Goal: Transaction & Acquisition: Purchase product/service

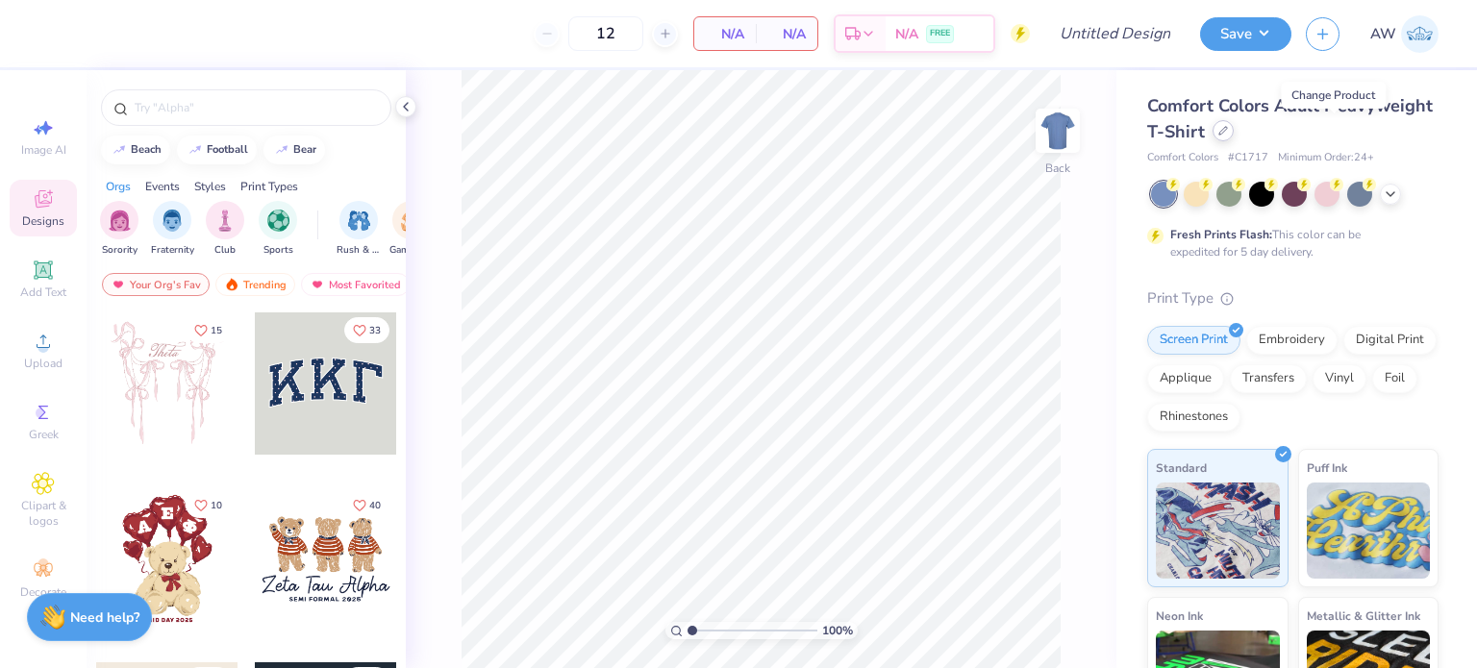
click at [1228, 134] on icon at bounding box center [1223, 131] width 10 height 10
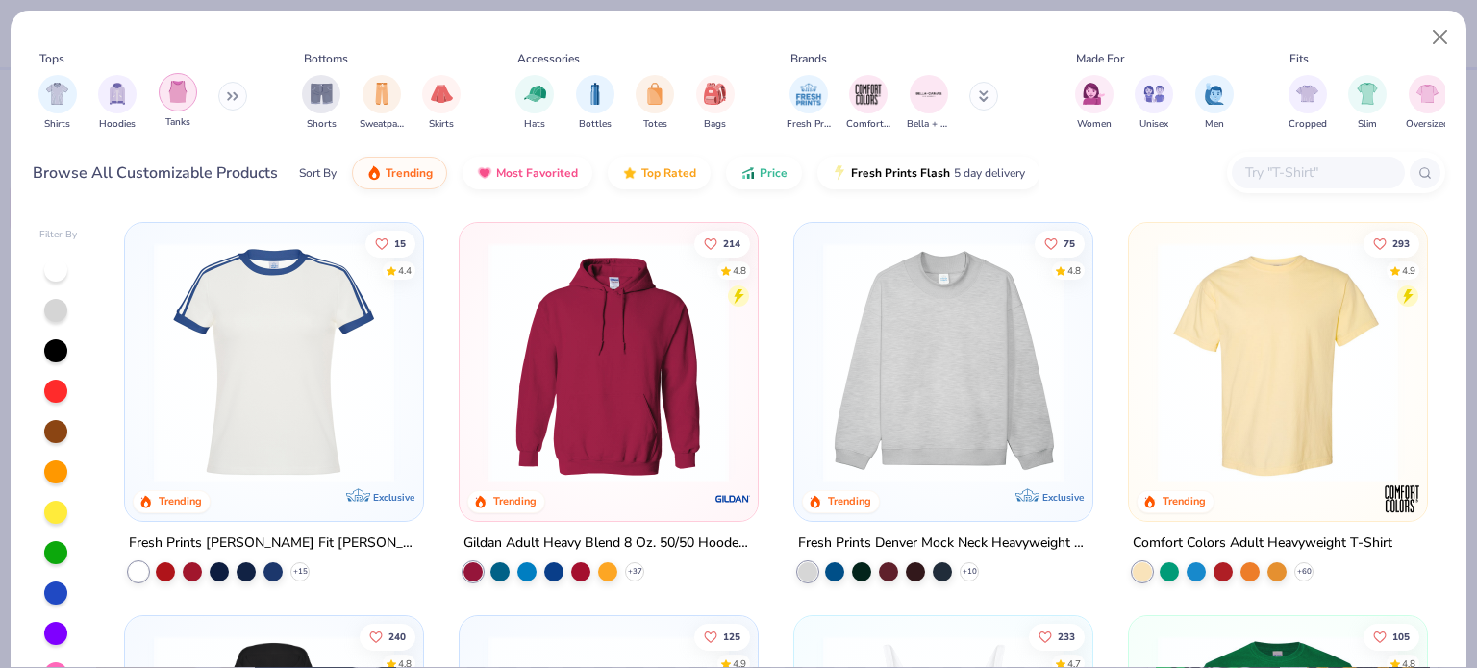
click at [173, 87] on img "filter for Tanks" at bounding box center [177, 92] width 21 height 22
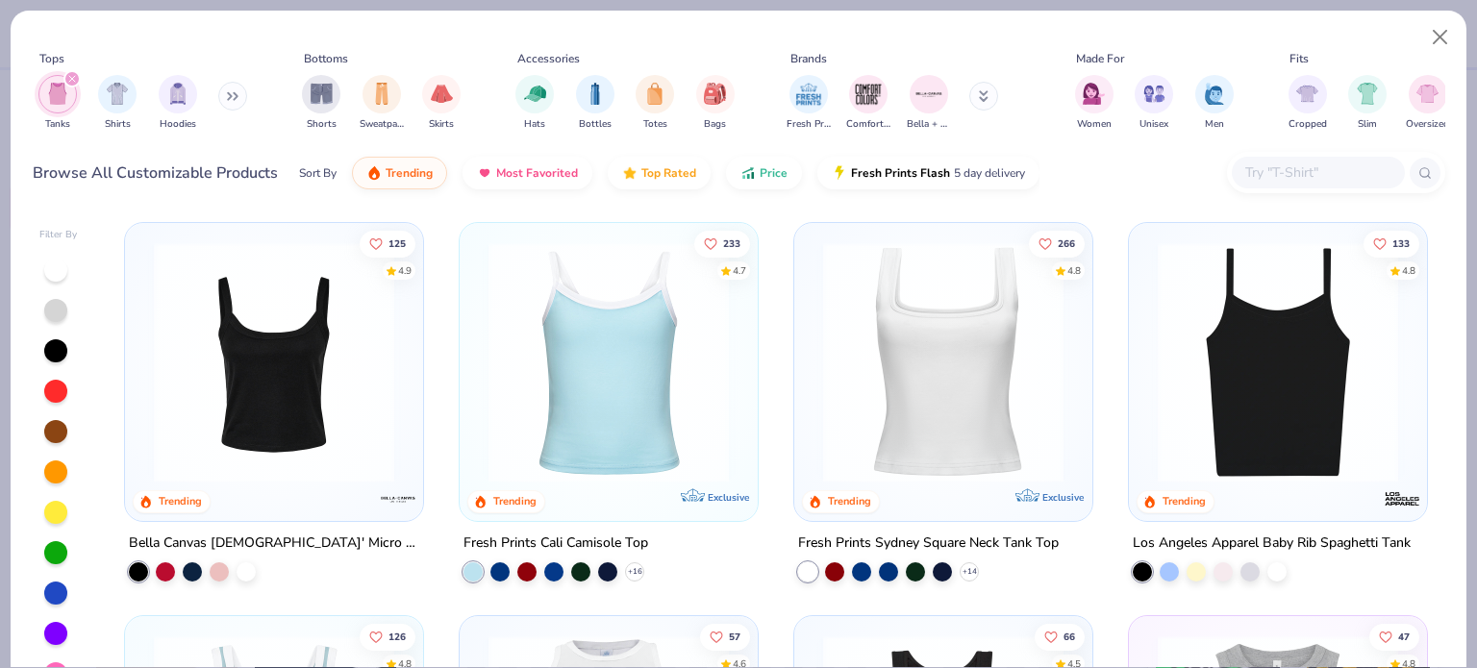
click at [1244, 398] on img at bounding box center [1278, 362] width 260 height 240
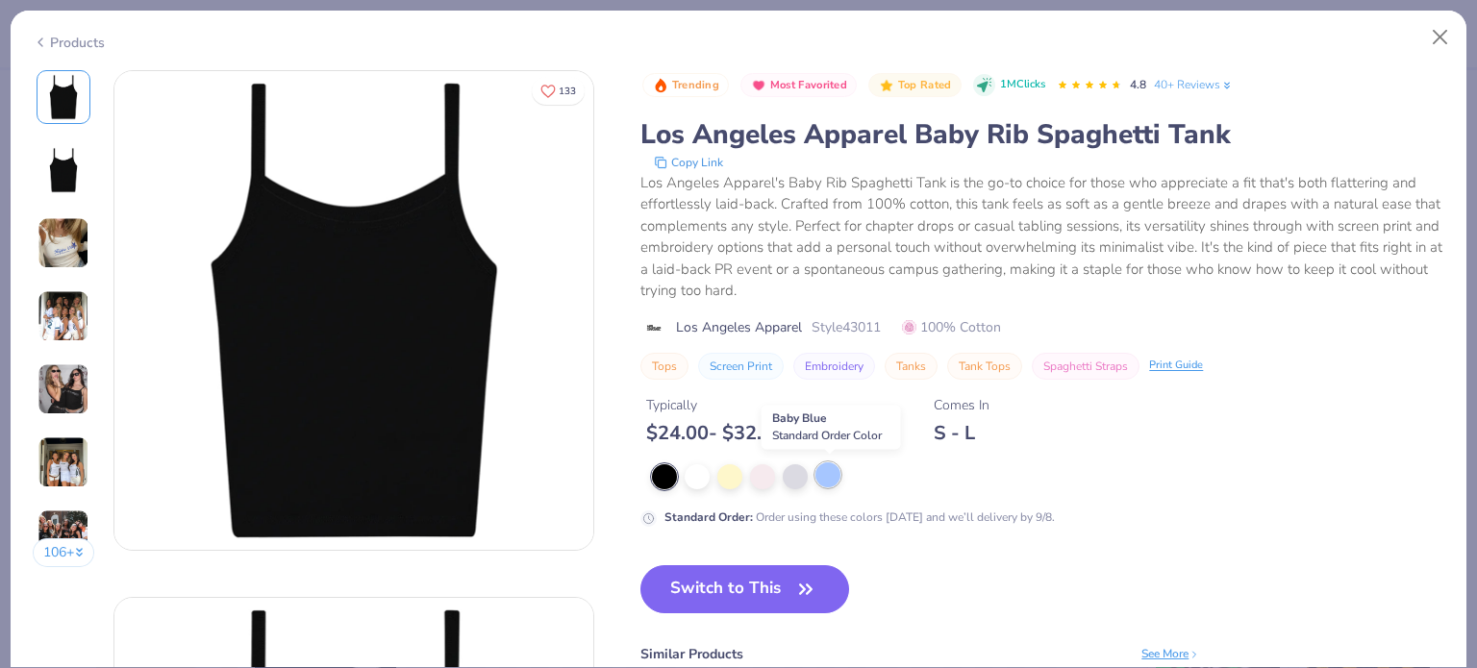
click at [824, 476] on div at bounding box center [827, 474] width 25 height 25
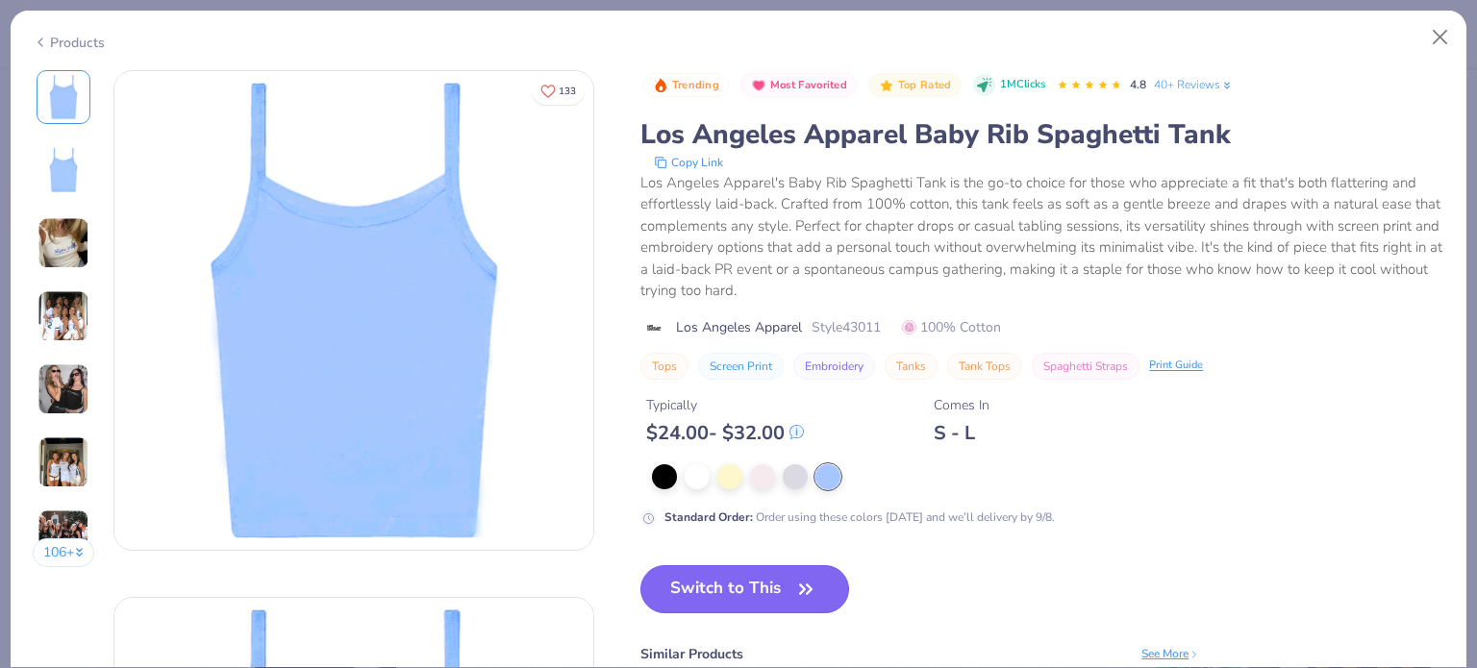
click at [761, 572] on button "Switch to This" at bounding box center [744, 589] width 209 height 48
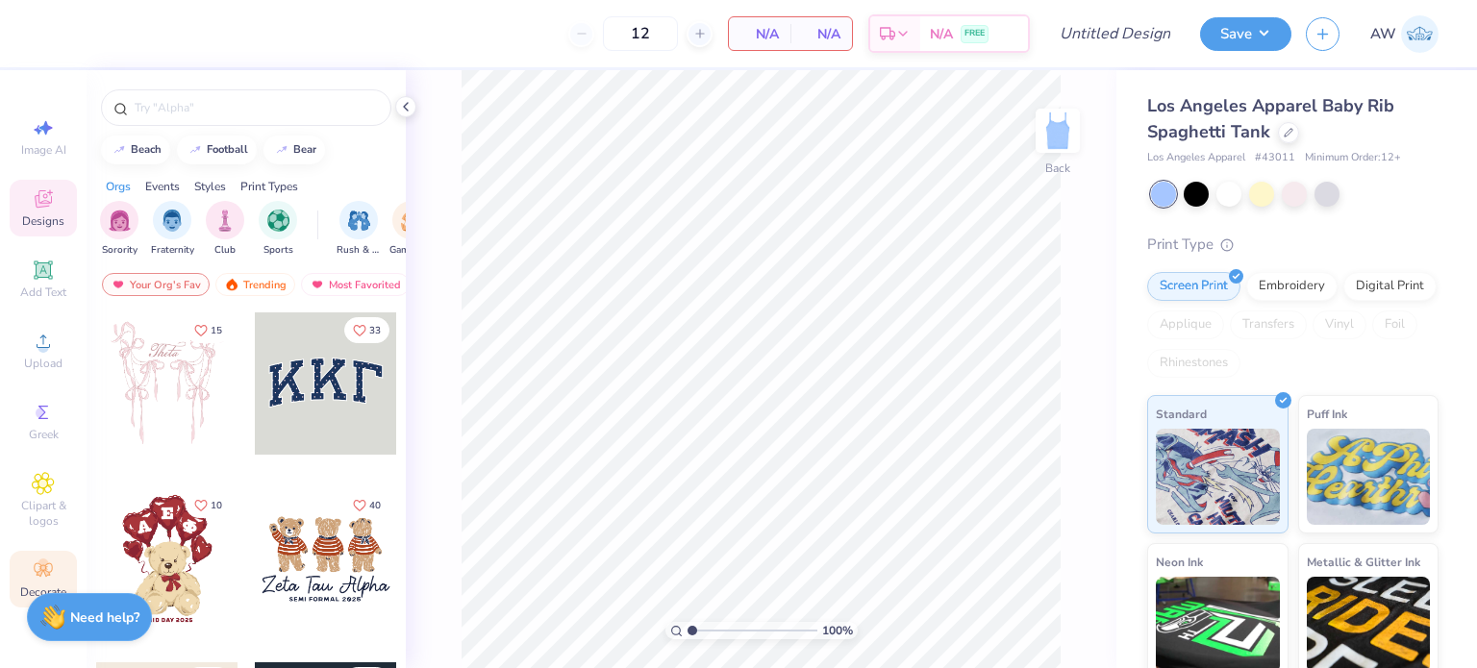
click at [50, 564] on icon at bounding box center [43, 569] width 18 height 13
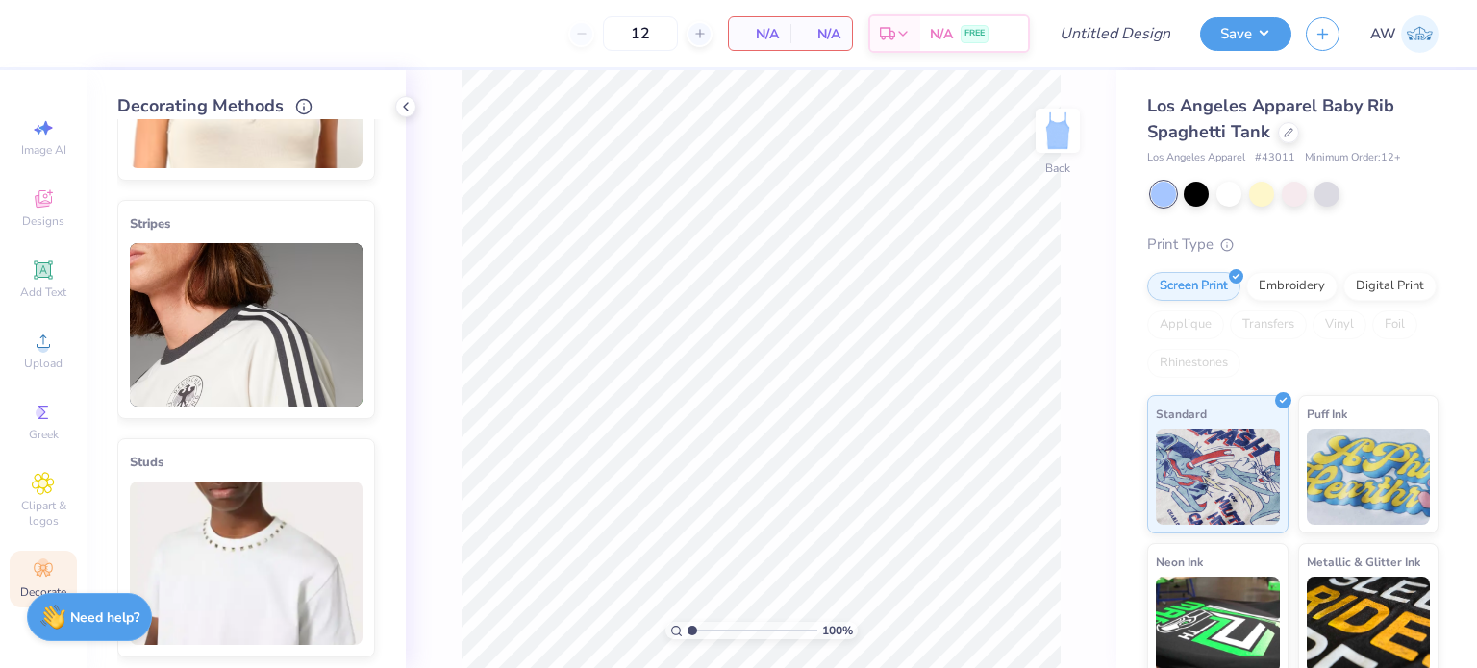
scroll to position [412, 0]
click at [269, 295] on img at bounding box center [246, 324] width 233 height 163
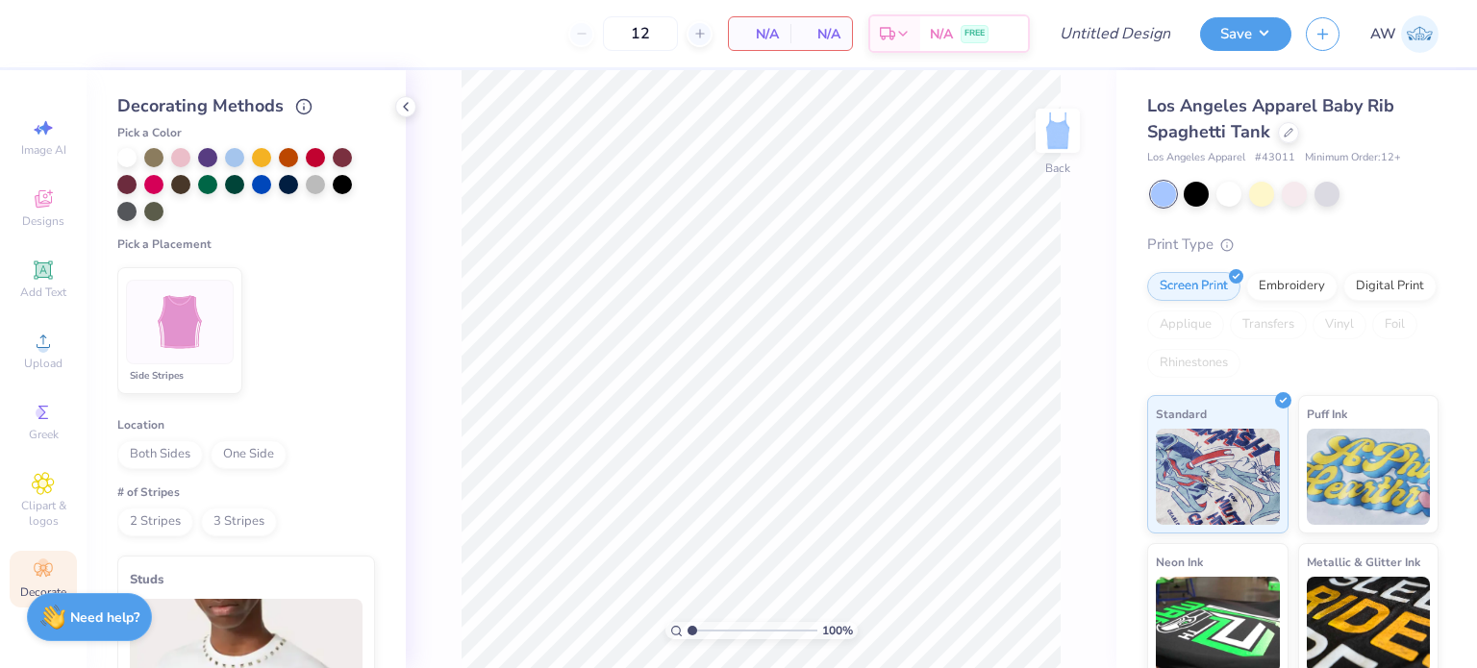
scroll to position [745, 0]
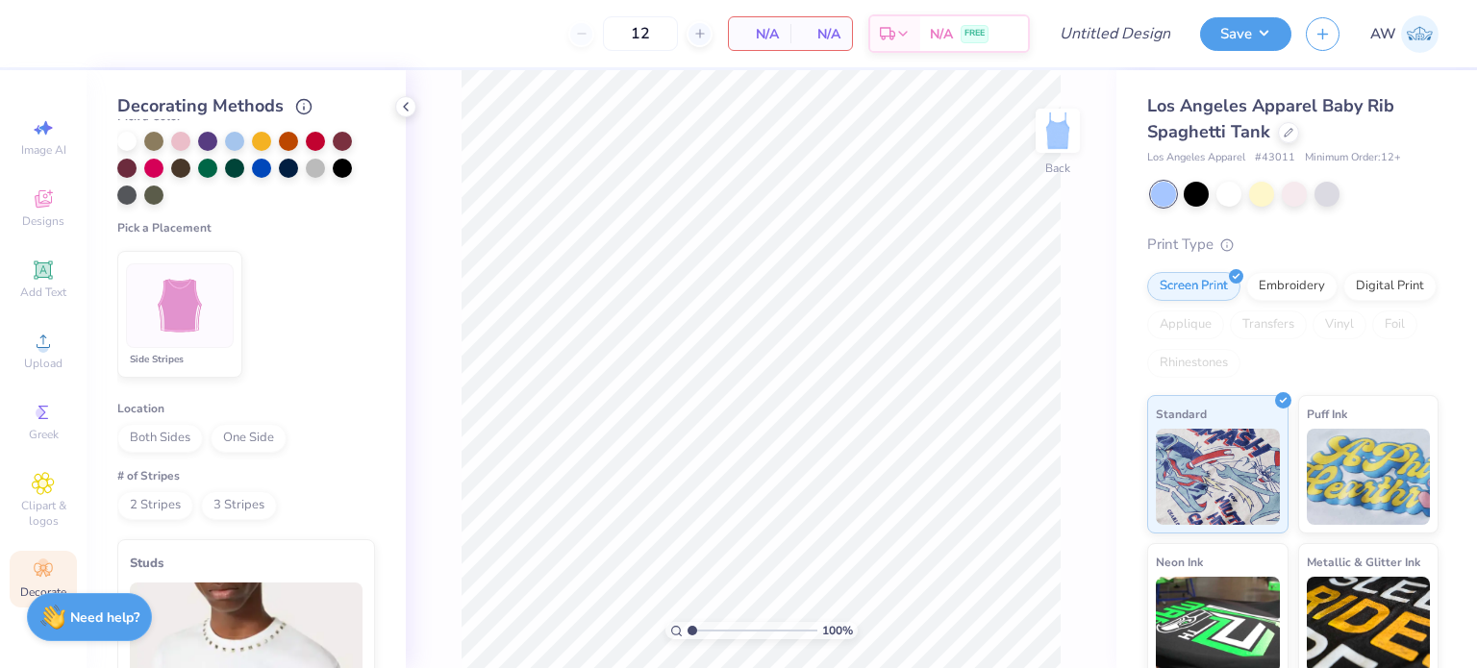
click at [148, 284] on img at bounding box center [180, 306] width 72 height 72
click at [172, 431] on span "Both Sides" at bounding box center [160, 438] width 86 height 29
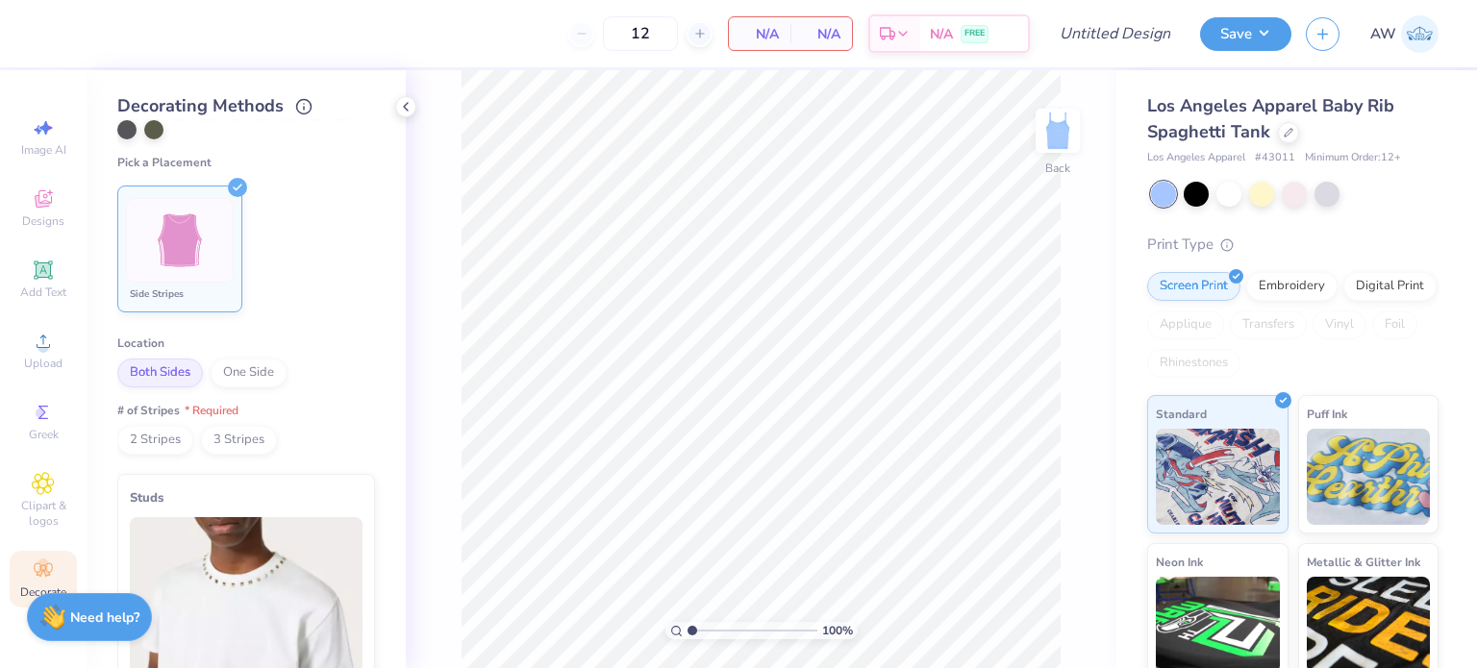
scroll to position [731, 0]
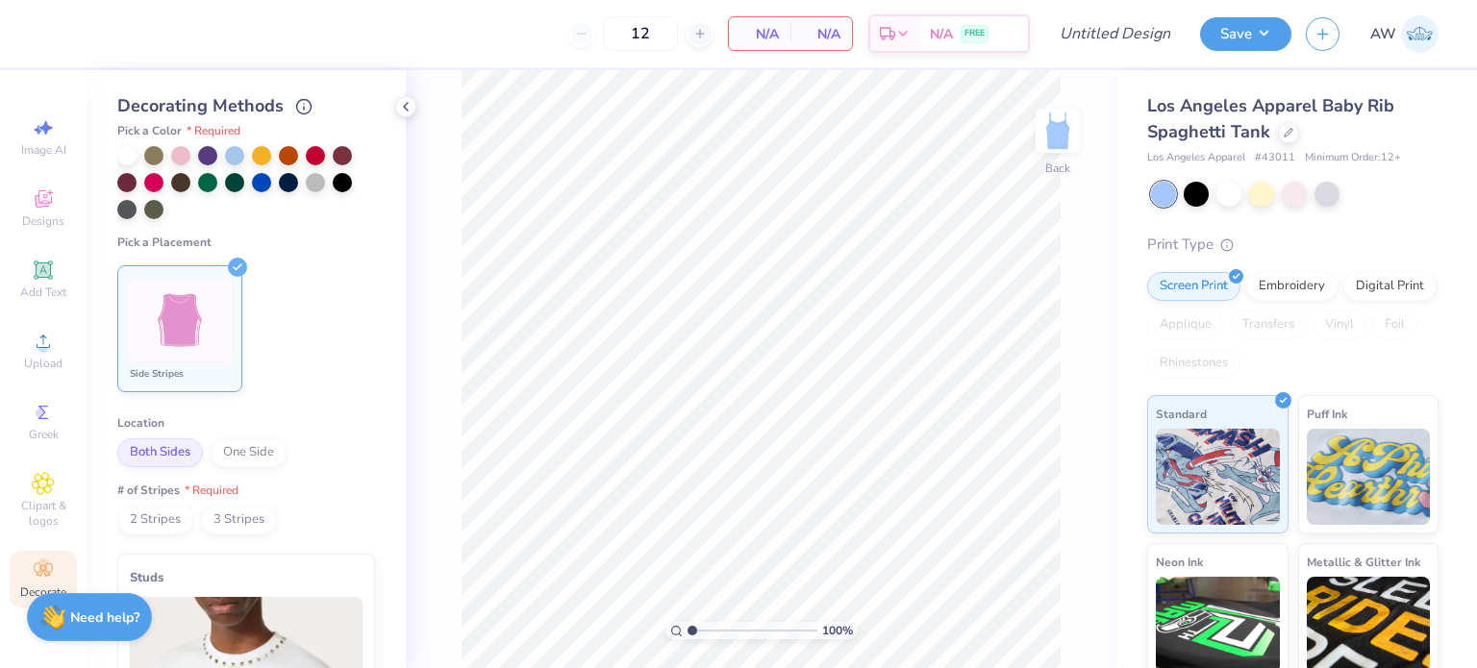
click at [159, 448] on span "Both Sides" at bounding box center [160, 452] width 86 height 29
click at [198, 298] on img at bounding box center [180, 321] width 72 height 72
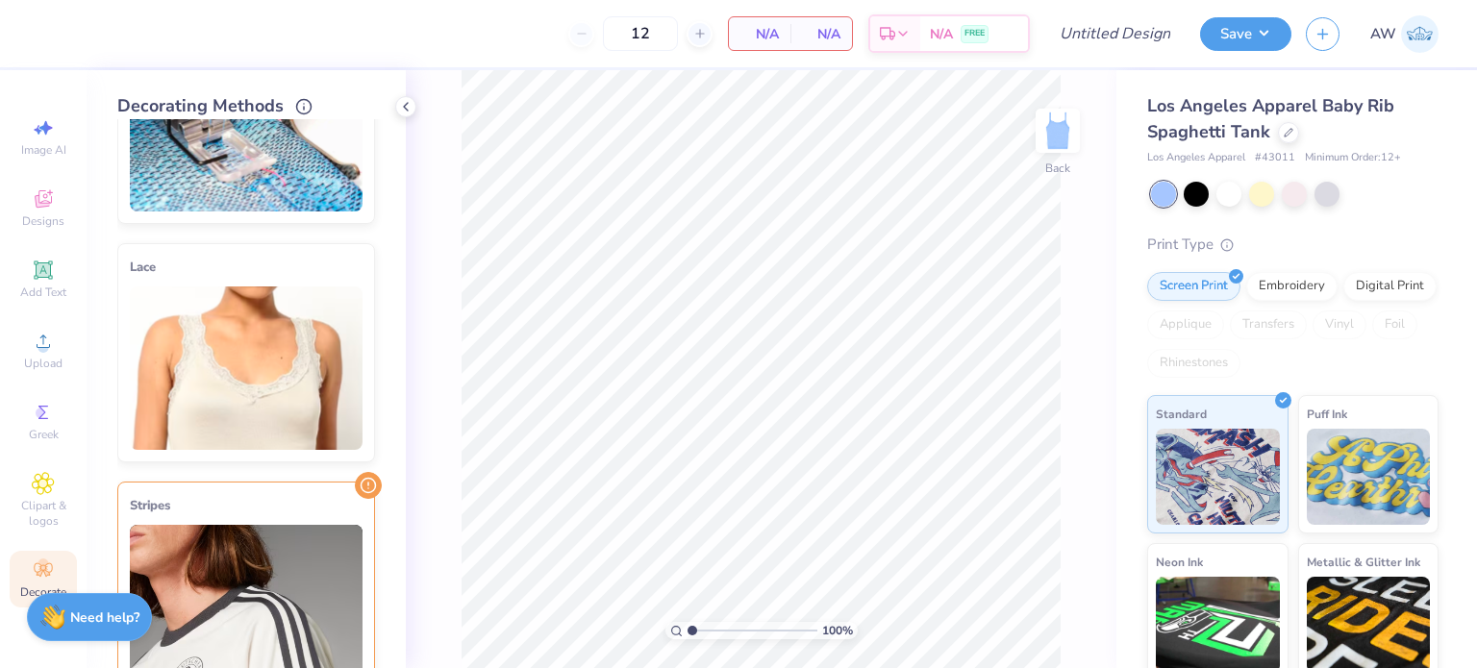
scroll to position [0, 0]
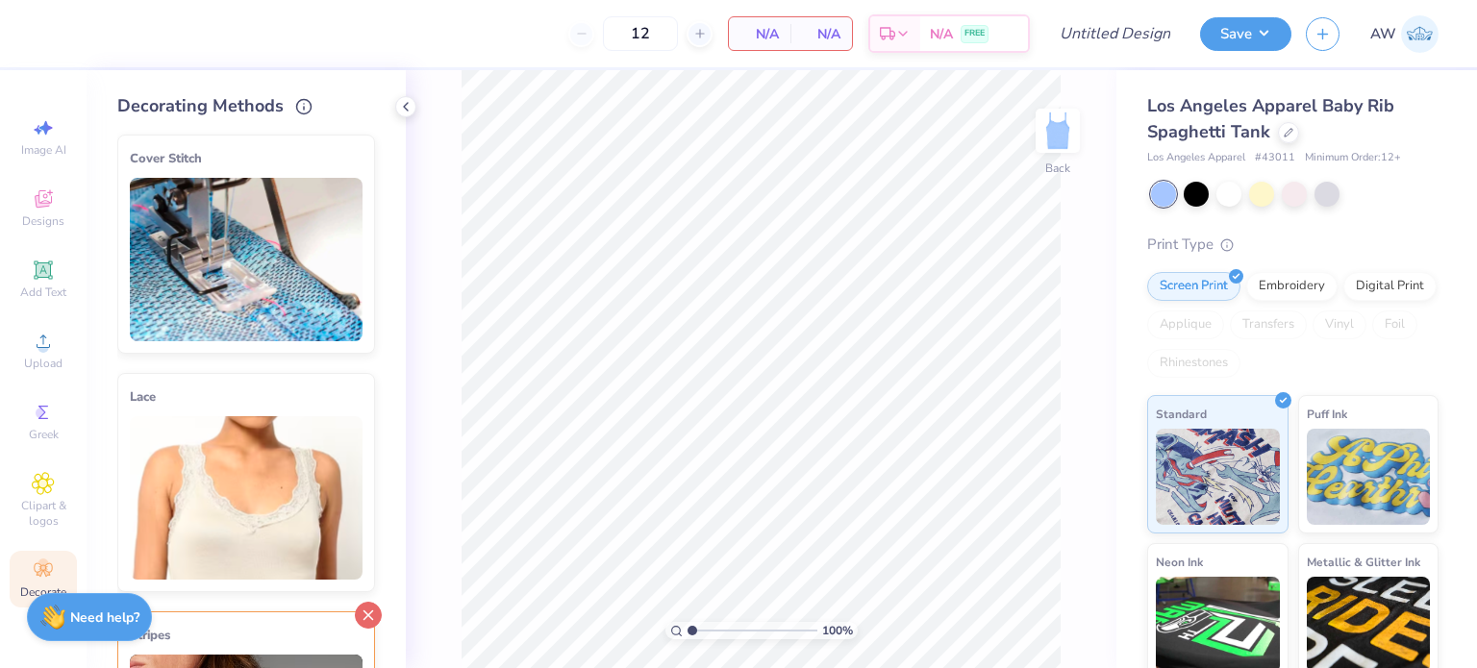
click at [356, 617] on icon at bounding box center [368, 615] width 27 height 27
click at [409, 103] on icon at bounding box center [405, 106] width 15 height 15
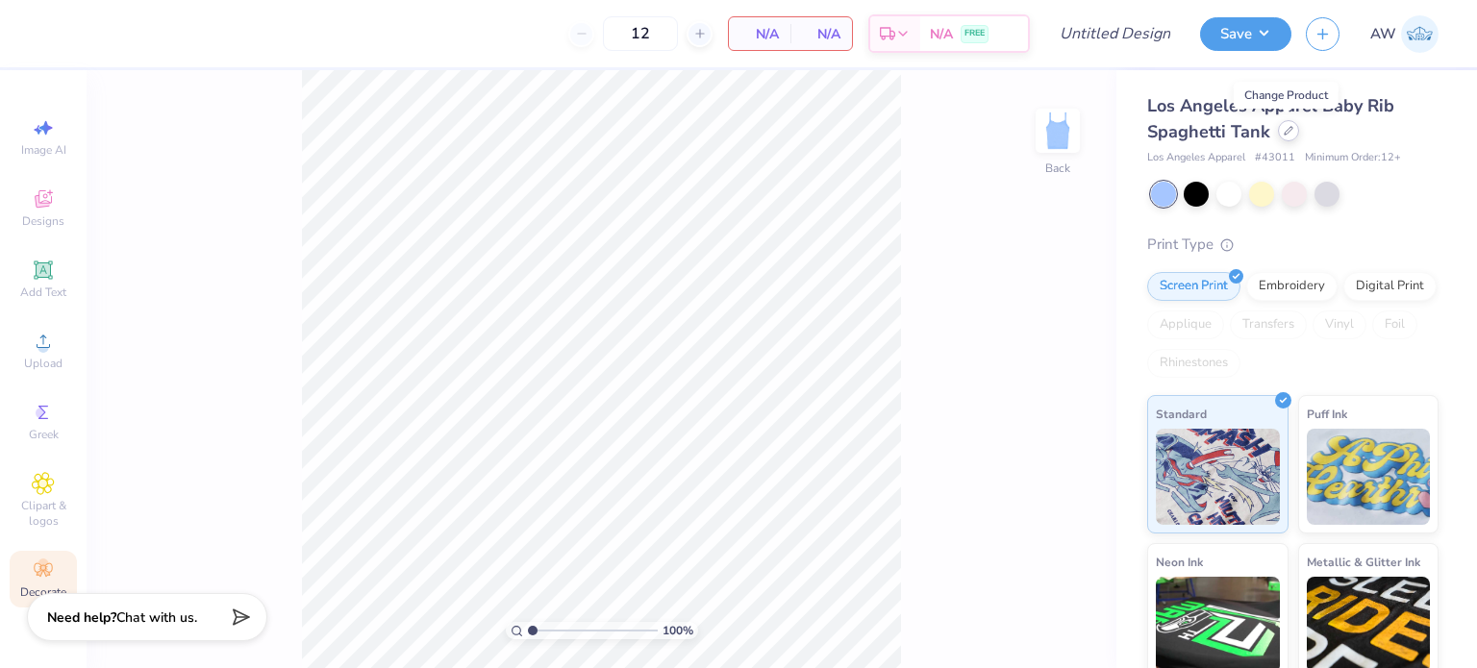
click at [1286, 137] on div at bounding box center [1288, 130] width 21 height 21
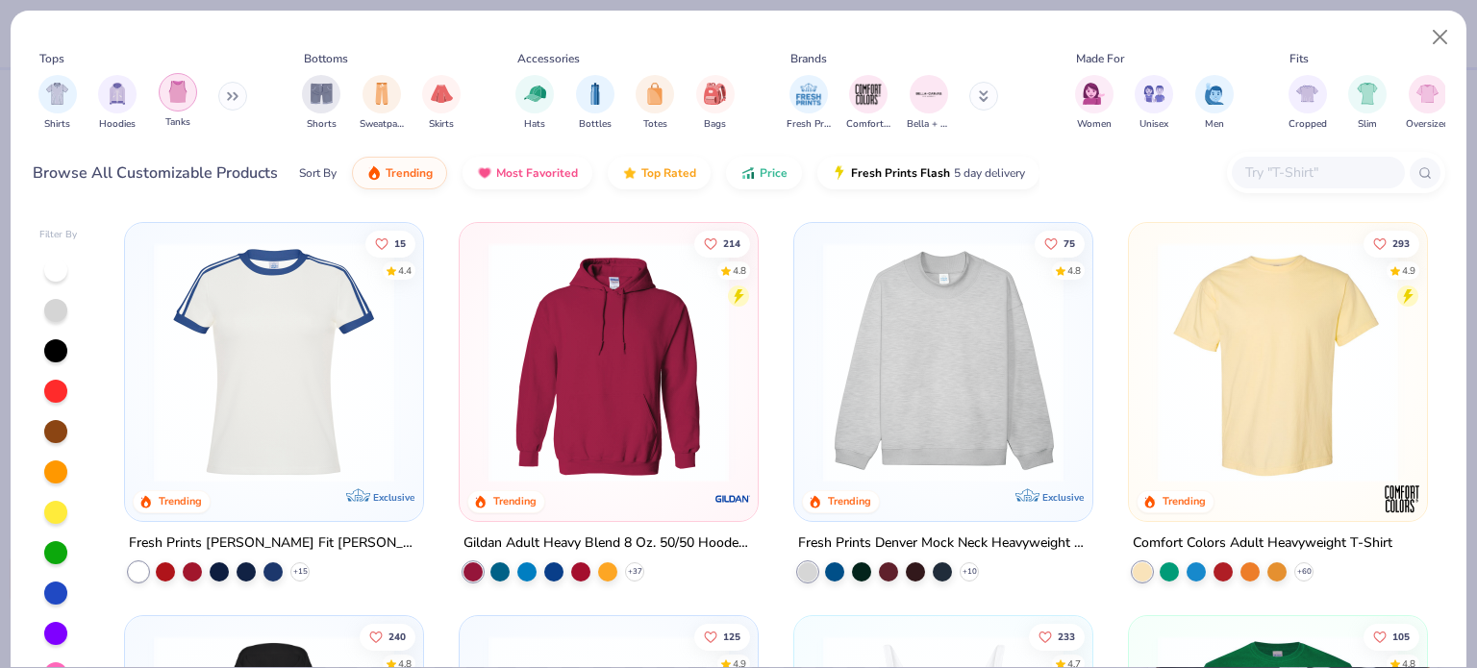
click at [182, 87] on img "filter for Tanks" at bounding box center [177, 92] width 21 height 22
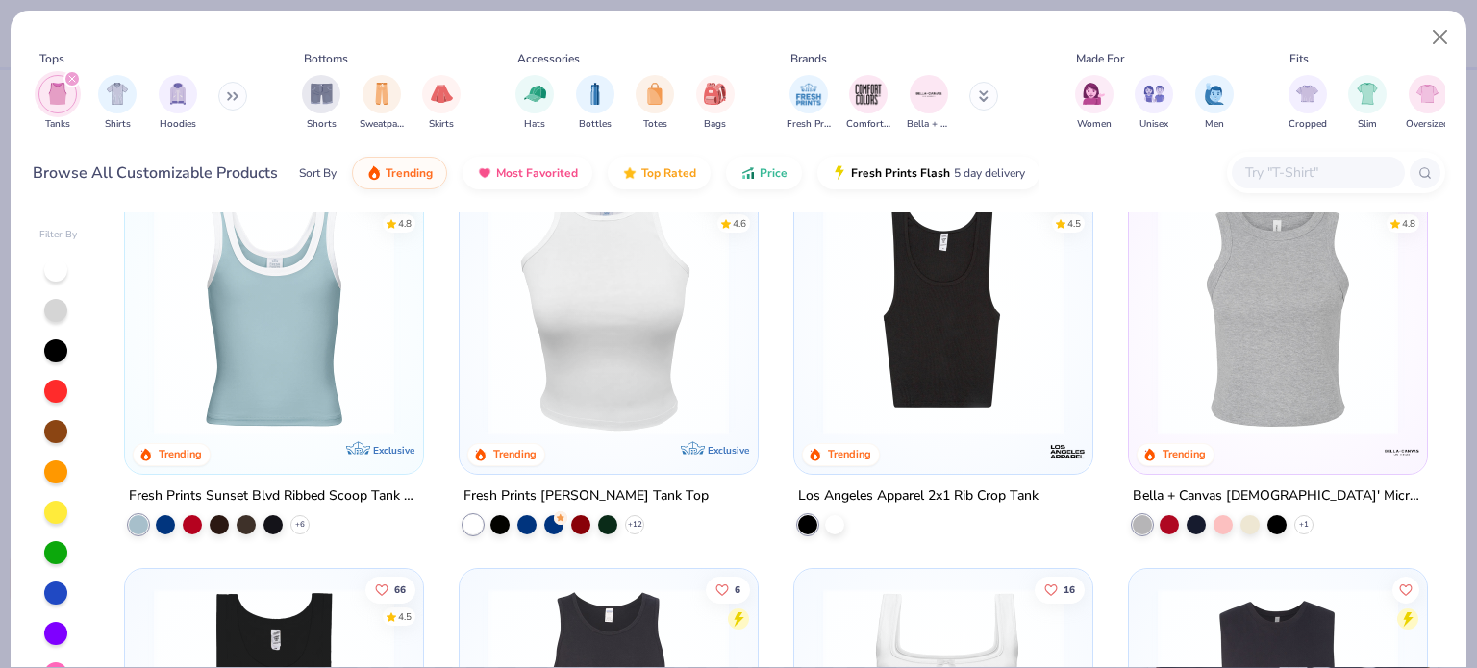
scroll to position [442, 0]
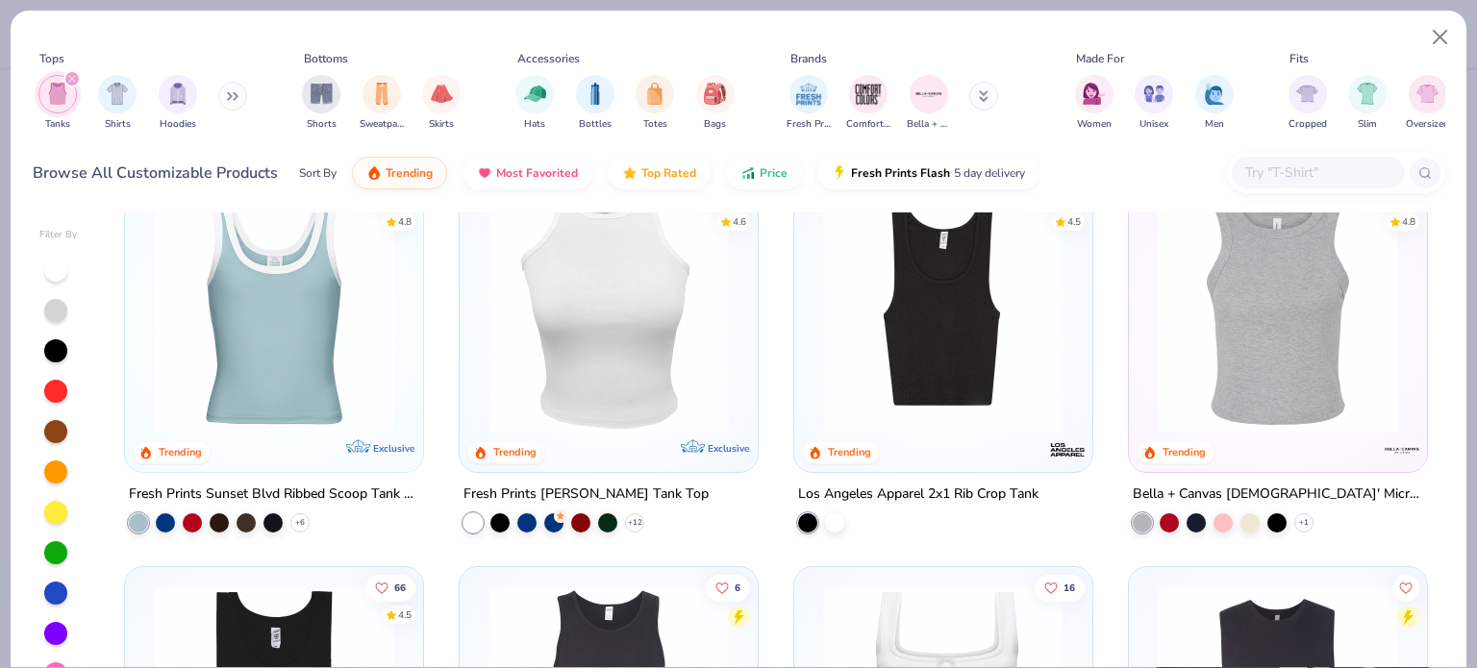
click at [307, 347] on img at bounding box center [274, 313] width 260 height 240
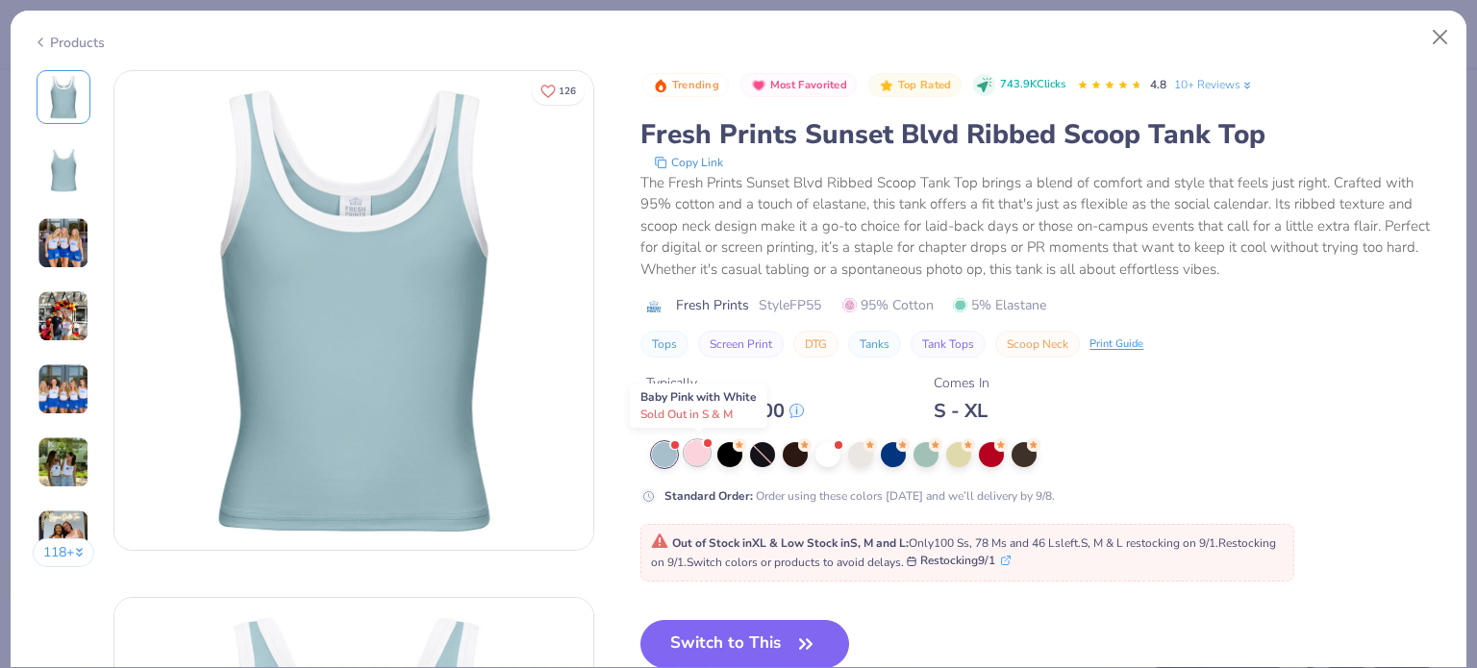
click at [701, 453] on div at bounding box center [697, 452] width 25 height 25
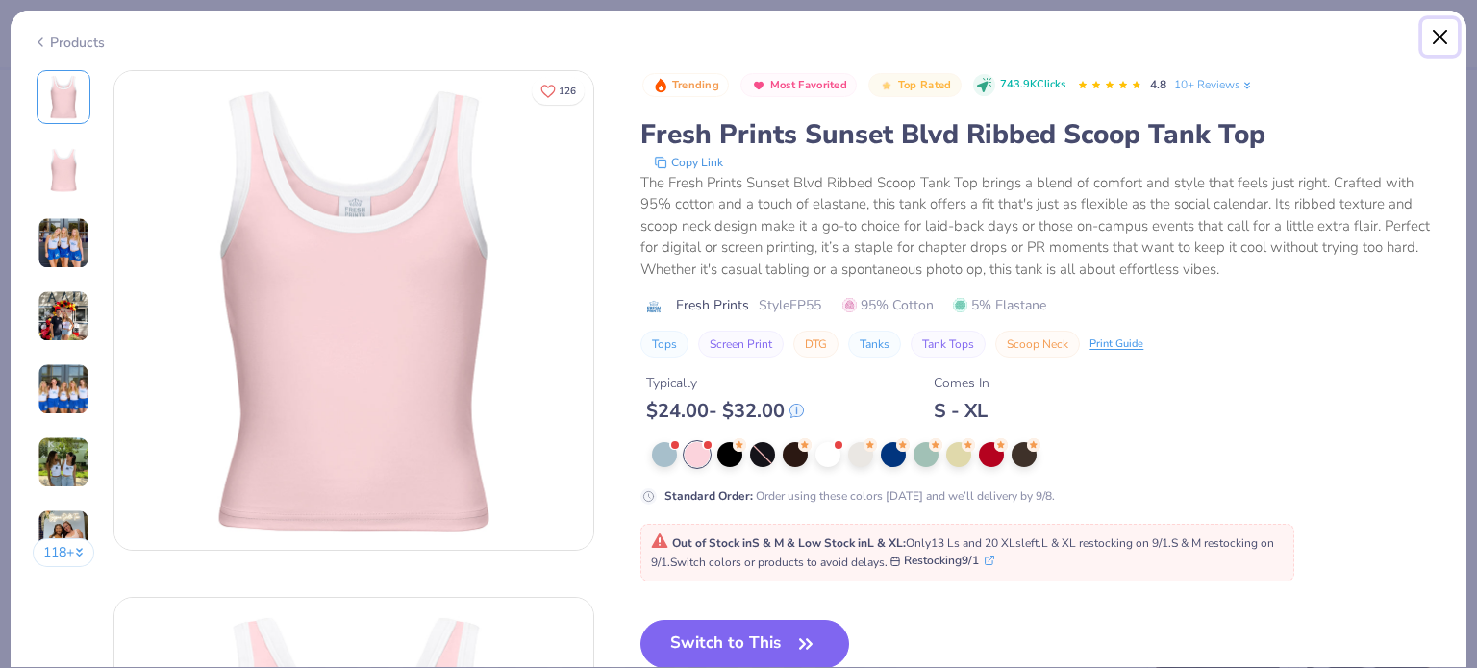
click at [1446, 46] on button "Close" at bounding box center [1440, 37] width 37 height 37
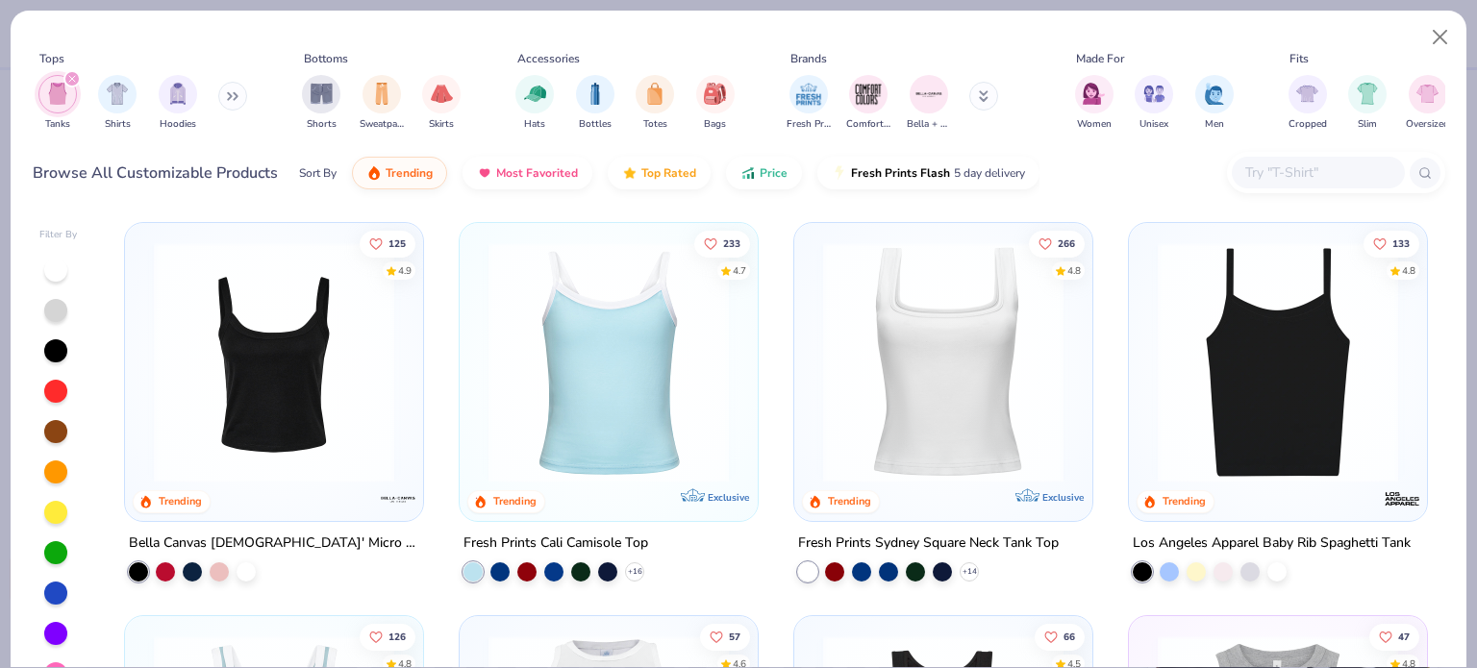
click at [1254, 343] on img at bounding box center [1278, 362] width 260 height 240
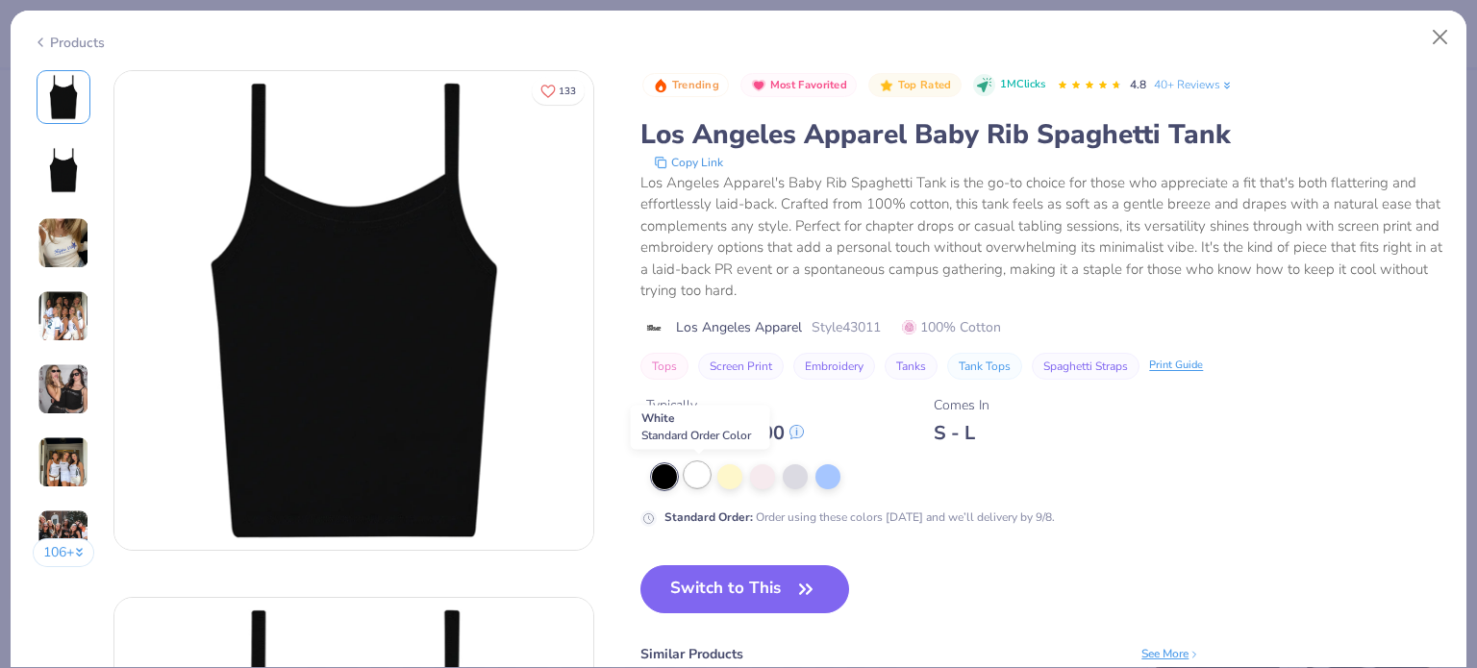
click at [695, 484] on div at bounding box center [697, 474] width 25 height 25
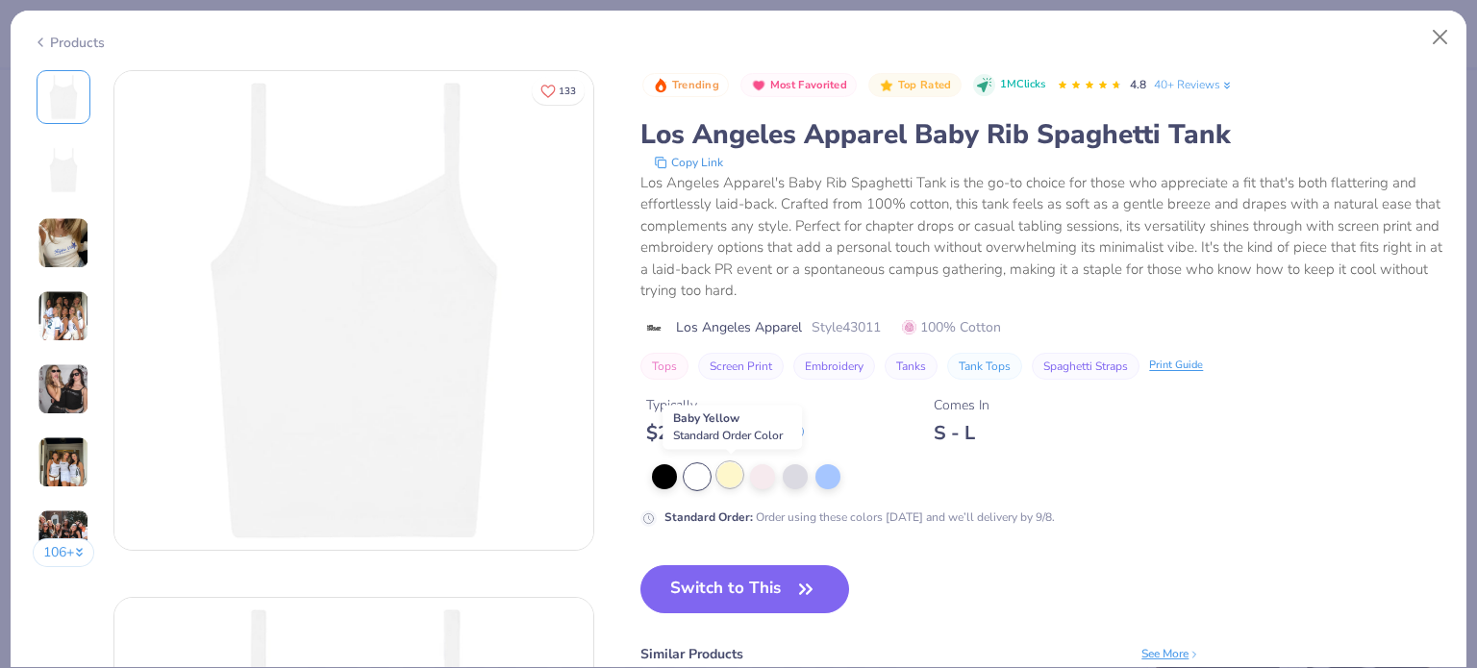
click at [732, 476] on div at bounding box center [729, 474] width 25 height 25
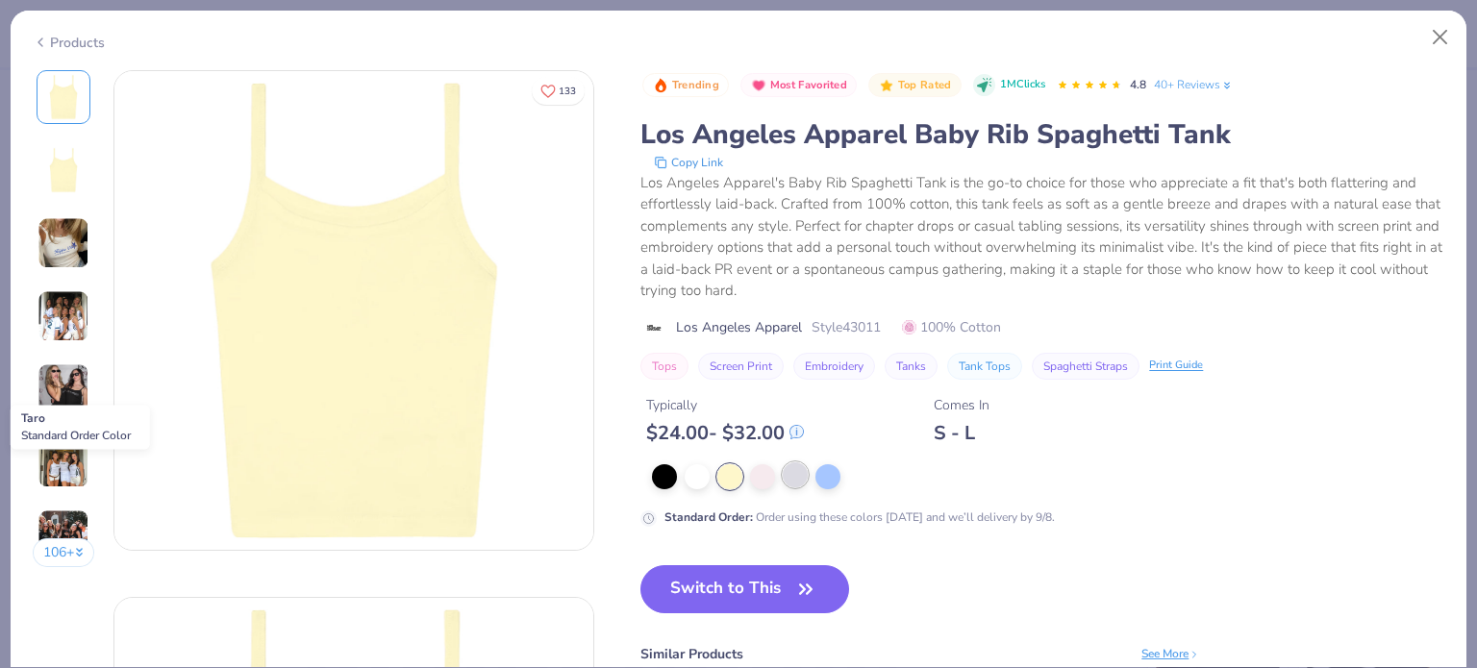
click at [796, 479] on div at bounding box center [795, 474] width 25 height 25
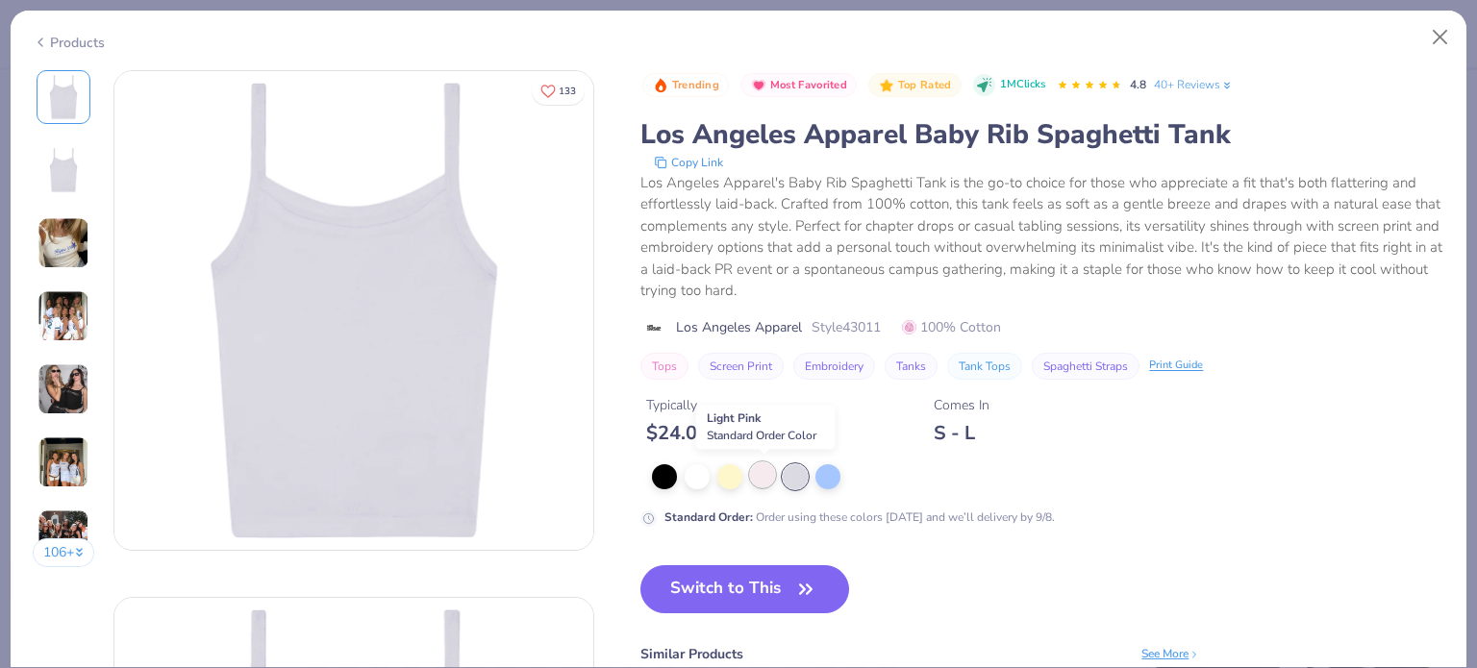
click at [758, 472] on div at bounding box center [762, 474] width 25 height 25
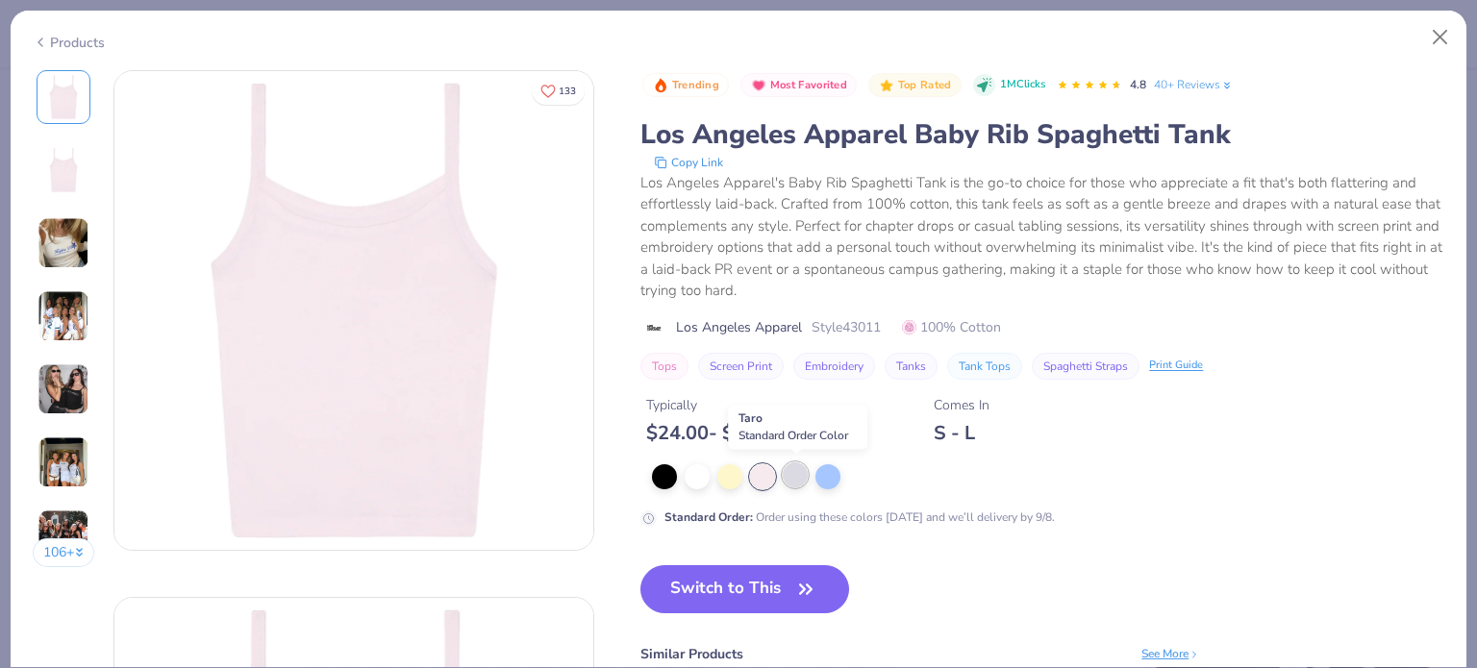
click at [800, 468] on div at bounding box center [795, 474] width 25 height 25
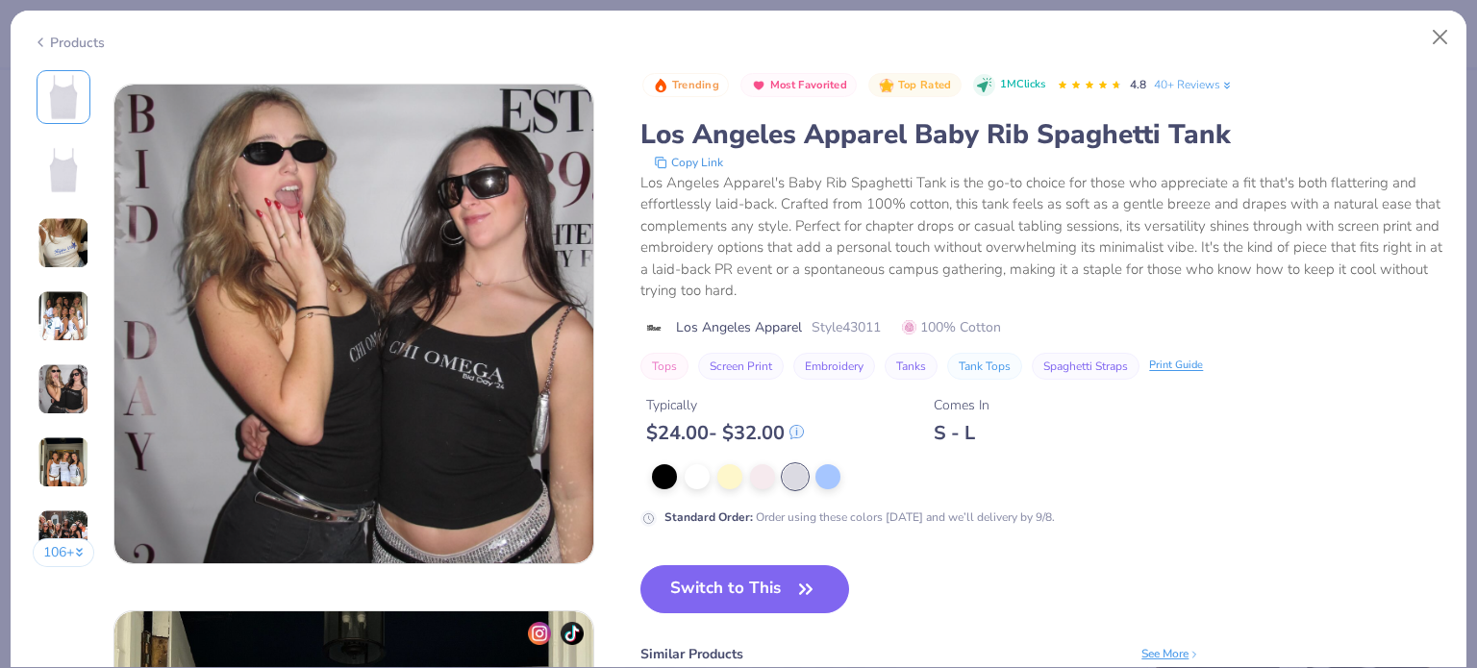
scroll to position [2073, 0]
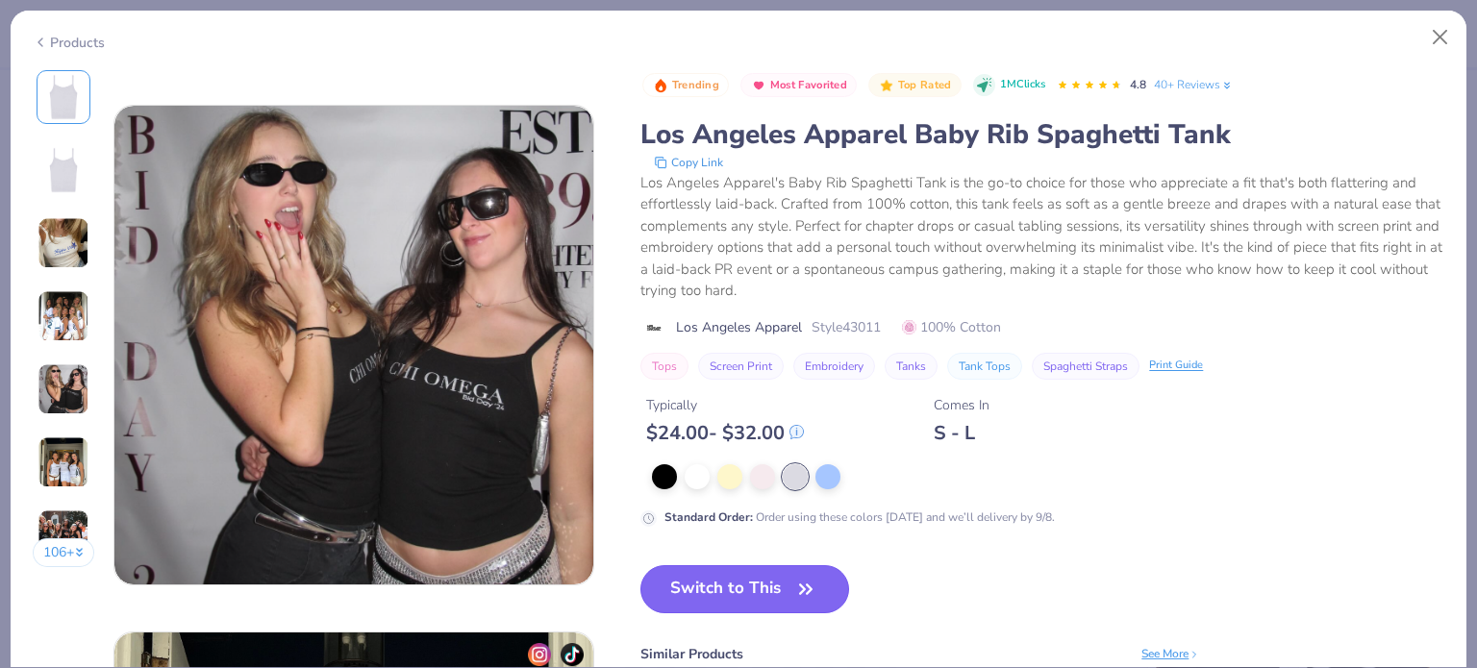
click at [759, 583] on button "Switch to This" at bounding box center [744, 589] width 209 height 48
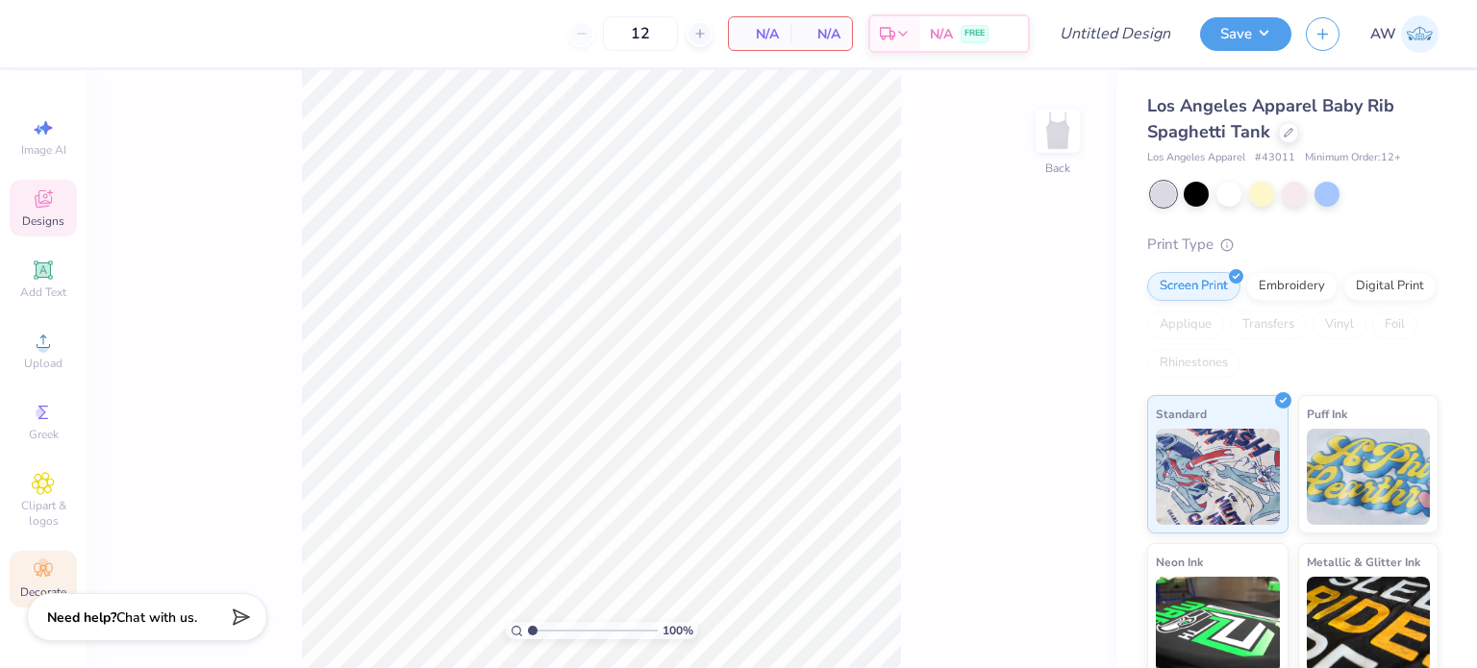
click at [58, 214] on span "Designs" at bounding box center [43, 220] width 42 height 15
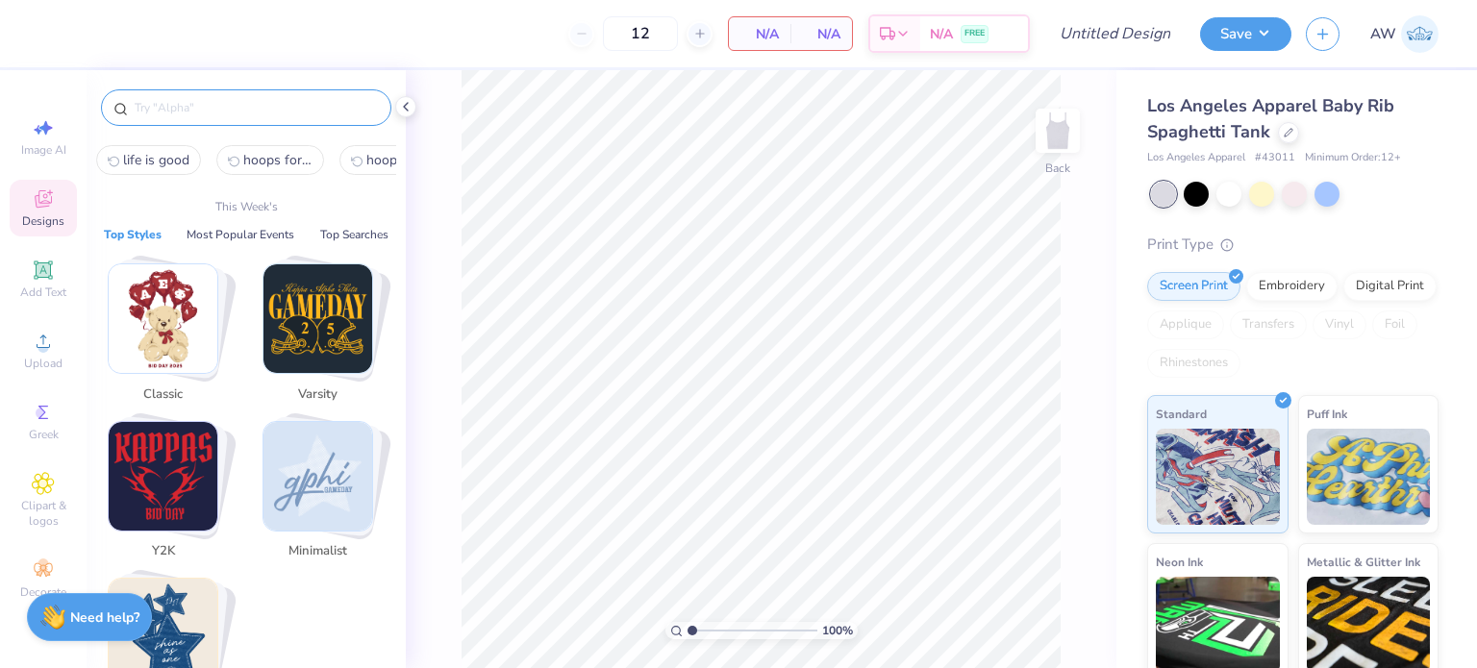
click at [237, 109] on input "text" at bounding box center [256, 107] width 246 height 19
click at [317, 355] on img "Stack Card Button Varsity" at bounding box center [317, 318] width 109 height 109
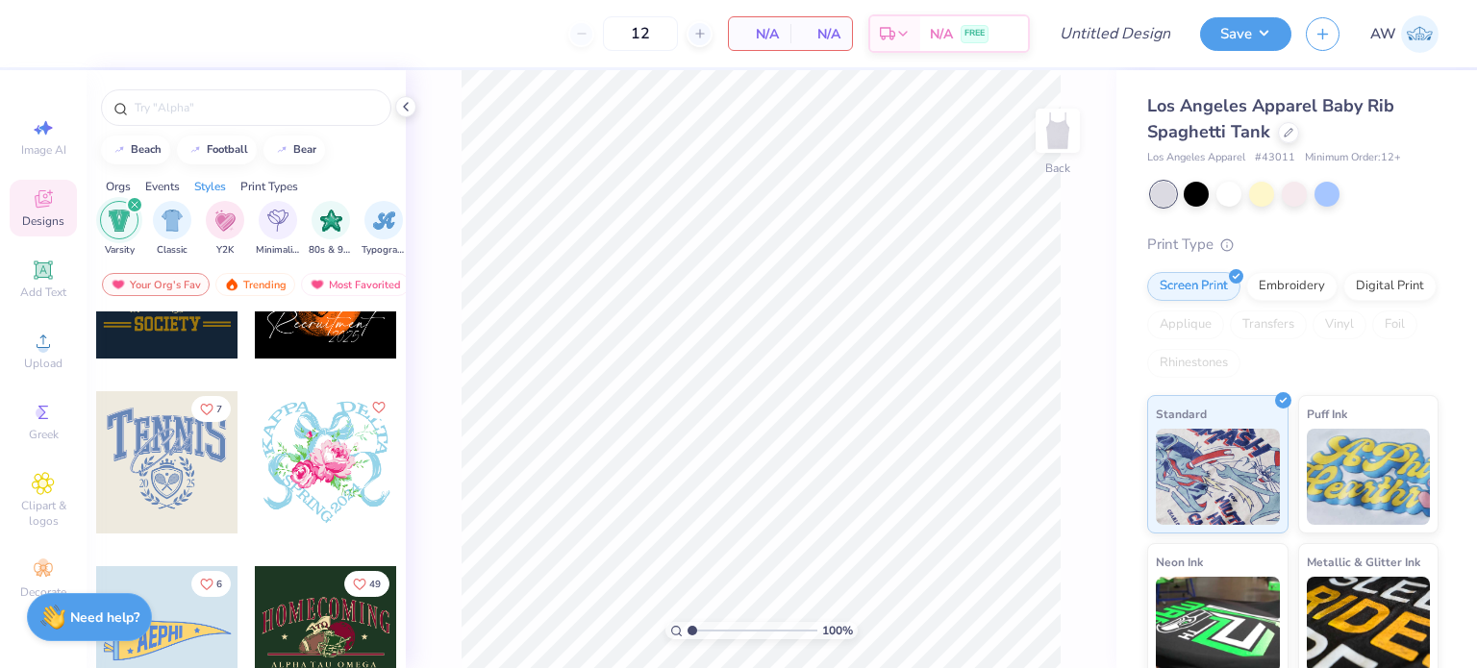
scroll to position [1492, 0]
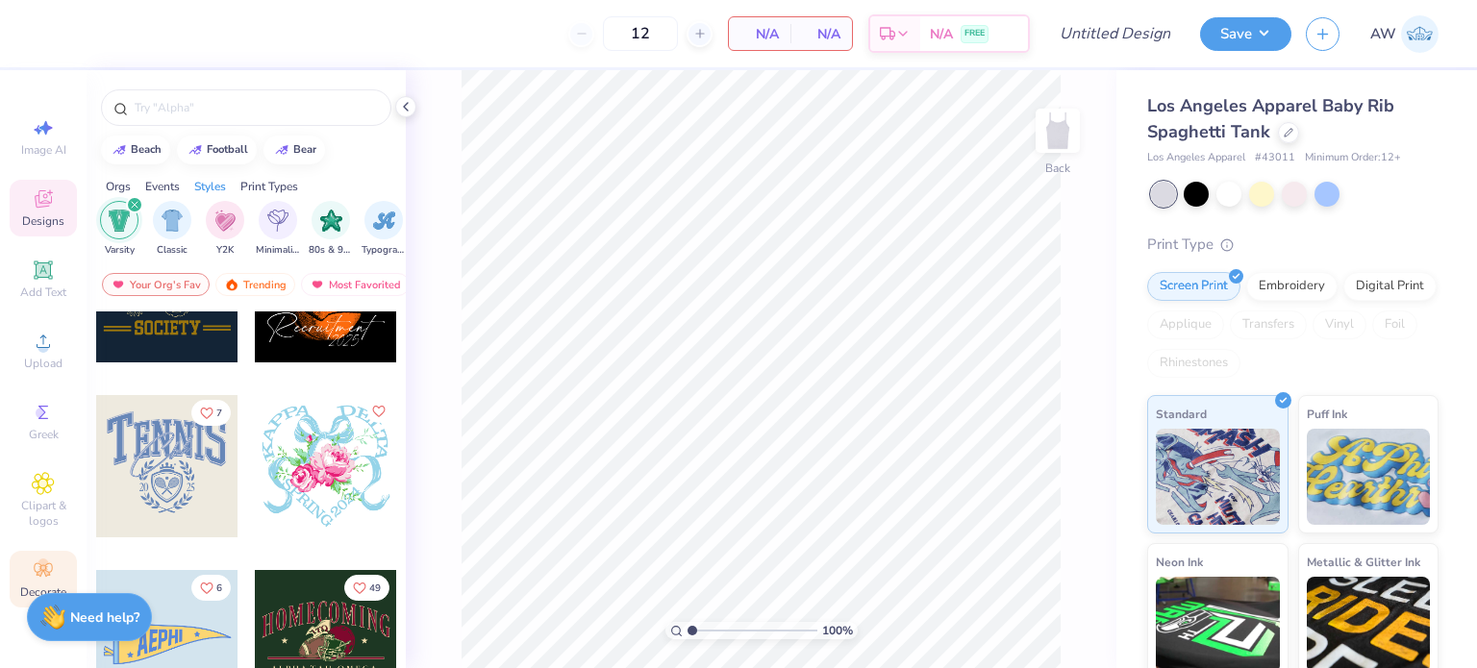
click at [35, 562] on icon at bounding box center [43, 570] width 23 height 23
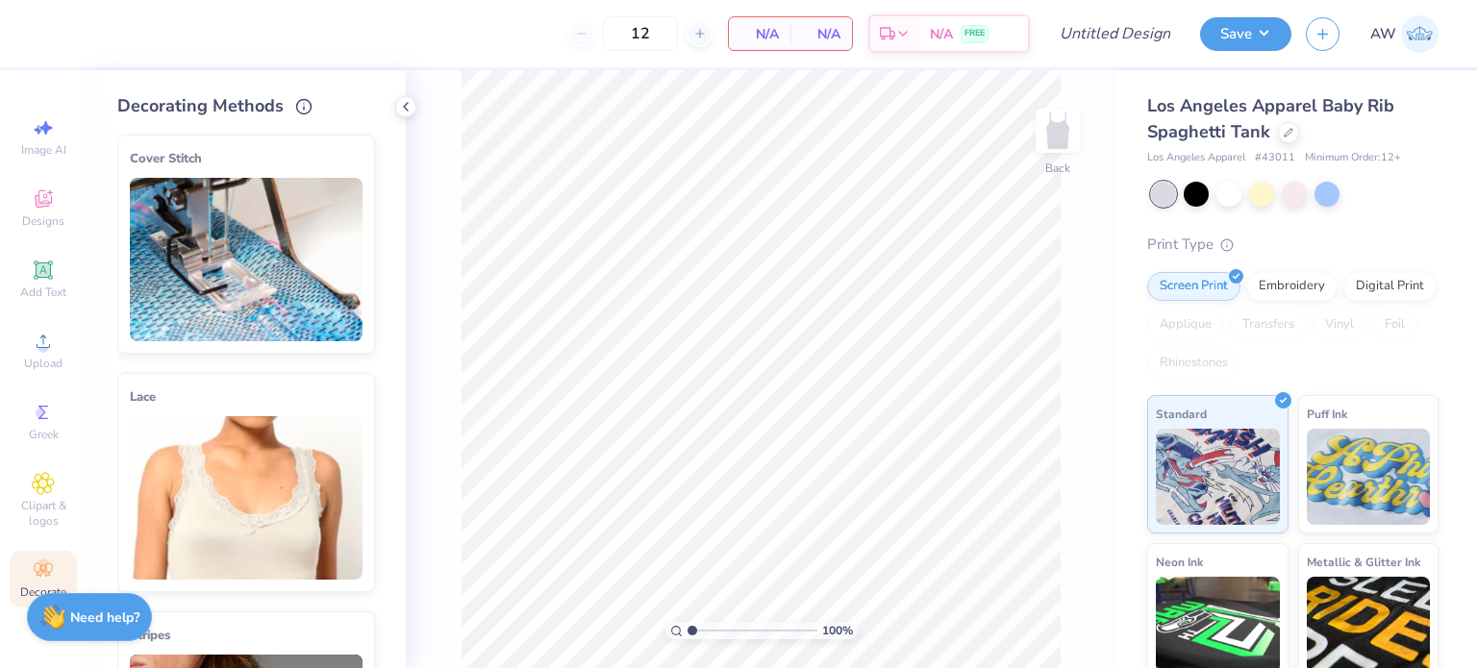
click at [250, 289] on img at bounding box center [246, 259] width 233 height 163
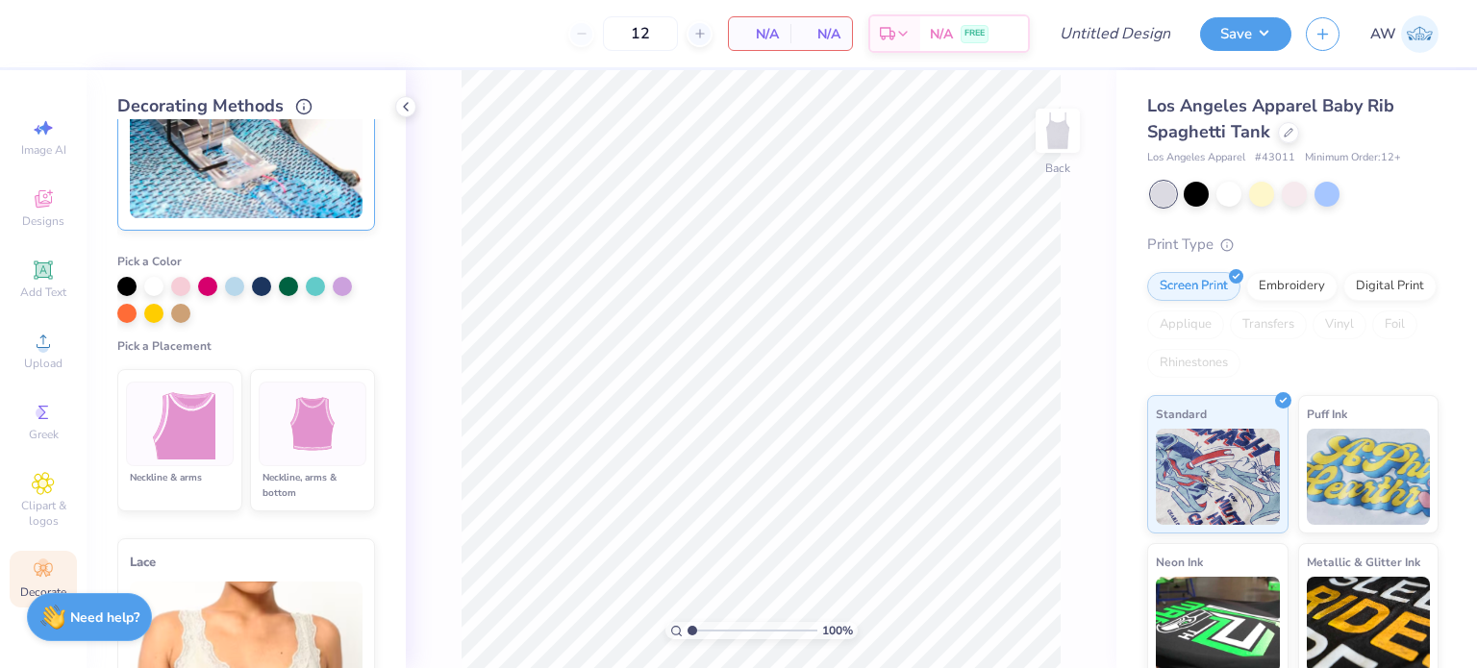
scroll to position [199, 0]
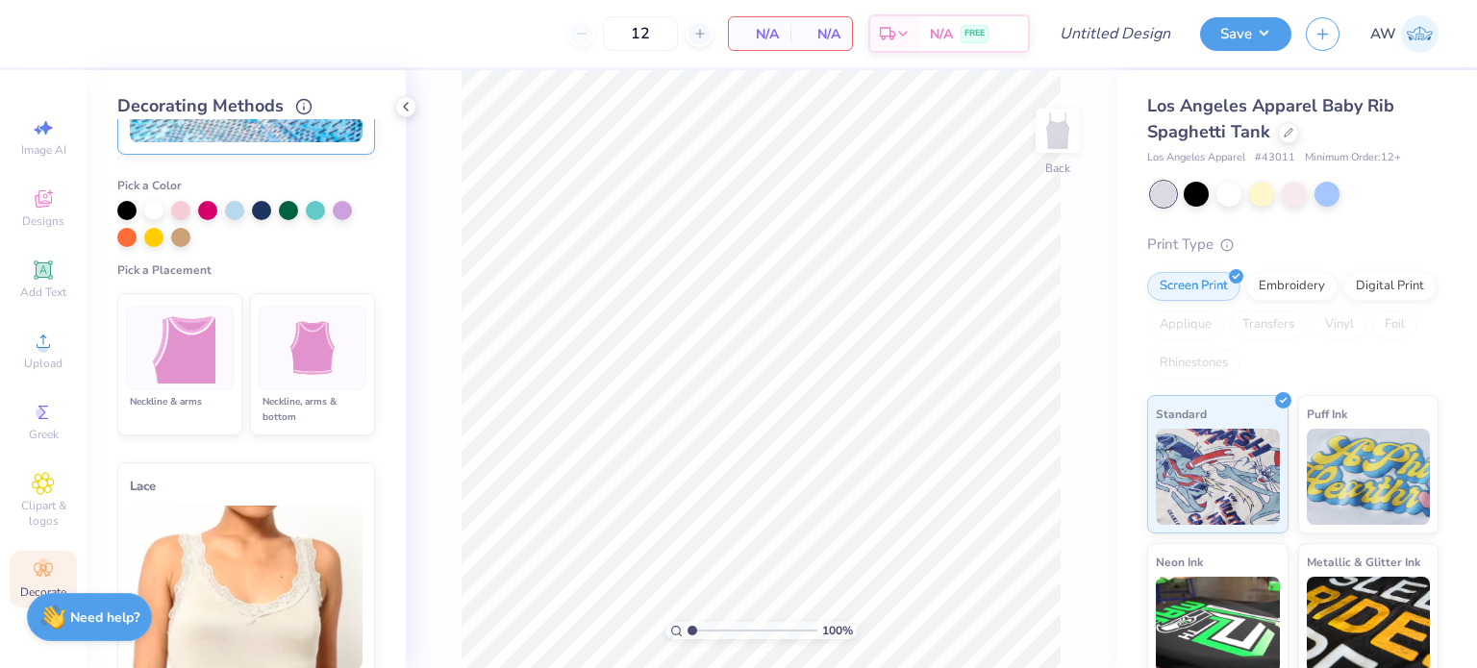
click at [169, 356] on img at bounding box center [180, 348] width 72 height 72
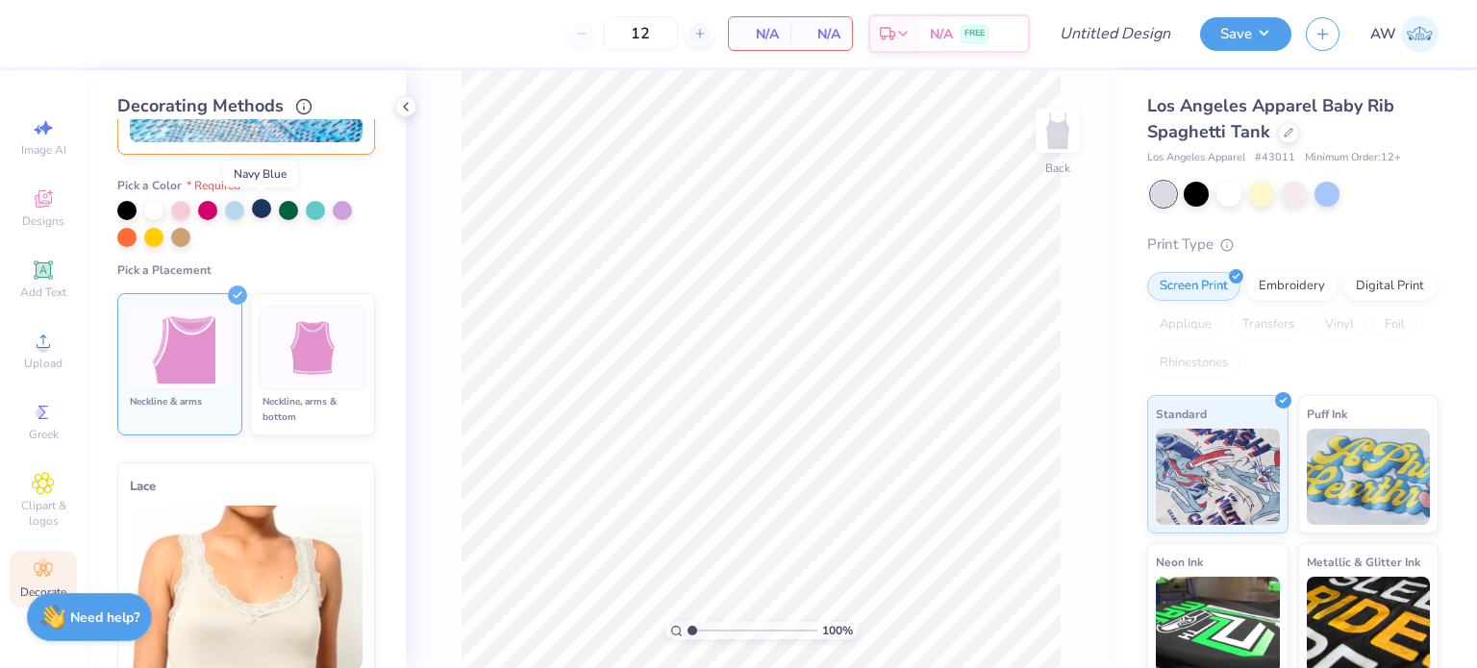
click at [263, 209] on div at bounding box center [261, 208] width 19 height 19
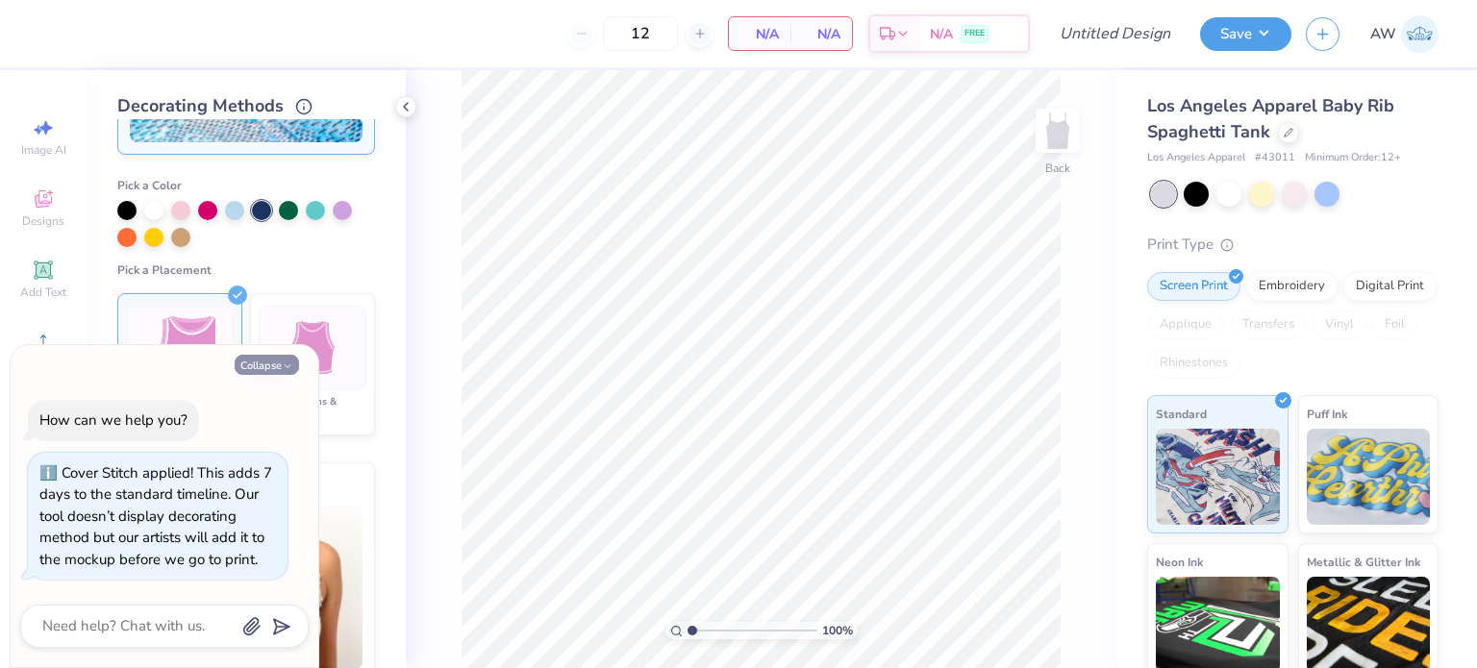
click at [262, 364] on button "Collapse" at bounding box center [267, 365] width 64 height 20
type textarea "x"
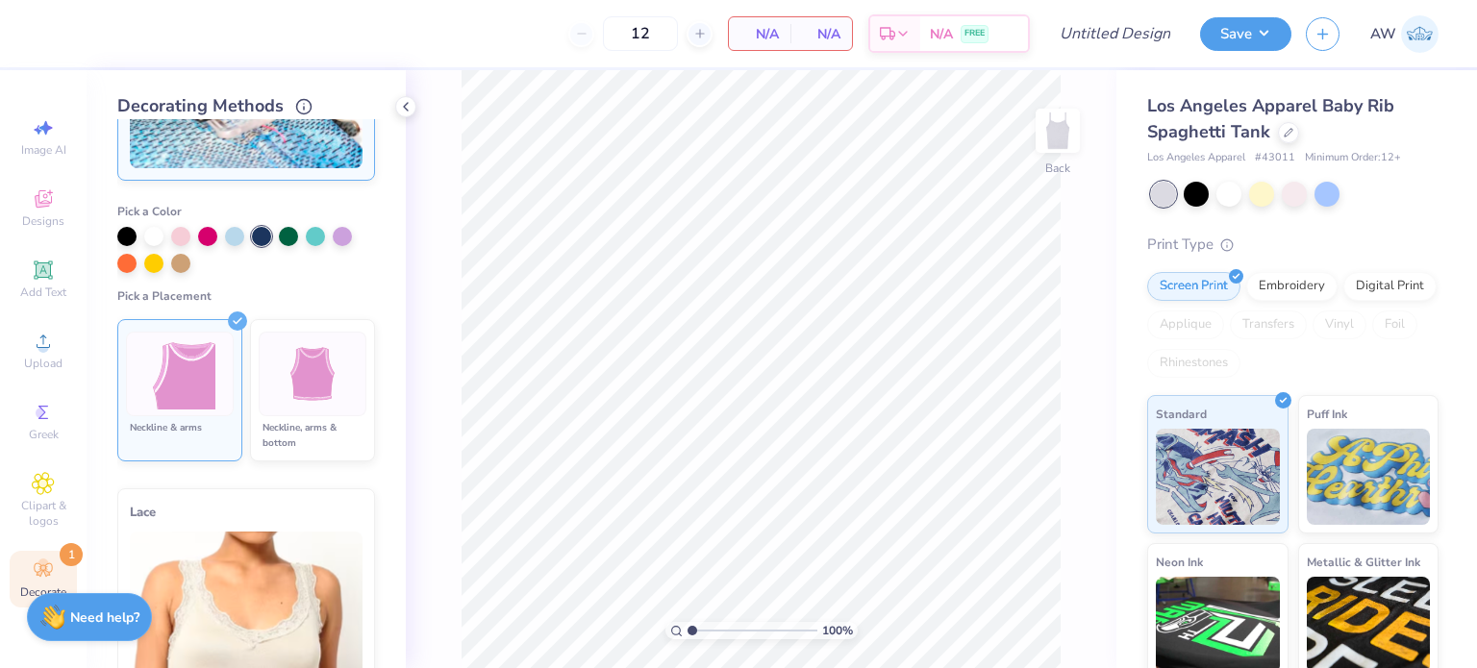
scroll to position [0, 0]
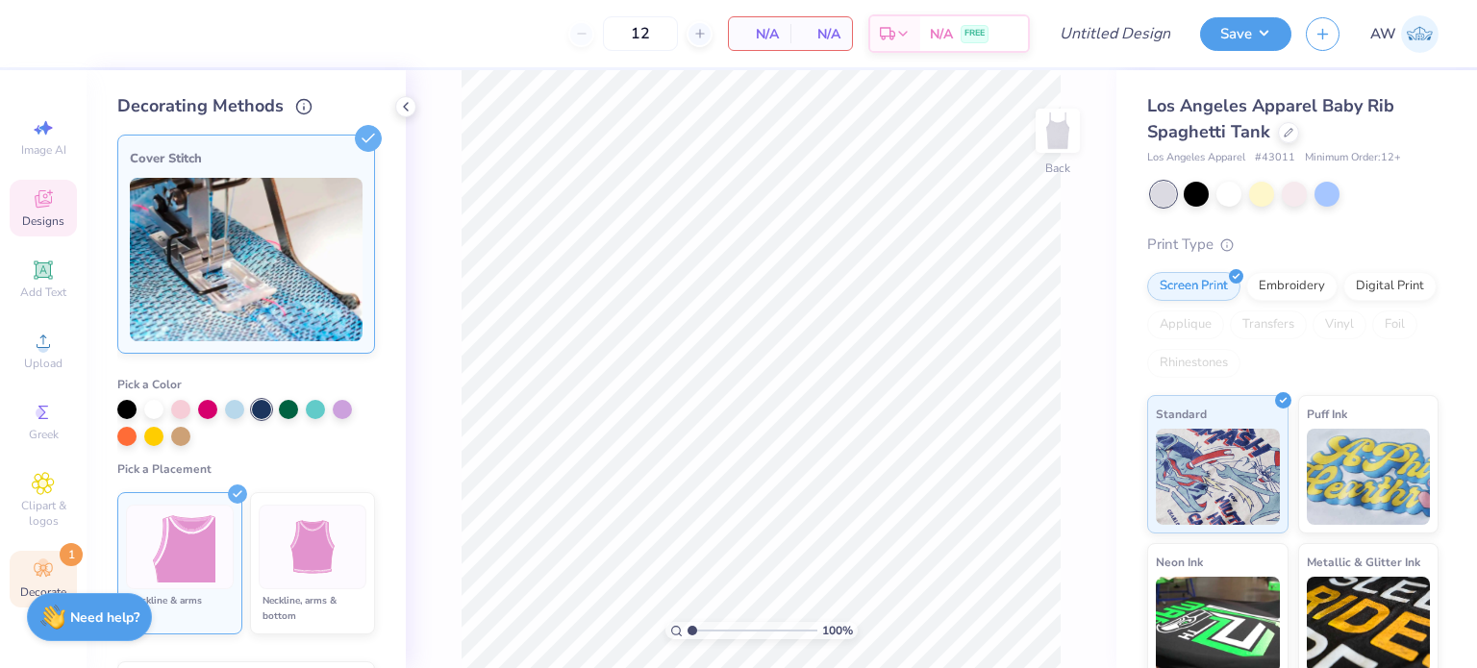
click at [49, 213] on span "Designs" at bounding box center [43, 220] width 42 height 15
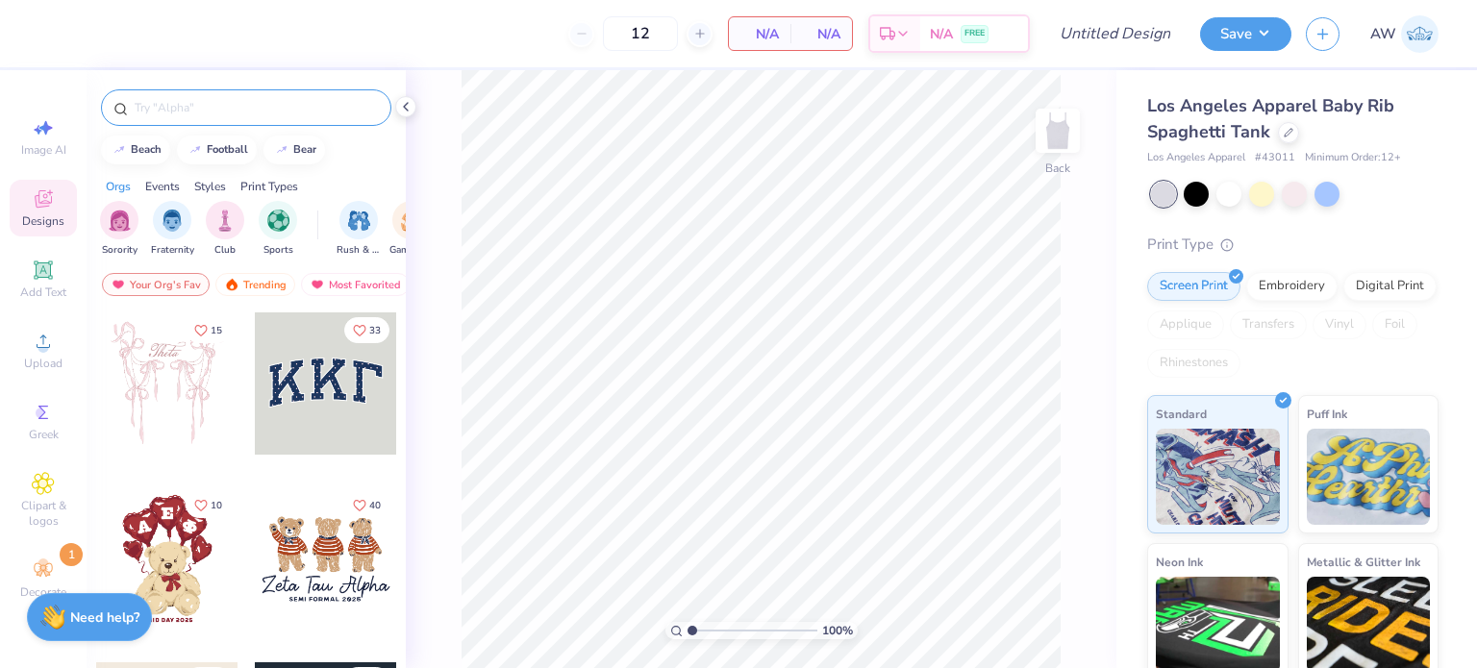
click at [262, 111] on input "text" at bounding box center [256, 107] width 246 height 19
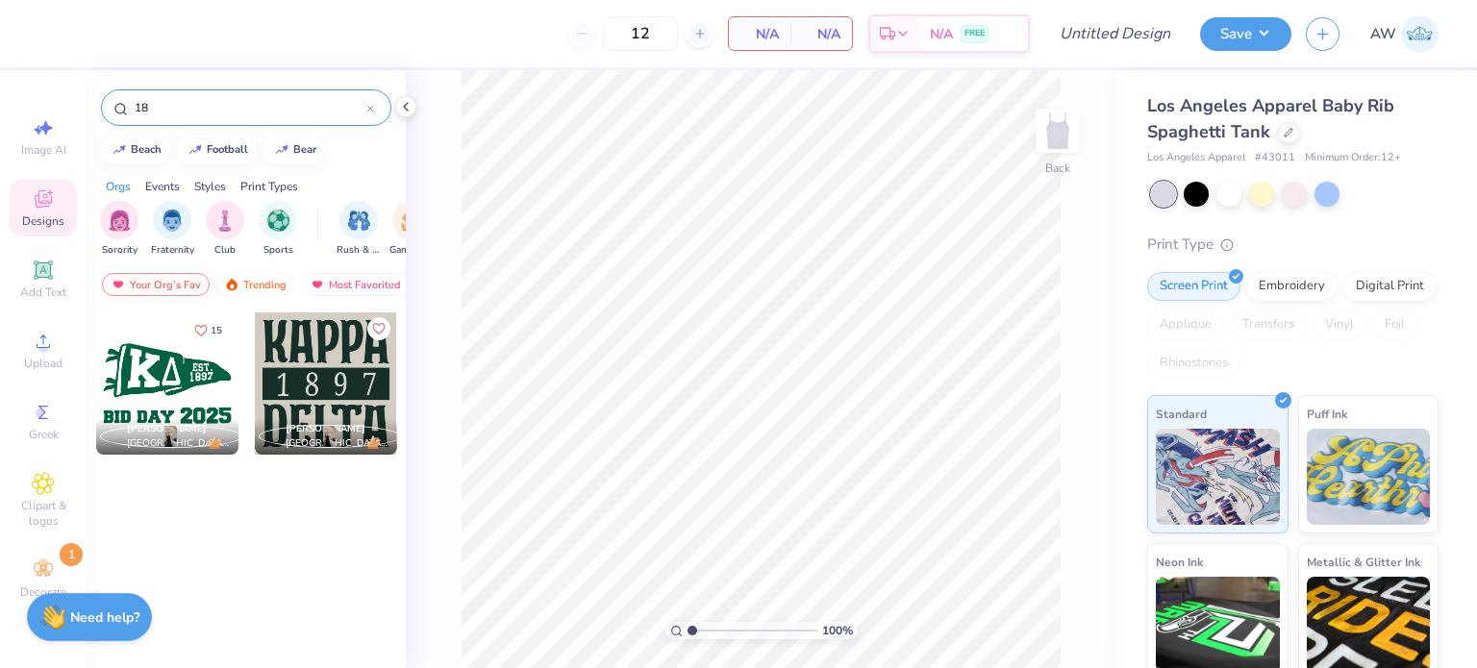
type input "1"
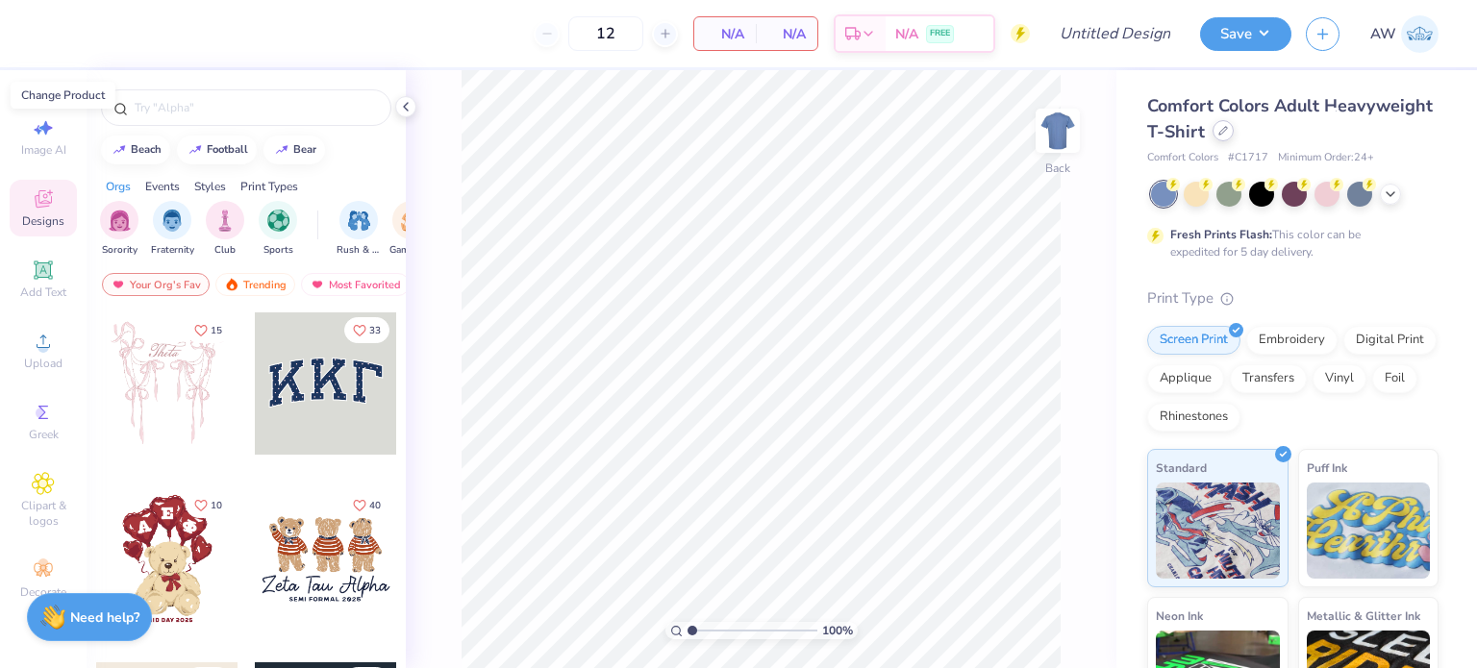
click at [1227, 131] on icon at bounding box center [1223, 131] width 8 height 8
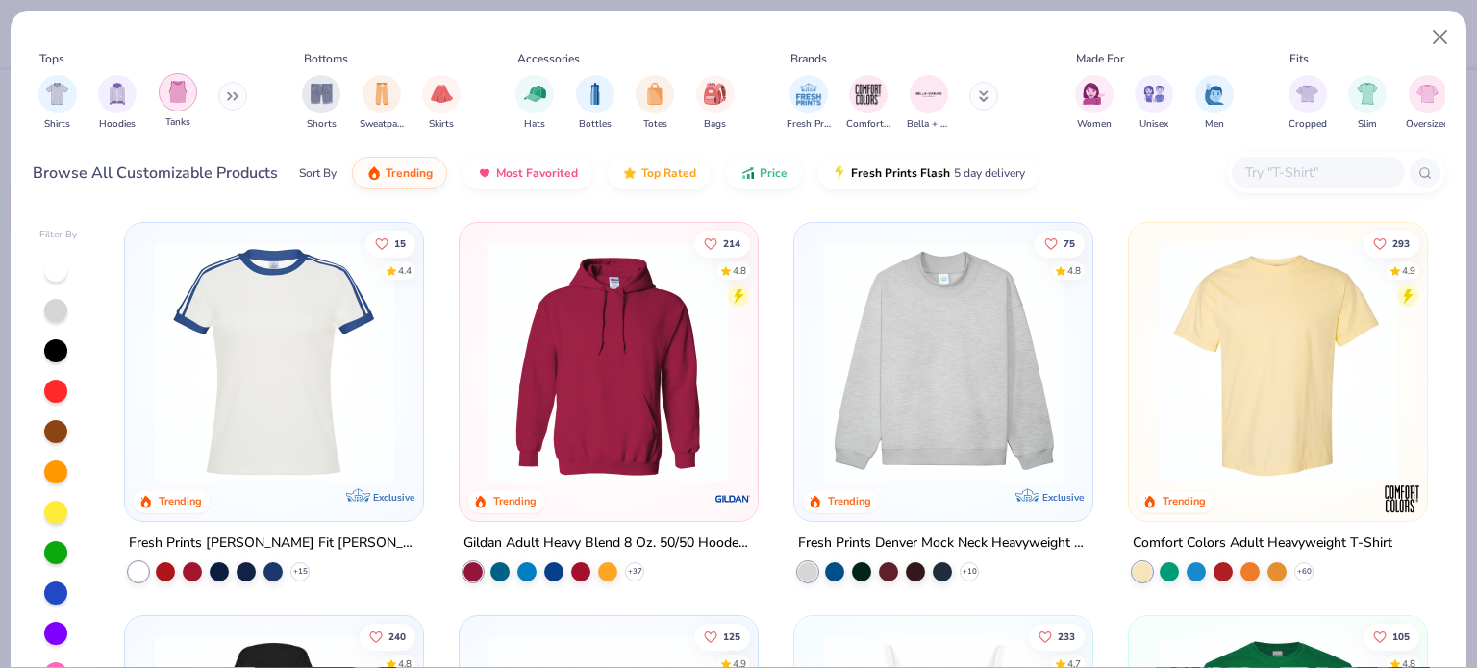
click at [171, 97] on img "filter for Tanks" at bounding box center [177, 92] width 21 height 22
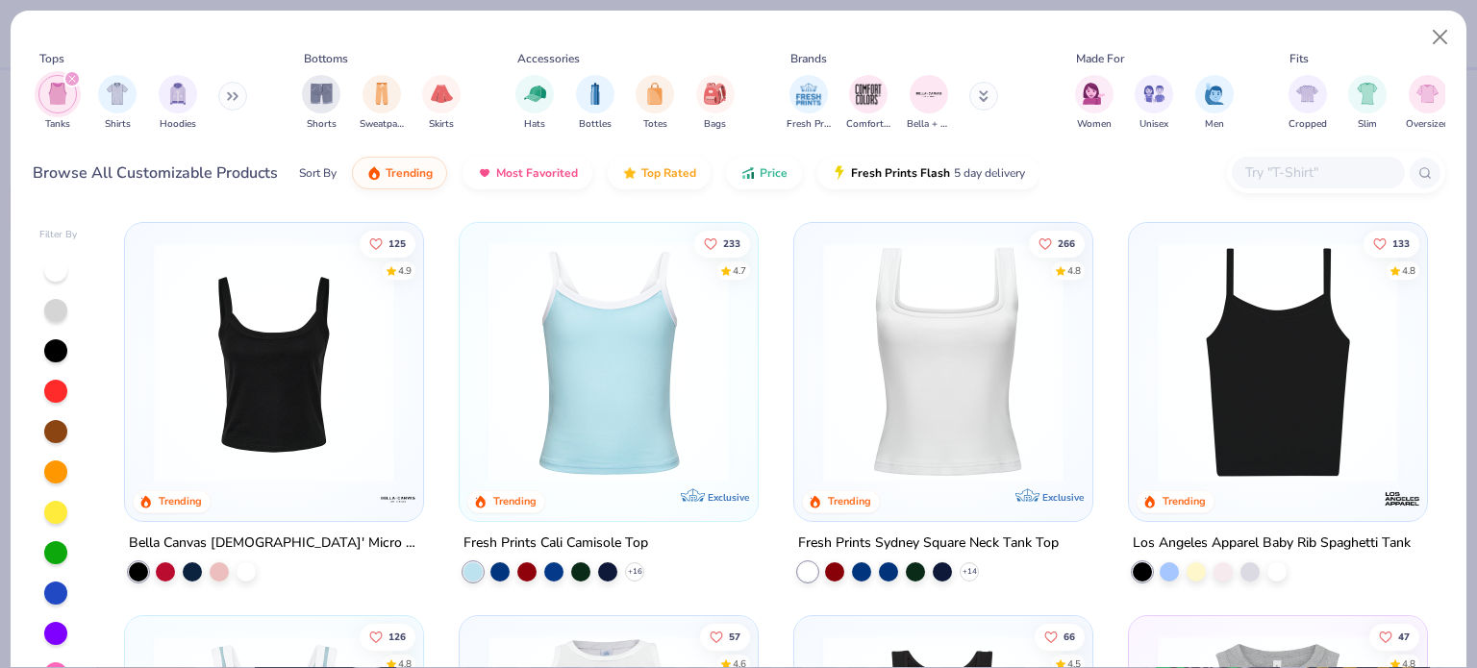
click at [1223, 370] on img at bounding box center [1278, 362] width 260 height 240
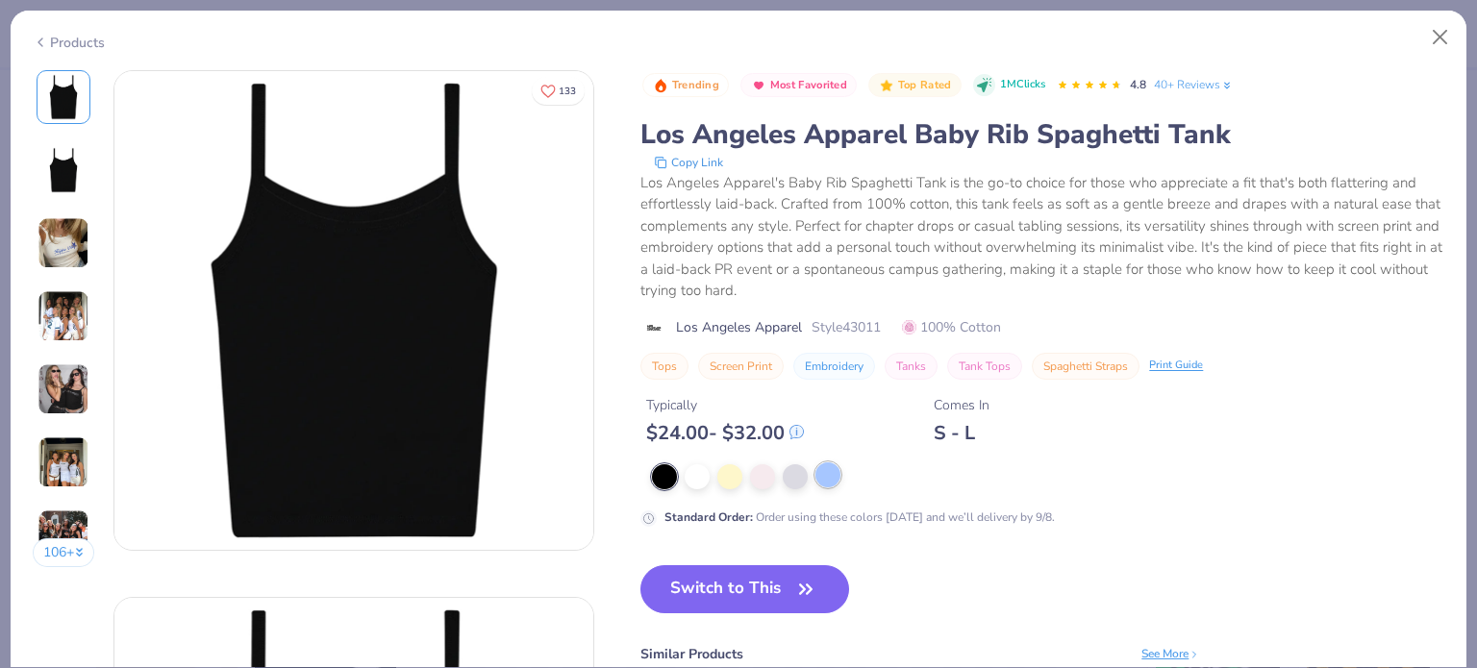
click at [835, 469] on div at bounding box center [827, 474] width 25 height 25
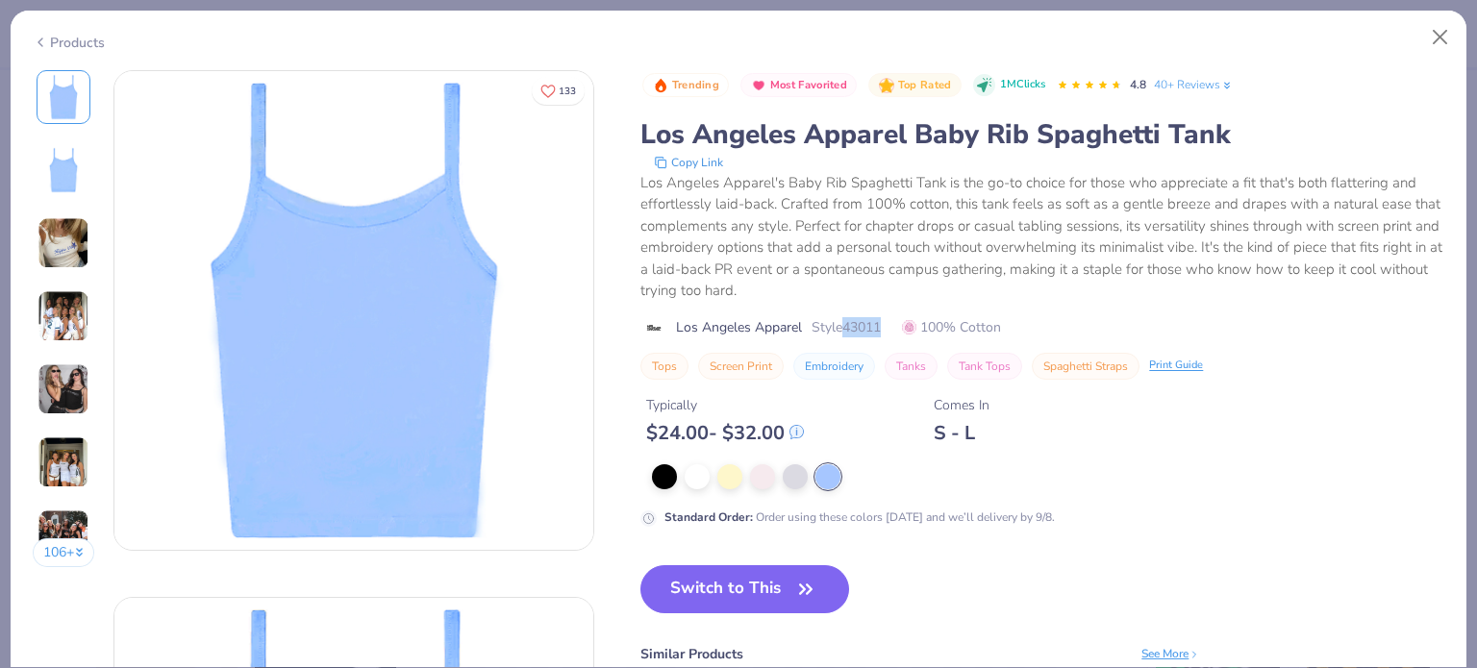
drag, startPoint x: 849, startPoint y: 328, endPoint x: 919, endPoint y: 332, distance: 70.3
click at [919, 332] on div "Los Angeles Apparel Style 43011 100% Cotton" at bounding box center [1042, 327] width 804 height 20
copy span "43011"
click at [1451, 45] on button "Close" at bounding box center [1440, 37] width 37 height 37
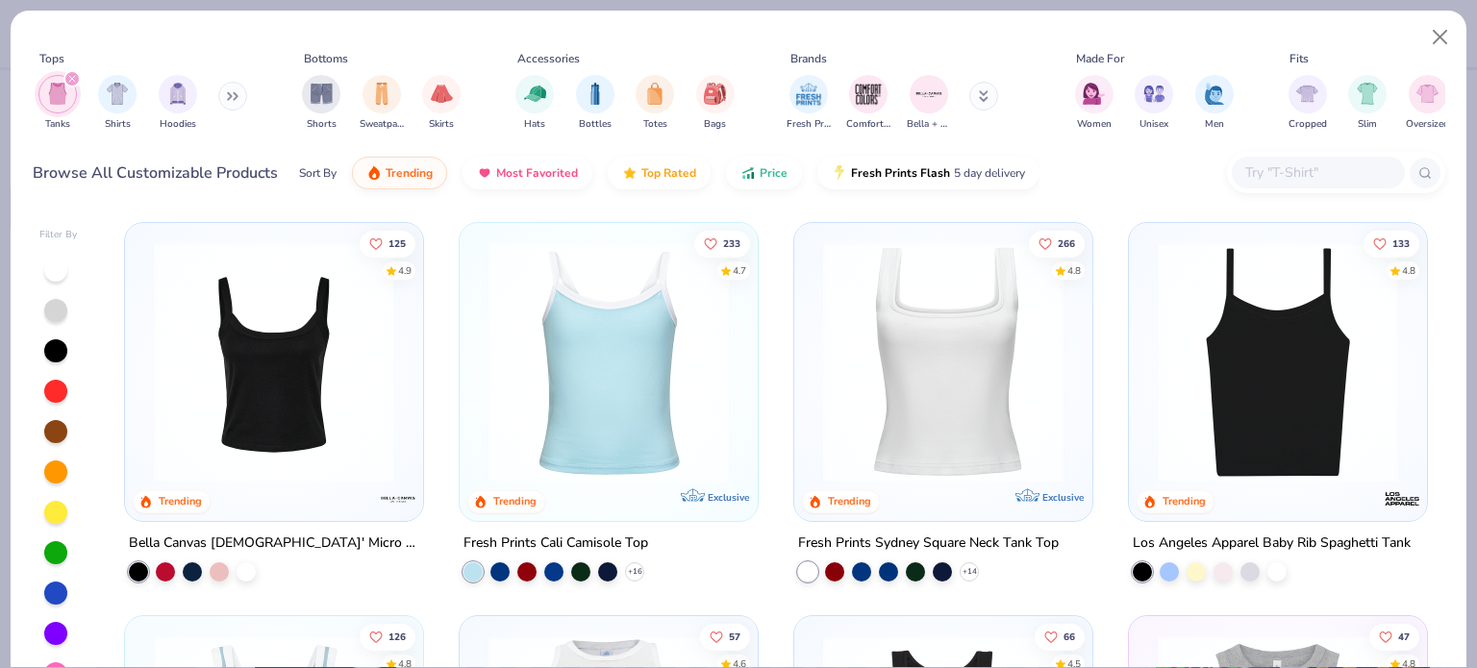
click at [77, 74] on div "filter for Tanks" at bounding box center [71, 78] width 17 height 17
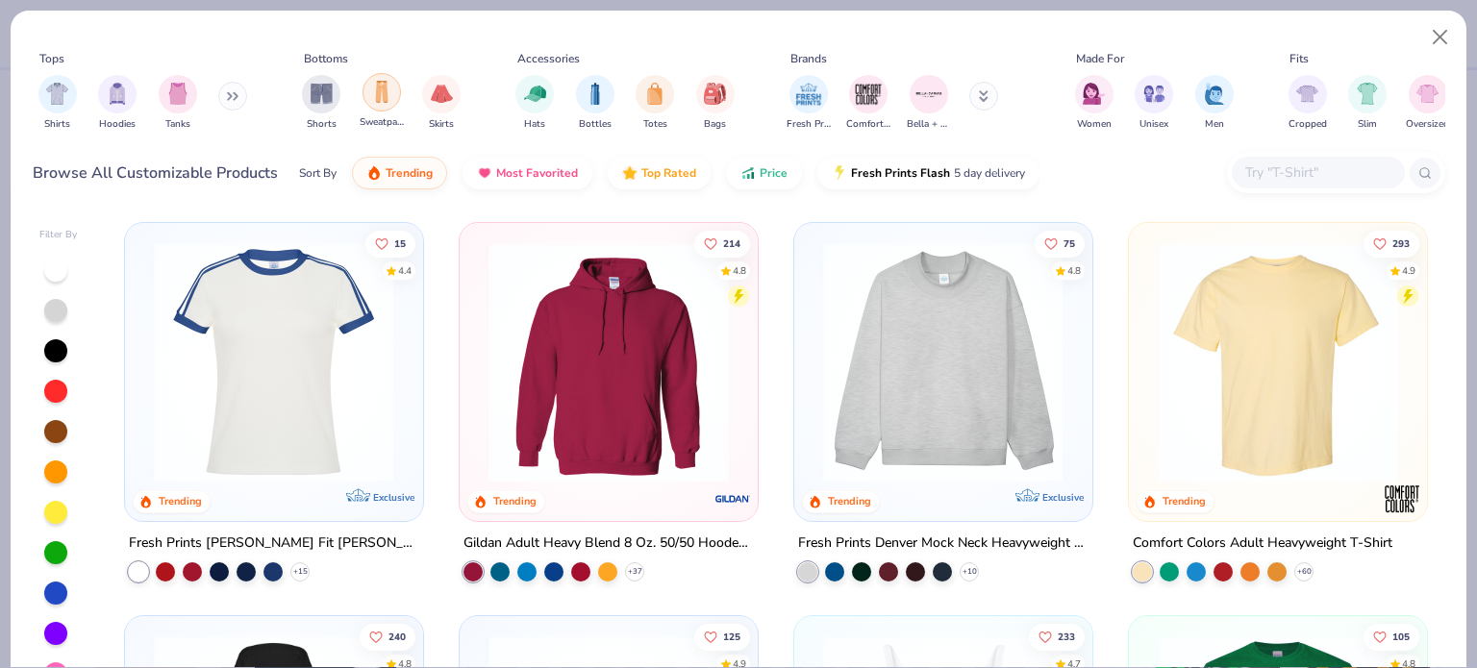
click at [392, 89] on div "filter for Sweatpants" at bounding box center [381, 92] width 38 height 38
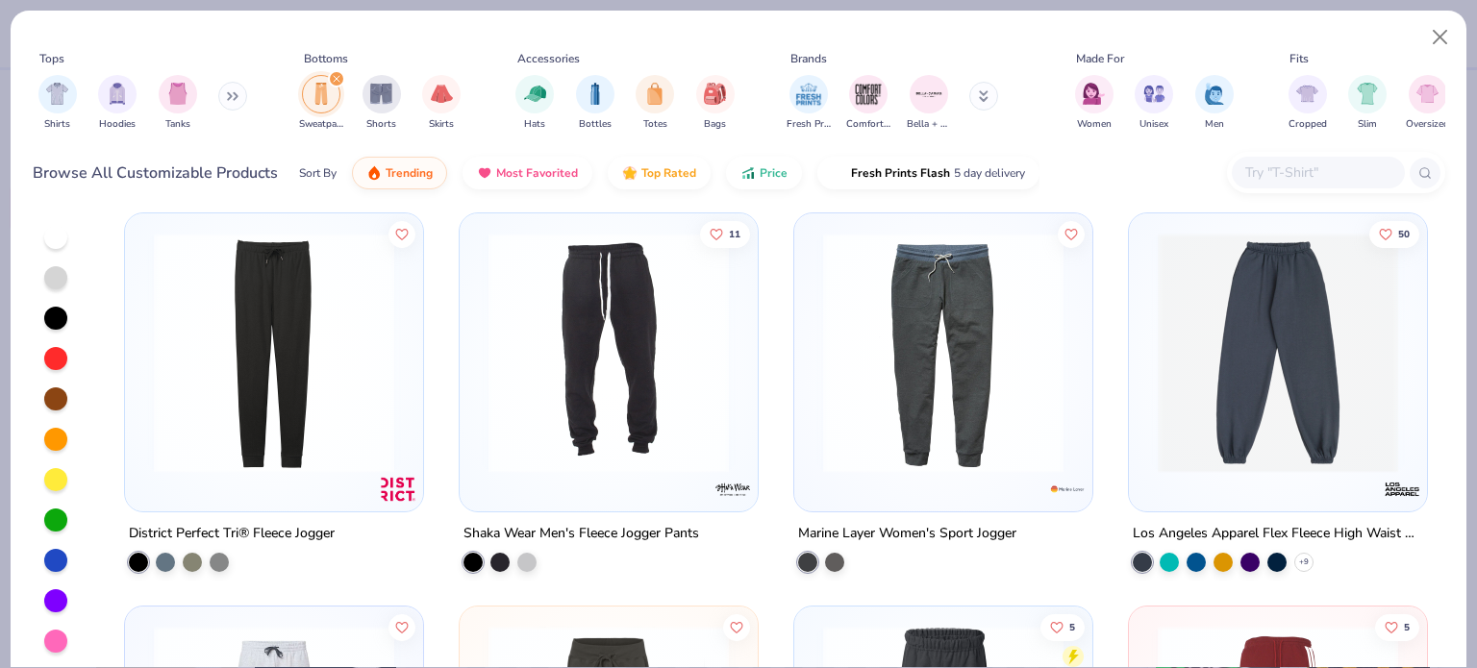
scroll to position [1202, 0]
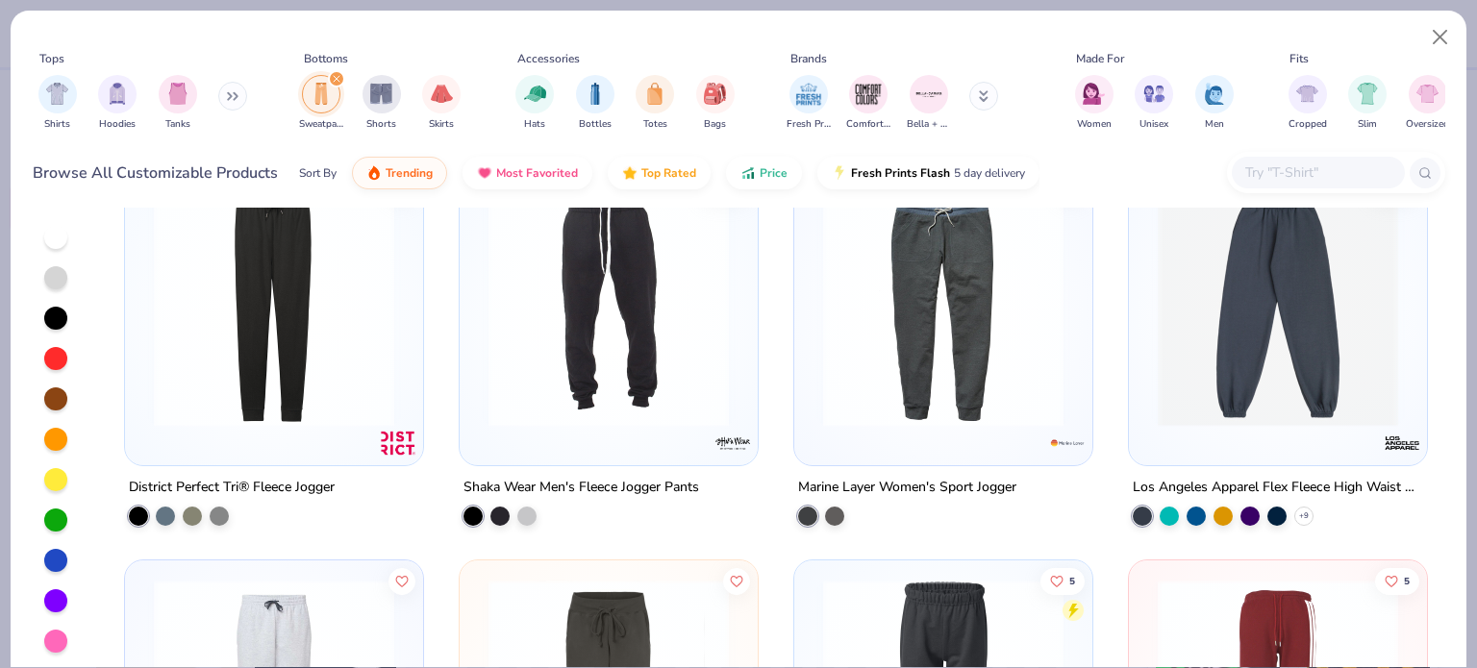
click at [1340, 345] on img at bounding box center [1278, 307] width 260 height 240
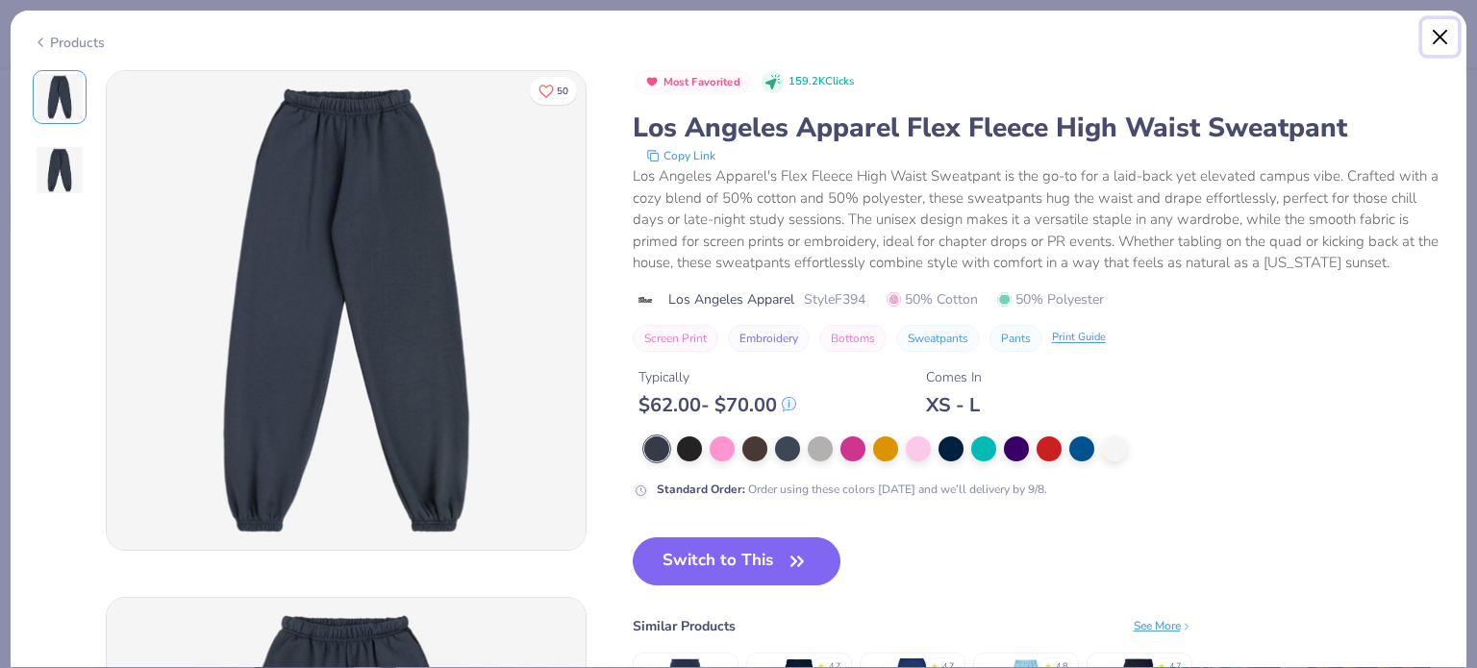
click at [1439, 41] on button "Close" at bounding box center [1440, 37] width 37 height 37
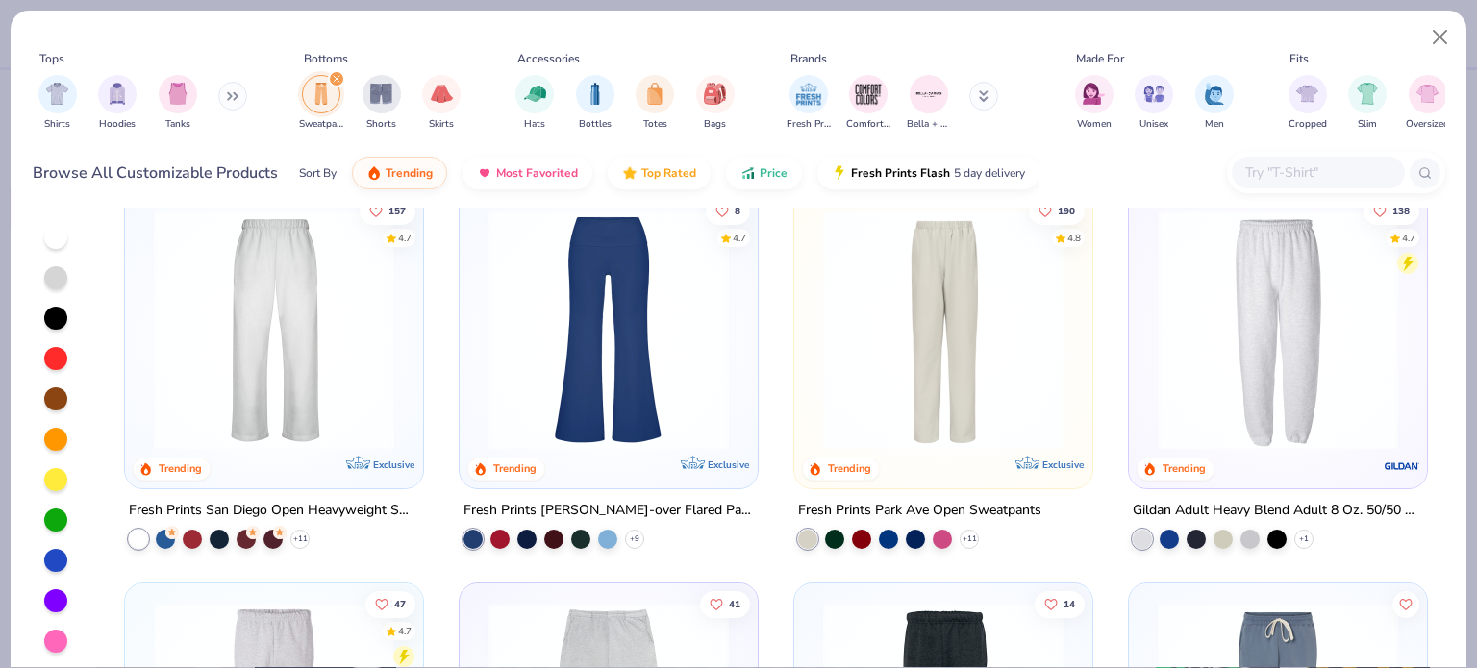
click at [212, 318] on img at bounding box center [274, 330] width 260 height 240
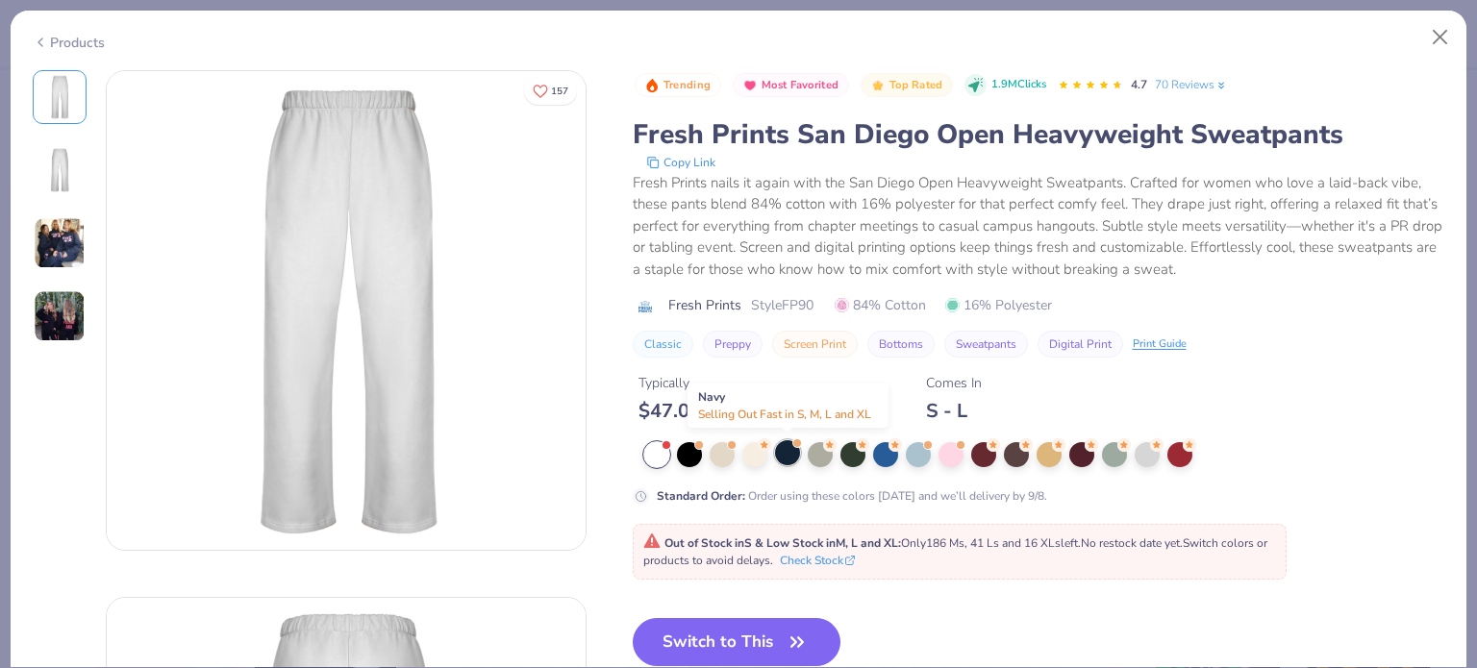
click at [791, 451] on div at bounding box center [787, 452] width 25 height 25
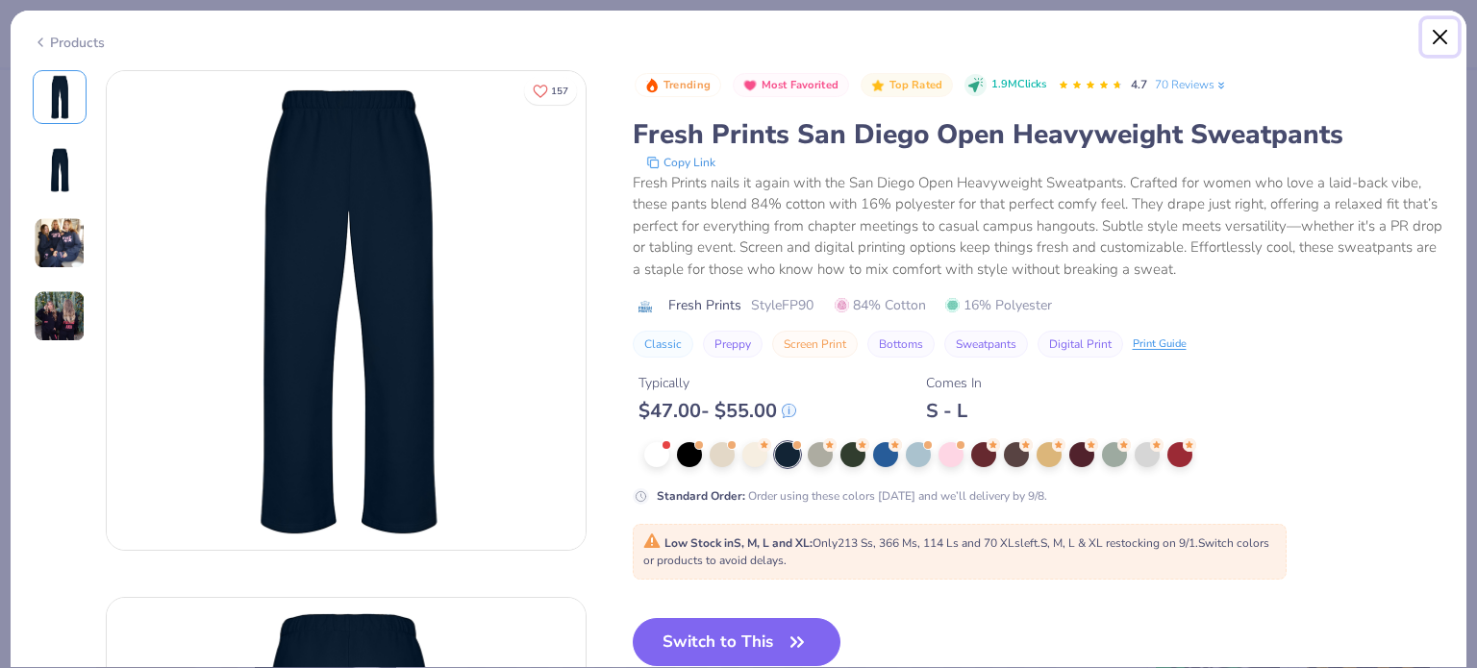
click at [1444, 34] on button "Close" at bounding box center [1440, 37] width 37 height 37
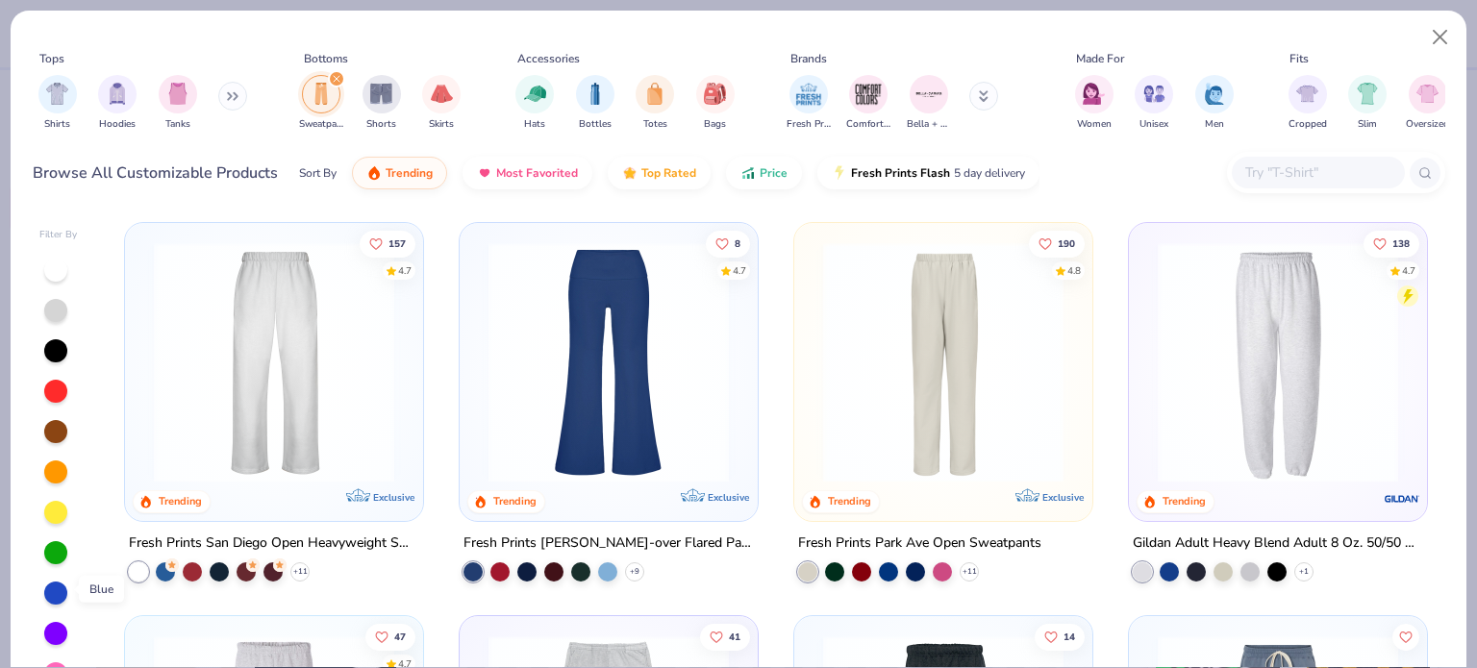
click at [58, 587] on div at bounding box center [55, 593] width 23 height 23
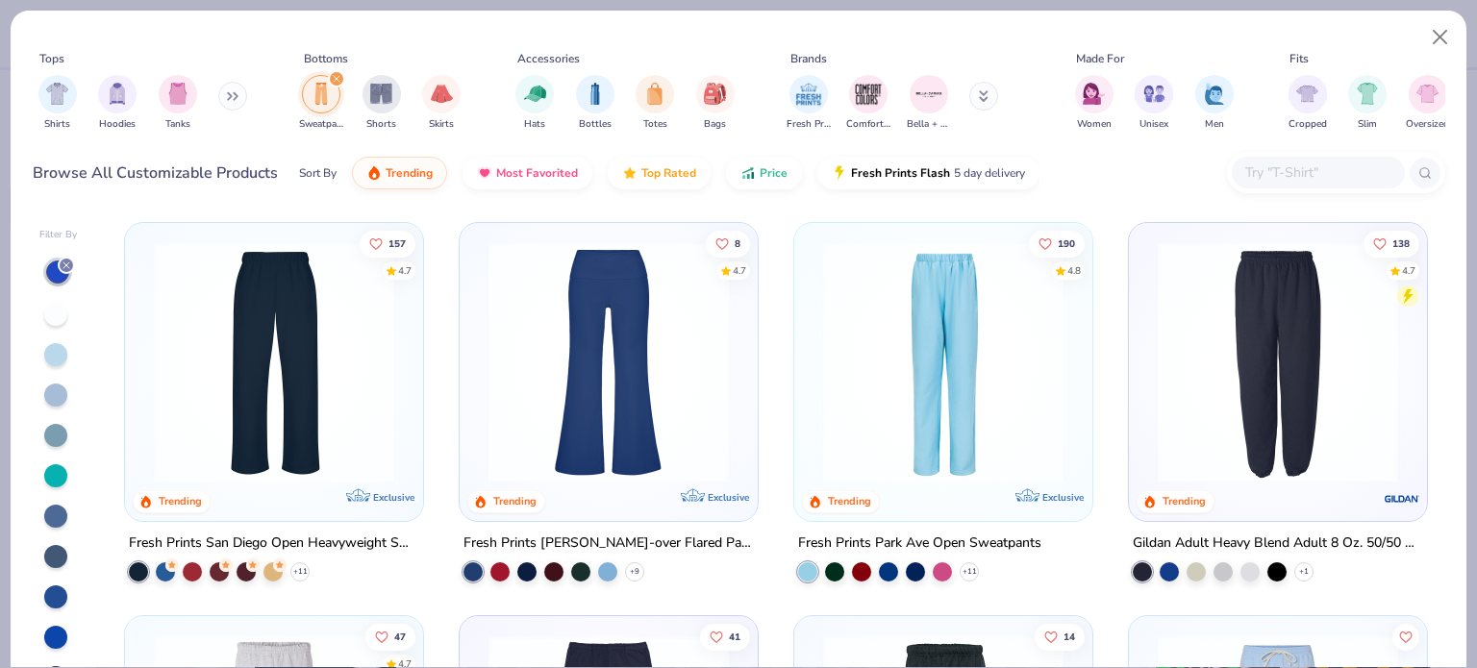
click at [879, 426] on img at bounding box center [943, 362] width 260 height 240
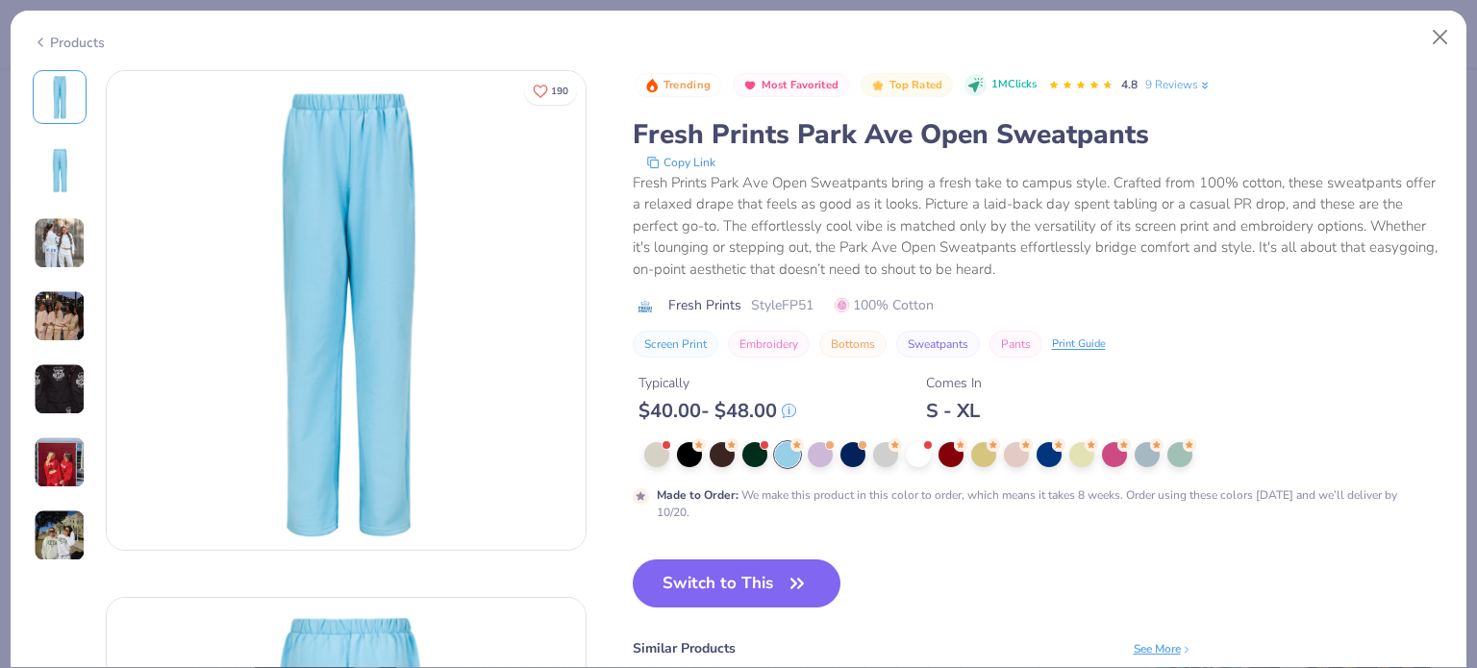
click at [50, 176] on img at bounding box center [60, 170] width 46 height 46
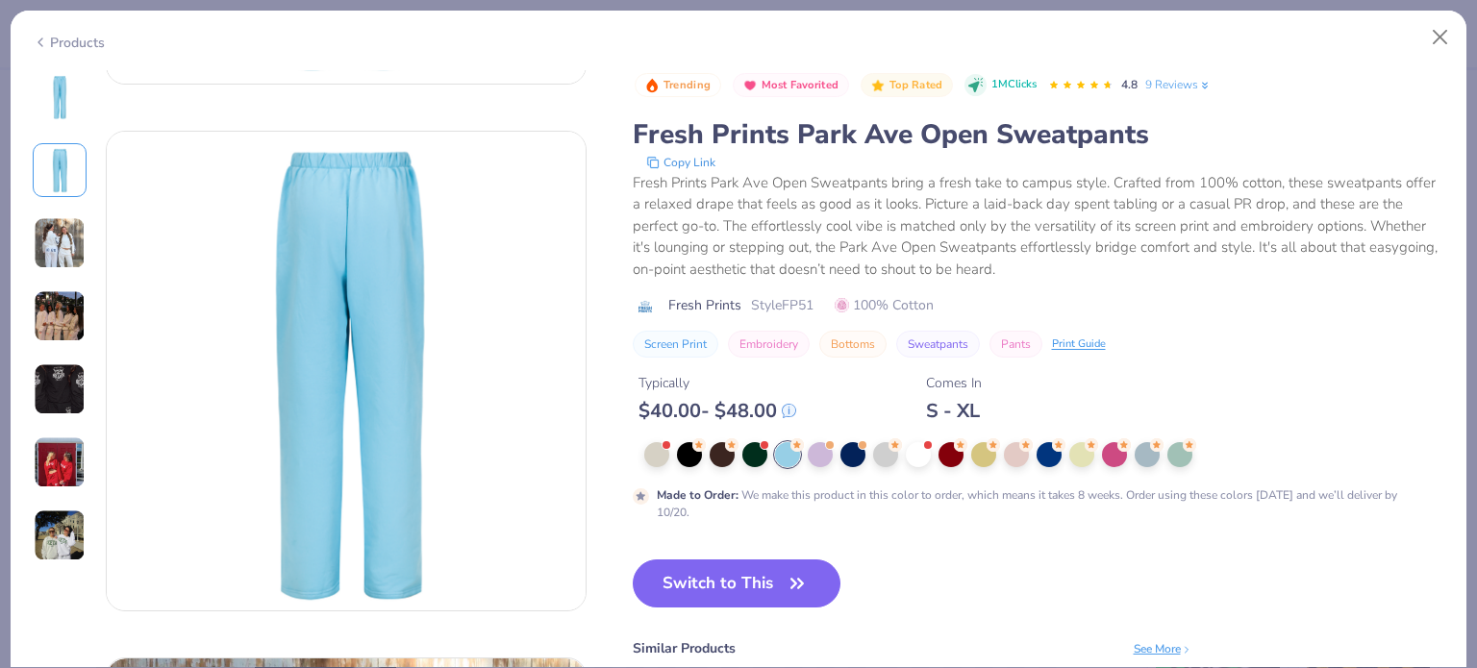
scroll to position [527, 0]
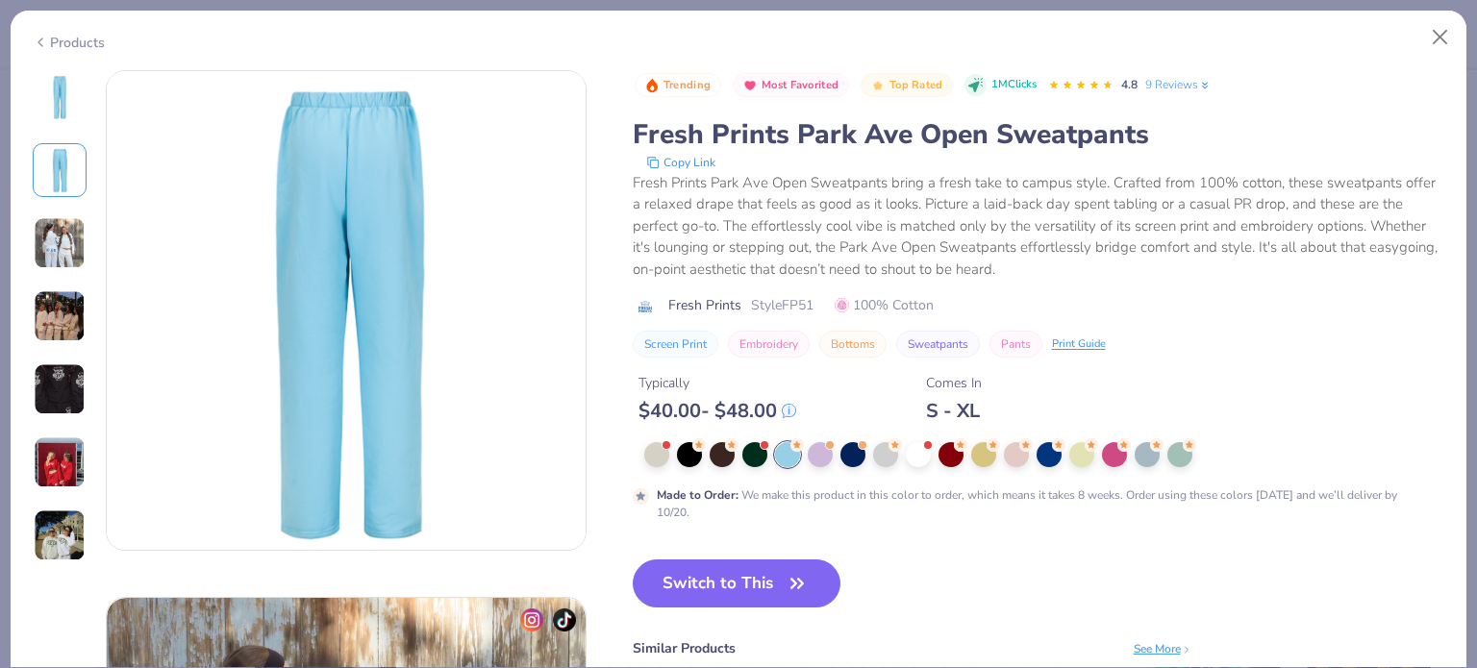
click at [66, 234] on img at bounding box center [60, 243] width 52 height 52
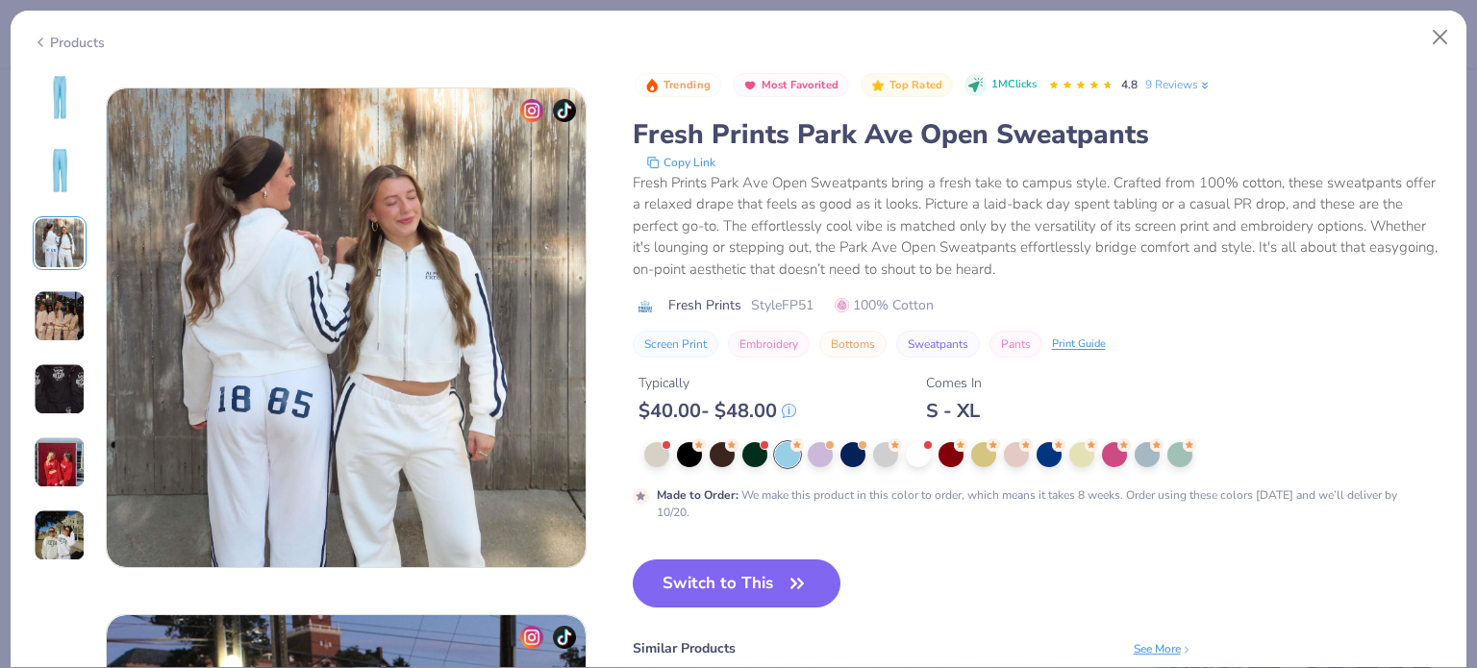
scroll to position [1054, 0]
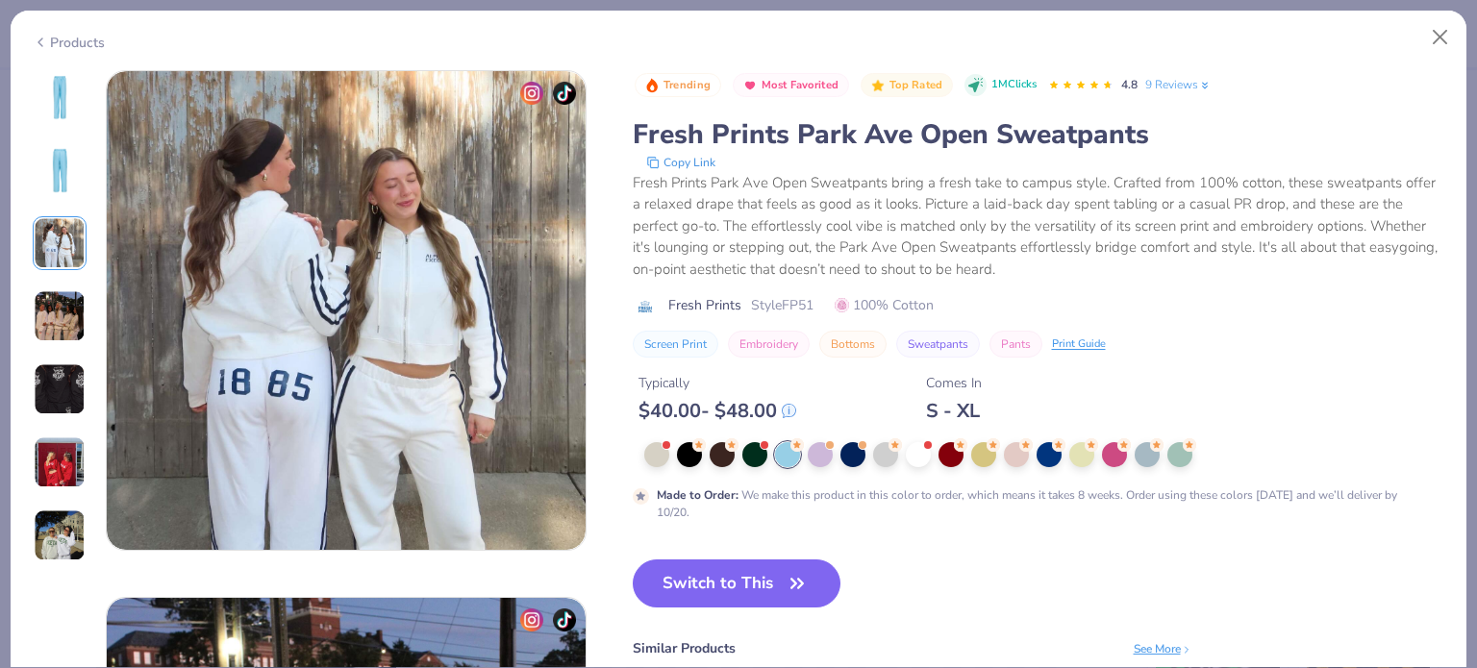
click at [58, 320] on img at bounding box center [60, 316] width 52 height 52
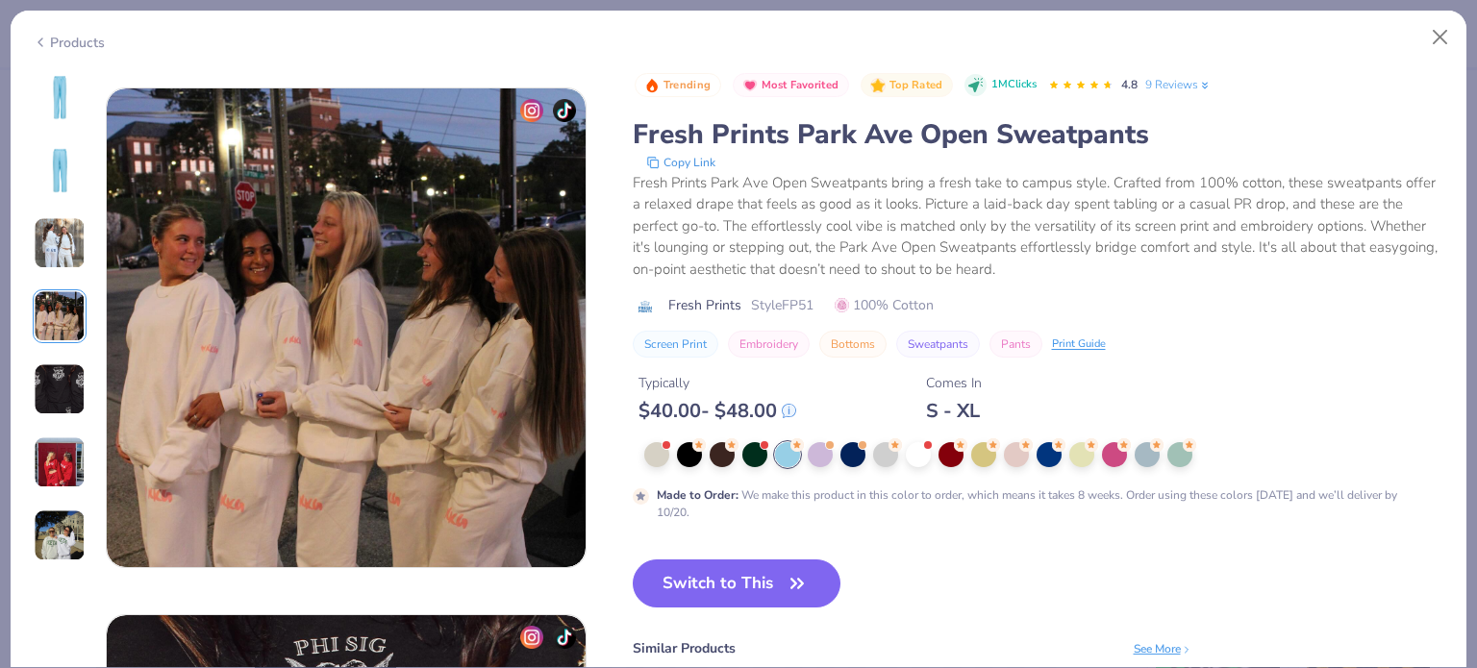
scroll to position [1581, 0]
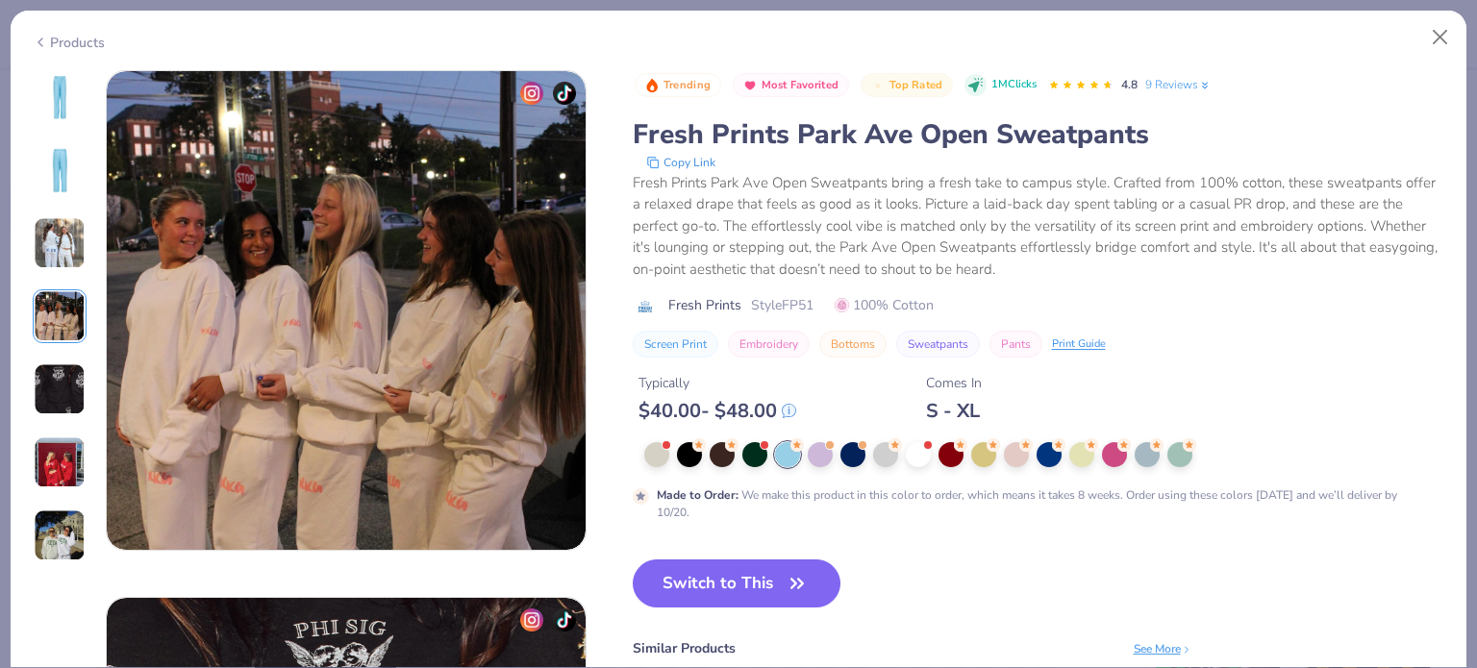
click at [57, 375] on img at bounding box center [60, 389] width 52 height 52
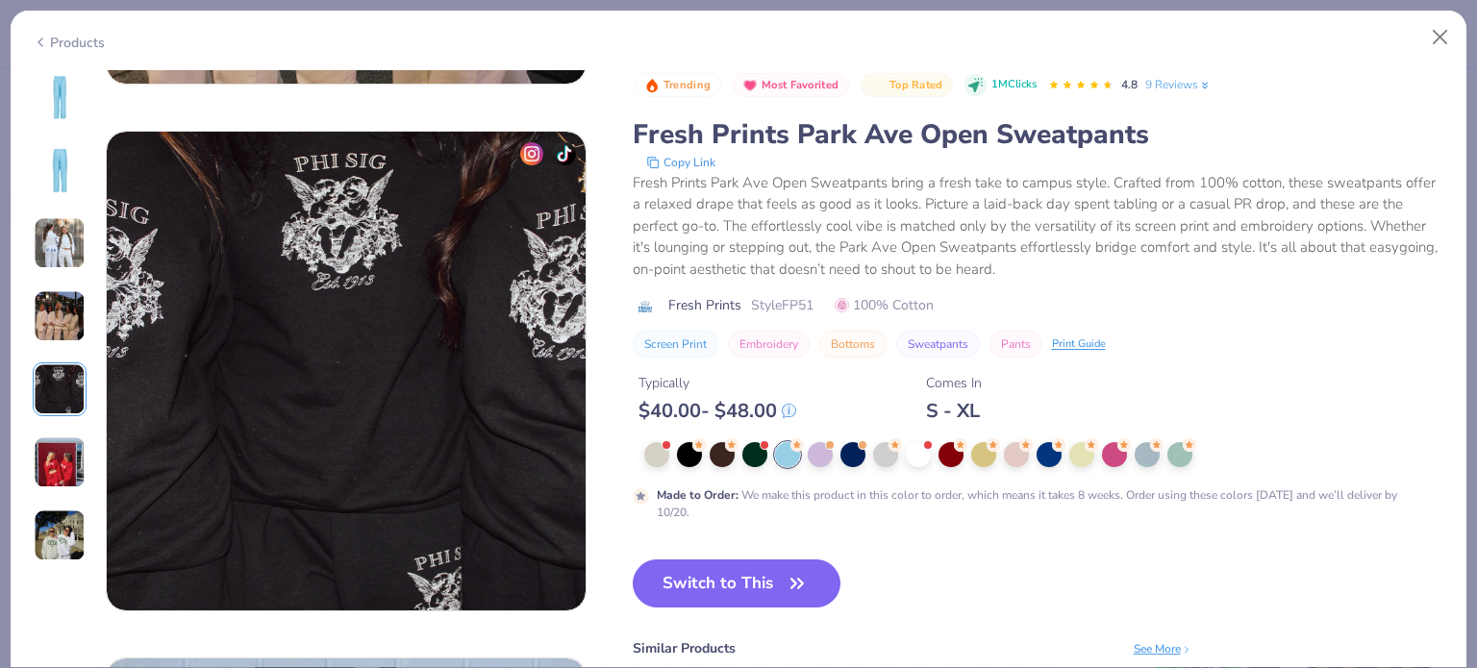
scroll to position [2108, 0]
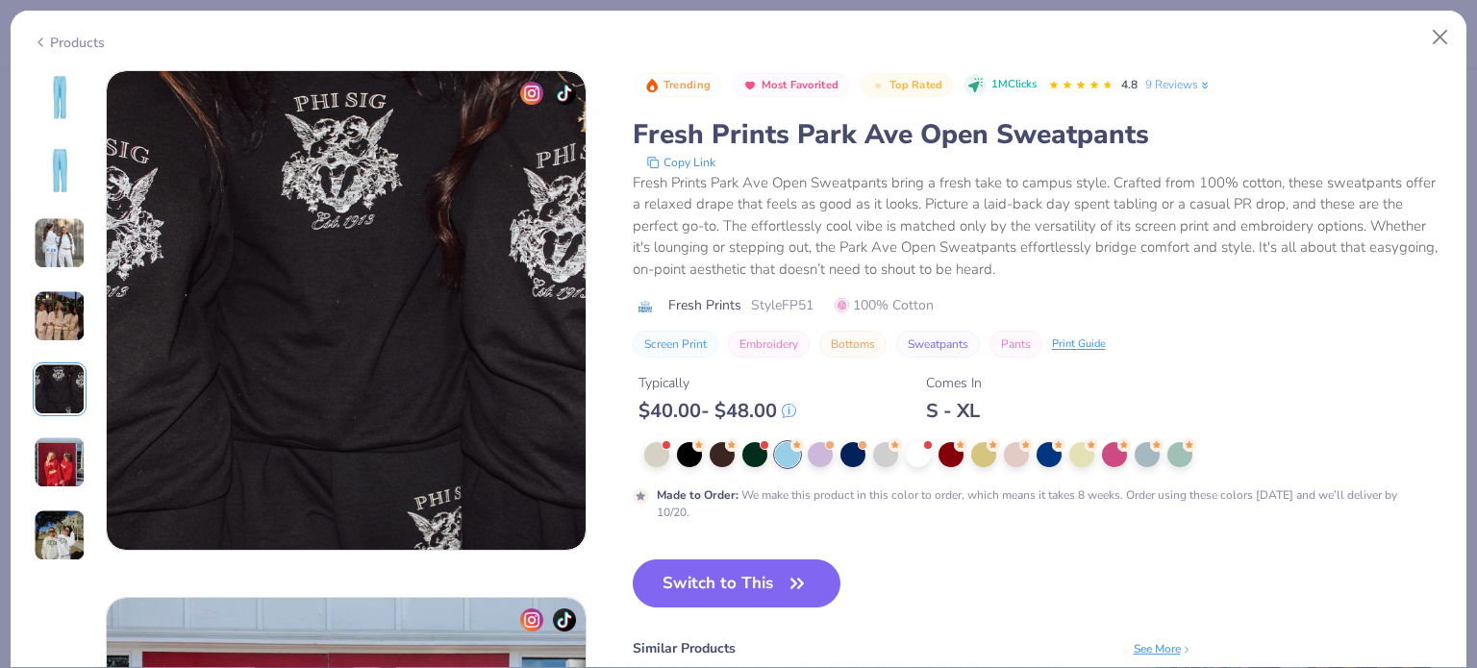
click at [73, 444] on img at bounding box center [60, 463] width 52 height 52
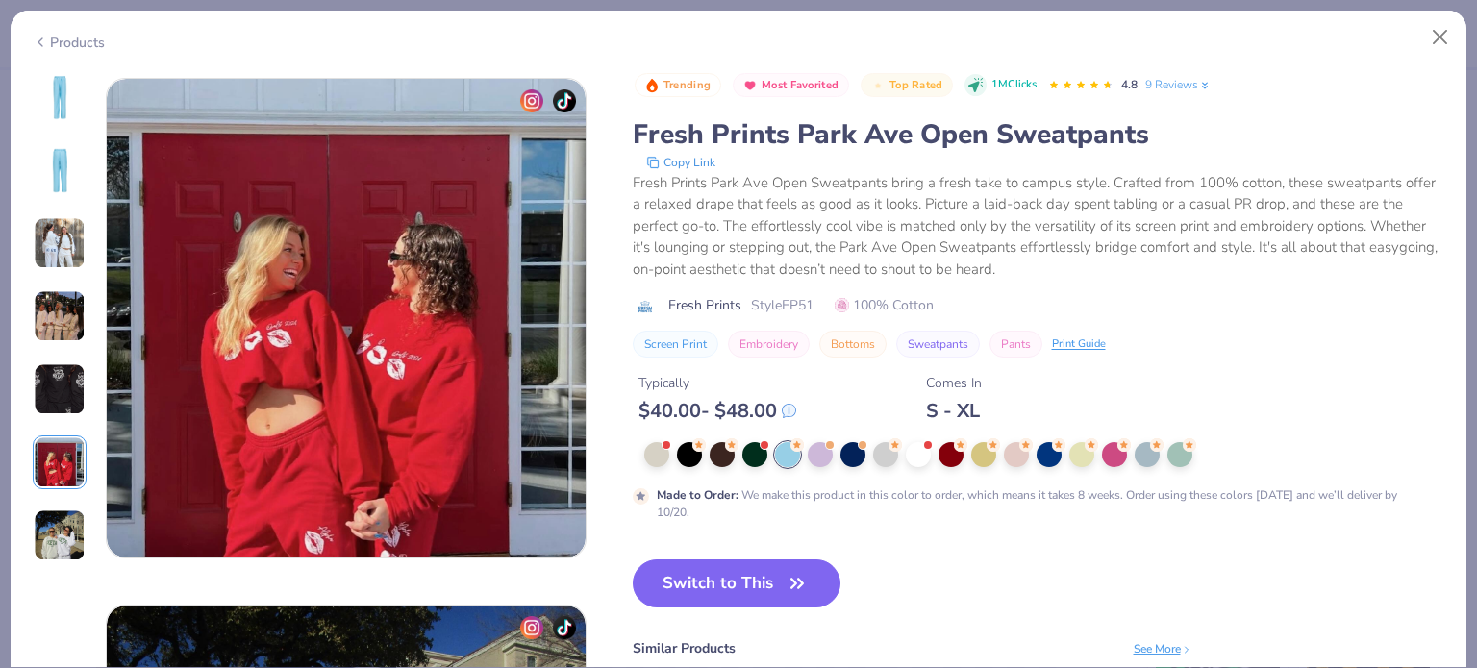
scroll to position [2635, 0]
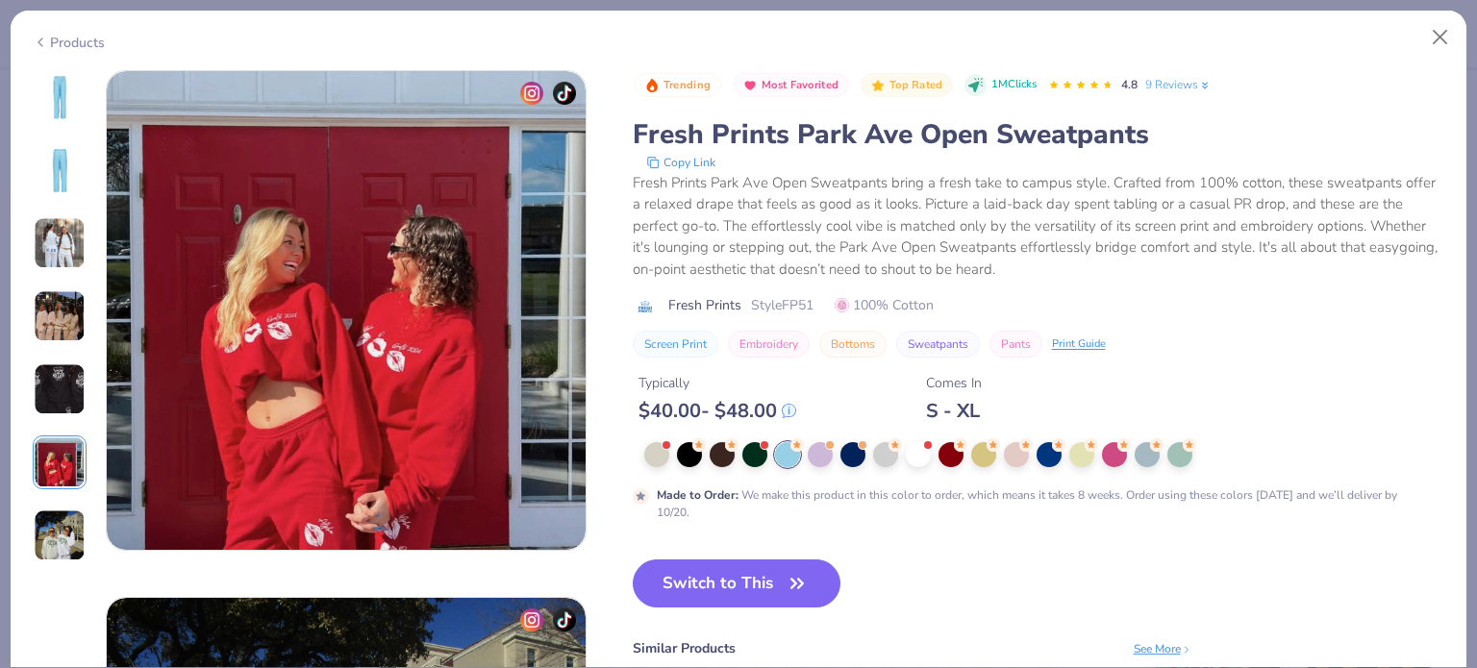
click at [64, 527] on img at bounding box center [60, 536] width 52 height 52
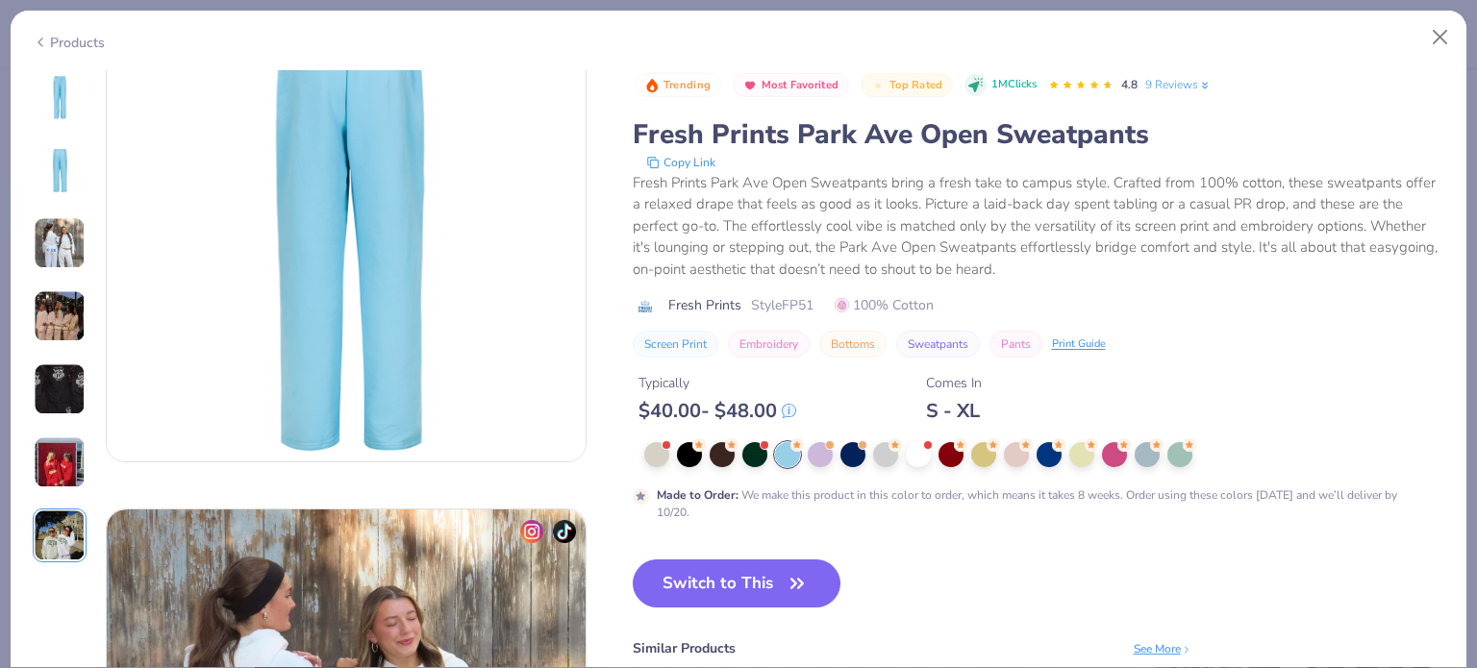
scroll to position [0, 0]
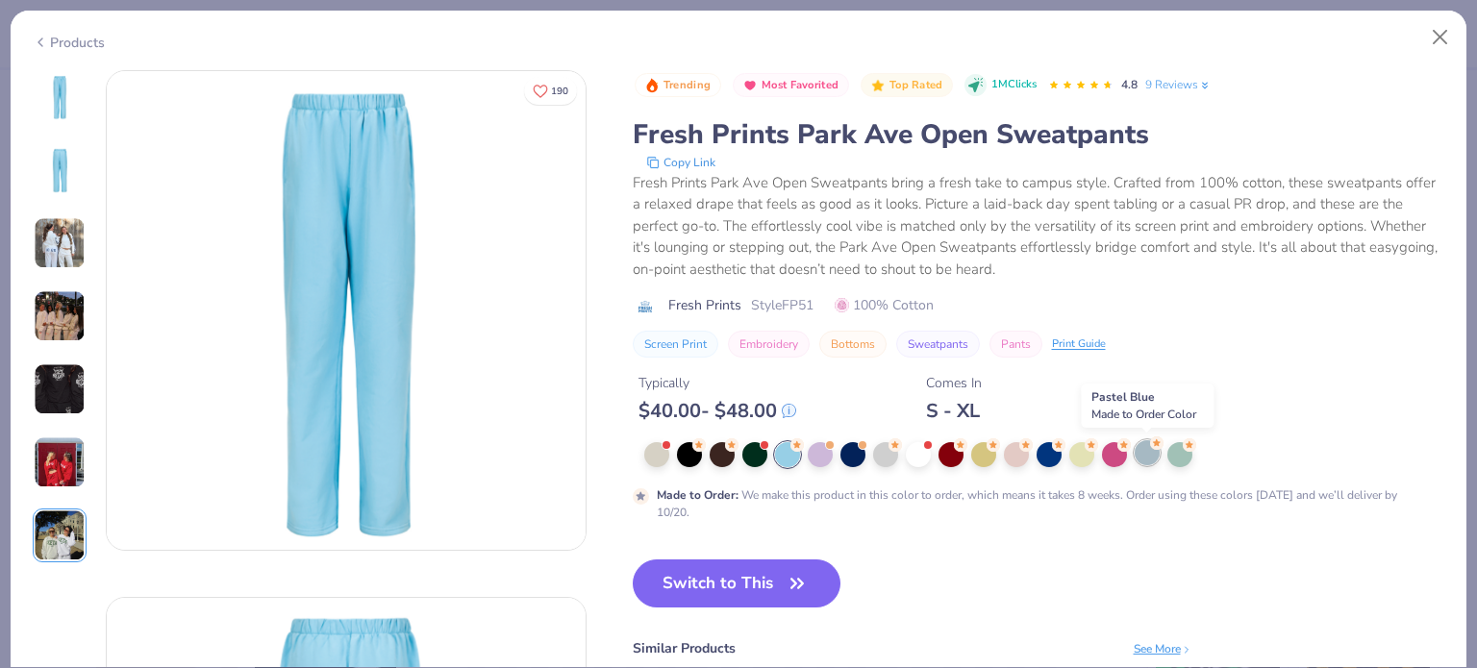
click at [1142, 443] on div at bounding box center [1147, 452] width 25 height 25
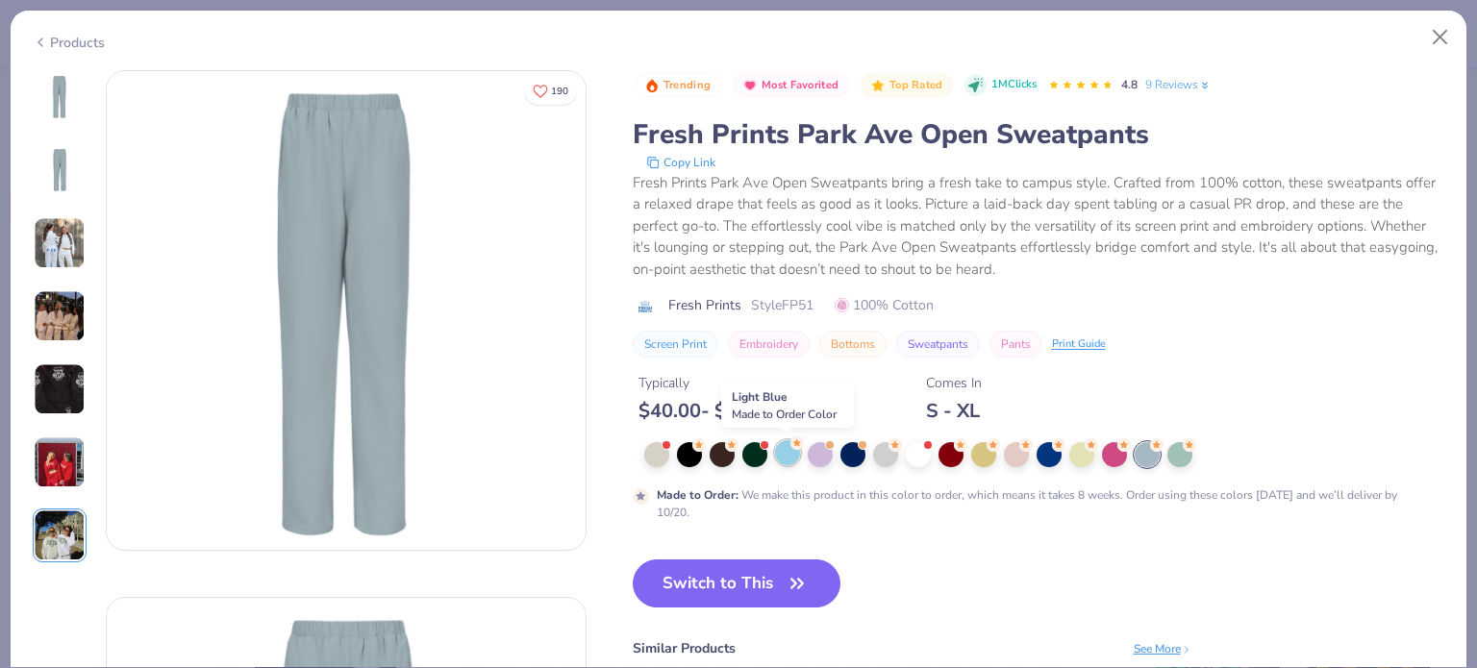
click at [790, 445] on icon at bounding box center [796, 443] width 13 height 13
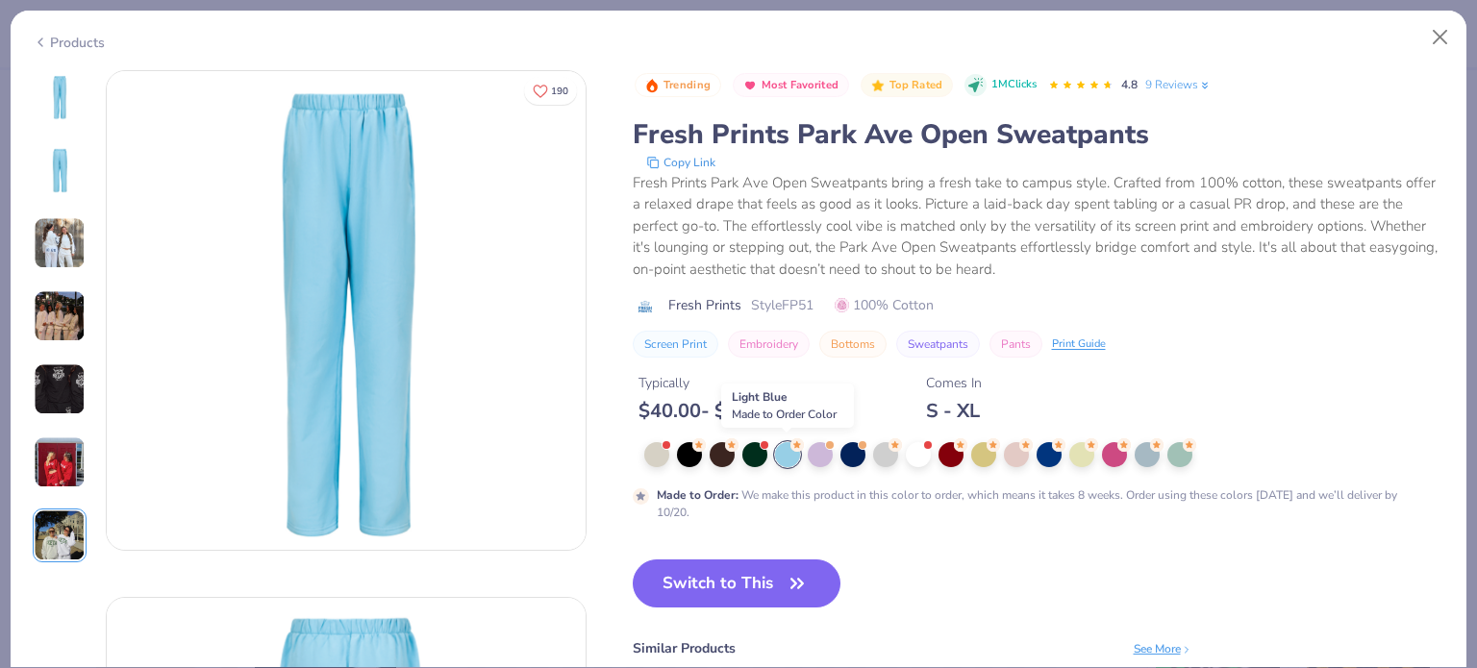
click at [790, 445] on icon at bounding box center [796, 444] width 13 height 13
click at [1438, 41] on button "Close" at bounding box center [1440, 37] width 37 height 37
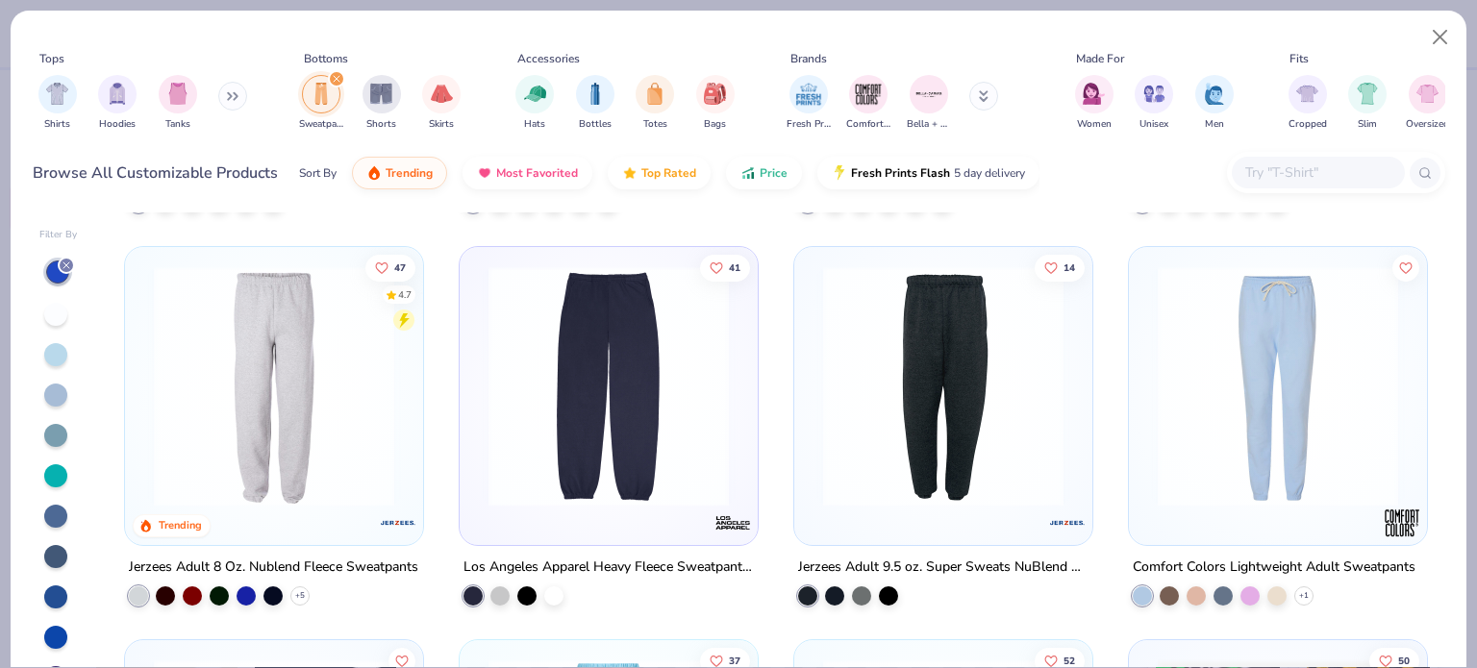
scroll to position [367, 0]
click at [617, 397] on img at bounding box center [609, 388] width 260 height 240
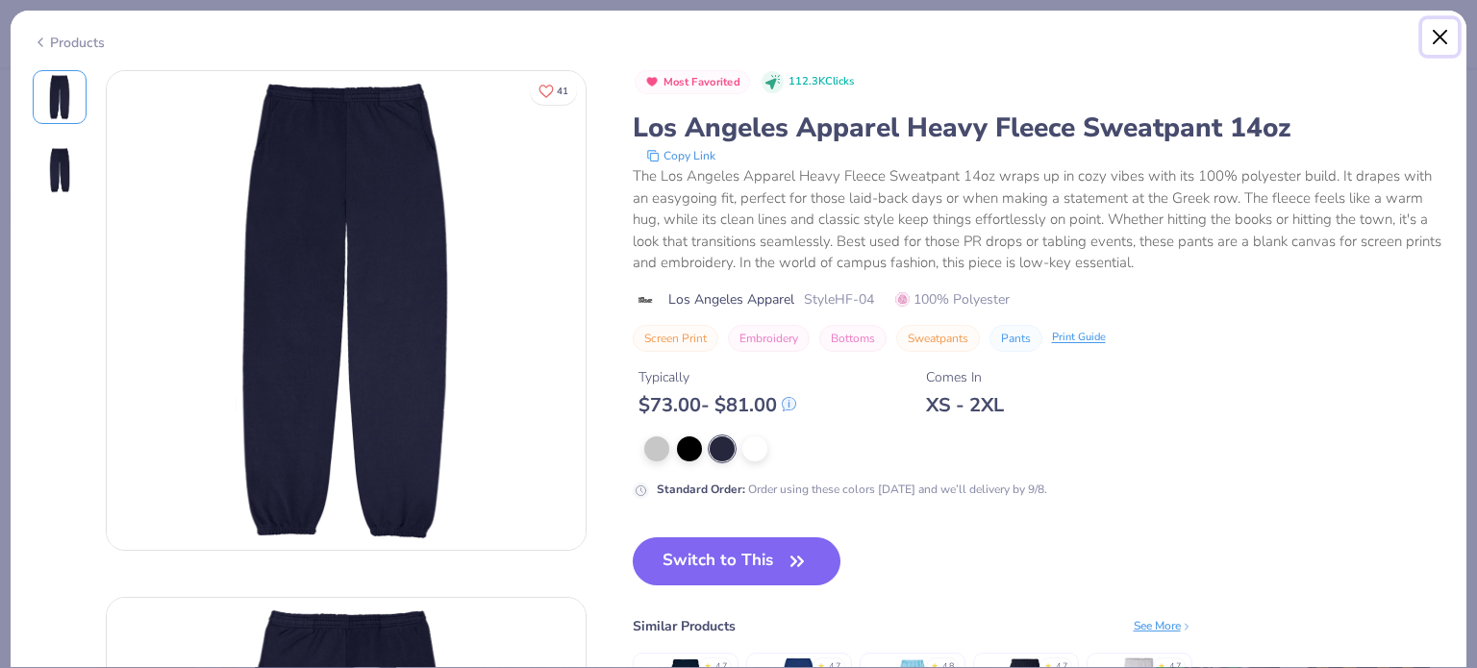
click at [1436, 37] on button "Close" at bounding box center [1440, 37] width 37 height 37
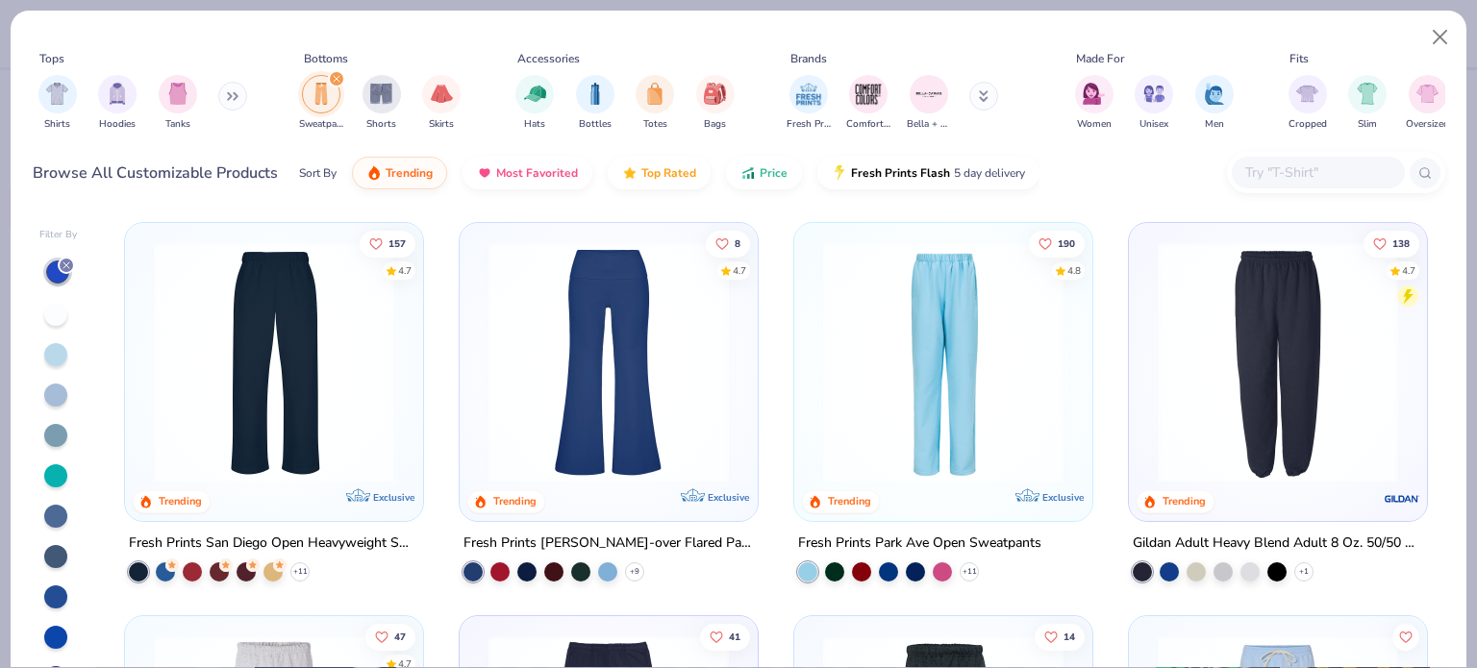
click at [324, 387] on img at bounding box center [274, 362] width 260 height 240
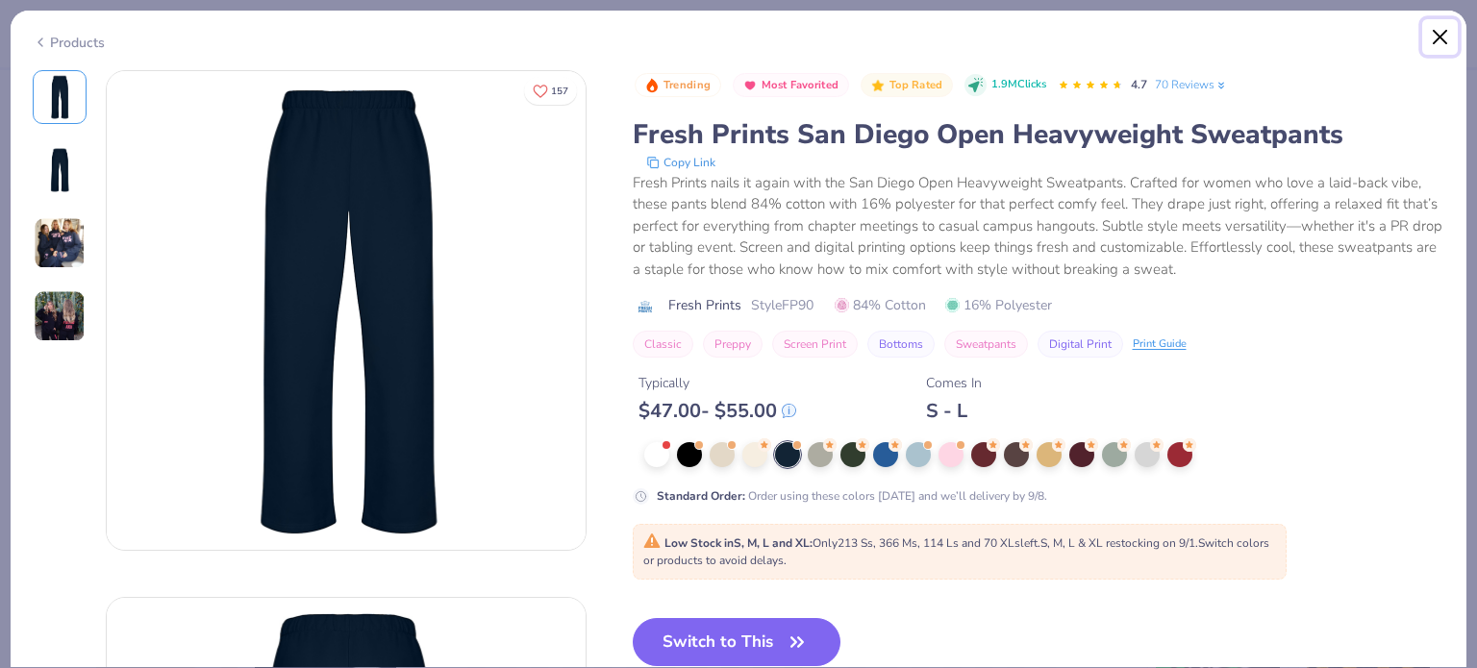
click at [1440, 34] on button "Close" at bounding box center [1440, 37] width 37 height 37
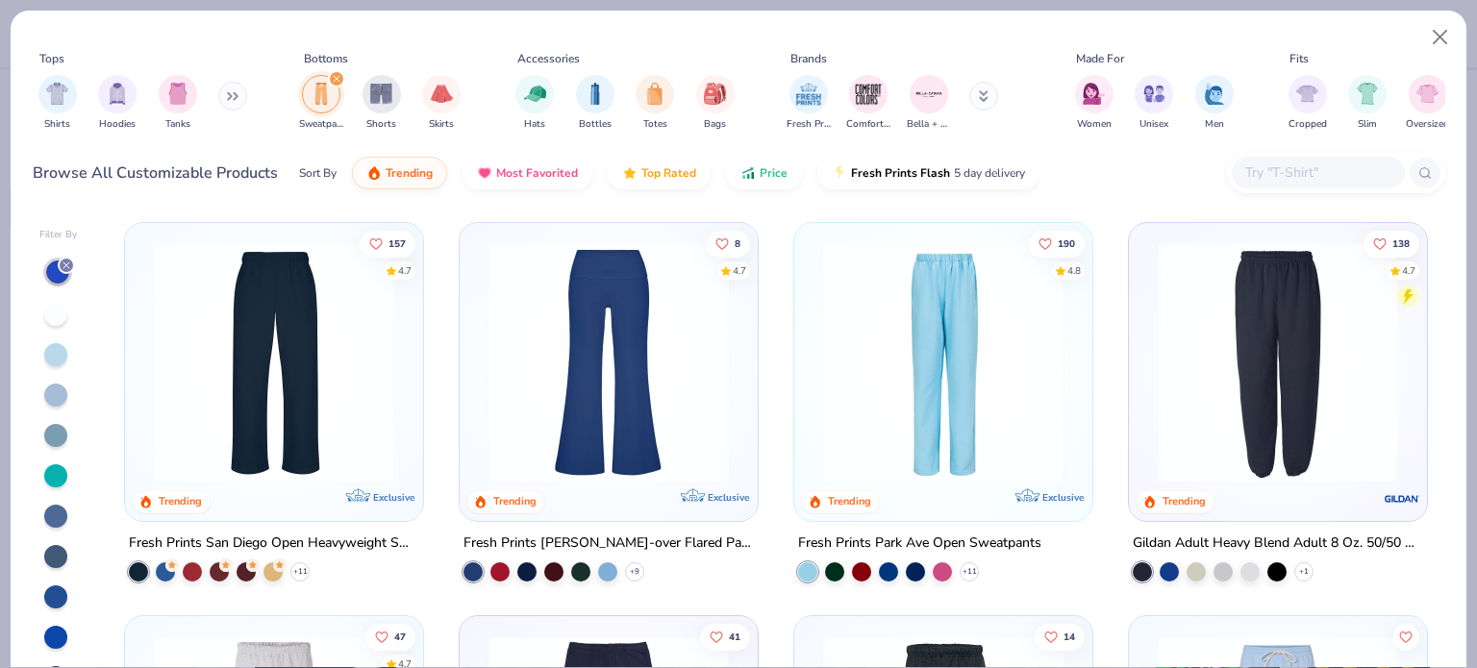
click at [332, 73] on div "filter for Sweatpants" at bounding box center [336, 78] width 17 height 17
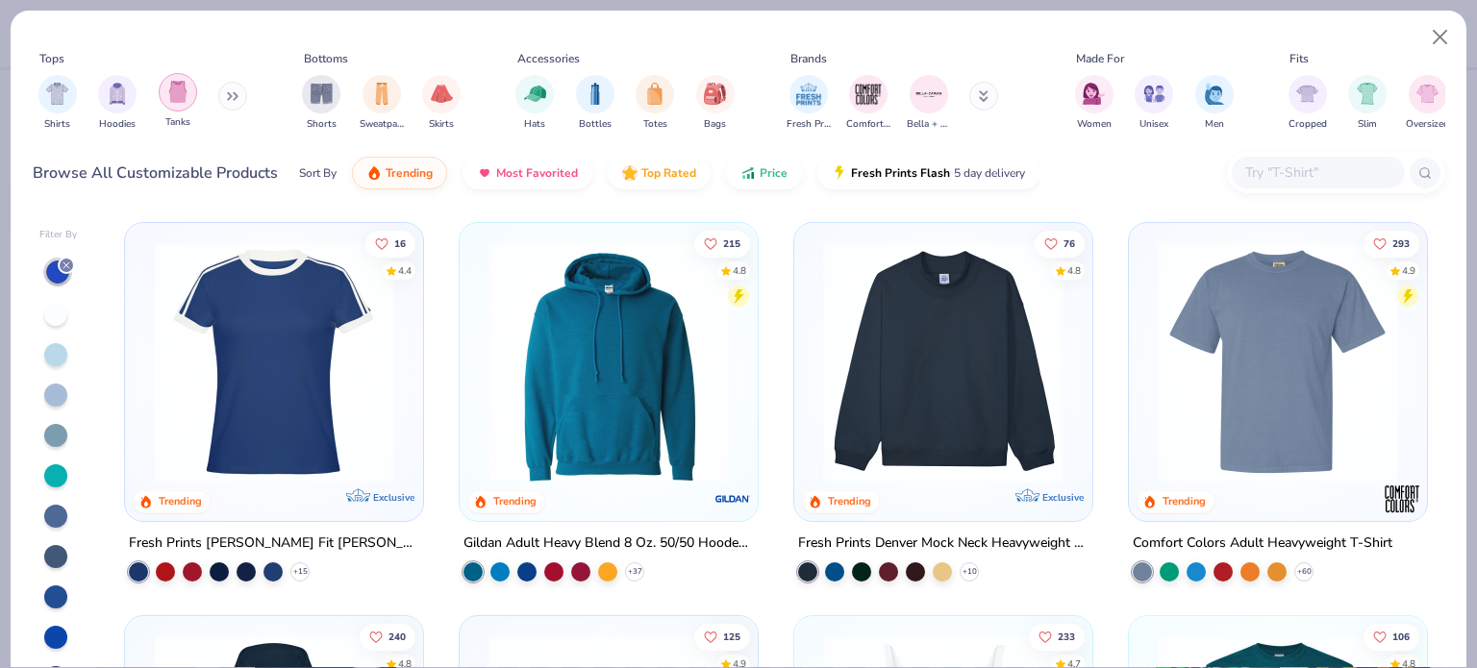
click at [184, 103] on div "filter for Tanks" at bounding box center [178, 92] width 38 height 38
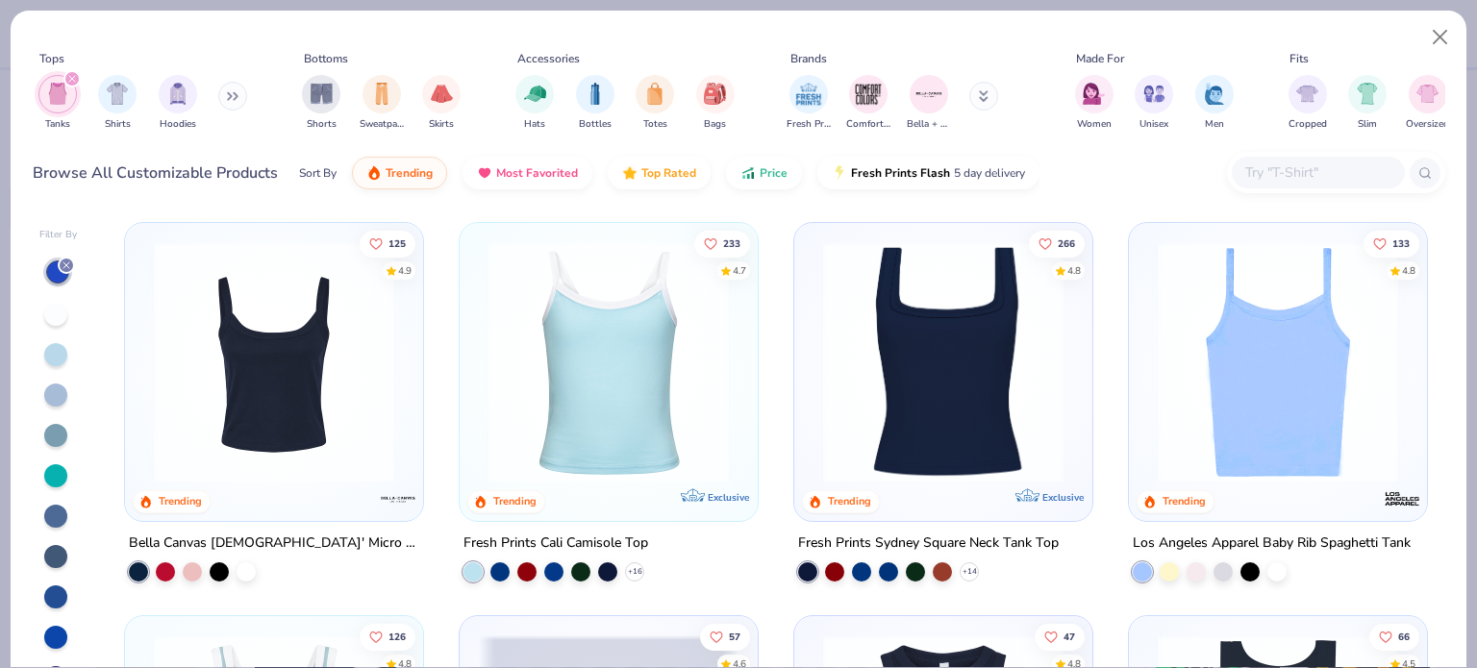
click at [1194, 407] on img at bounding box center [1278, 362] width 260 height 240
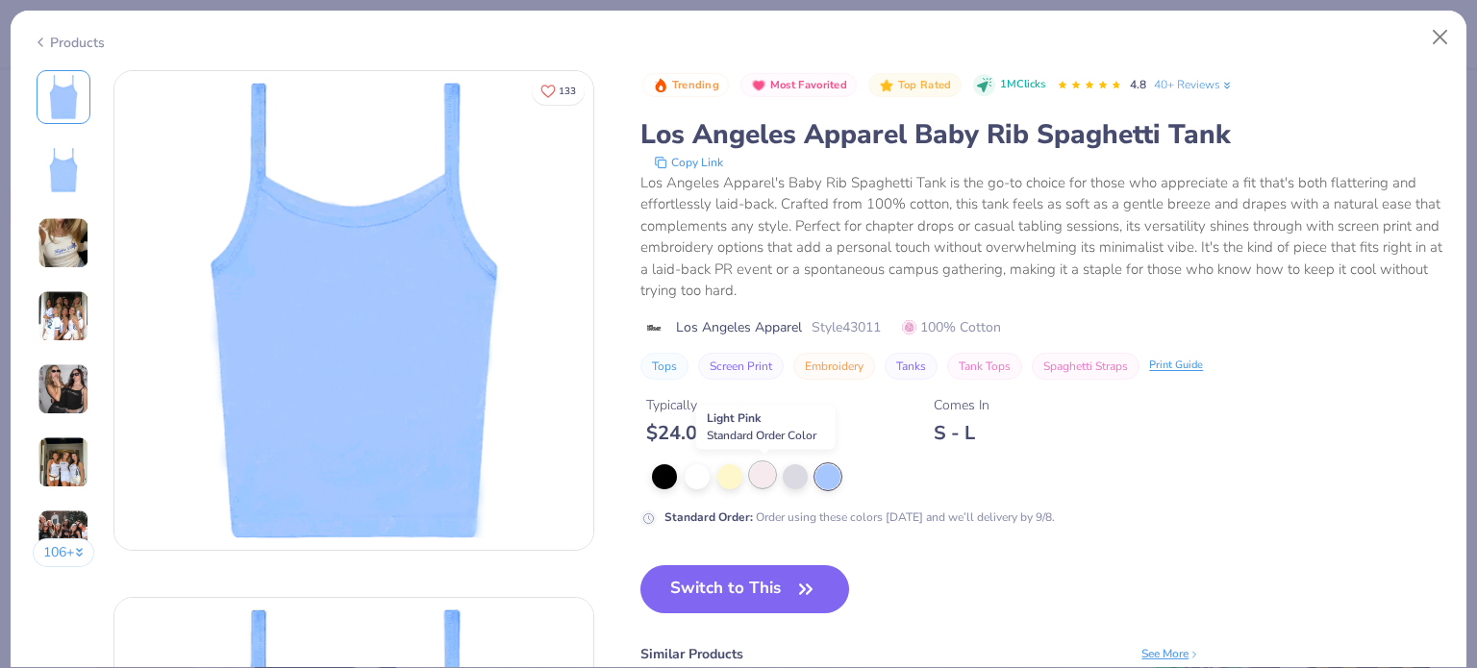
click at [756, 475] on div at bounding box center [762, 474] width 25 height 25
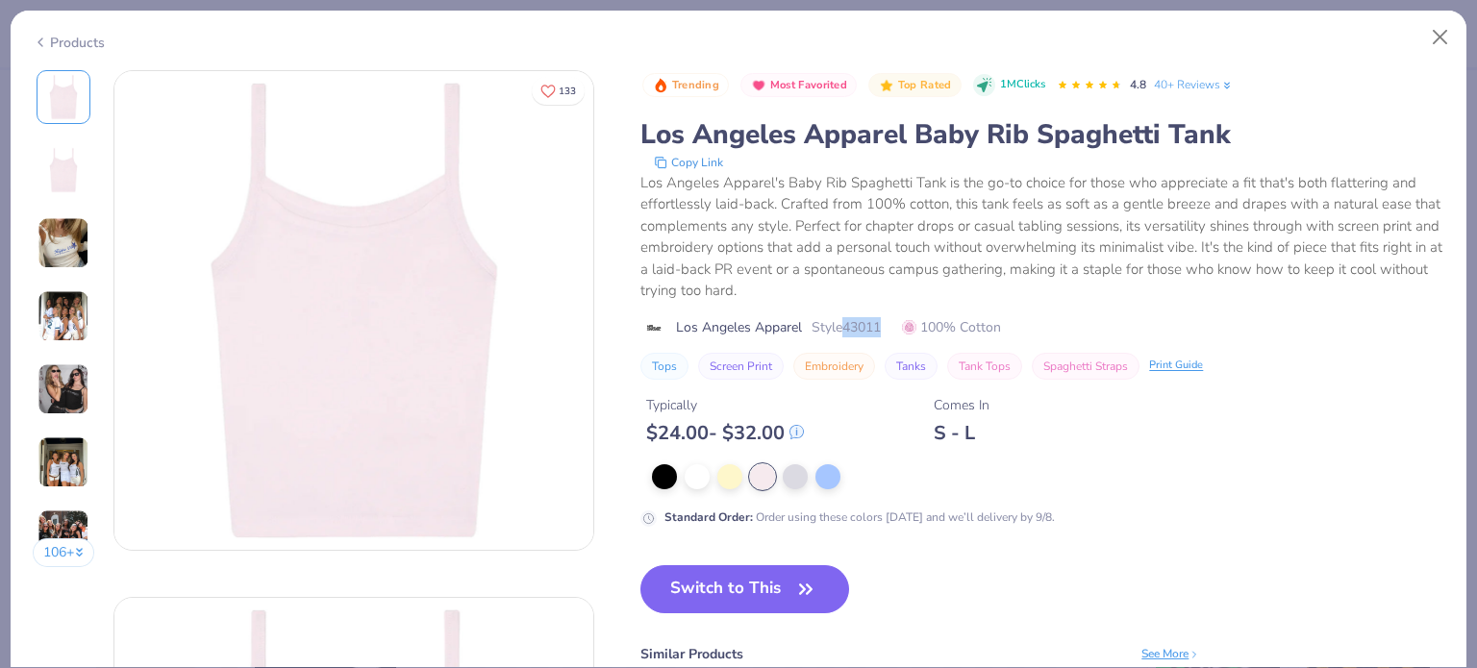
drag, startPoint x: 850, startPoint y: 325, endPoint x: 904, endPoint y: 326, distance: 53.9
click at [904, 326] on div "Los Angeles Apparel Style 43011 100% Cotton" at bounding box center [1042, 327] width 804 height 20
copy span "43011"
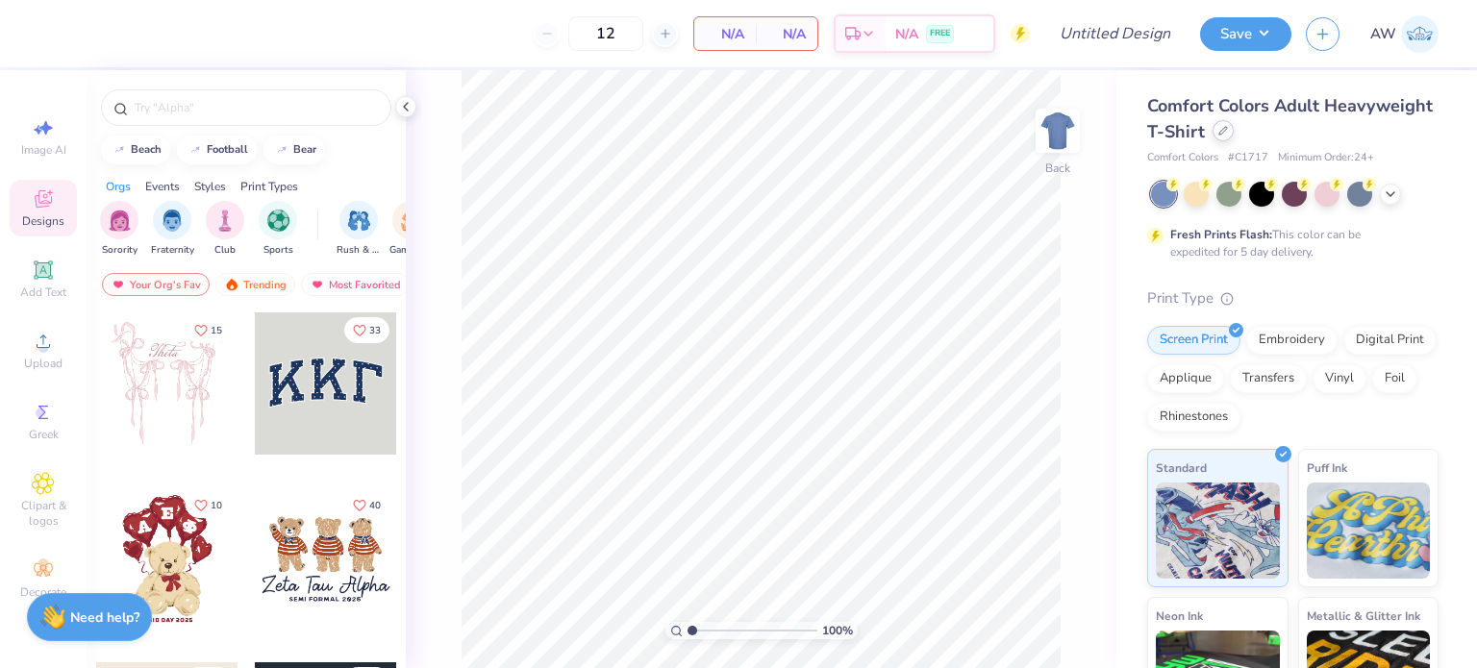
click at [1227, 134] on icon at bounding box center [1223, 131] width 8 height 8
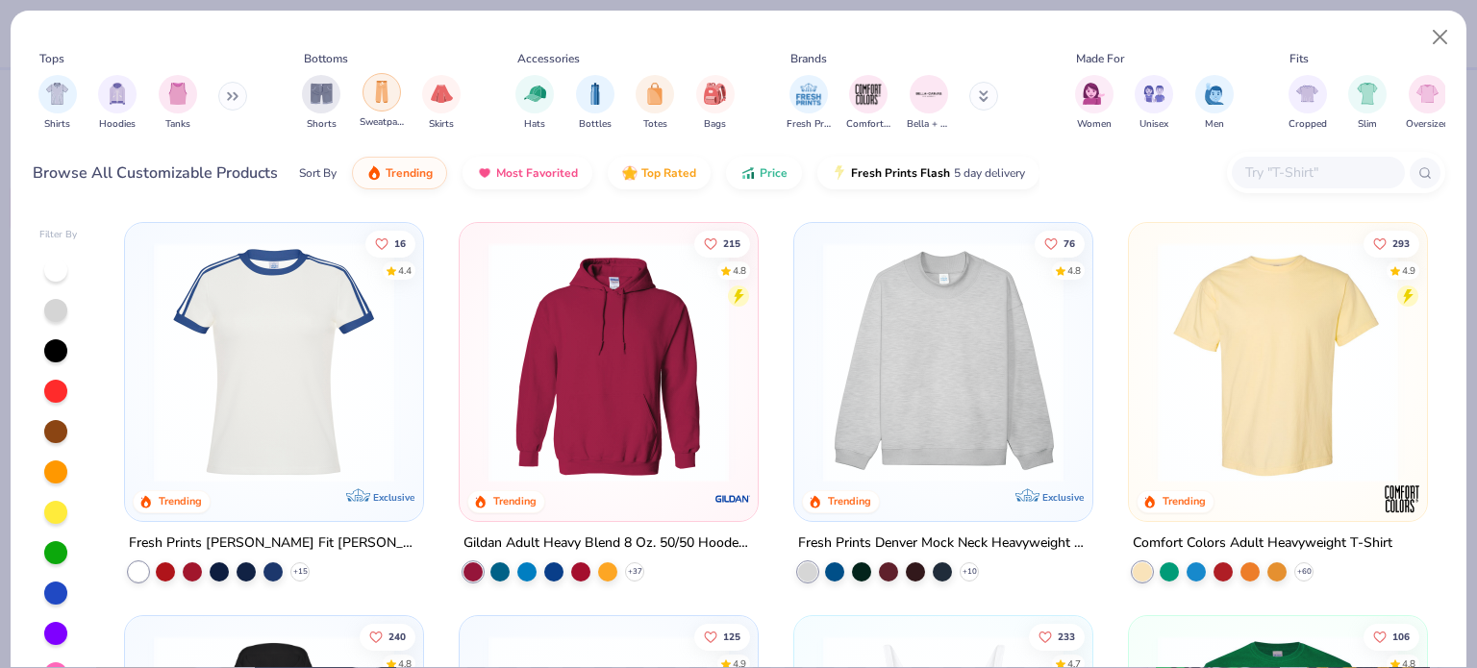
click at [371, 97] on img "filter for Sweatpants" at bounding box center [381, 92] width 21 height 22
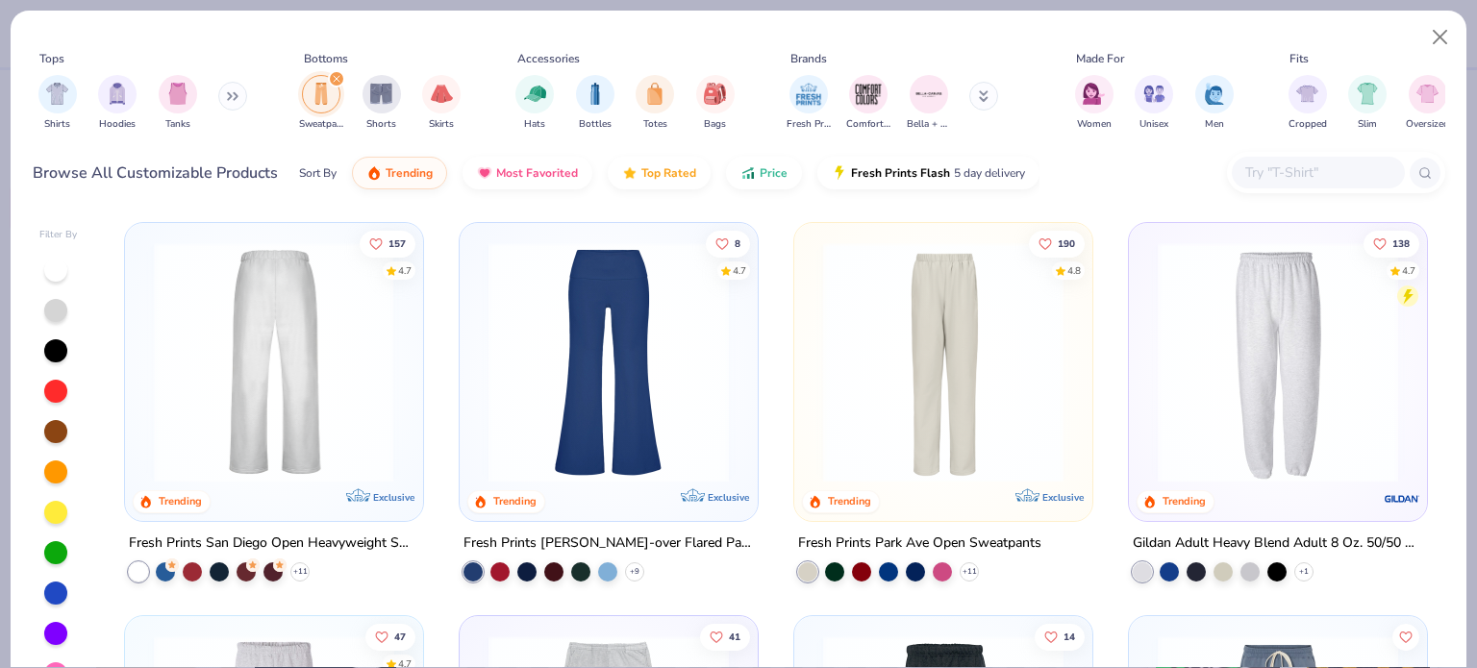
click at [351, 383] on div at bounding box center [275, 362] width 778 height 240
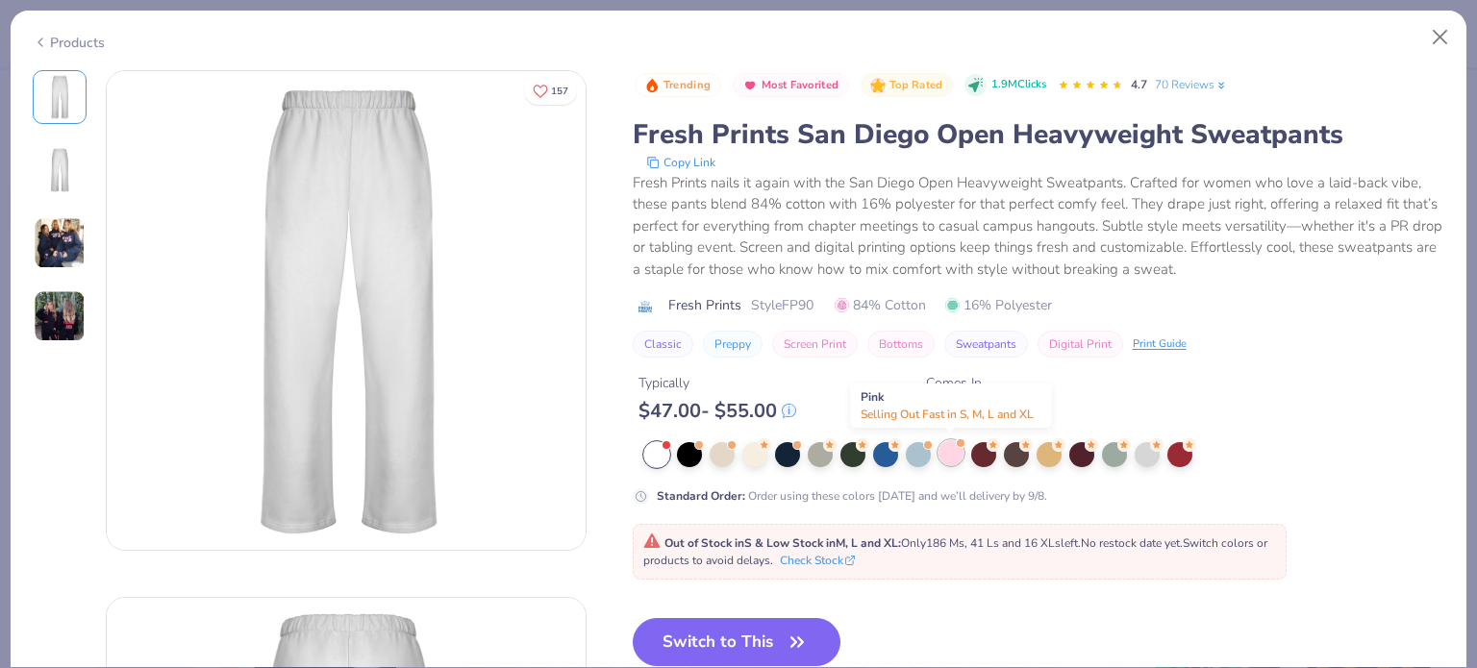
click at [950, 450] on div at bounding box center [950, 452] width 25 height 25
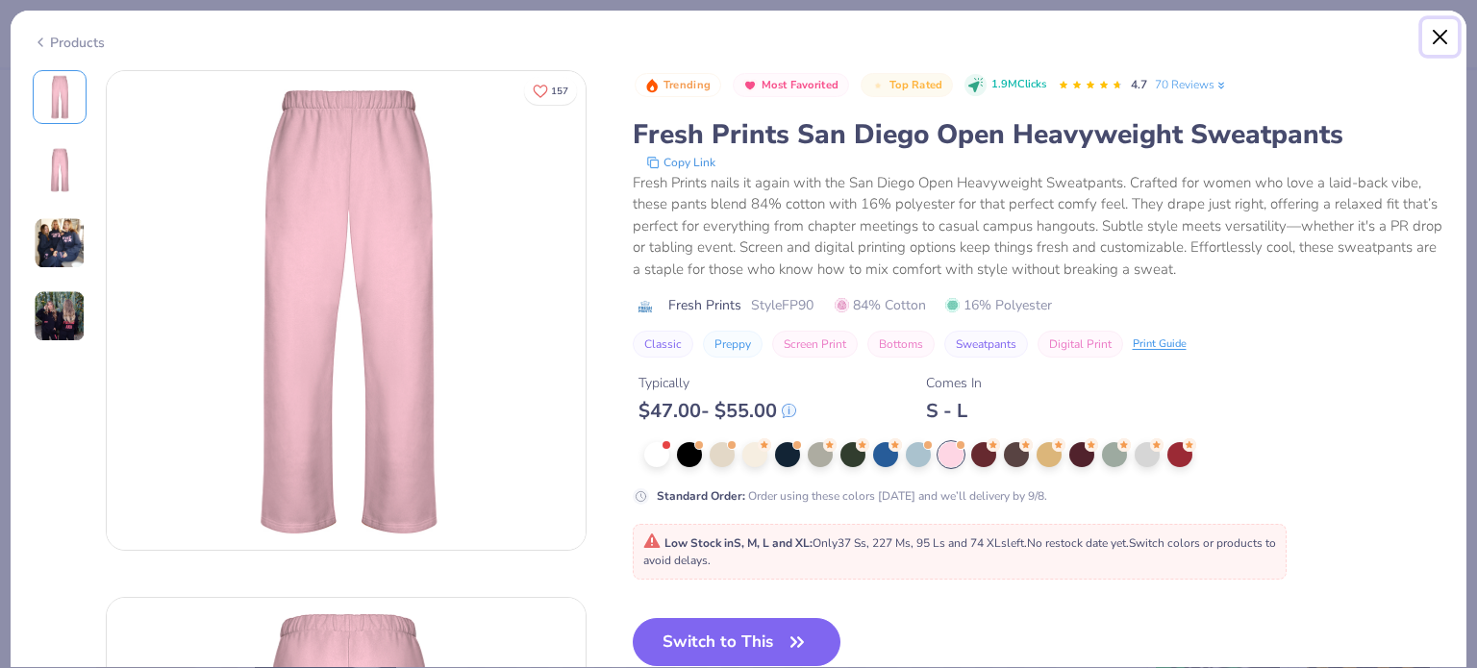
click at [1446, 41] on button "Close" at bounding box center [1440, 37] width 37 height 37
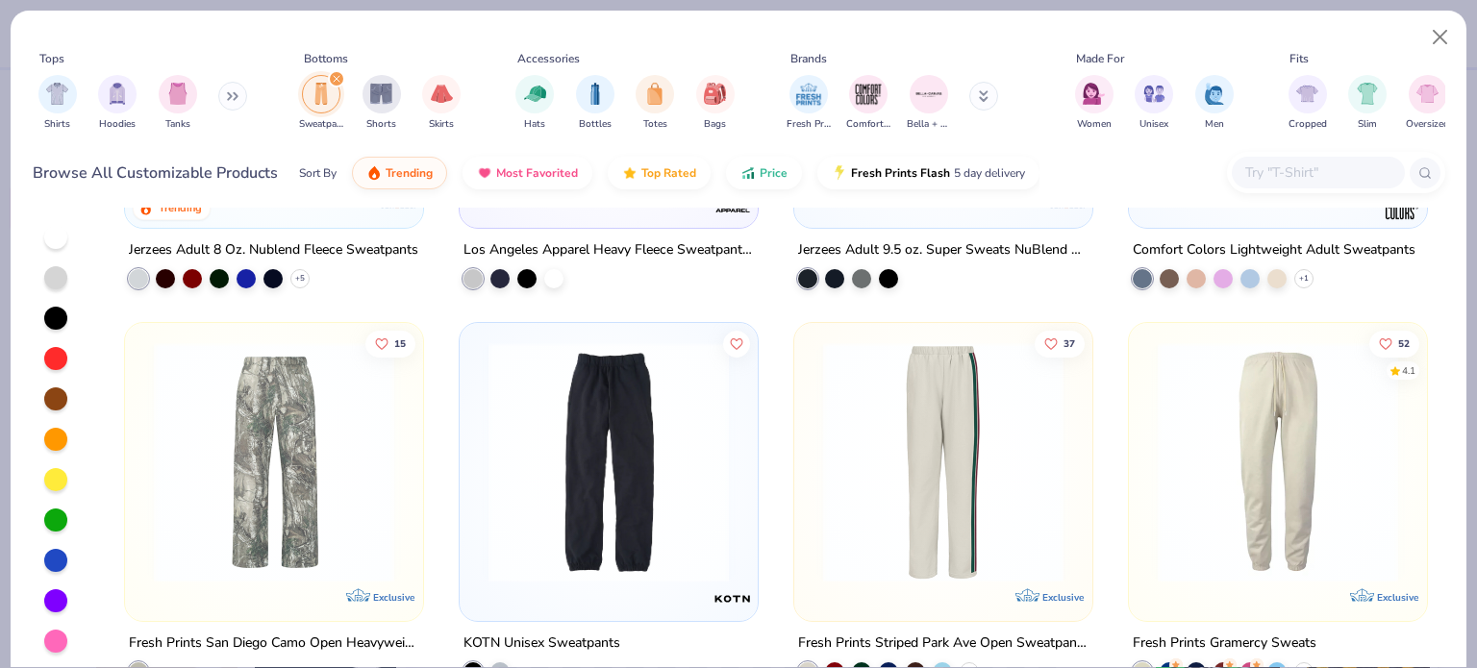
scroll to position [622, 0]
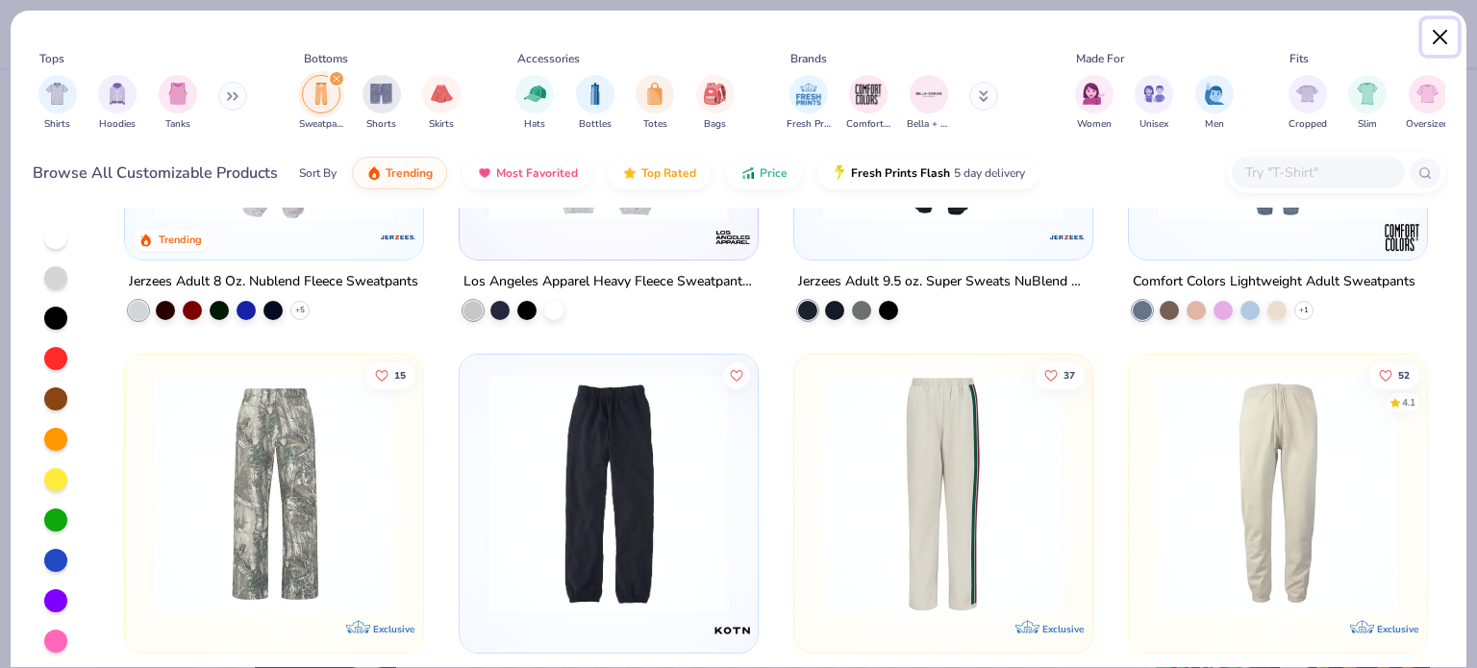
click at [1440, 28] on button "Close" at bounding box center [1440, 37] width 37 height 37
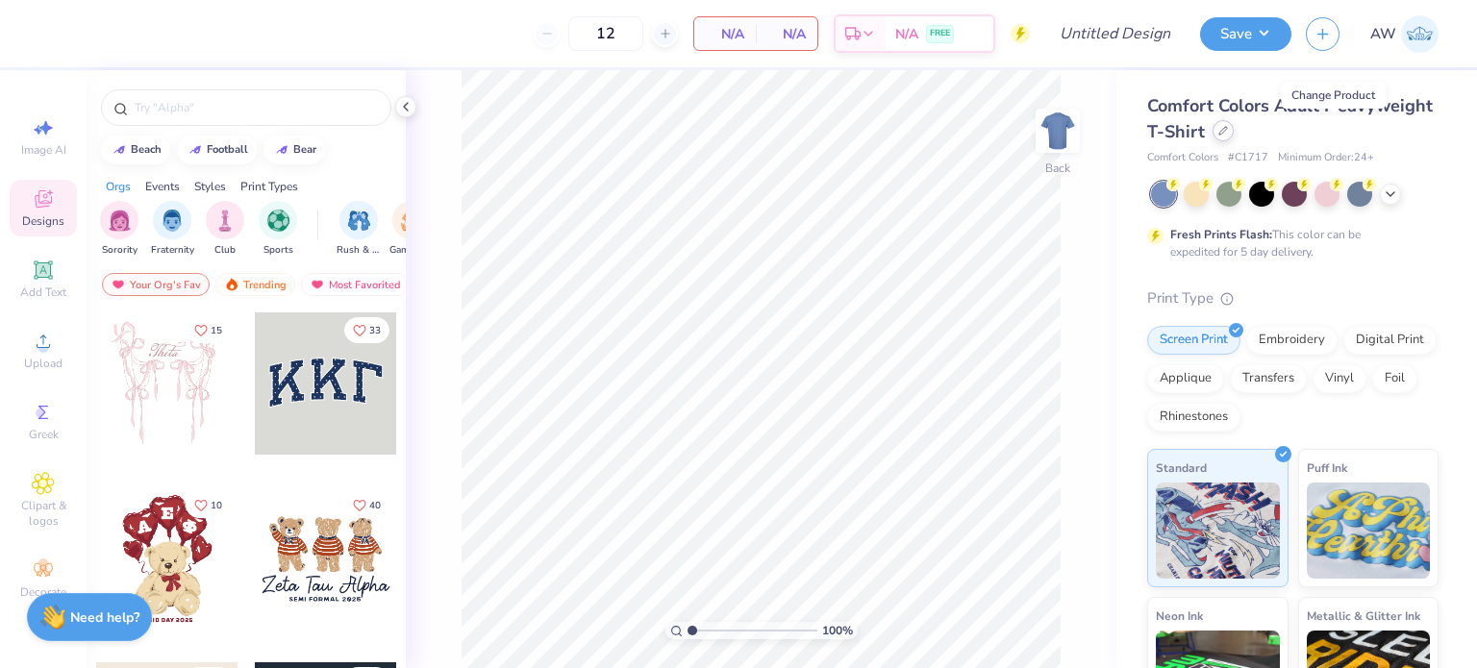
click at [1228, 135] on icon at bounding box center [1223, 131] width 10 height 10
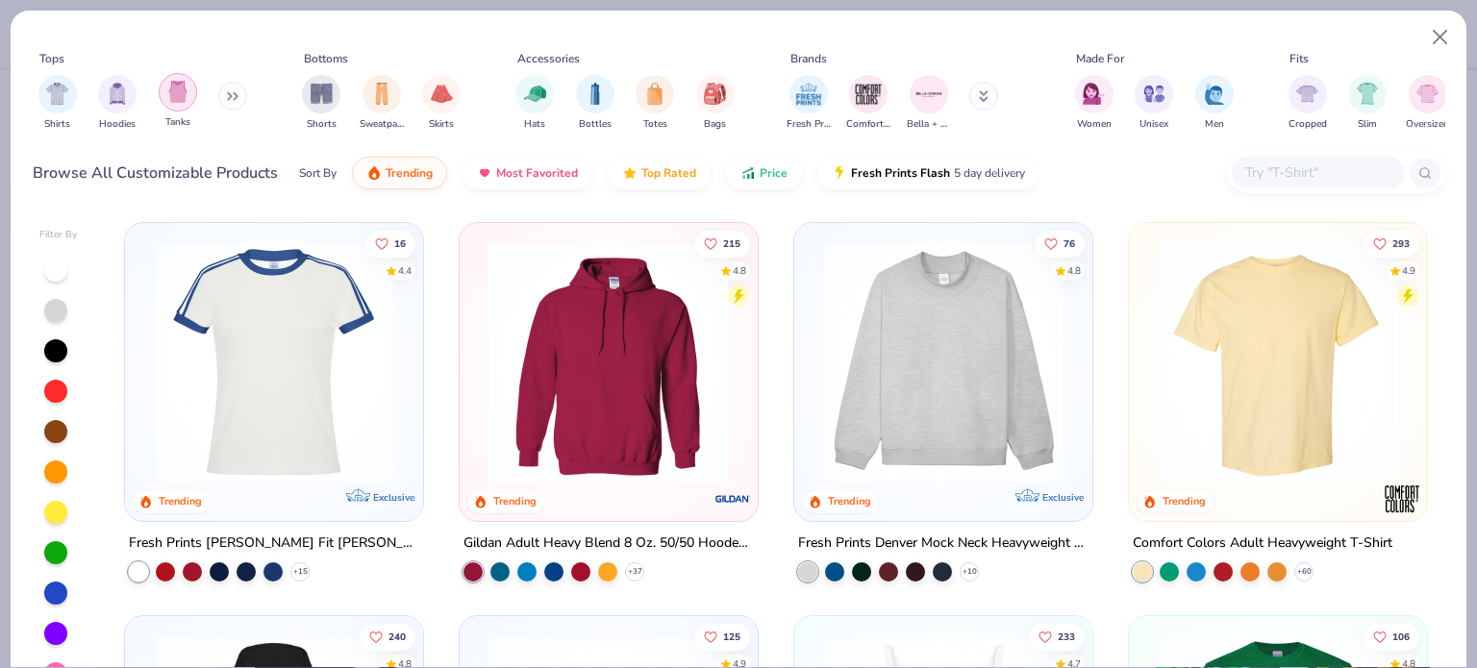
click at [185, 100] on img "filter for Tanks" at bounding box center [177, 92] width 21 height 22
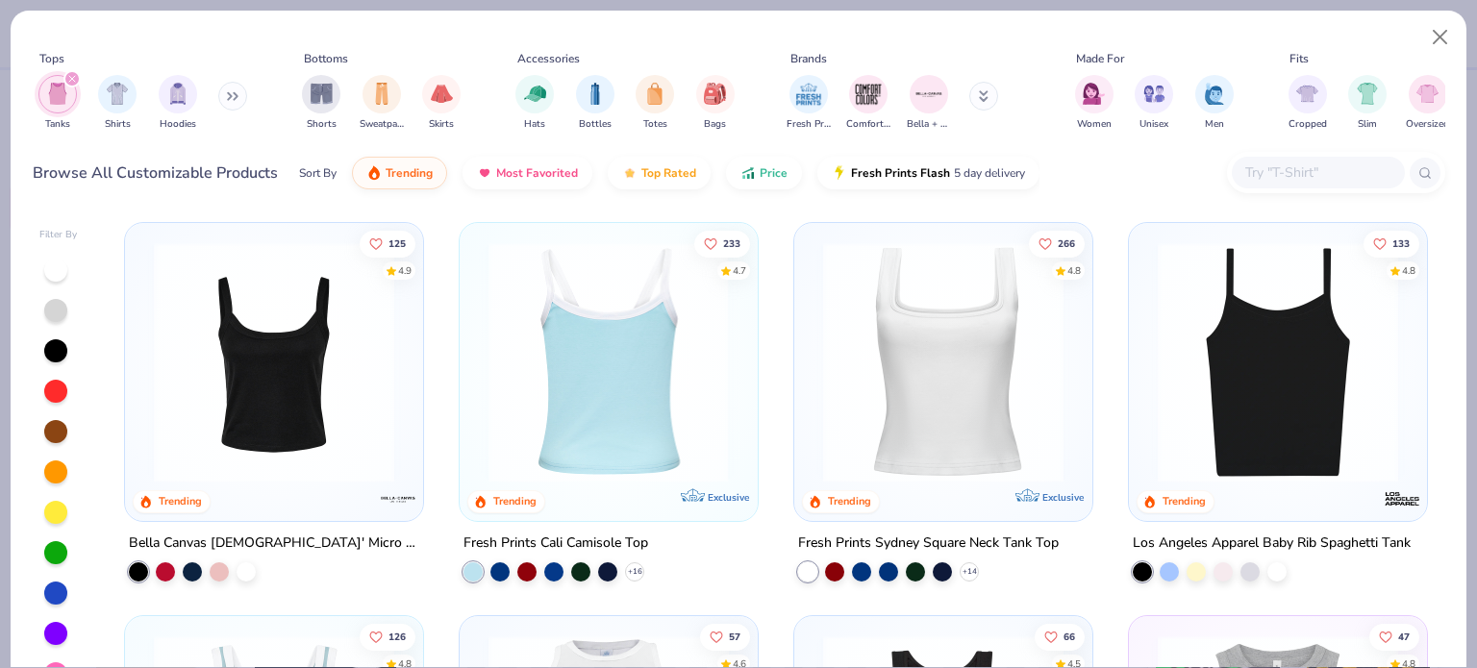
click at [658, 413] on img at bounding box center [609, 362] width 260 height 240
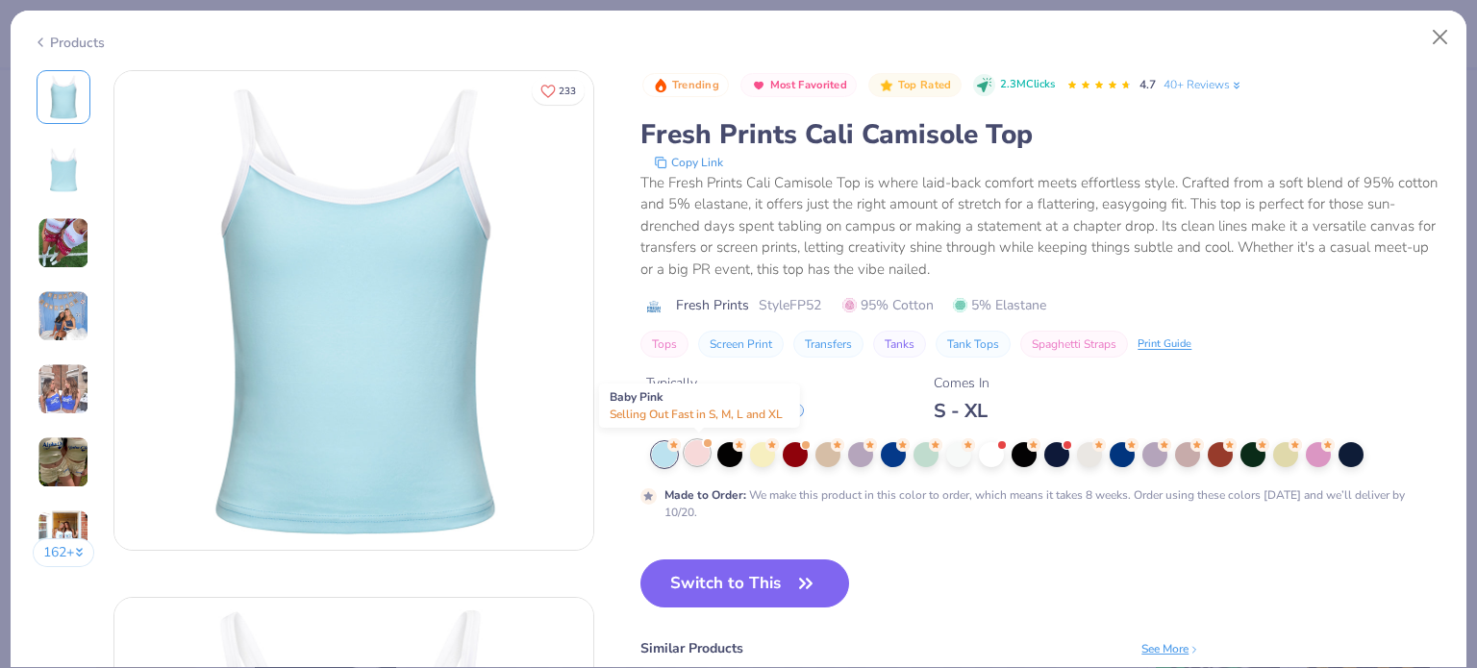
click at [703, 461] on div at bounding box center [697, 452] width 25 height 25
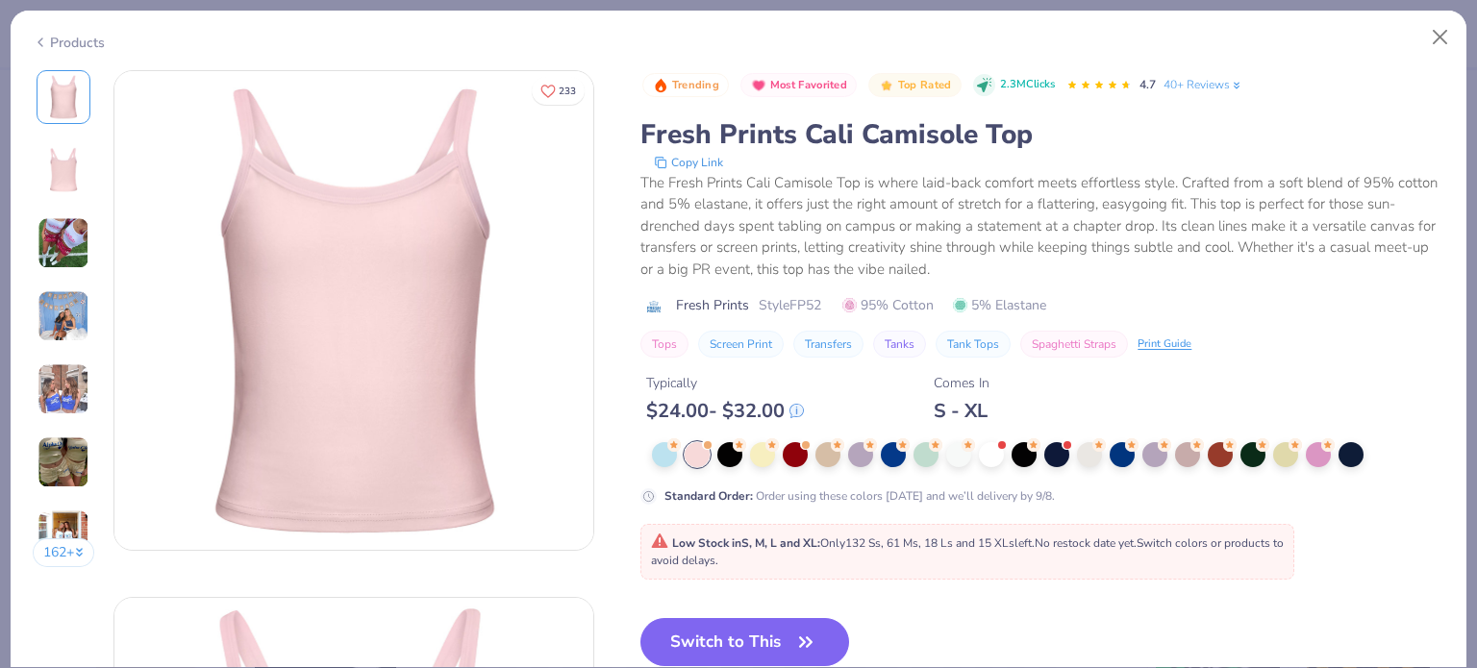
scroll to position [123, 0]
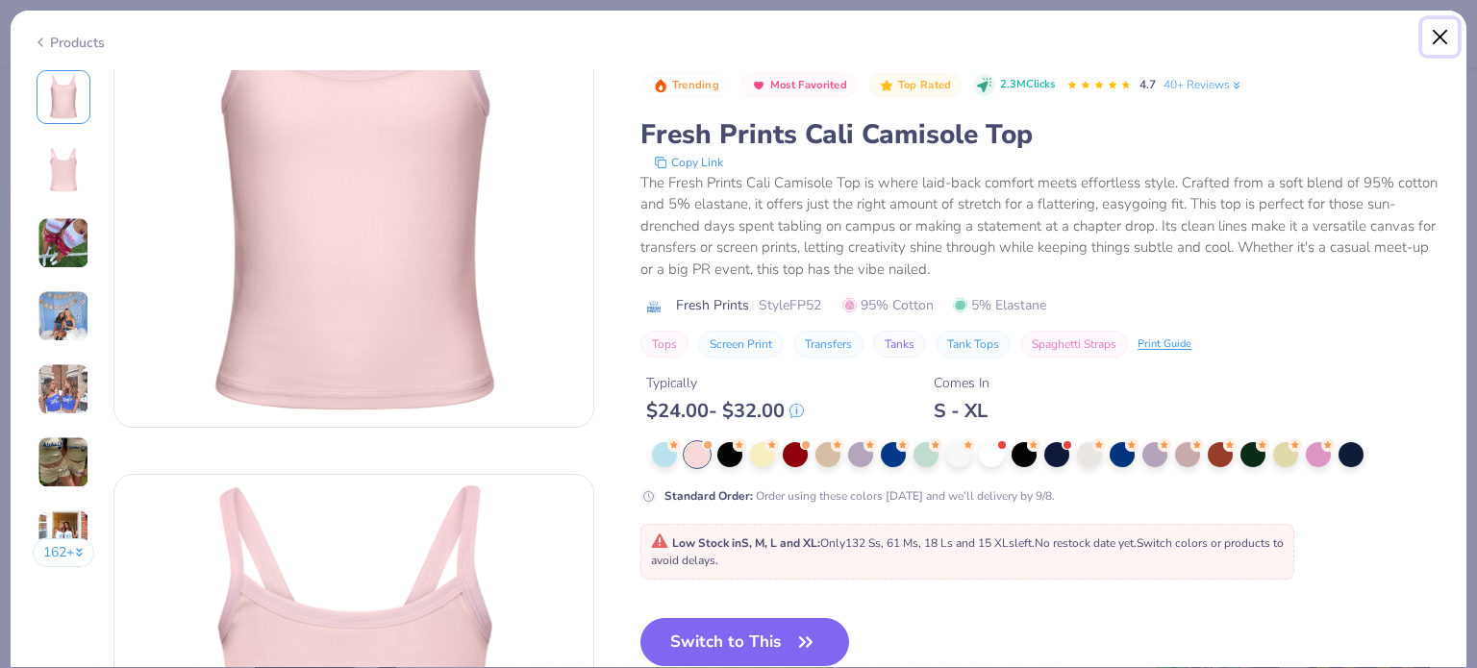
click at [1442, 36] on button "Close" at bounding box center [1440, 37] width 37 height 37
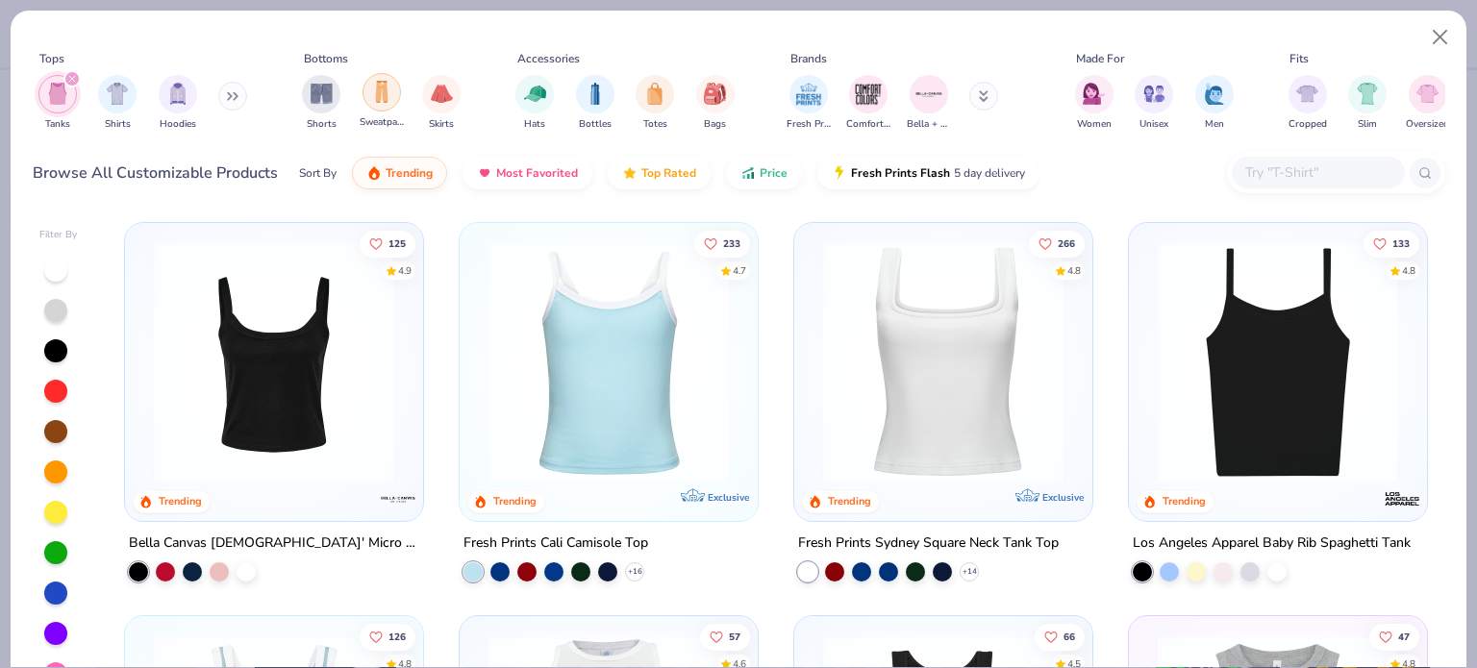
click at [385, 99] on img "filter for Sweatpants" at bounding box center [381, 92] width 21 height 22
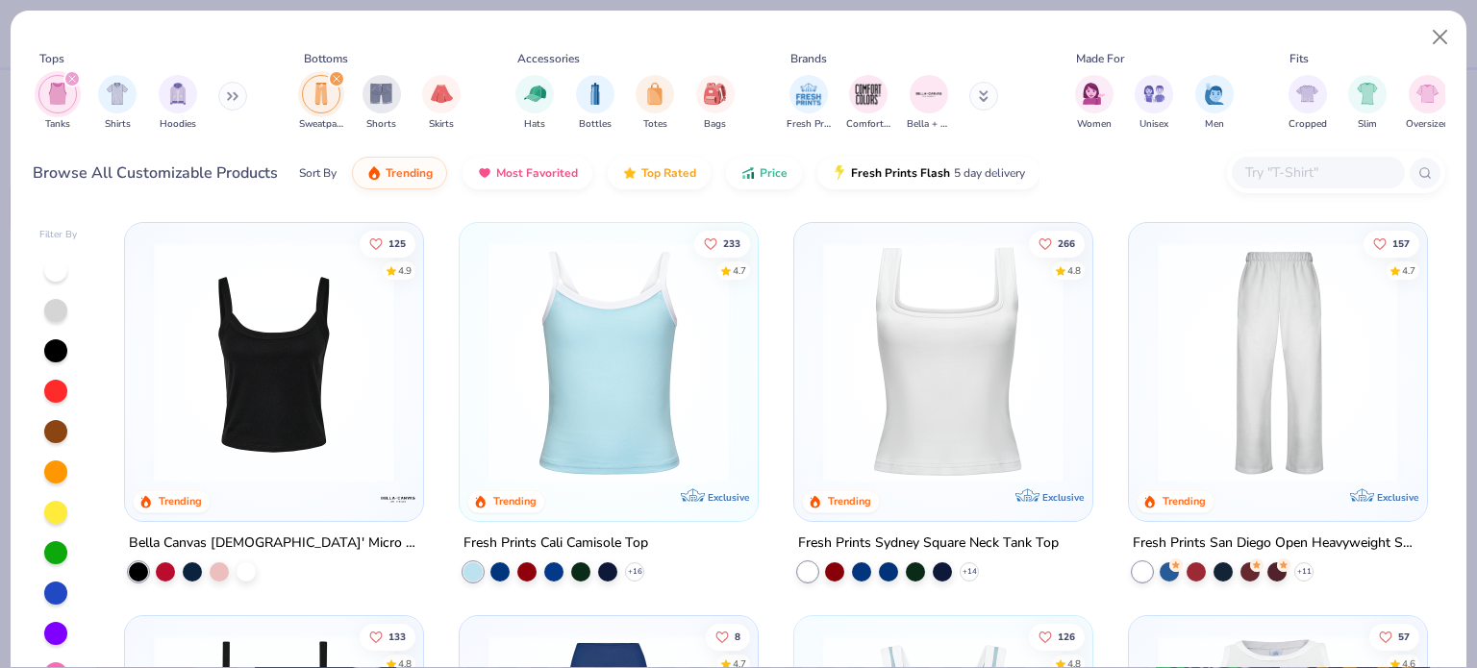
click at [71, 77] on icon "filter for Tanks" at bounding box center [72, 79] width 8 height 8
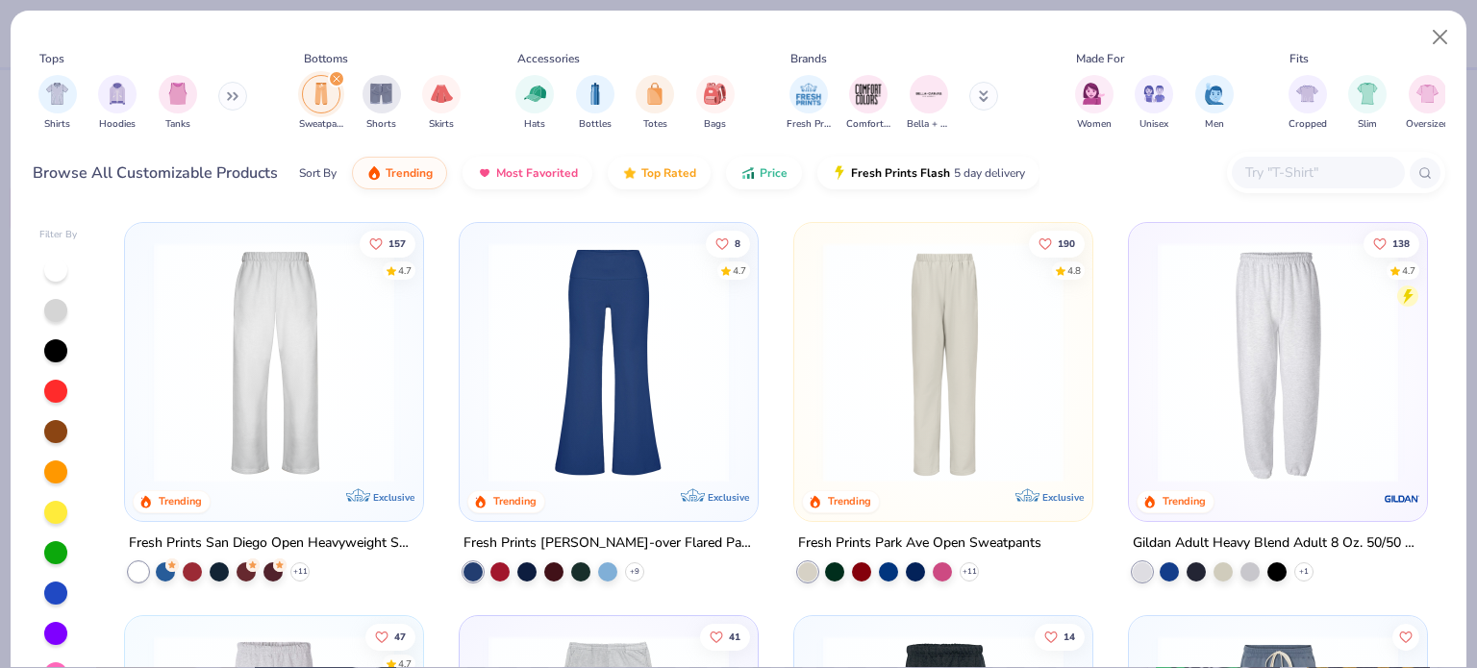
click at [300, 330] on img at bounding box center [274, 362] width 260 height 240
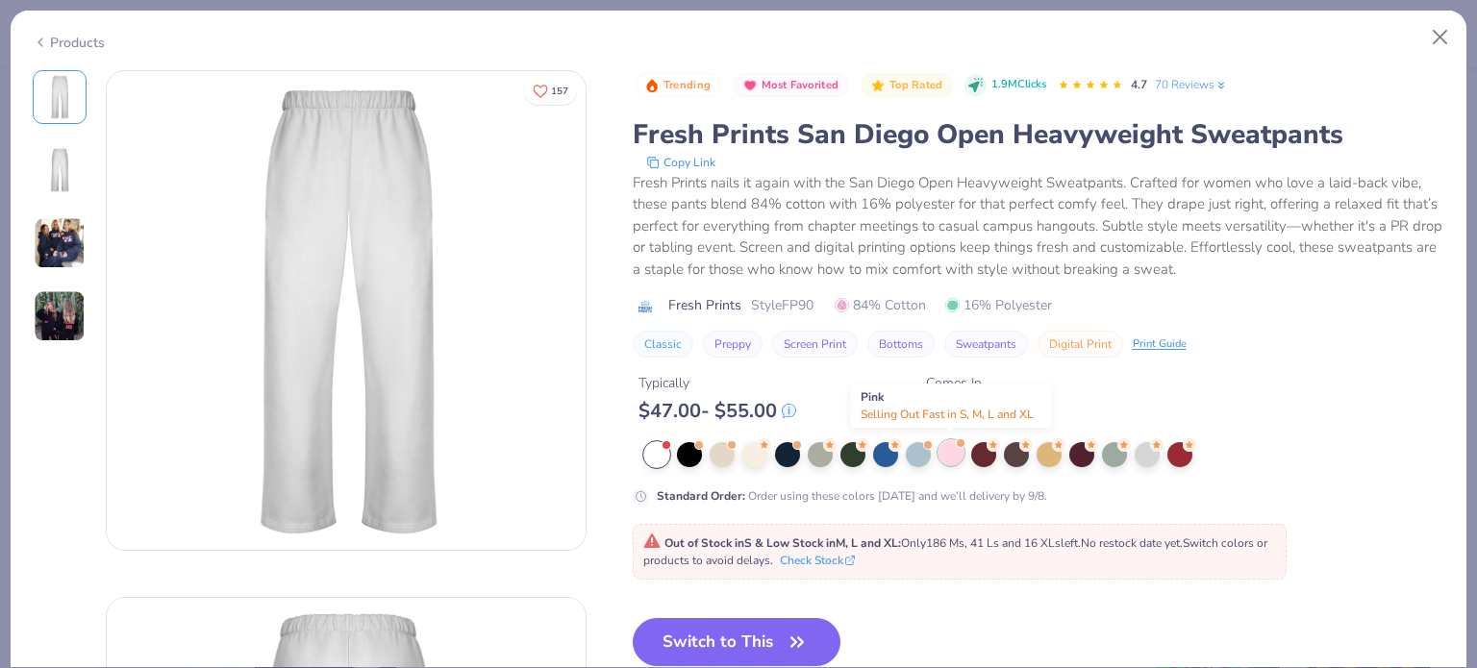
click at [950, 453] on div at bounding box center [950, 452] width 25 height 25
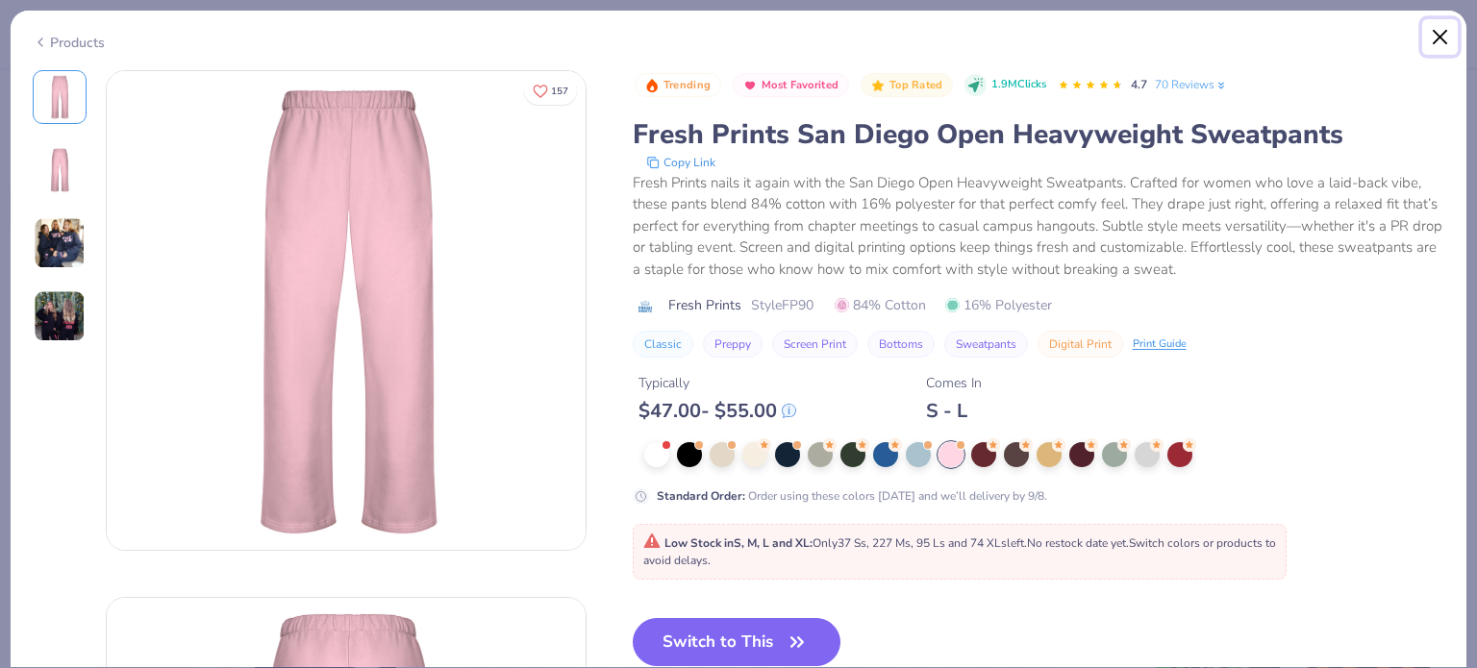
click at [1442, 34] on button "Close" at bounding box center [1440, 37] width 37 height 37
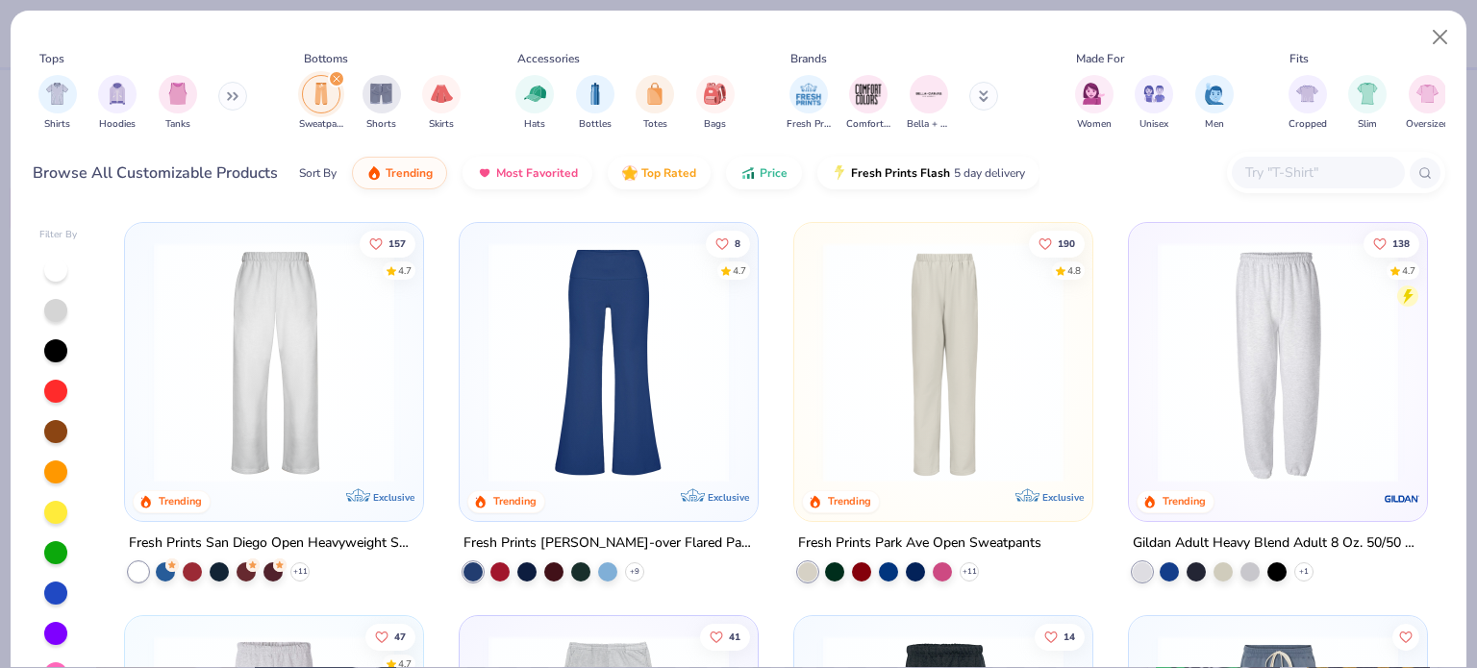
click at [337, 75] on icon "filter for Sweatpants" at bounding box center [337, 79] width 8 height 8
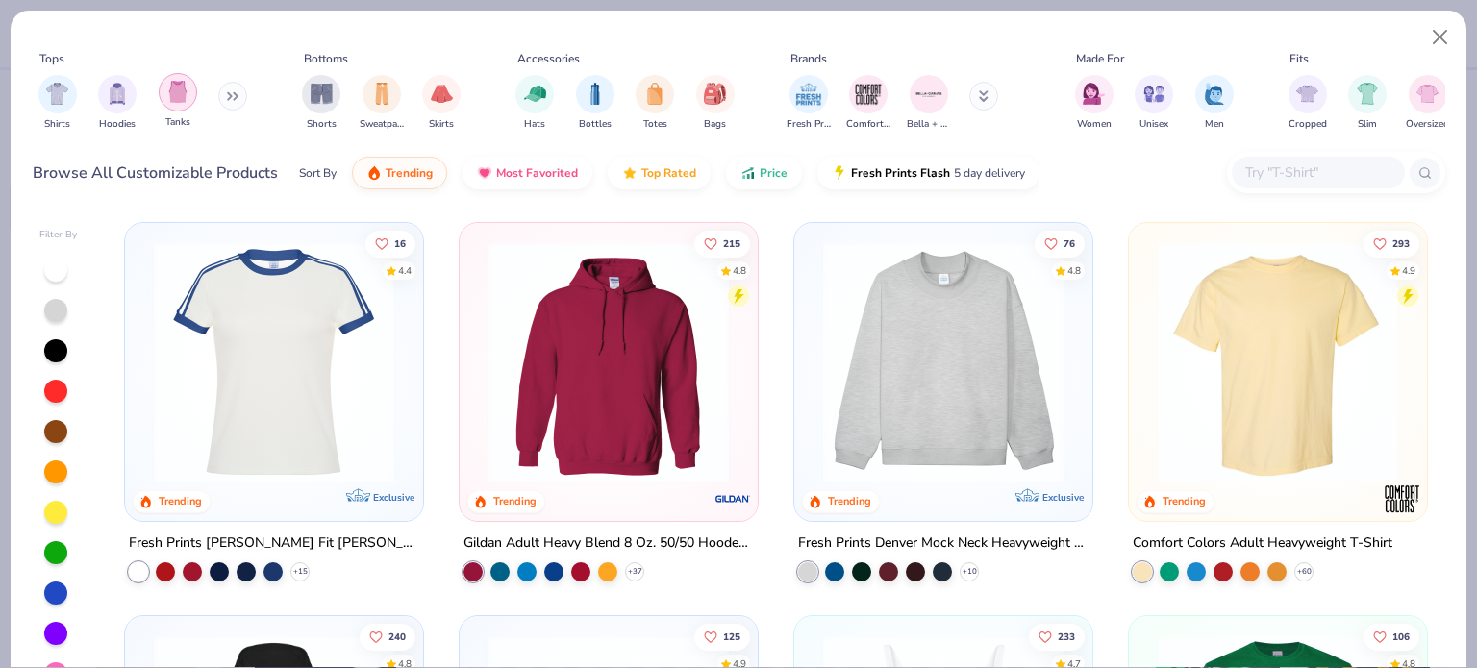
click at [180, 100] on img "filter for Tanks" at bounding box center [177, 92] width 21 height 22
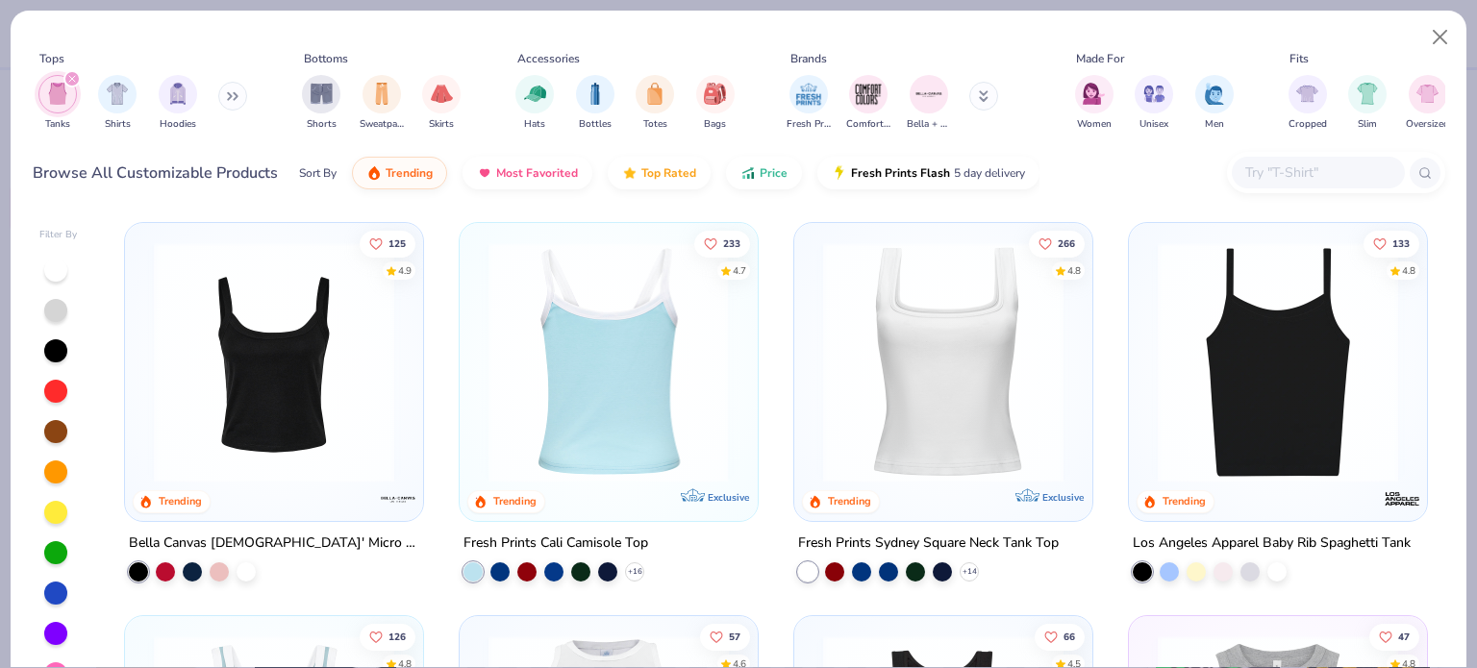
click at [479, 311] on img at bounding box center [349, 362] width 260 height 240
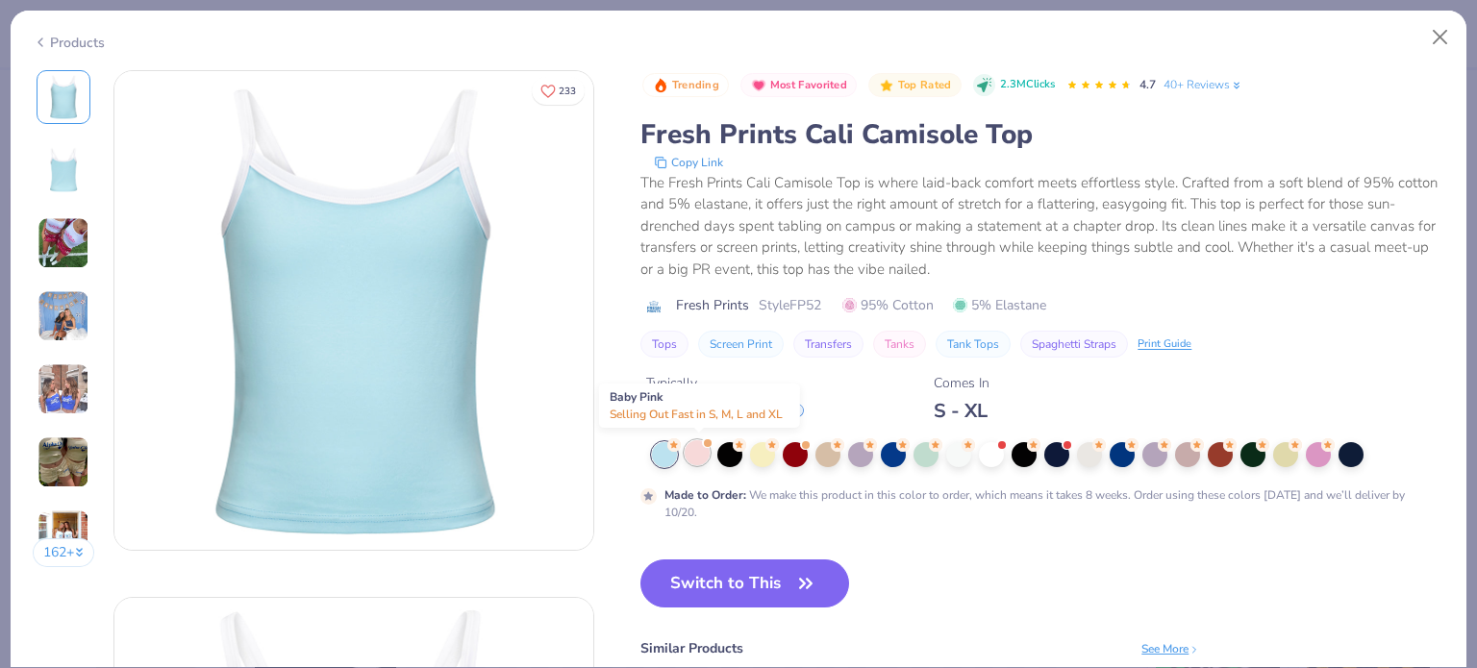
click at [697, 449] on div at bounding box center [697, 452] width 25 height 25
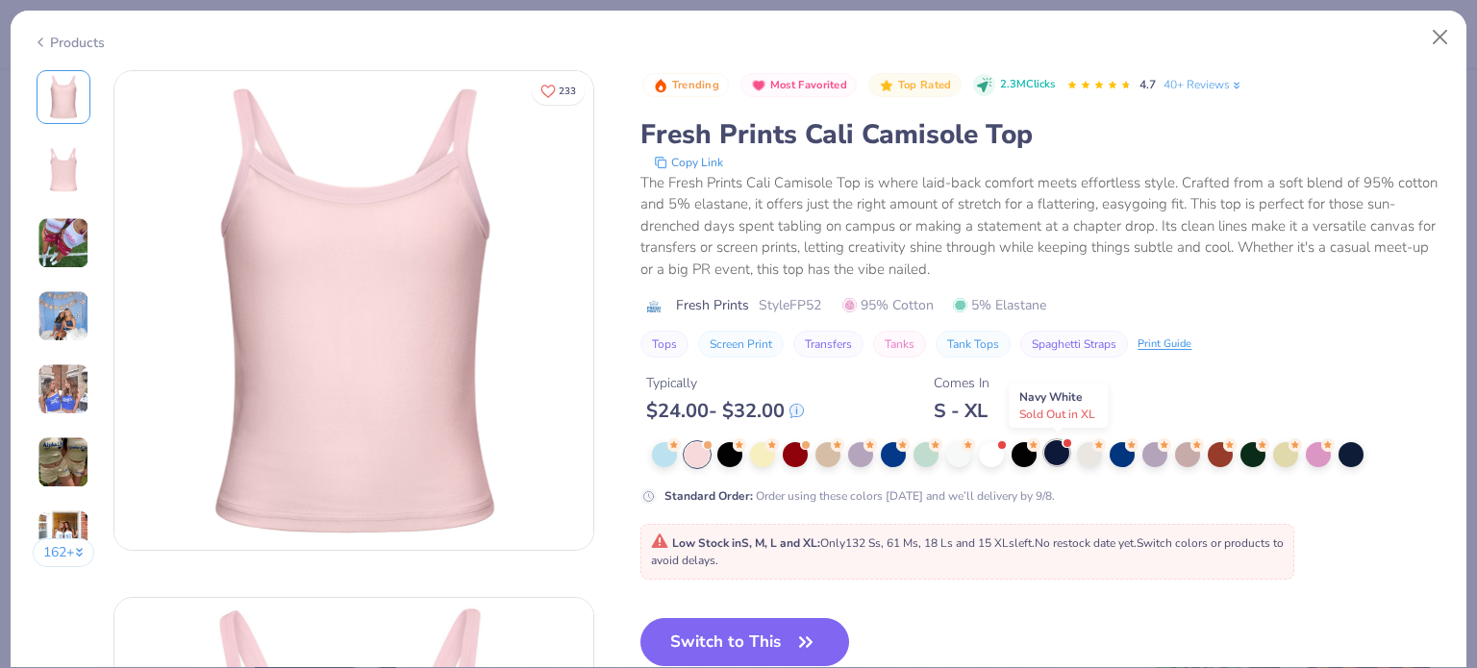
click at [1058, 449] on div at bounding box center [1056, 452] width 25 height 25
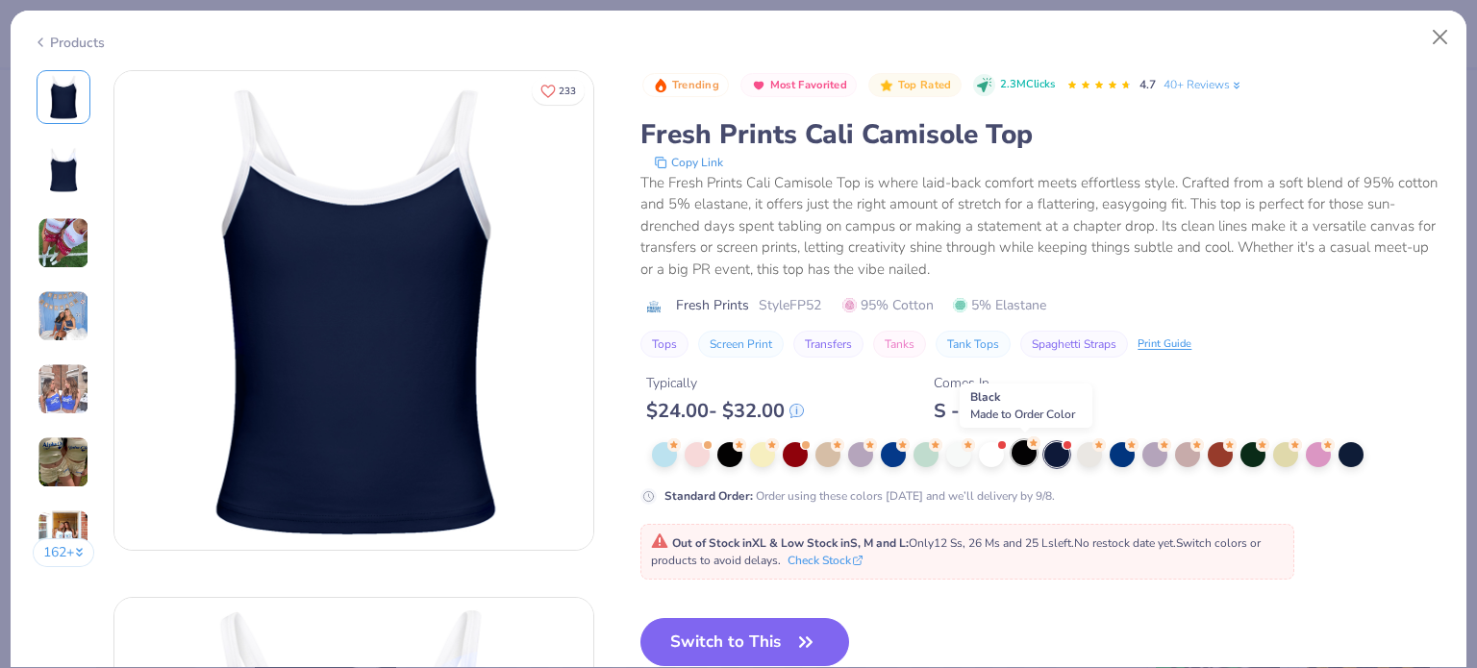
click at [1023, 452] on div at bounding box center [1024, 452] width 25 height 25
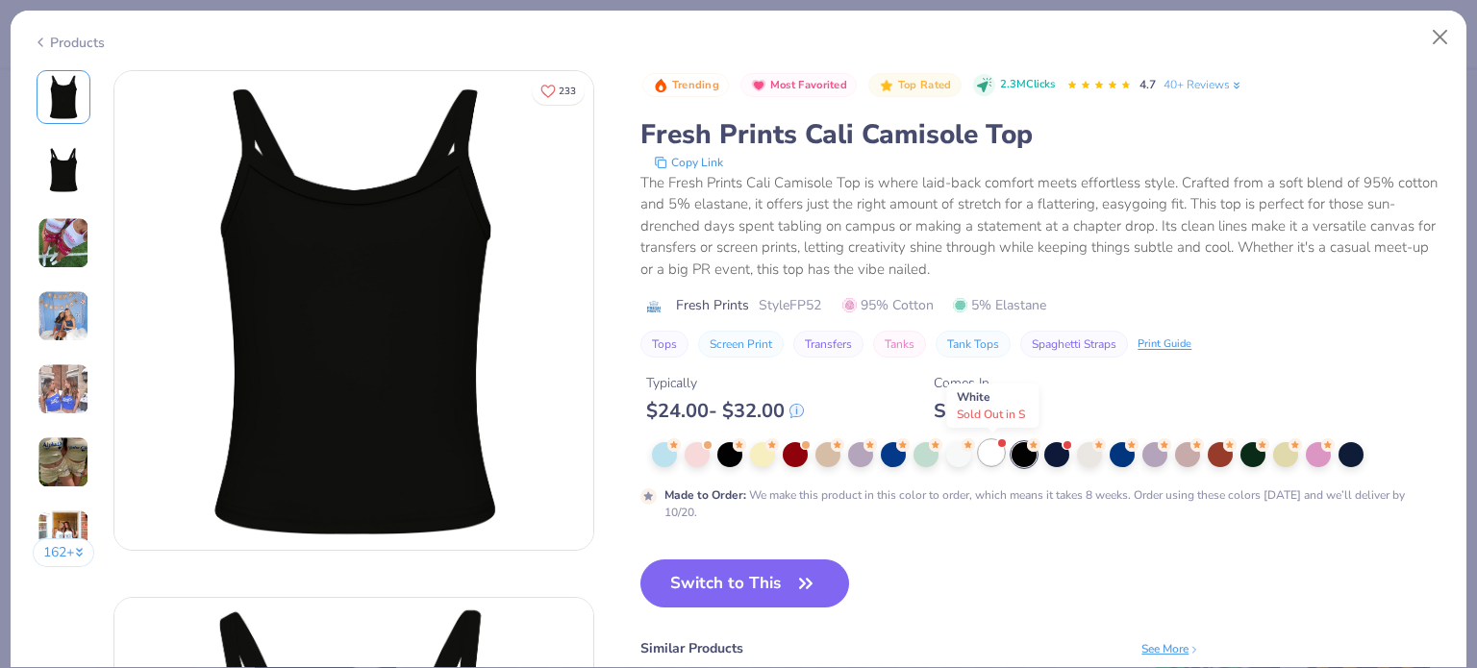
click at [991, 450] on div at bounding box center [991, 452] width 25 height 25
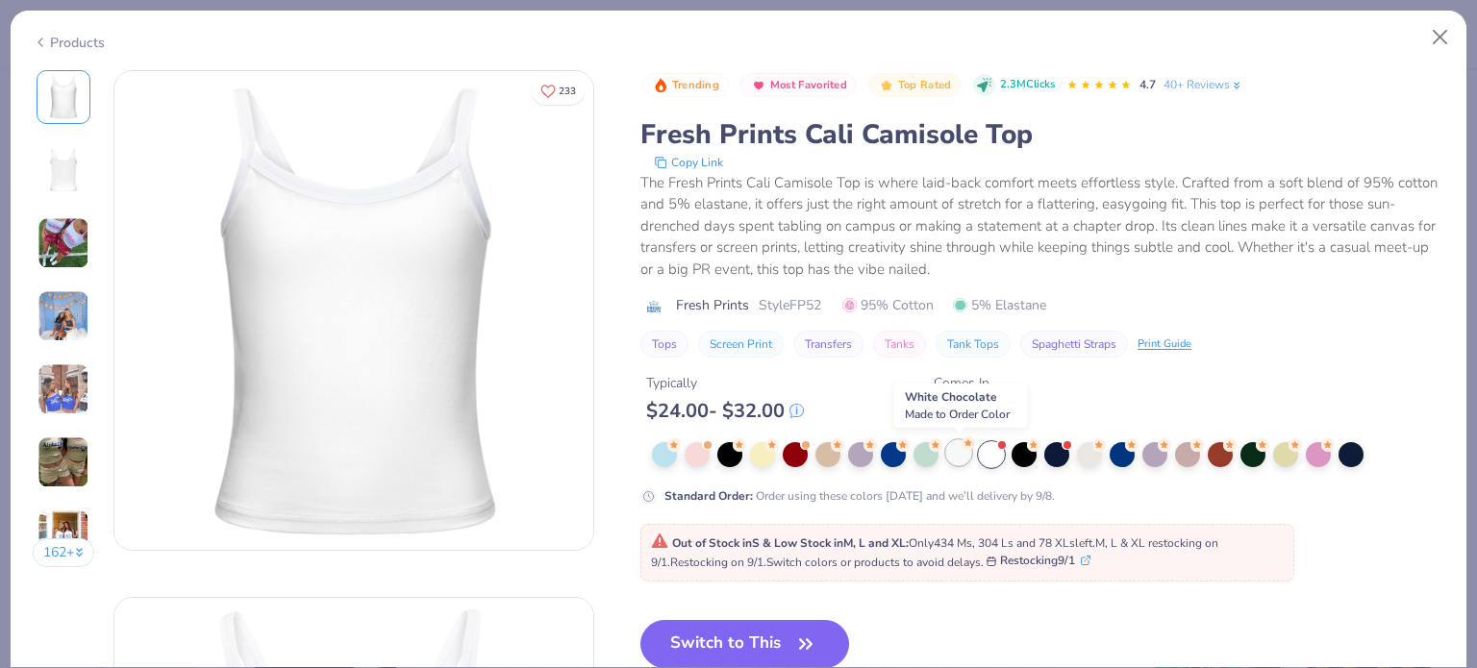
click at [962, 449] on div at bounding box center [958, 452] width 25 height 25
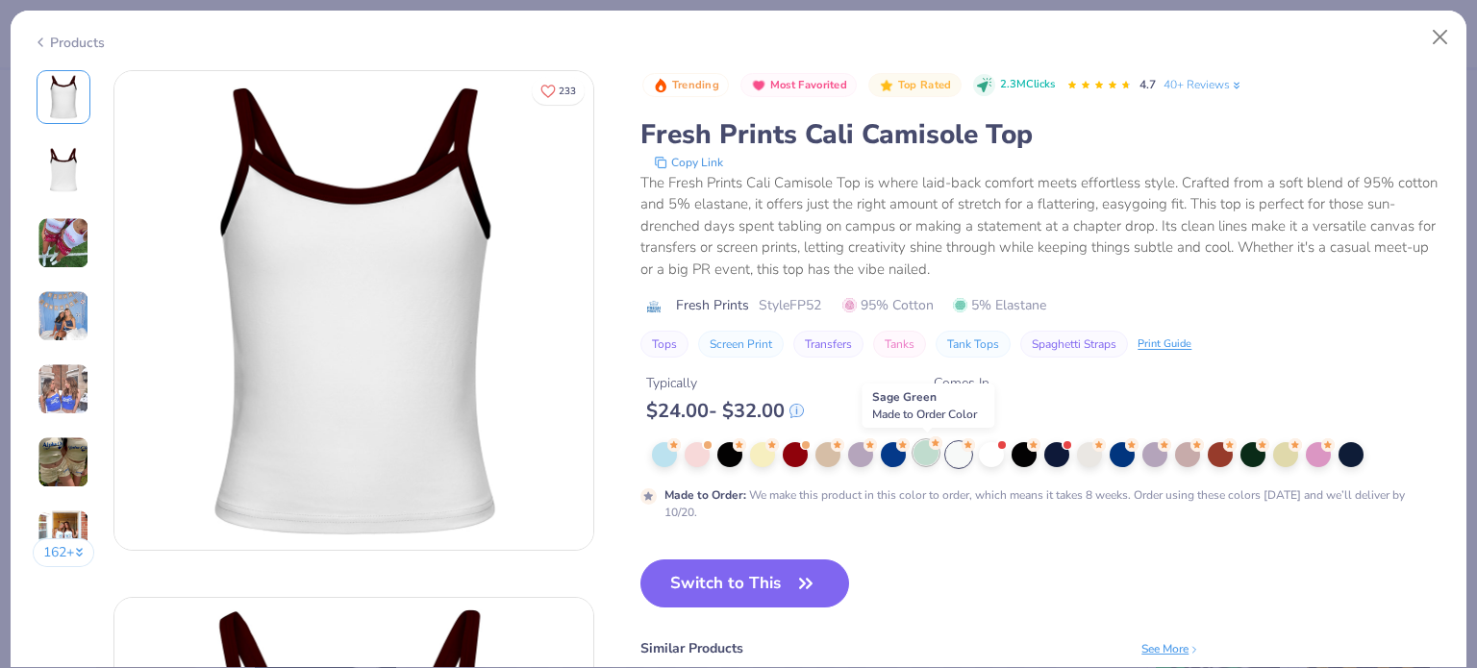
click at [923, 449] on div at bounding box center [925, 452] width 25 height 25
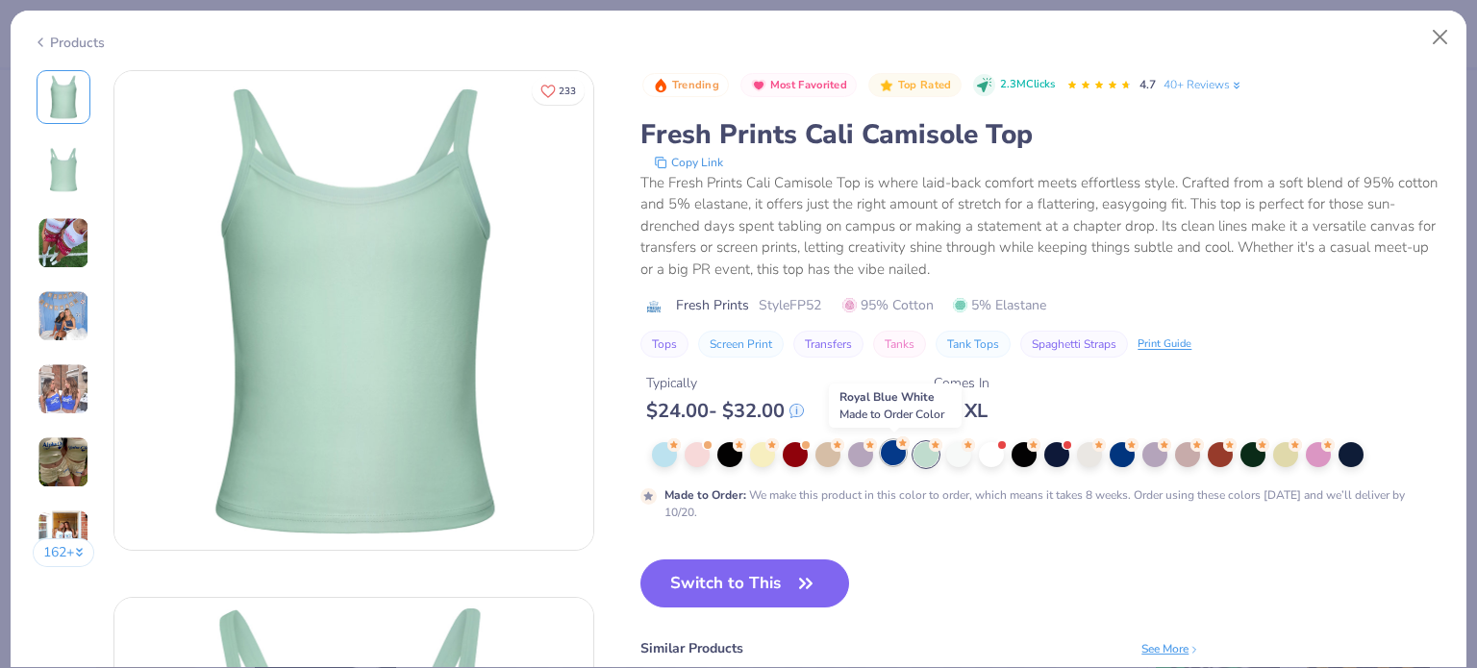
click at [887, 452] on div at bounding box center [893, 452] width 25 height 25
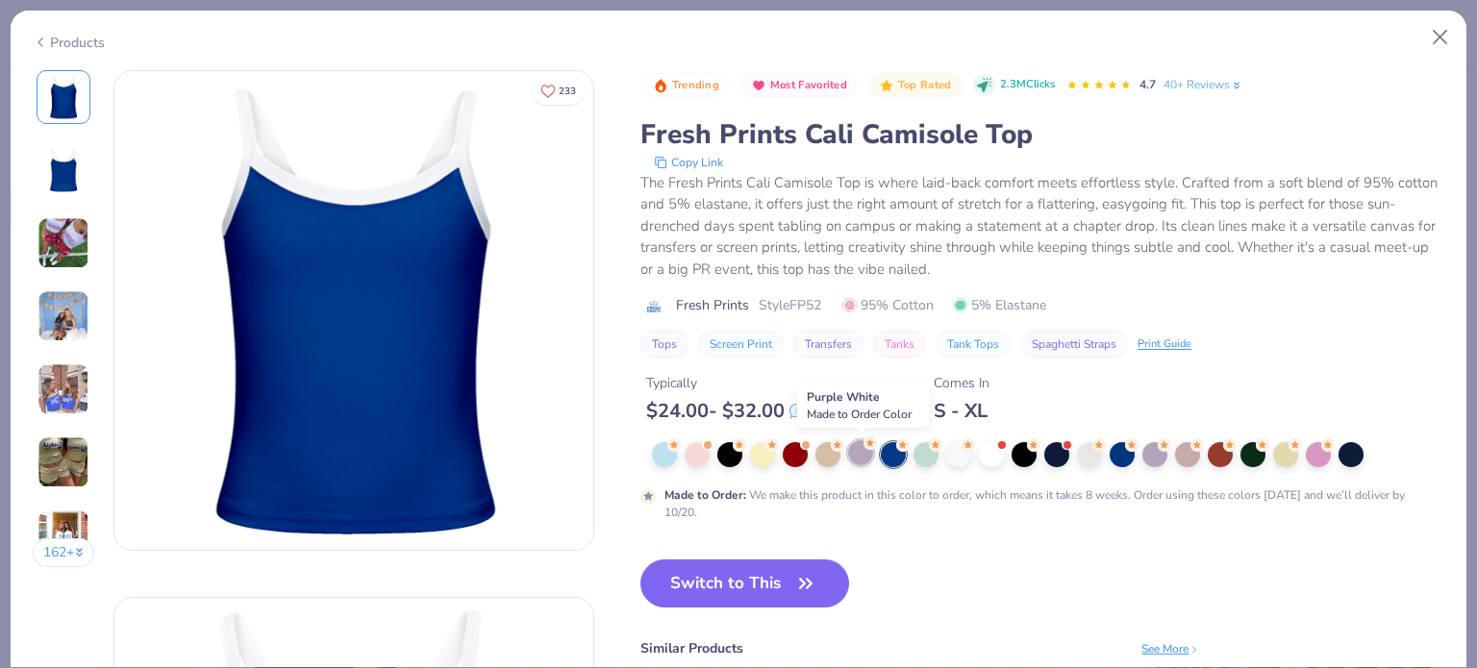
click at [865, 453] on div at bounding box center [860, 452] width 25 height 25
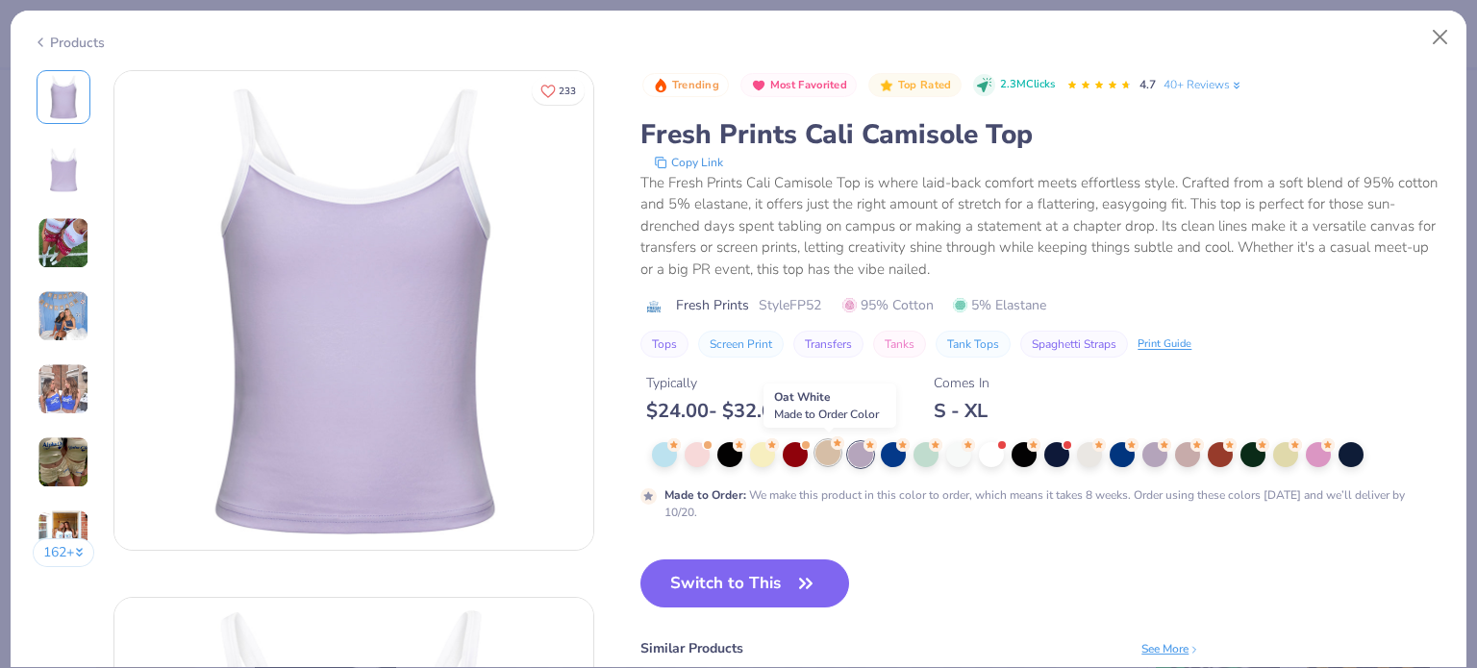
click at [831, 452] on div at bounding box center [827, 452] width 25 height 25
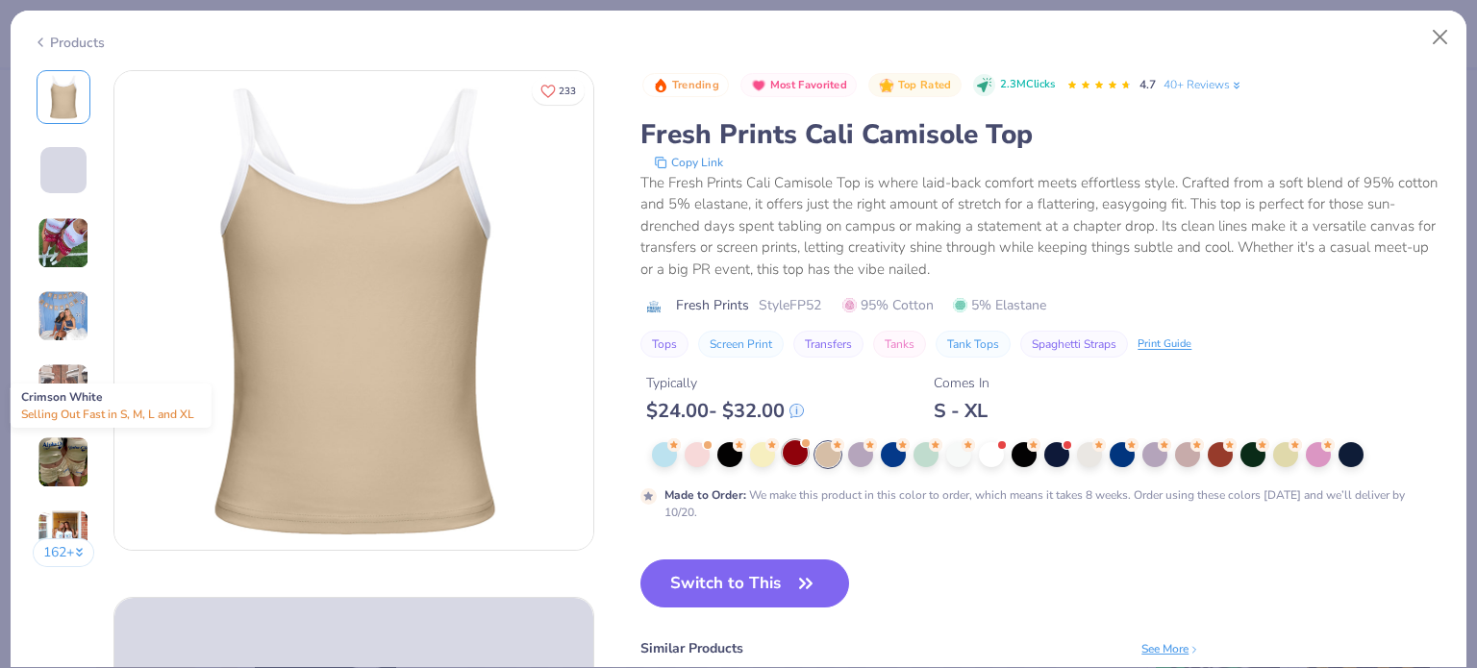
click at [798, 451] on div at bounding box center [795, 452] width 25 height 25
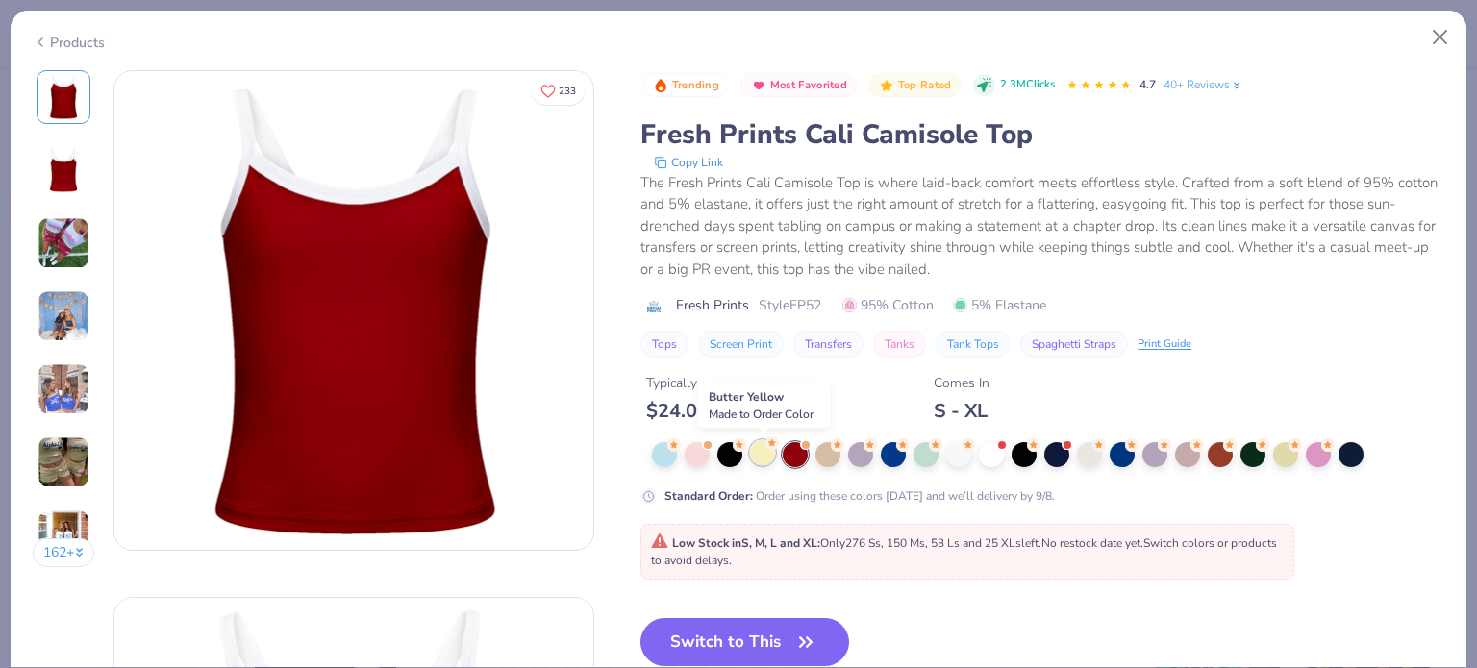
click at [757, 454] on div at bounding box center [762, 452] width 25 height 25
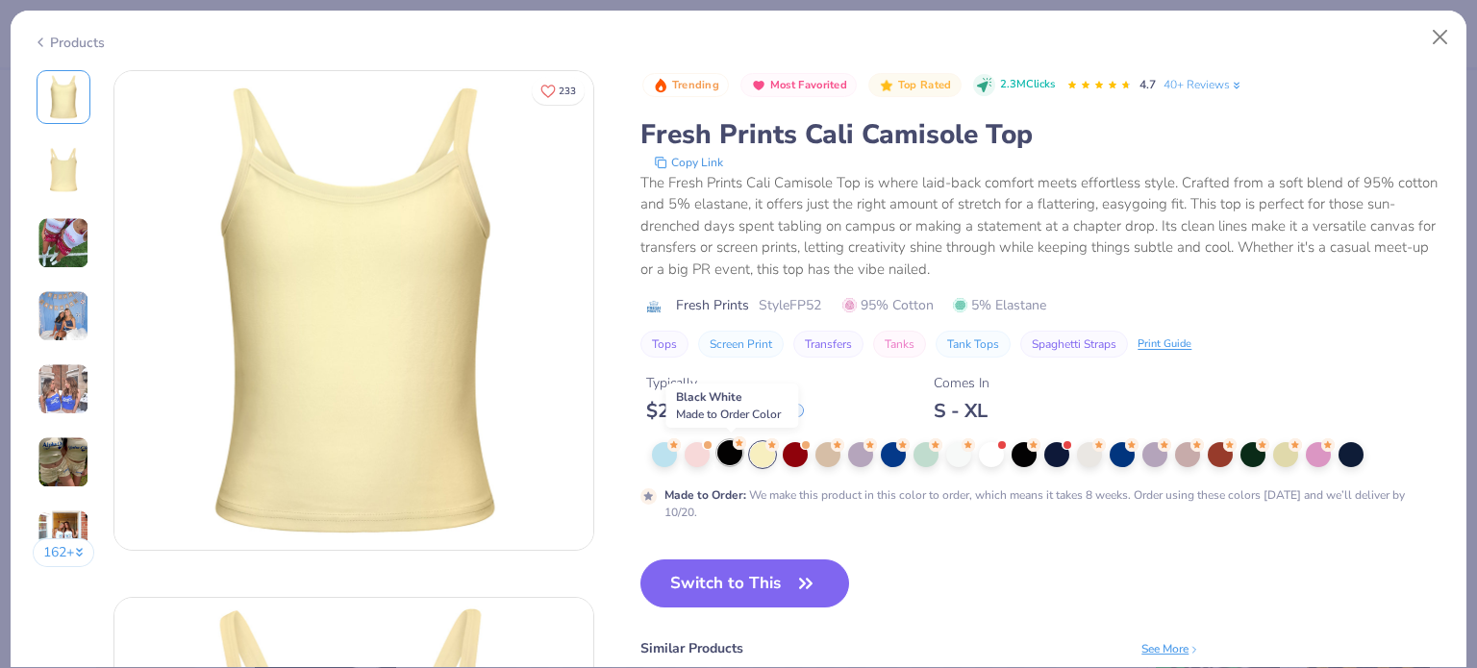
click at [718, 447] on div at bounding box center [729, 452] width 25 height 25
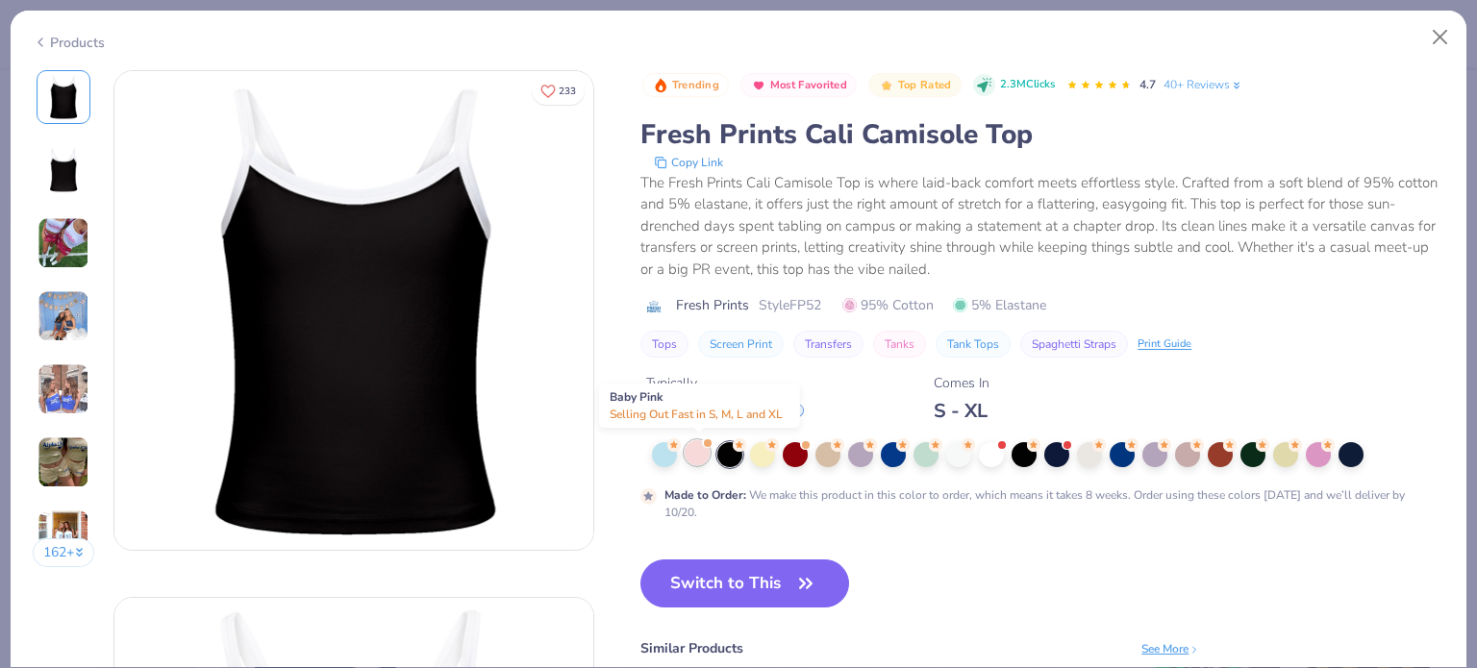
click at [703, 447] on div at bounding box center [697, 452] width 25 height 25
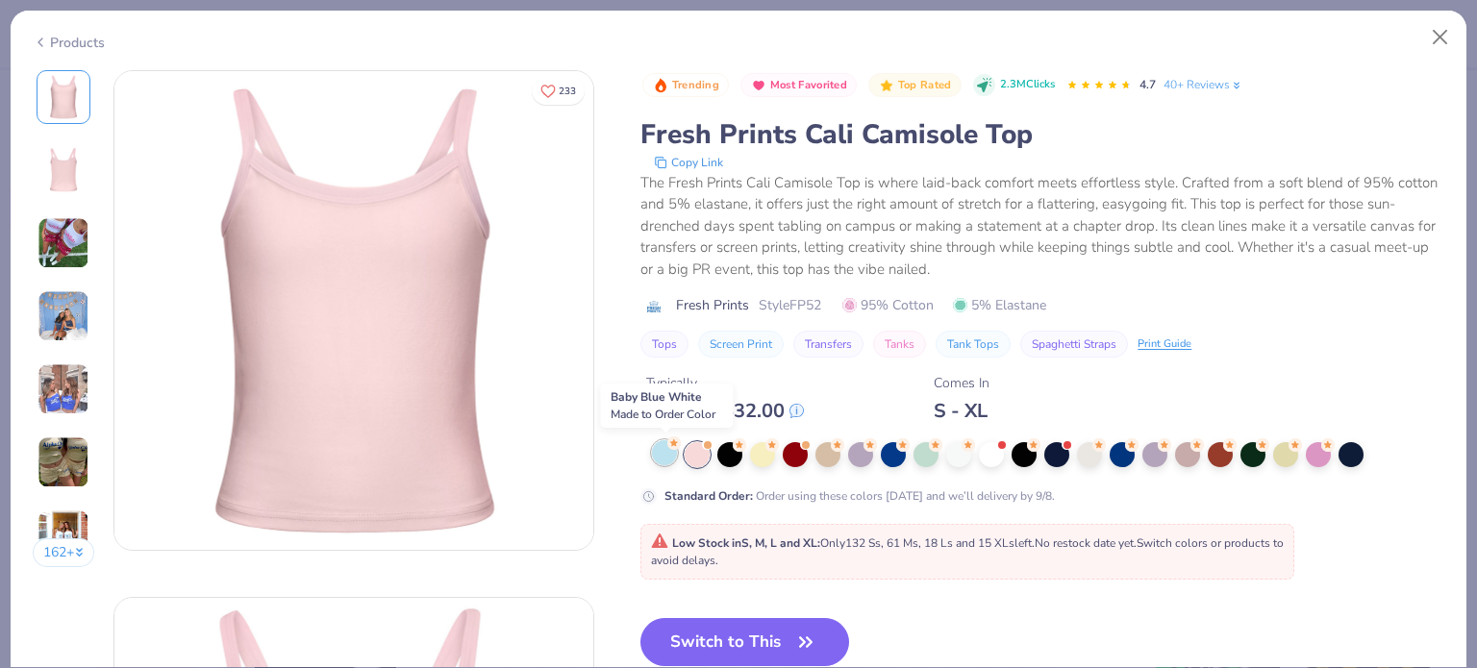
click at [662, 449] on div at bounding box center [664, 452] width 25 height 25
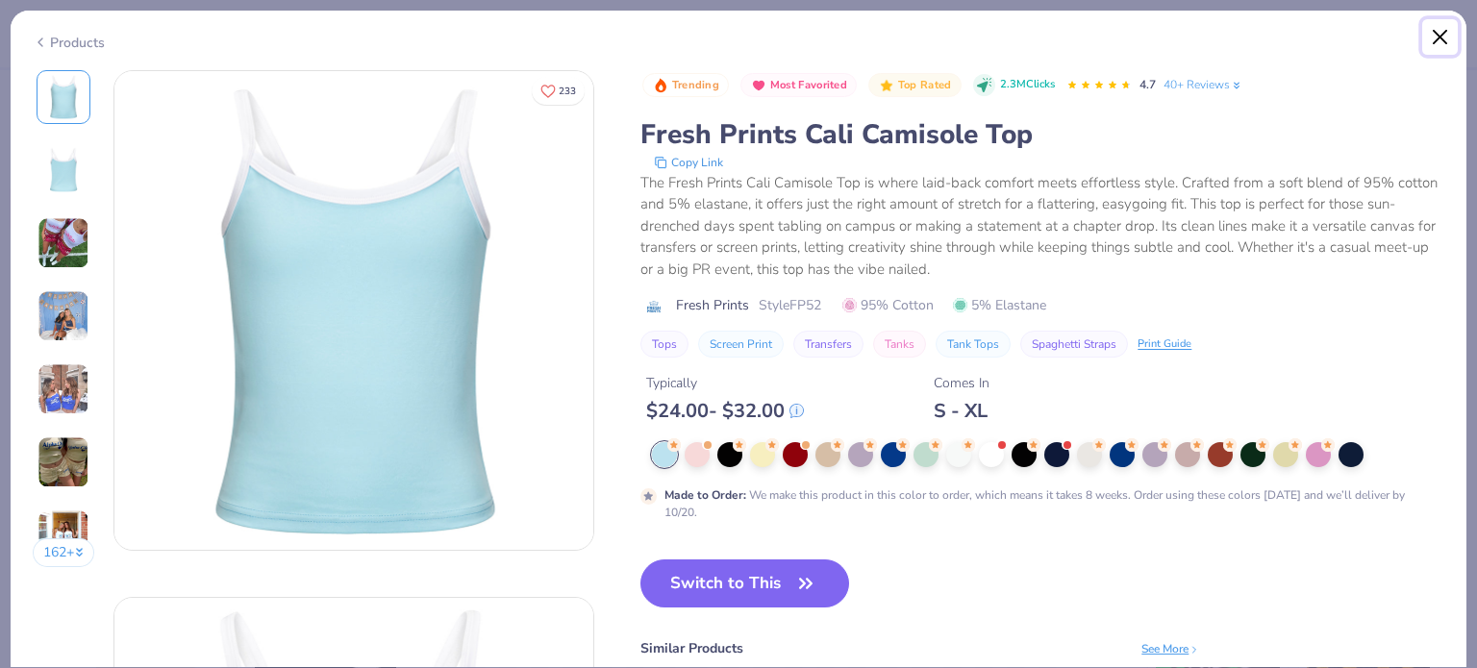
click at [1435, 34] on button "Close" at bounding box center [1440, 37] width 37 height 37
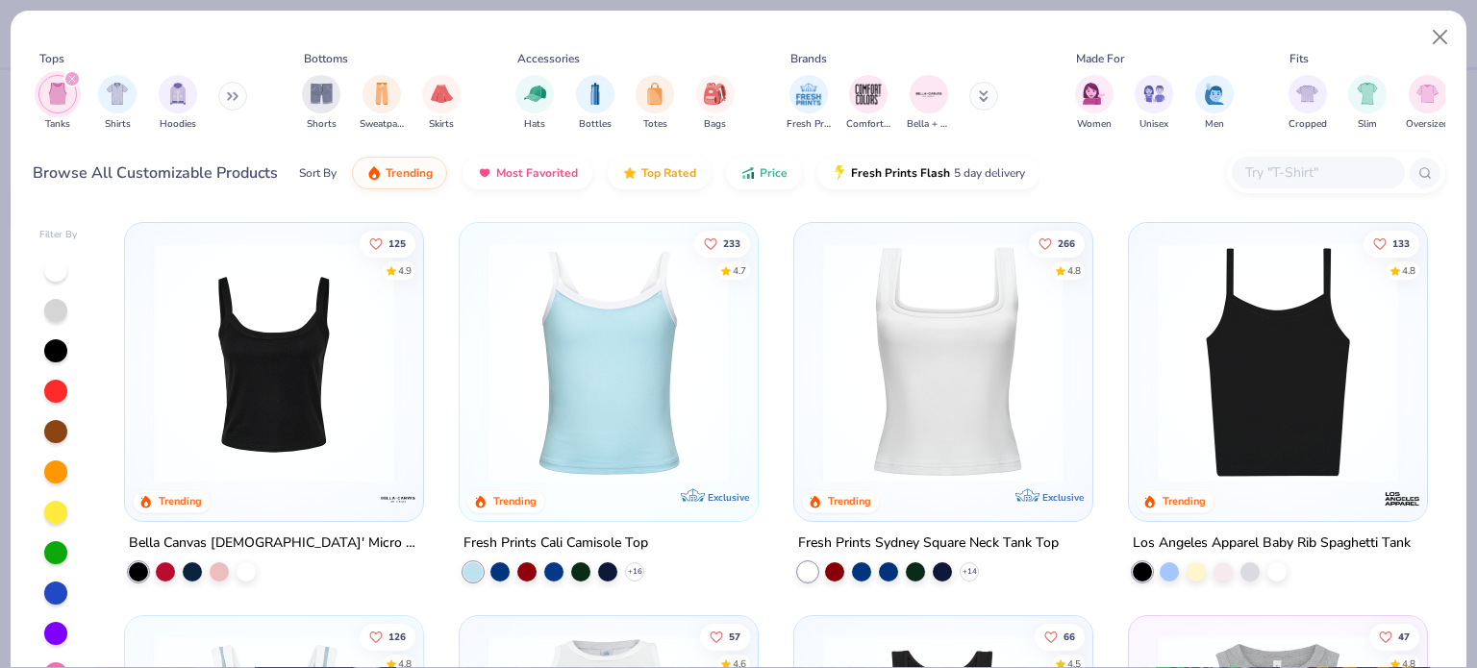
click at [974, 380] on img at bounding box center [943, 362] width 260 height 240
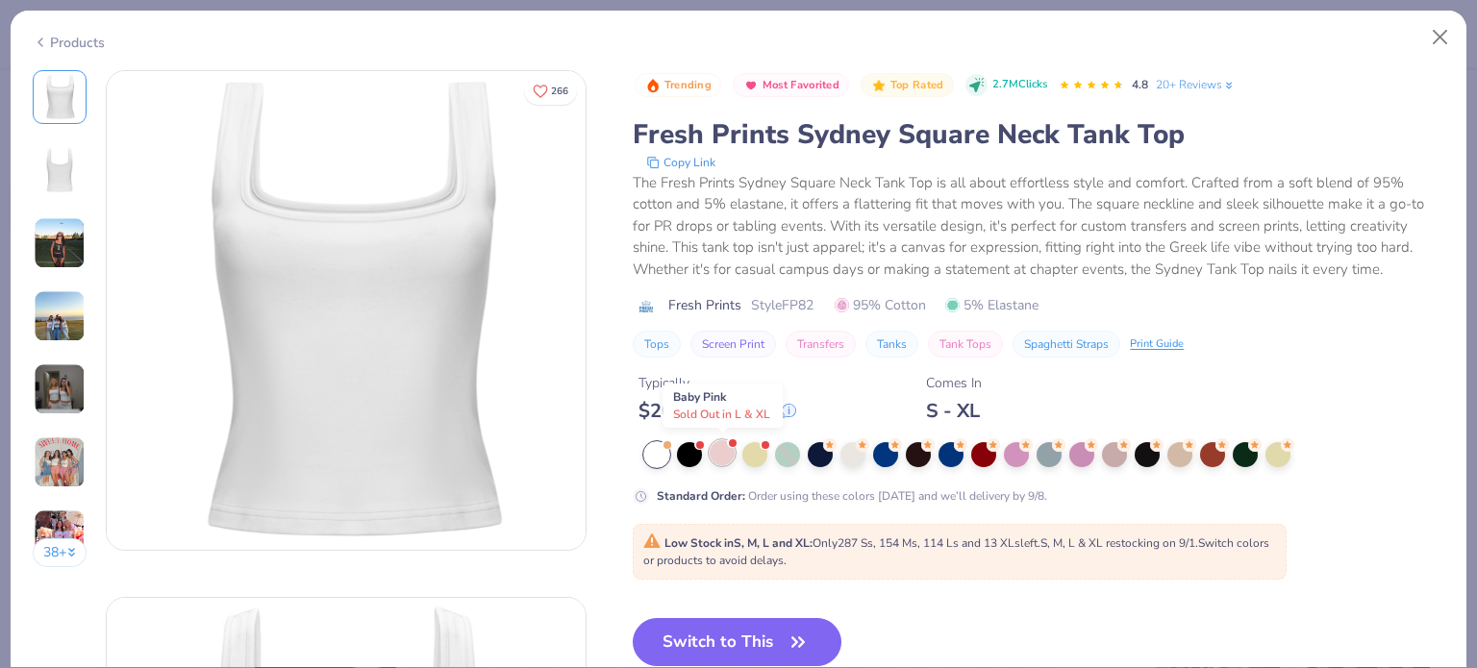
click at [718, 450] on div at bounding box center [722, 452] width 25 height 25
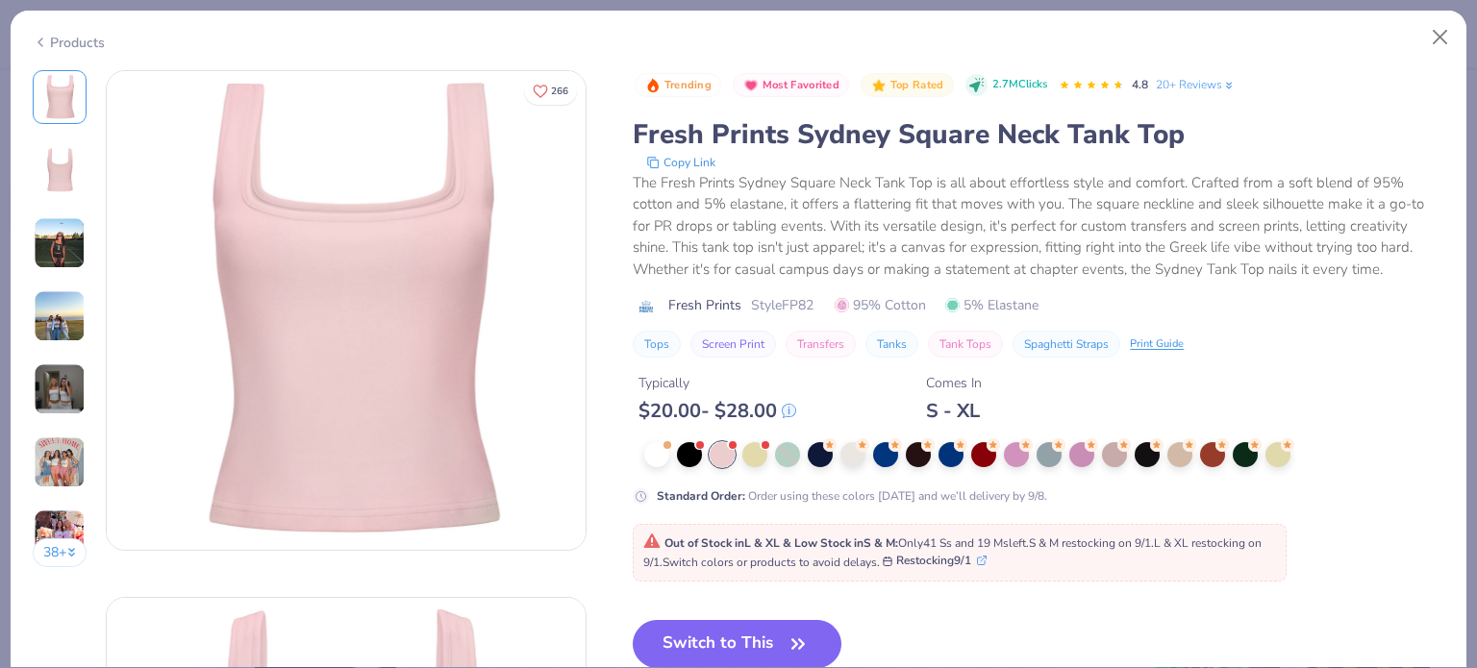
click at [68, 245] on img at bounding box center [60, 243] width 52 height 52
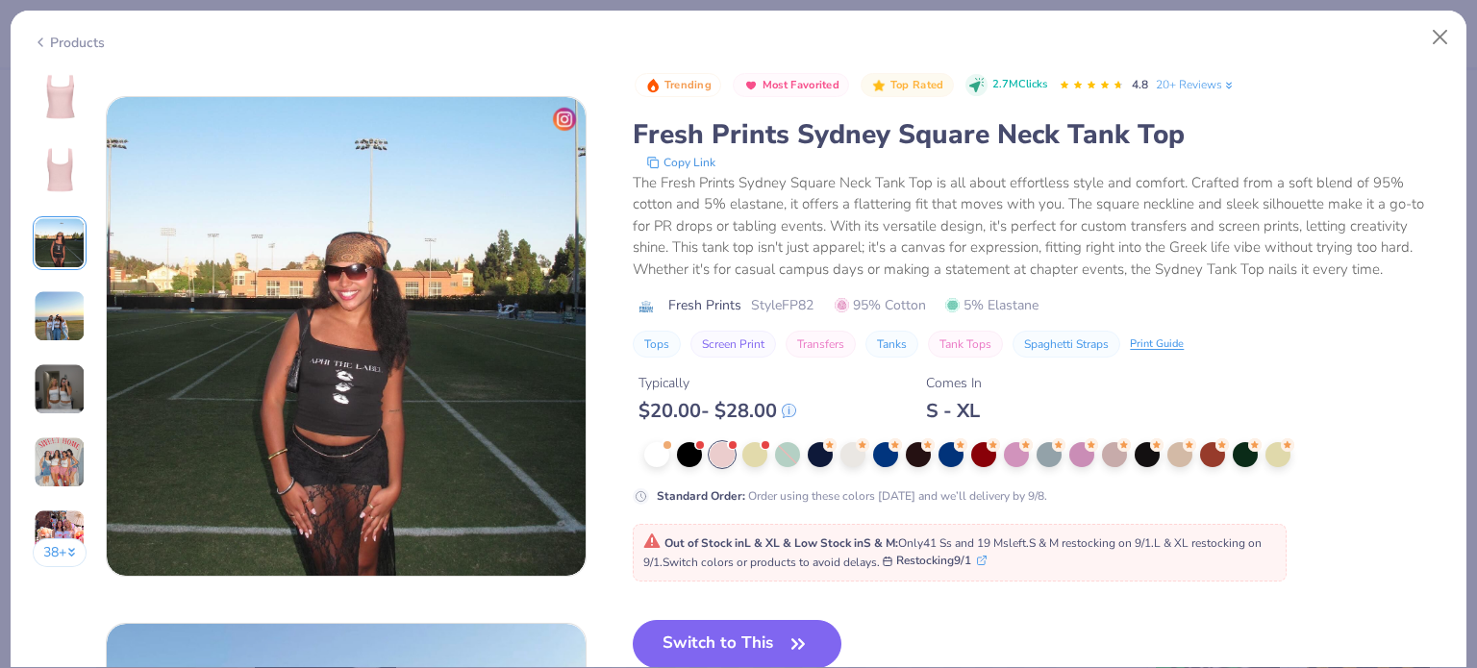
scroll to position [1054, 0]
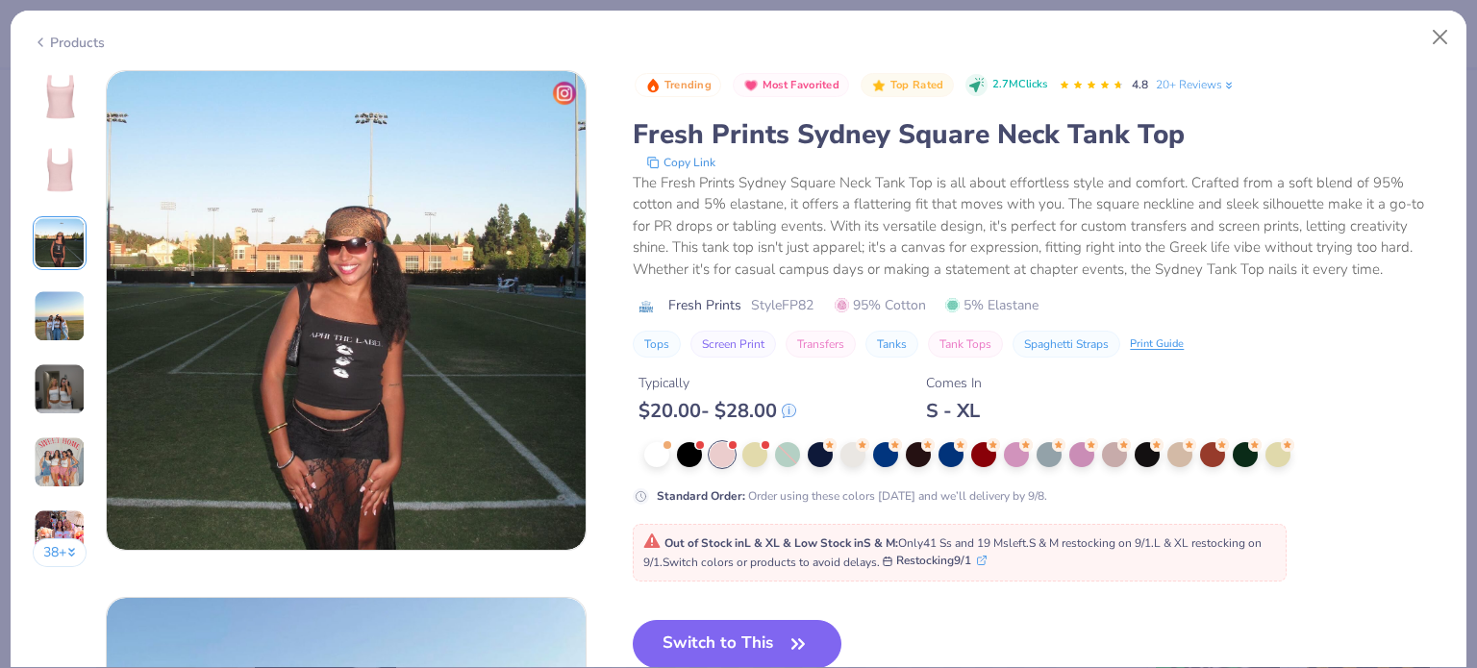
click at [54, 307] on img at bounding box center [60, 316] width 52 height 52
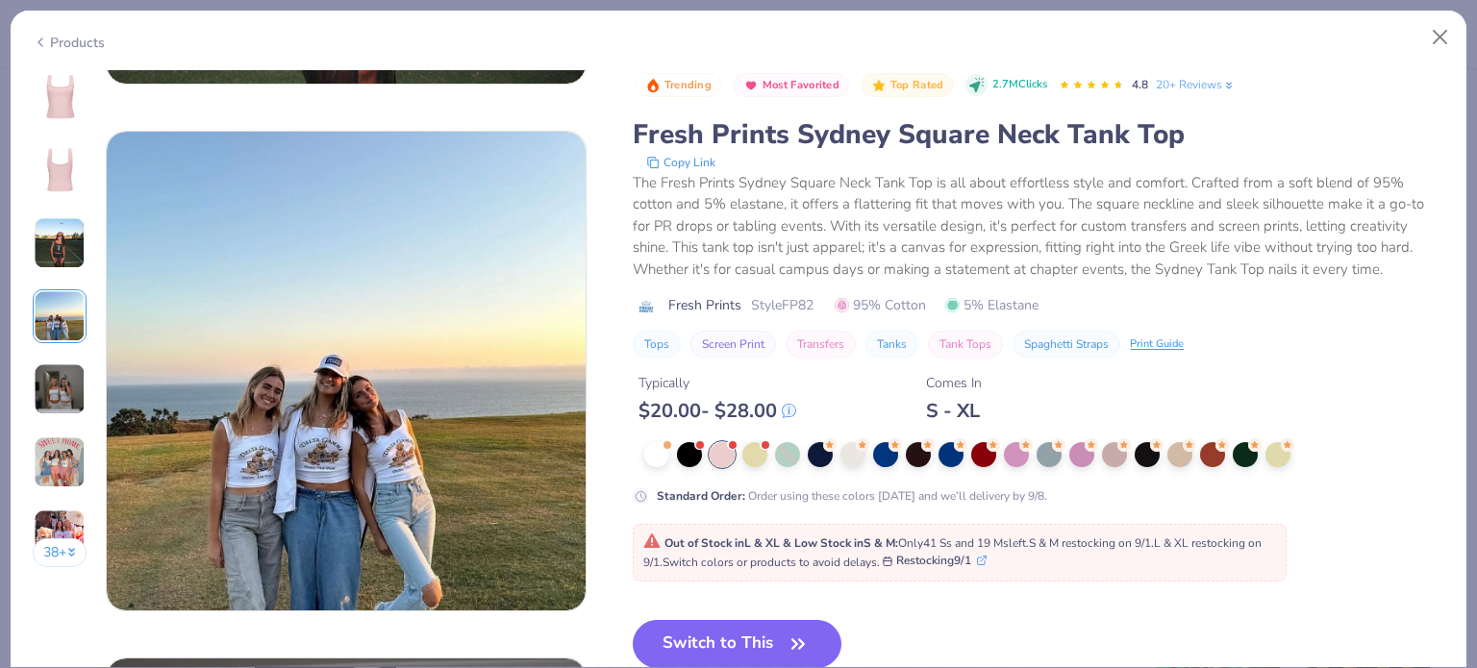
scroll to position [1581, 0]
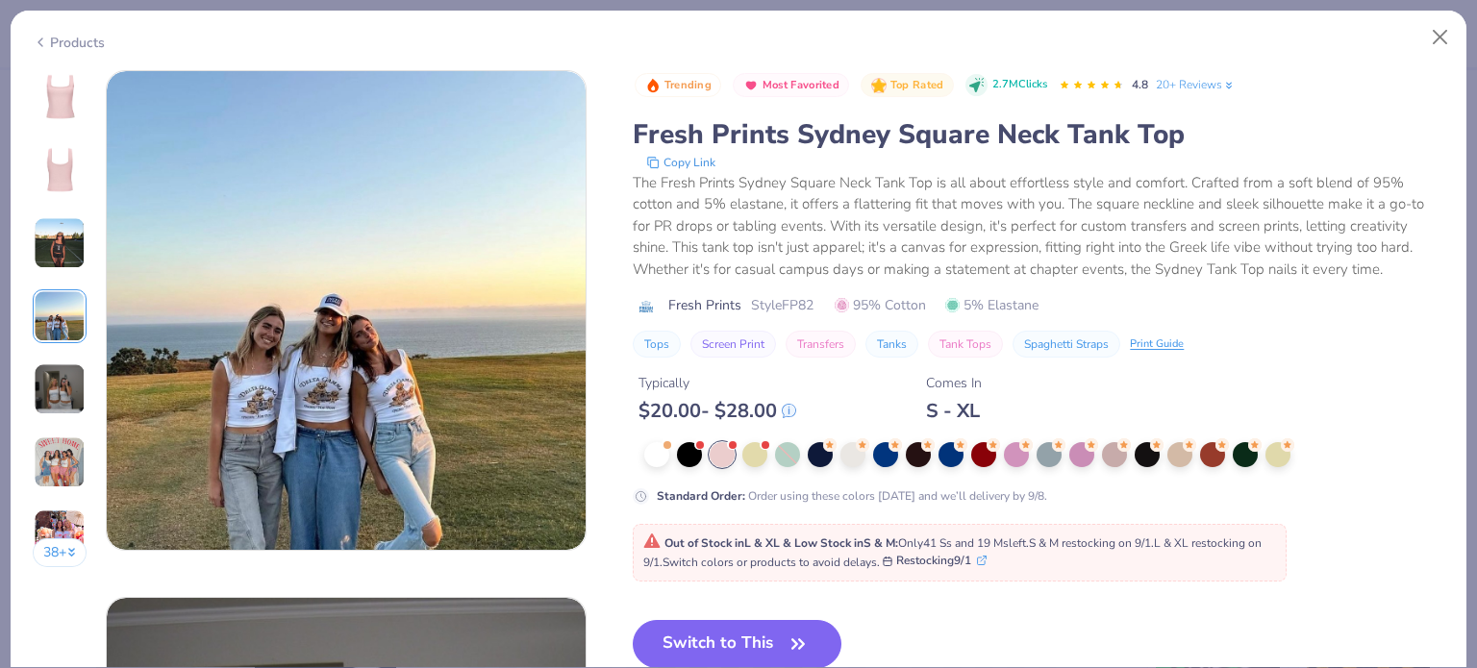
click at [59, 373] on img at bounding box center [60, 389] width 52 height 52
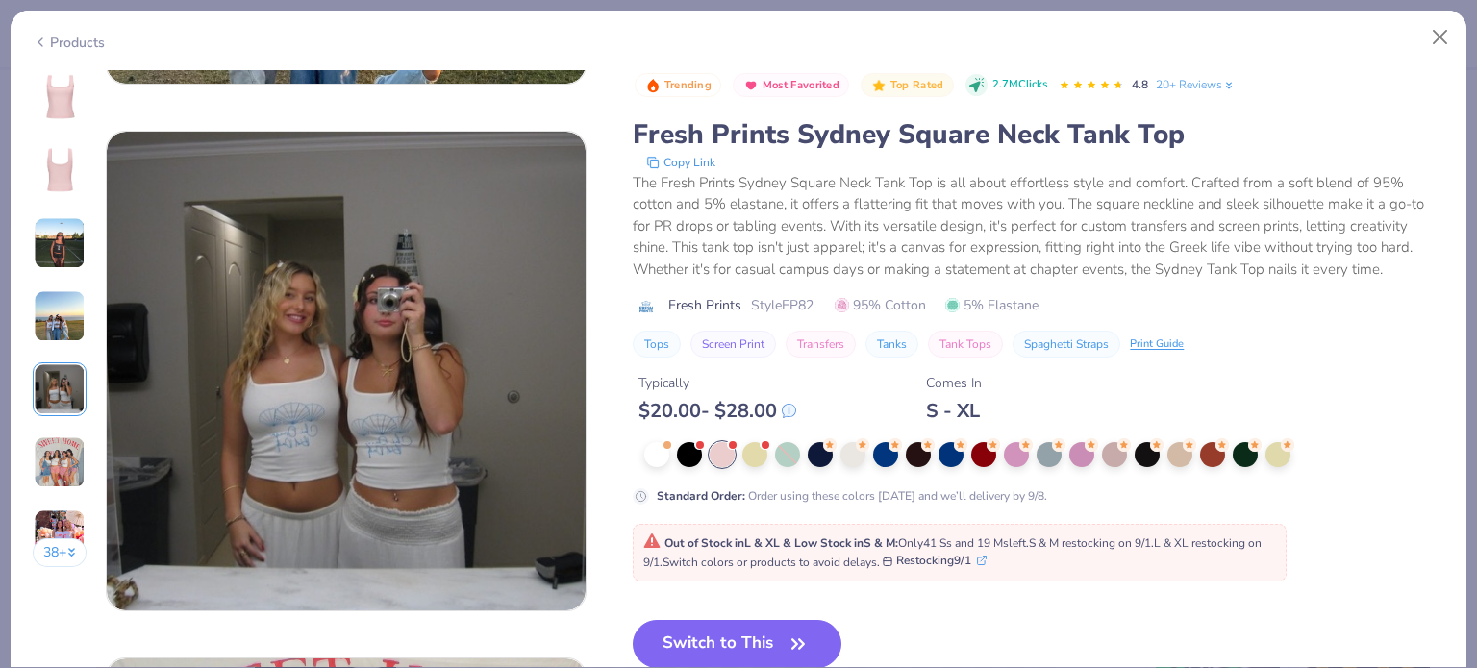
scroll to position [2108, 0]
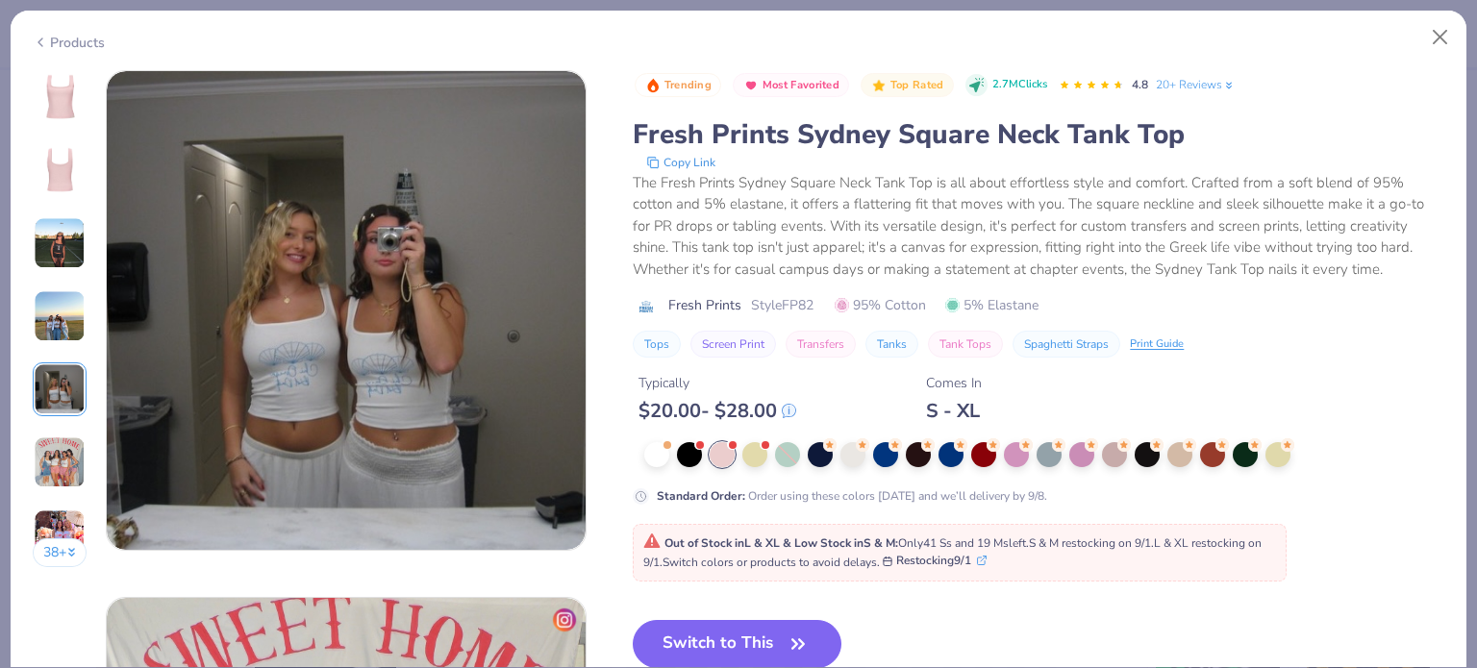
click at [65, 445] on img at bounding box center [60, 463] width 52 height 52
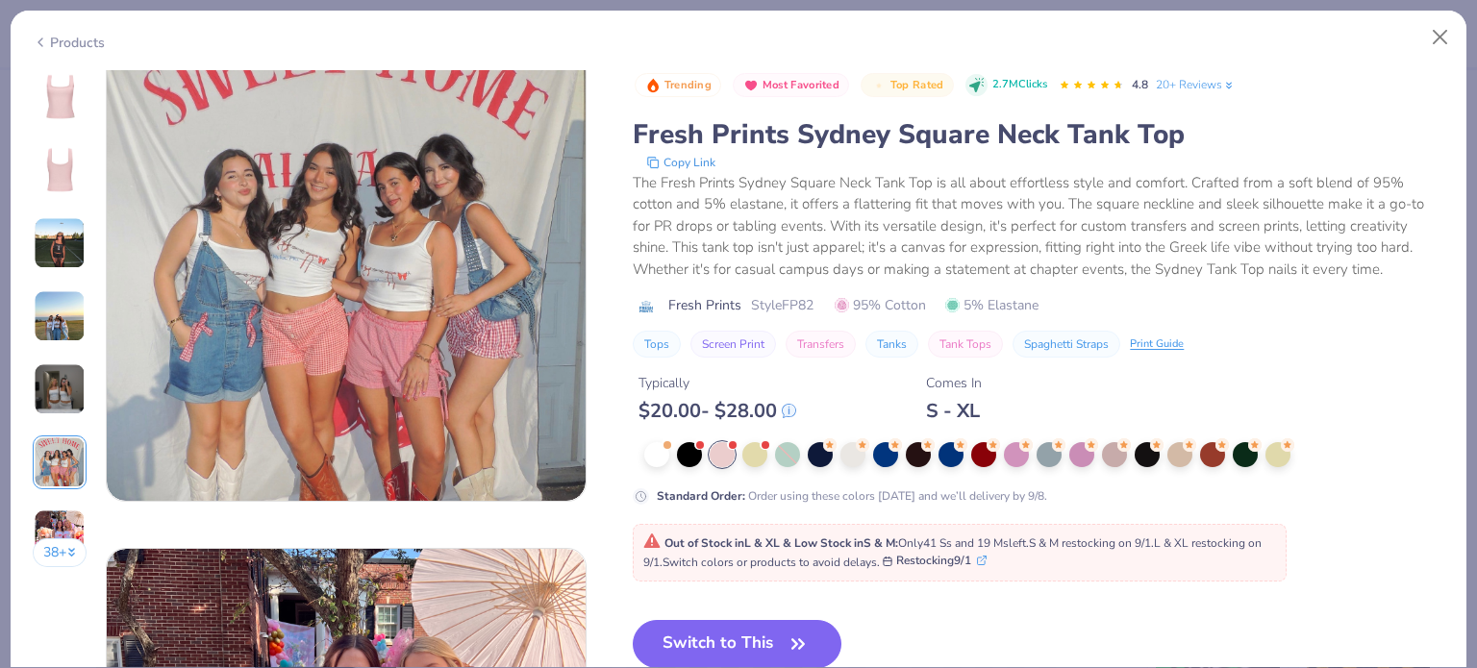
scroll to position [2690, 0]
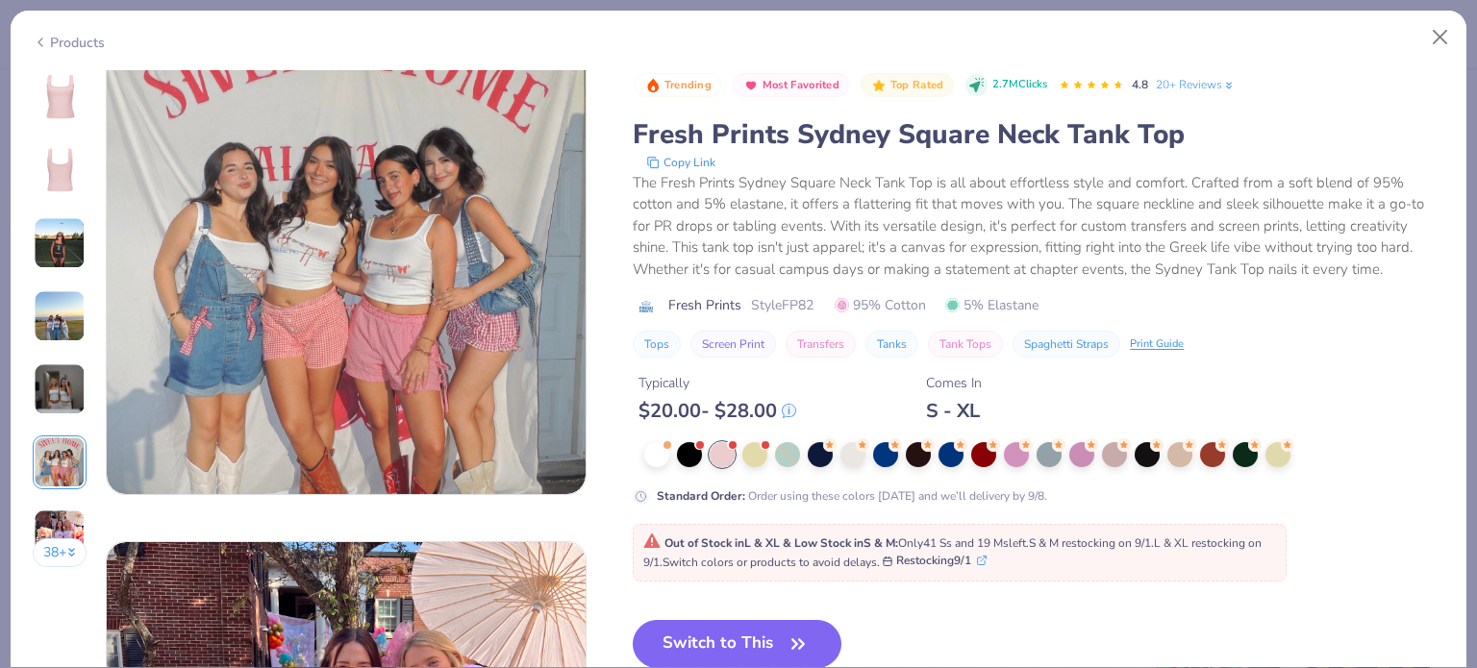
click at [62, 516] on img at bounding box center [60, 536] width 52 height 52
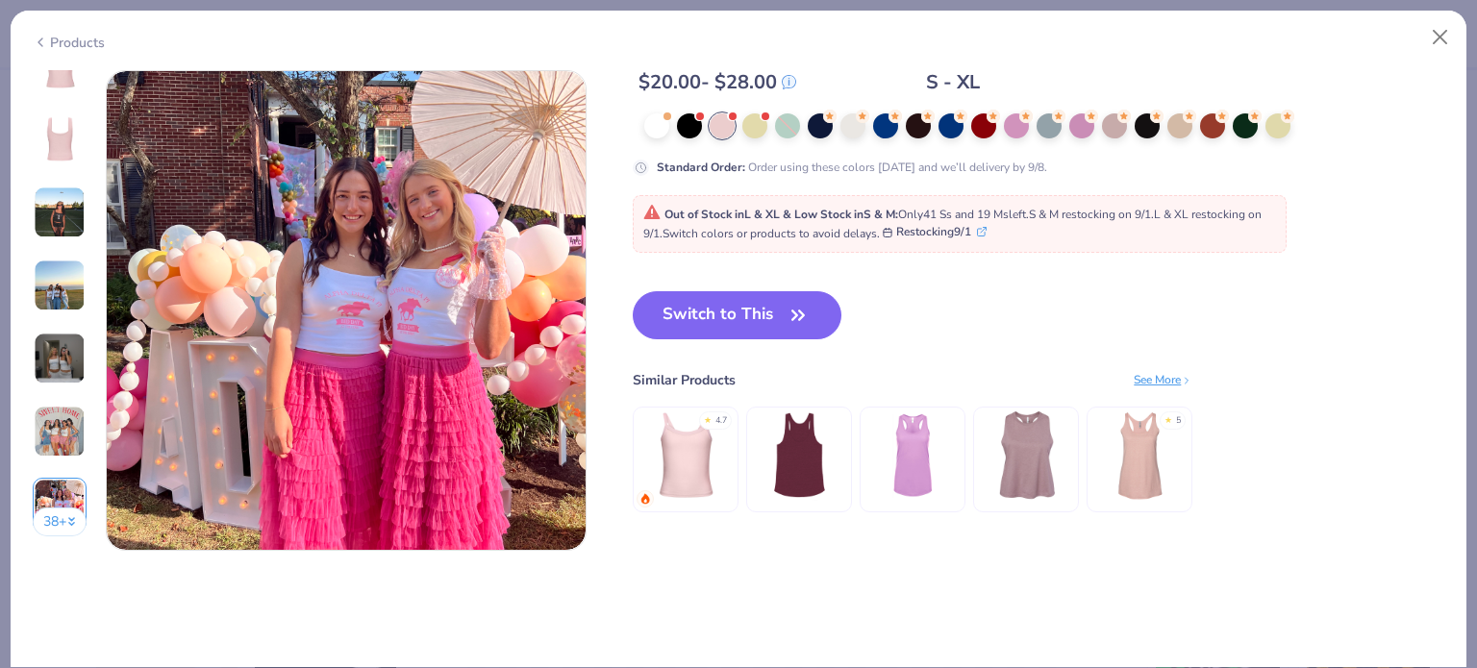
click at [62, 520] on button "38 +" at bounding box center [60, 522] width 55 height 29
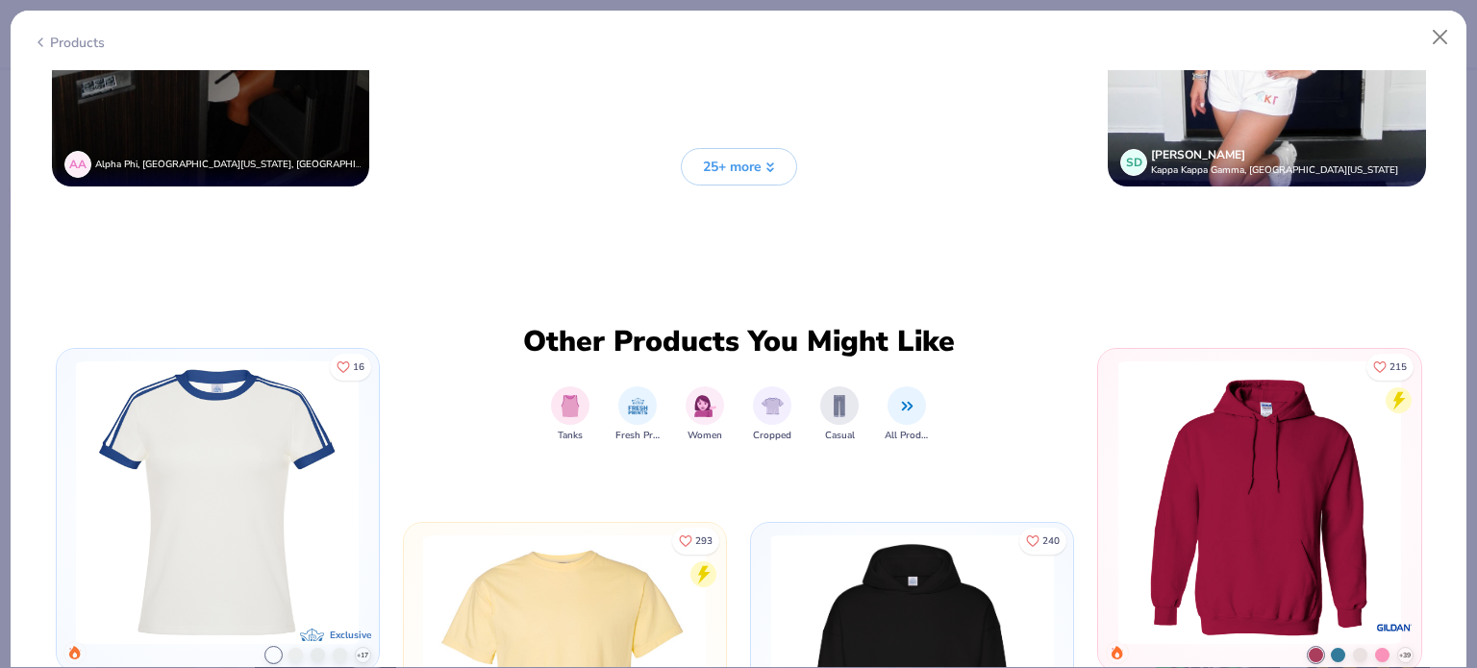
scroll to position [5544, 0]
click at [746, 157] on span "25+ more" at bounding box center [732, 167] width 59 height 20
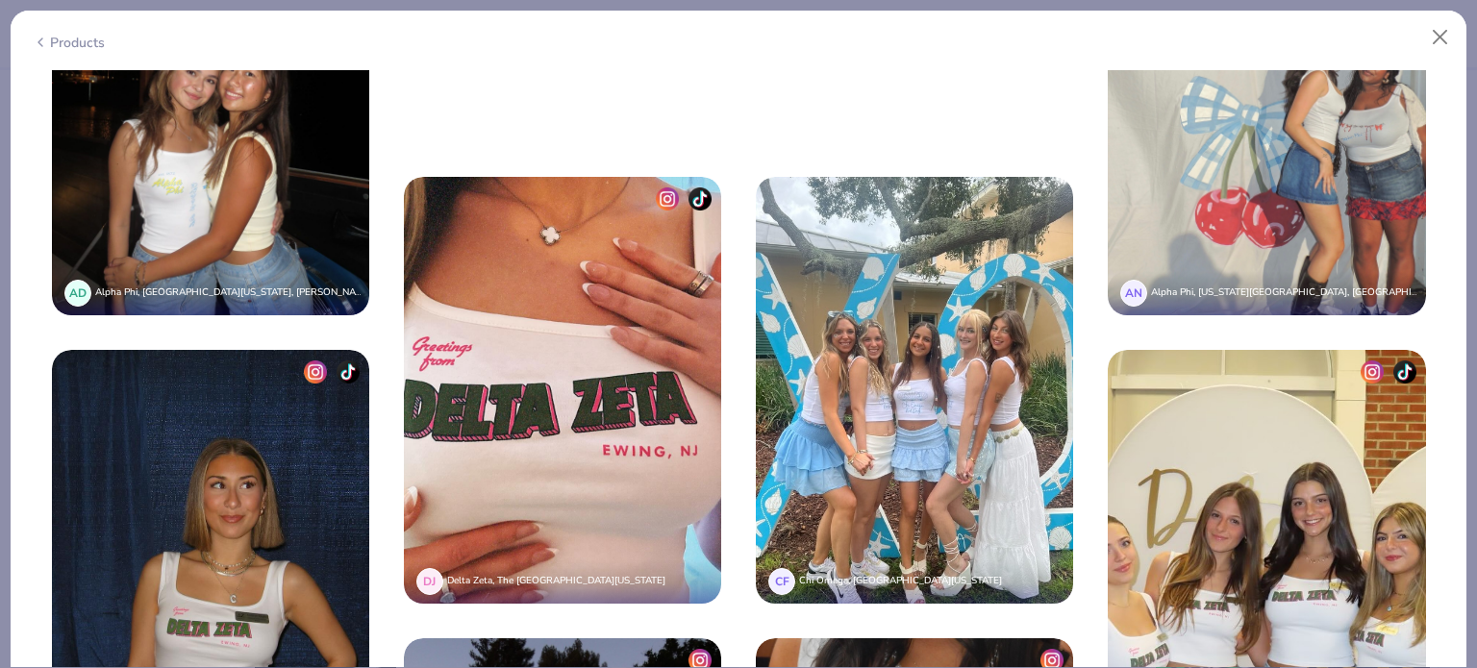
scroll to position [2821, 0]
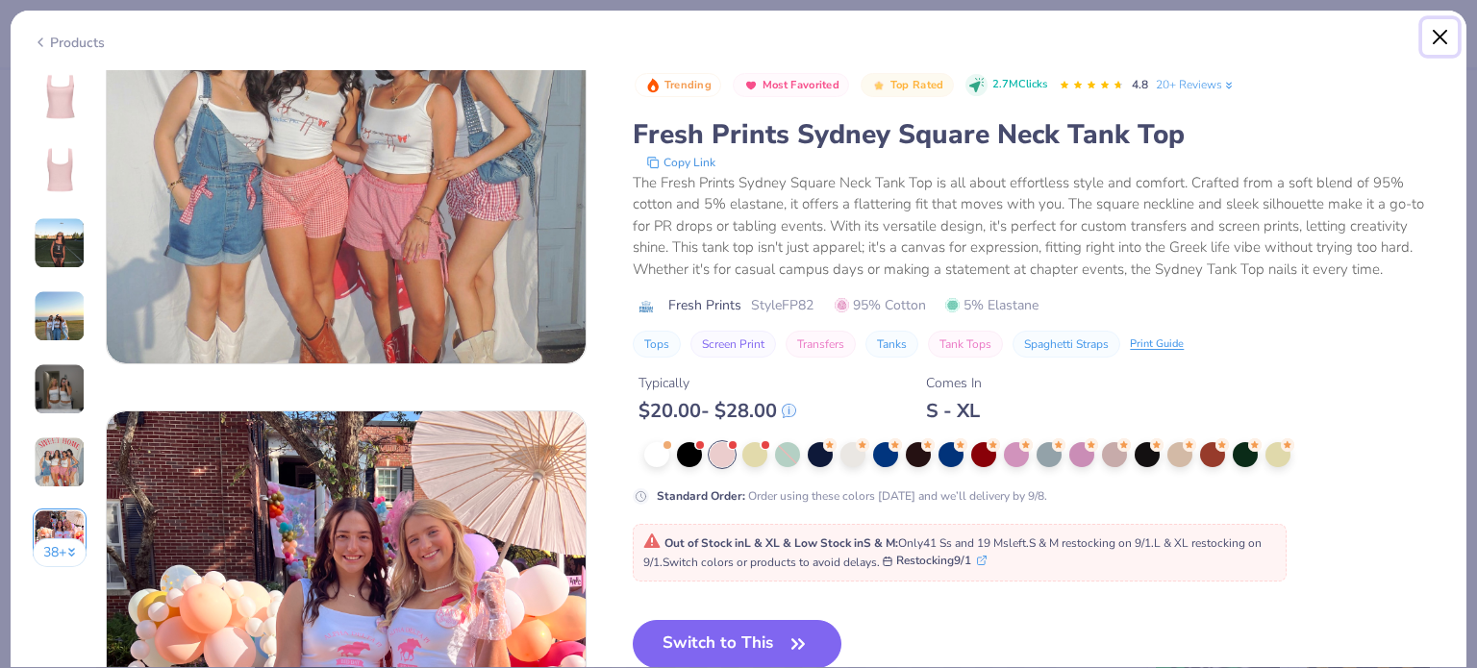
click at [1435, 34] on button "Close" at bounding box center [1440, 37] width 37 height 37
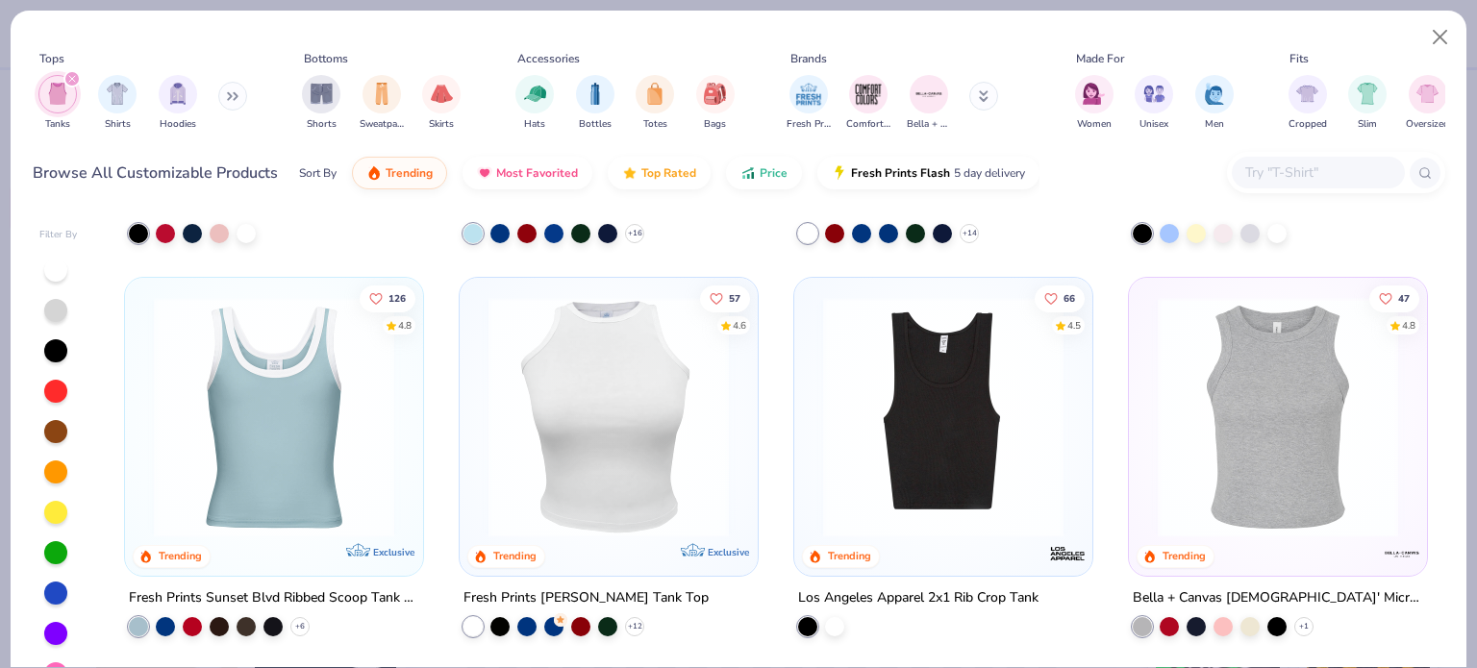
scroll to position [337, 0]
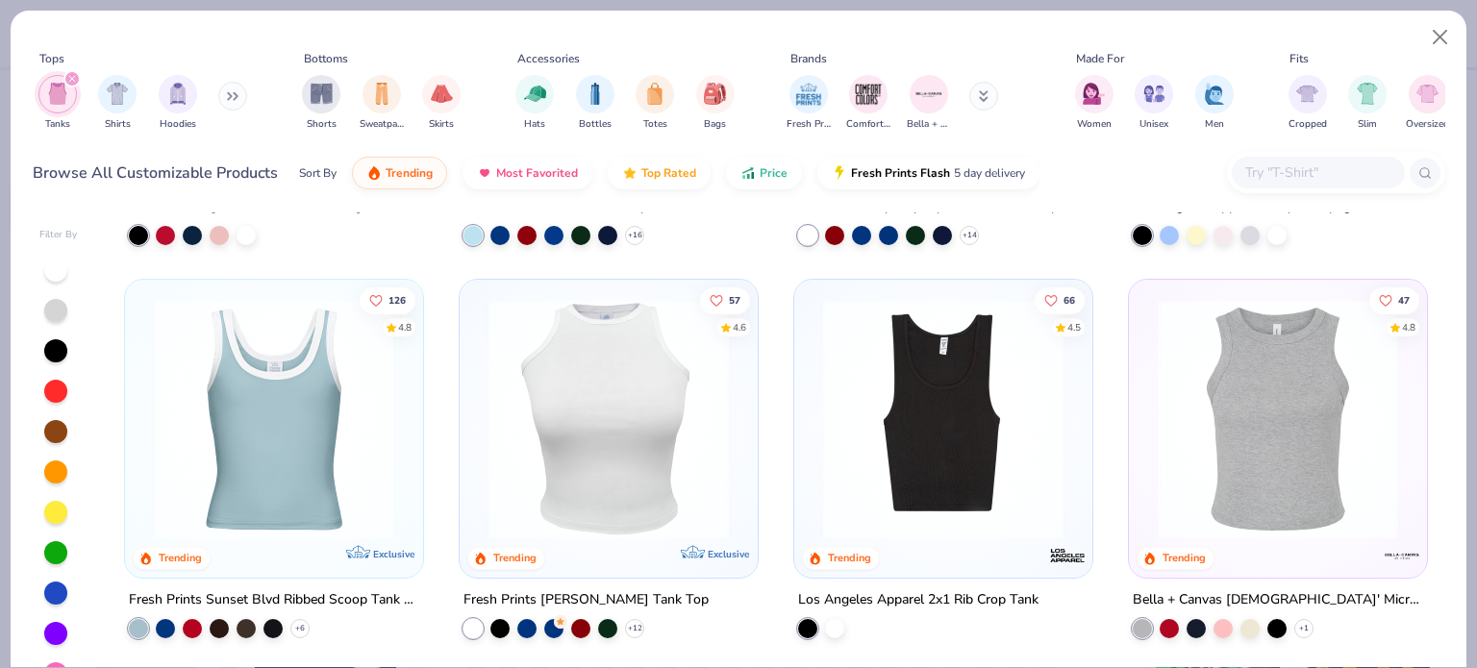
click at [323, 457] on img at bounding box center [274, 419] width 260 height 240
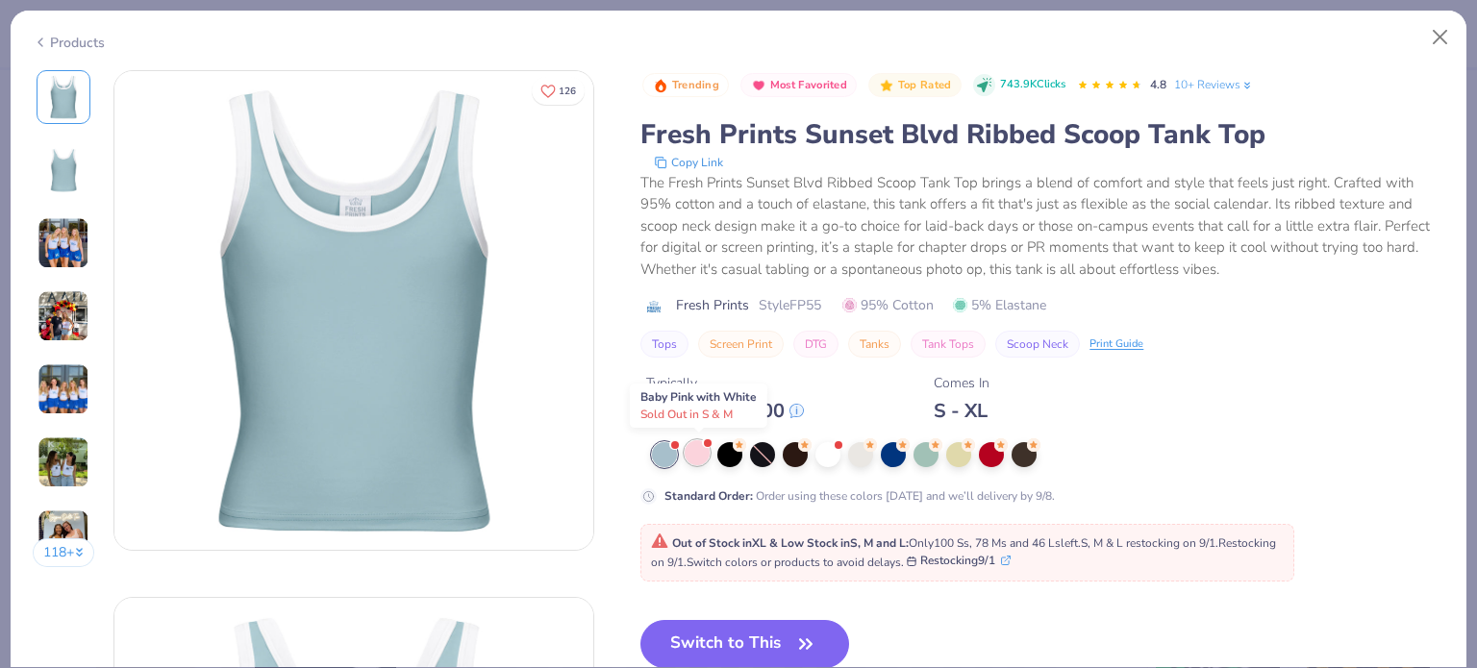
click at [702, 444] on div at bounding box center [697, 452] width 25 height 25
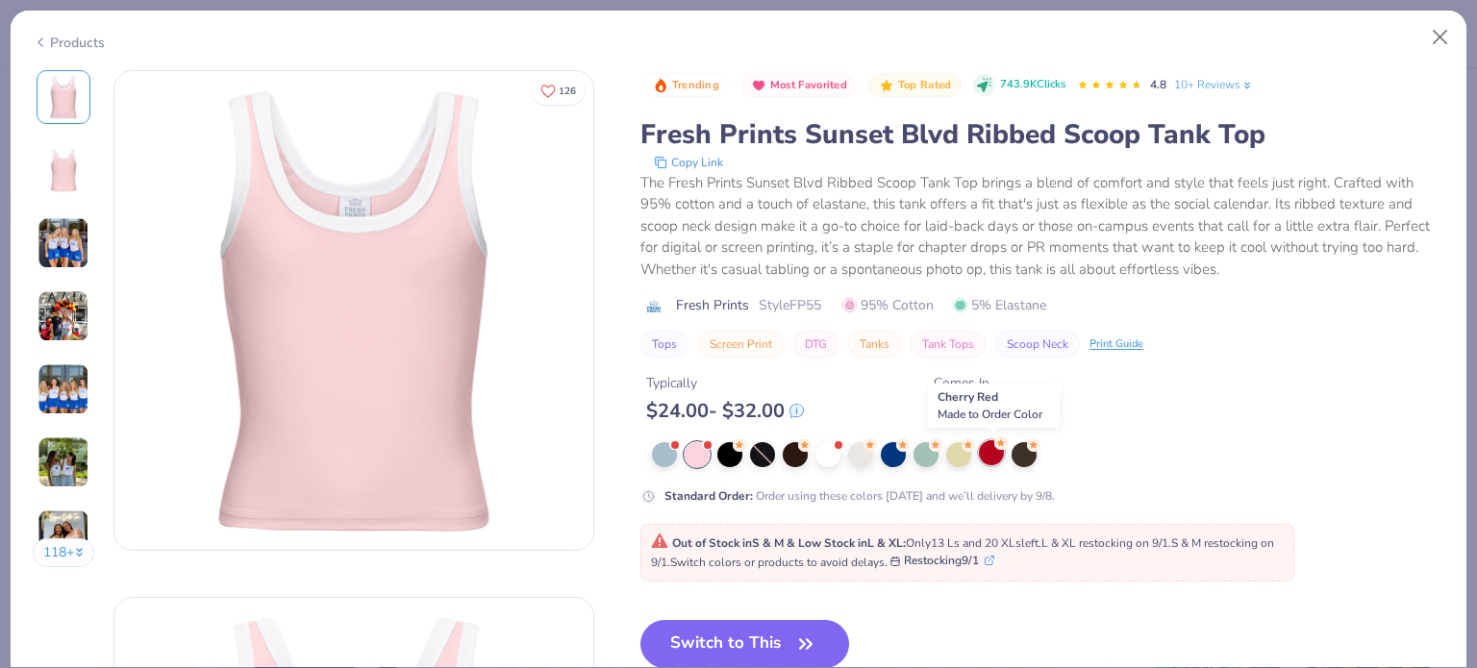
click at [995, 445] on icon at bounding box center [1000, 443] width 13 height 13
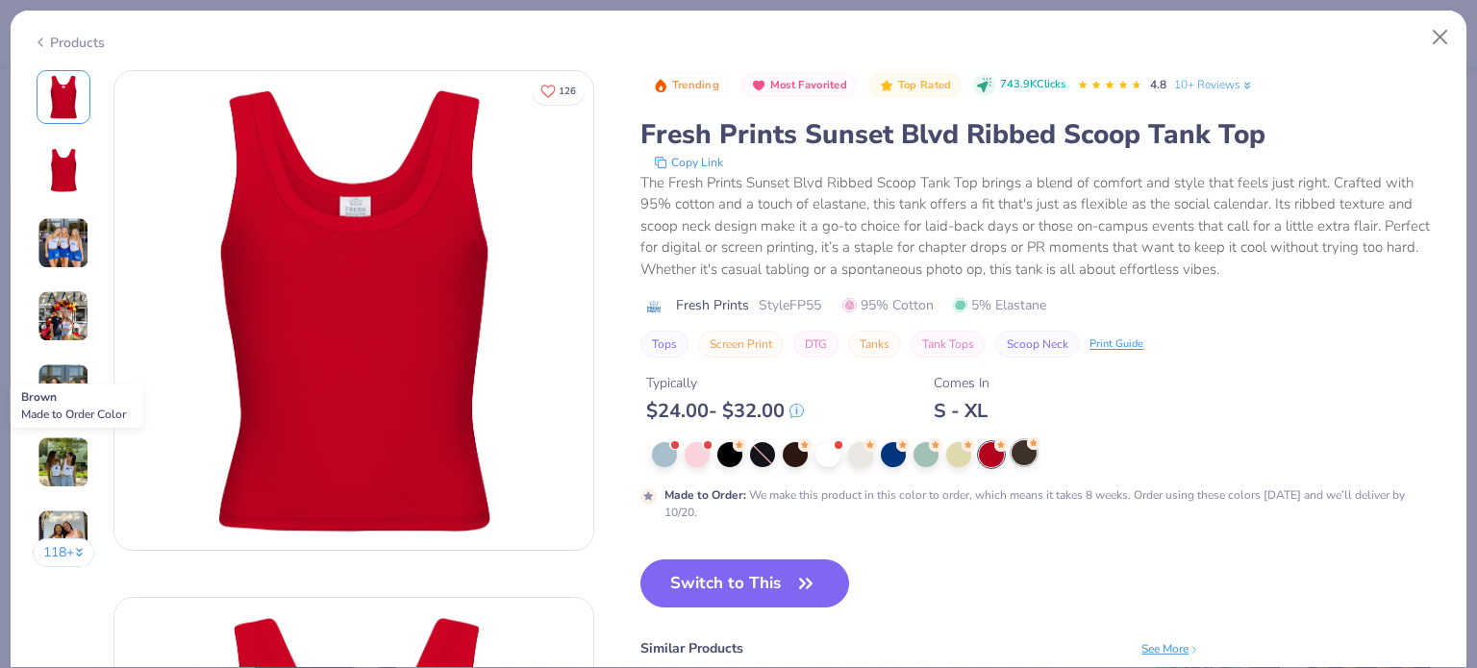
click at [1029, 453] on div at bounding box center [1024, 452] width 25 height 25
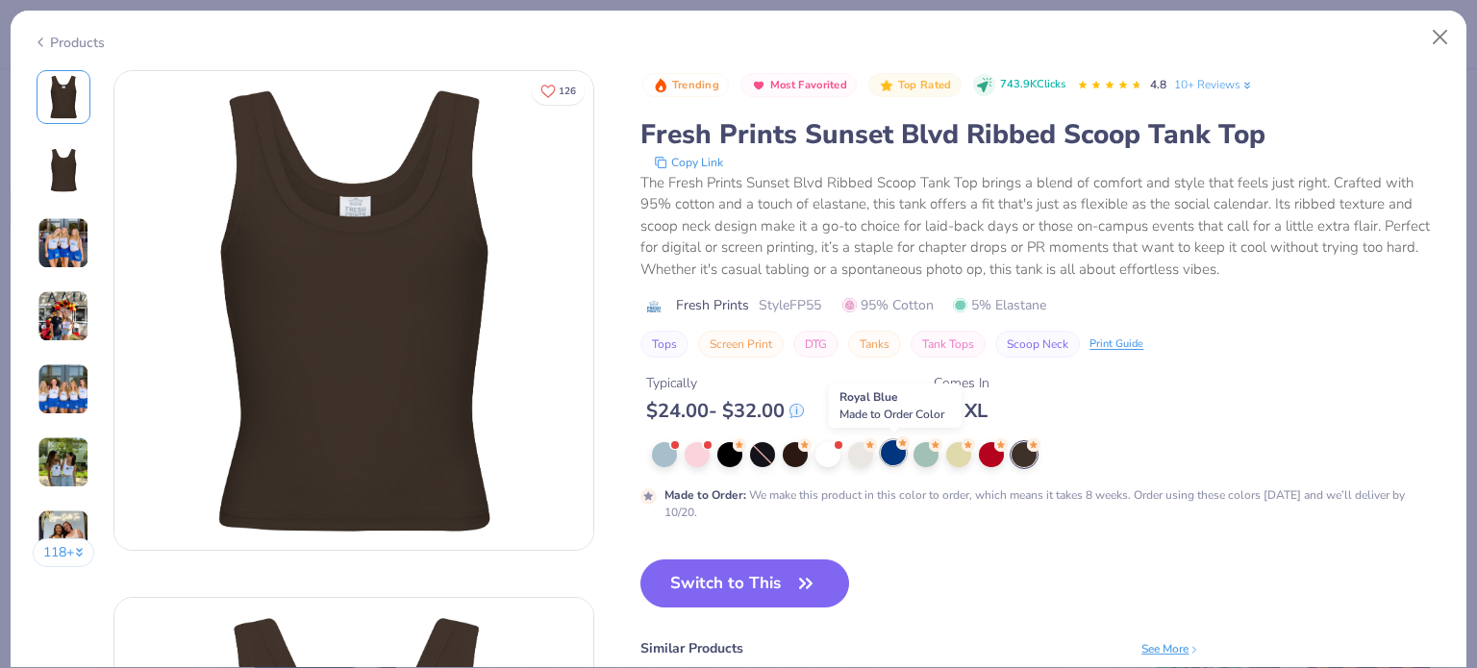
click at [885, 455] on div at bounding box center [893, 452] width 25 height 25
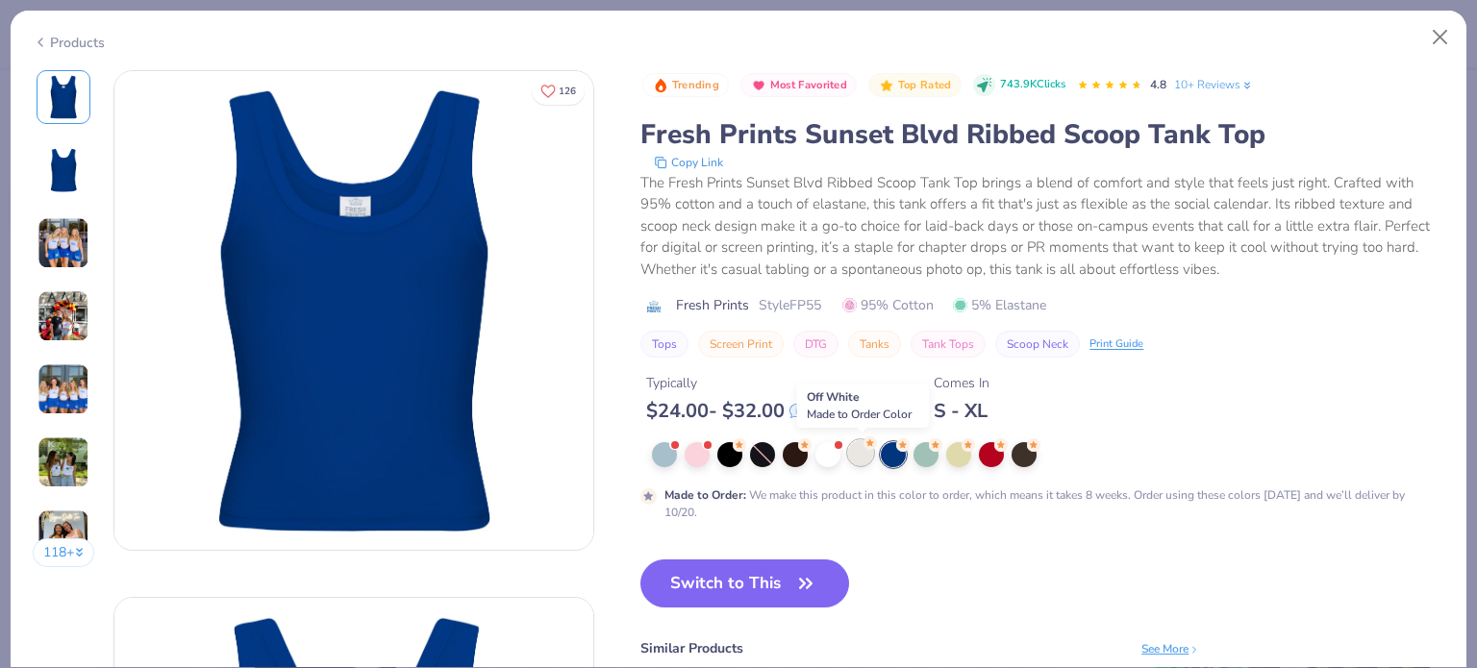
click at [867, 449] on div at bounding box center [860, 452] width 25 height 25
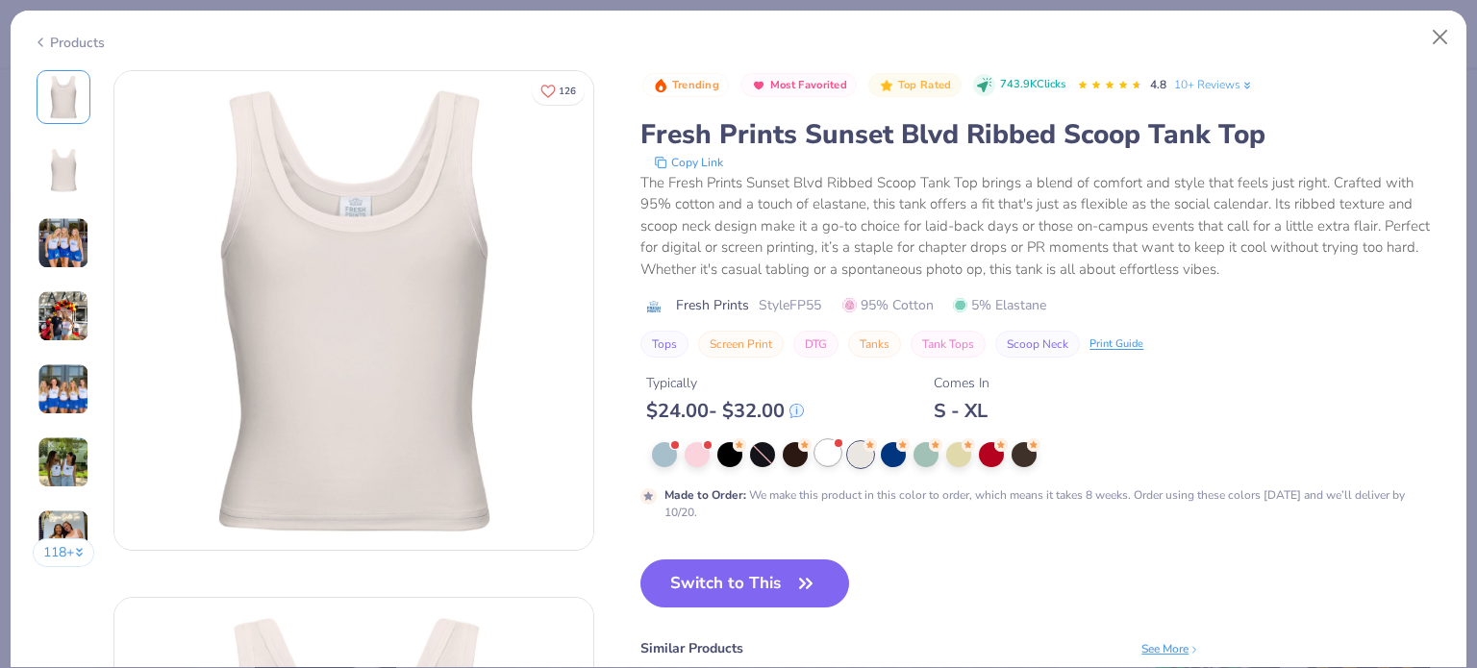
click at [829, 445] on div at bounding box center [827, 452] width 25 height 25
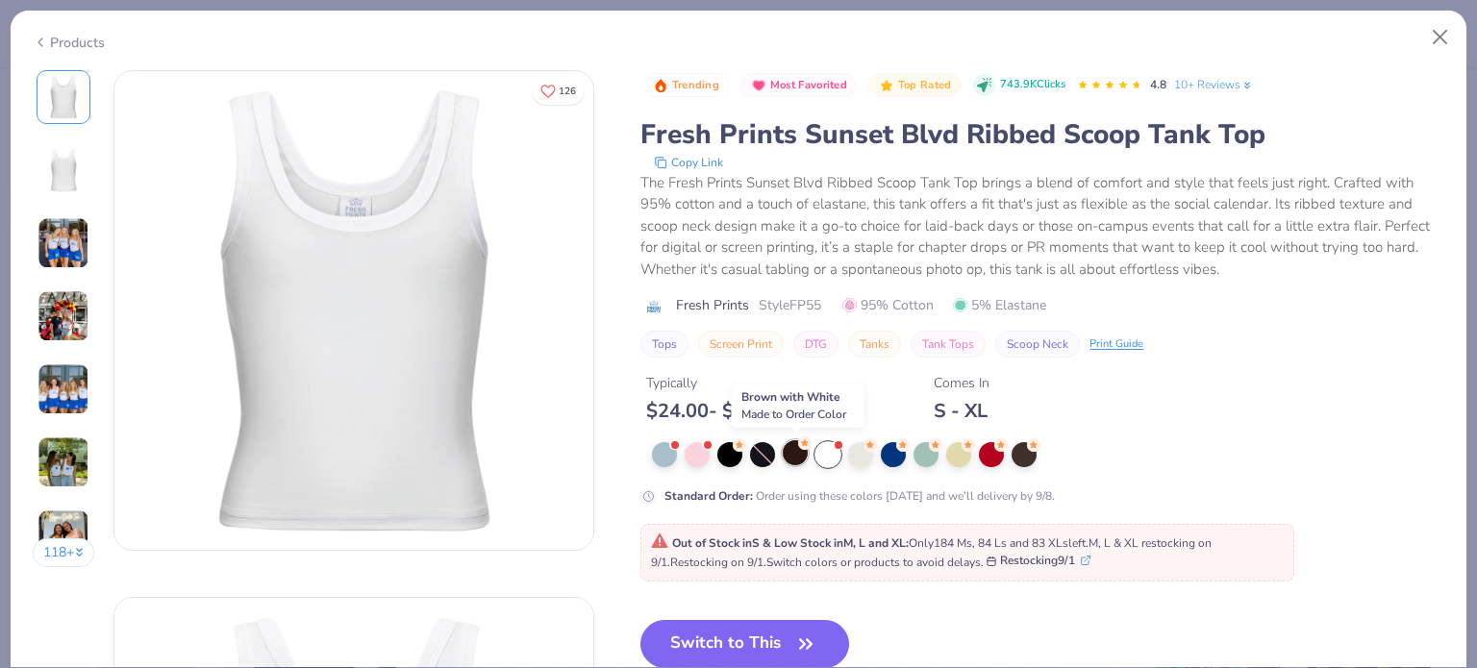
click at [790, 441] on div at bounding box center [795, 452] width 25 height 25
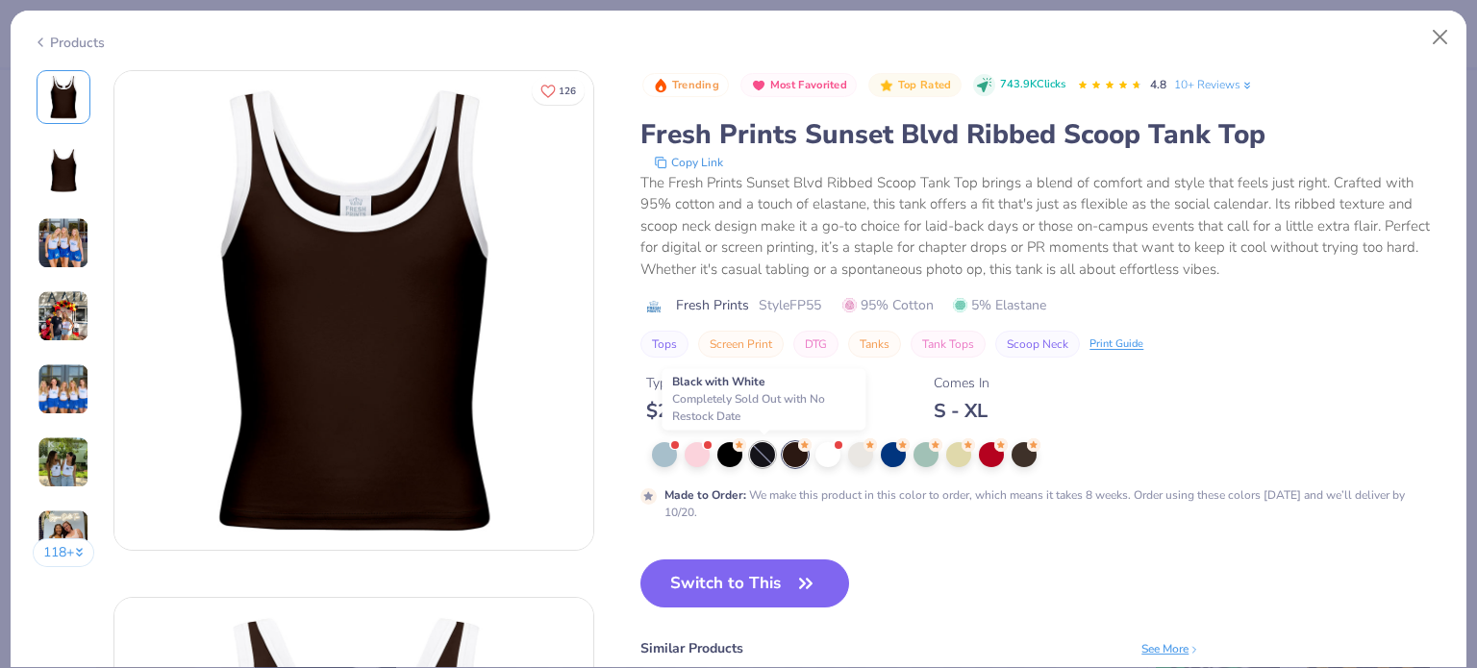
click at [760, 457] on div at bounding box center [762, 454] width 25 height 25
click at [729, 455] on div at bounding box center [729, 452] width 25 height 25
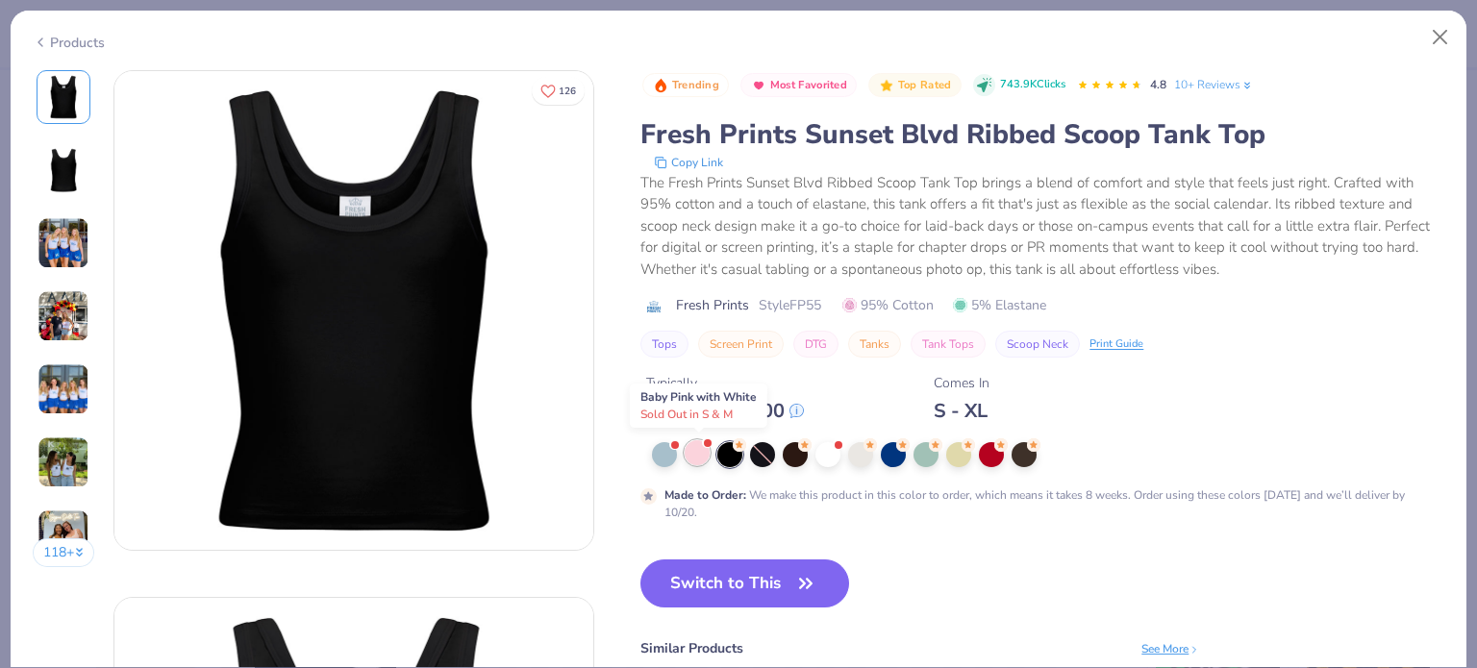
click at [696, 453] on div at bounding box center [697, 452] width 25 height 25
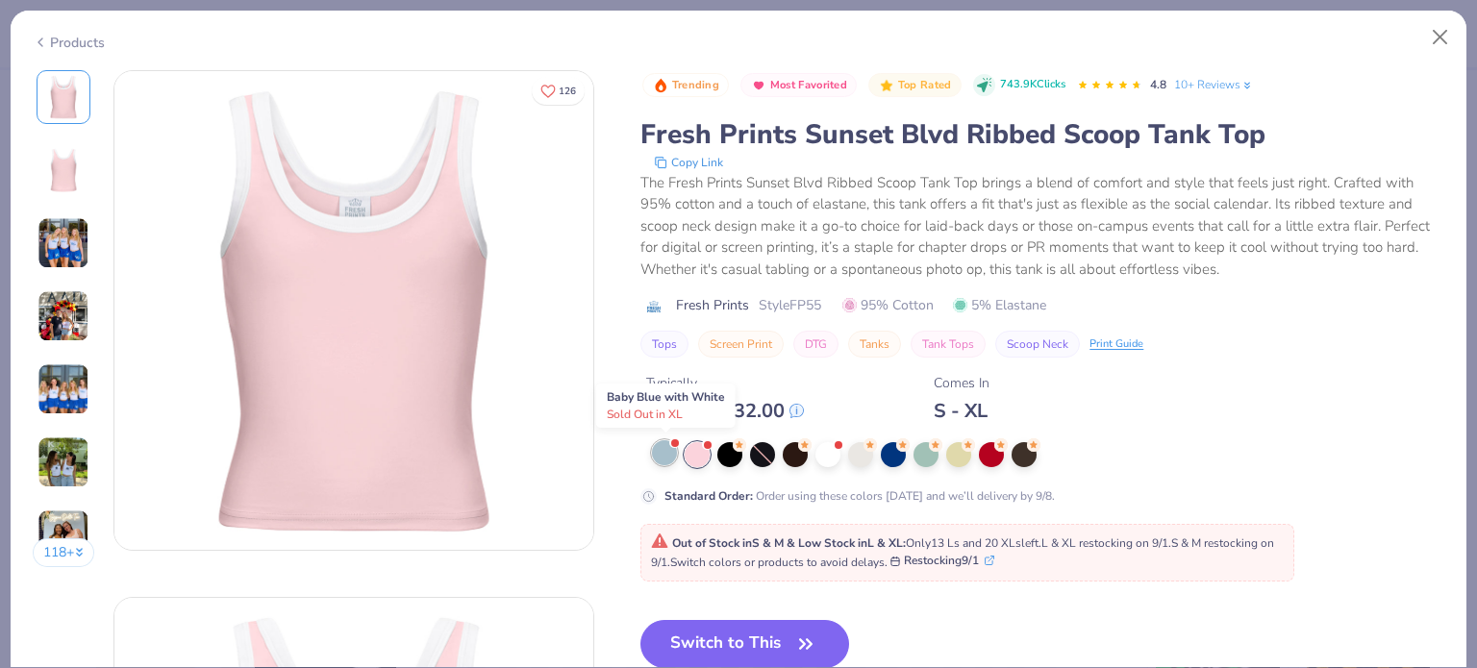
click at [661, 449] on div at bounding box center [664, 452] width 25 height 25
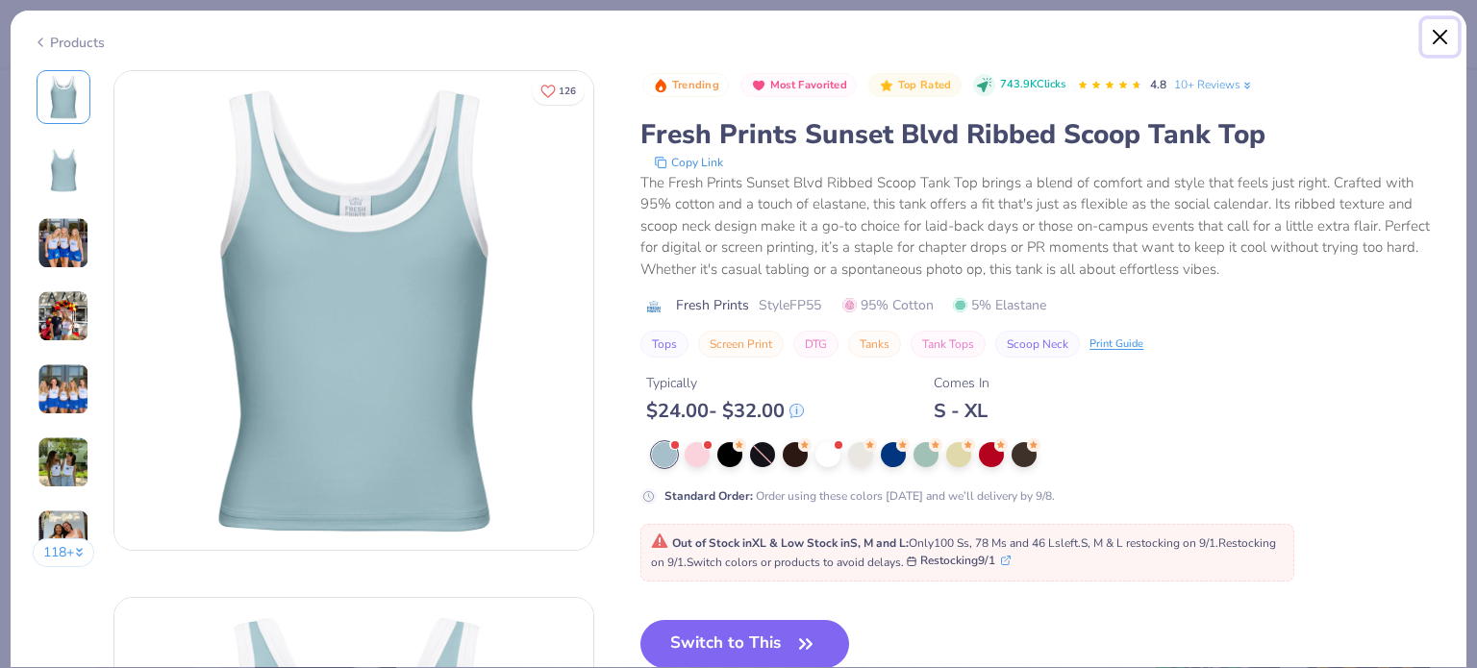
click at [1444, 37] on button "Close" at bounding box center [1440, 37] width 37 height 37
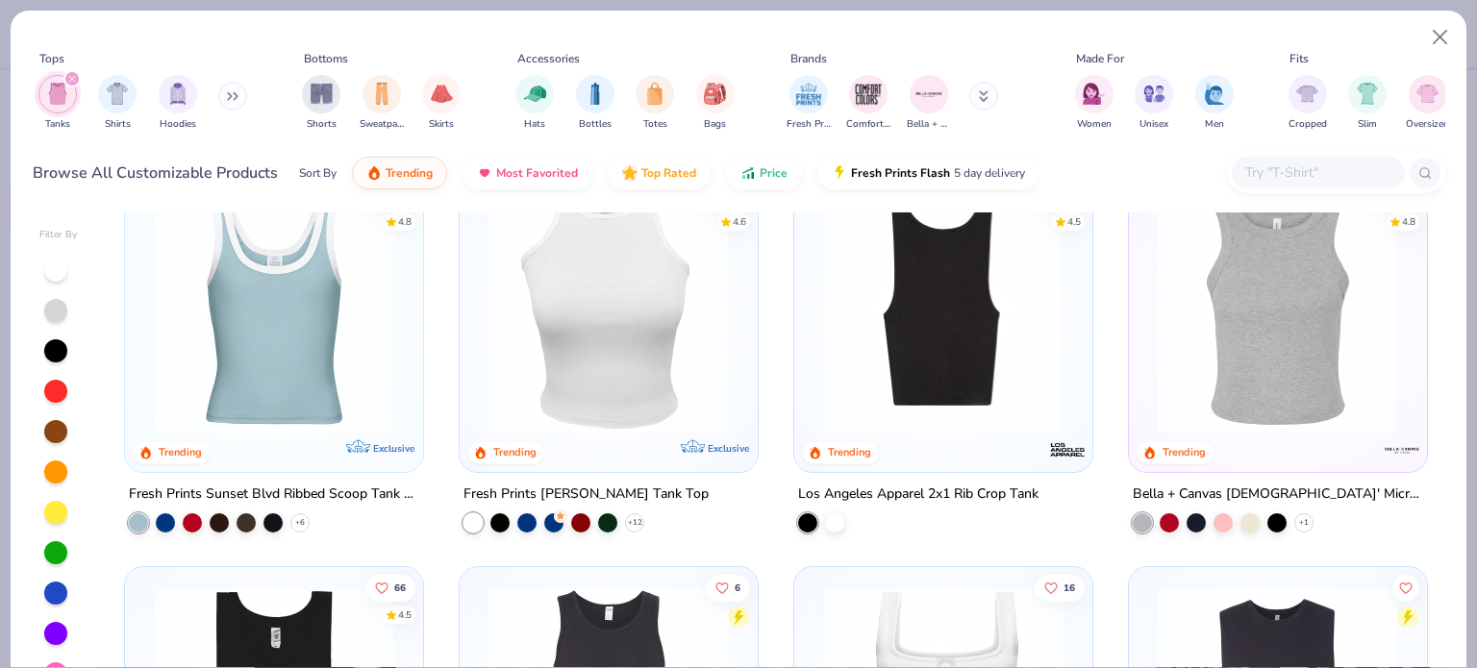
scroll to position [365, 0]
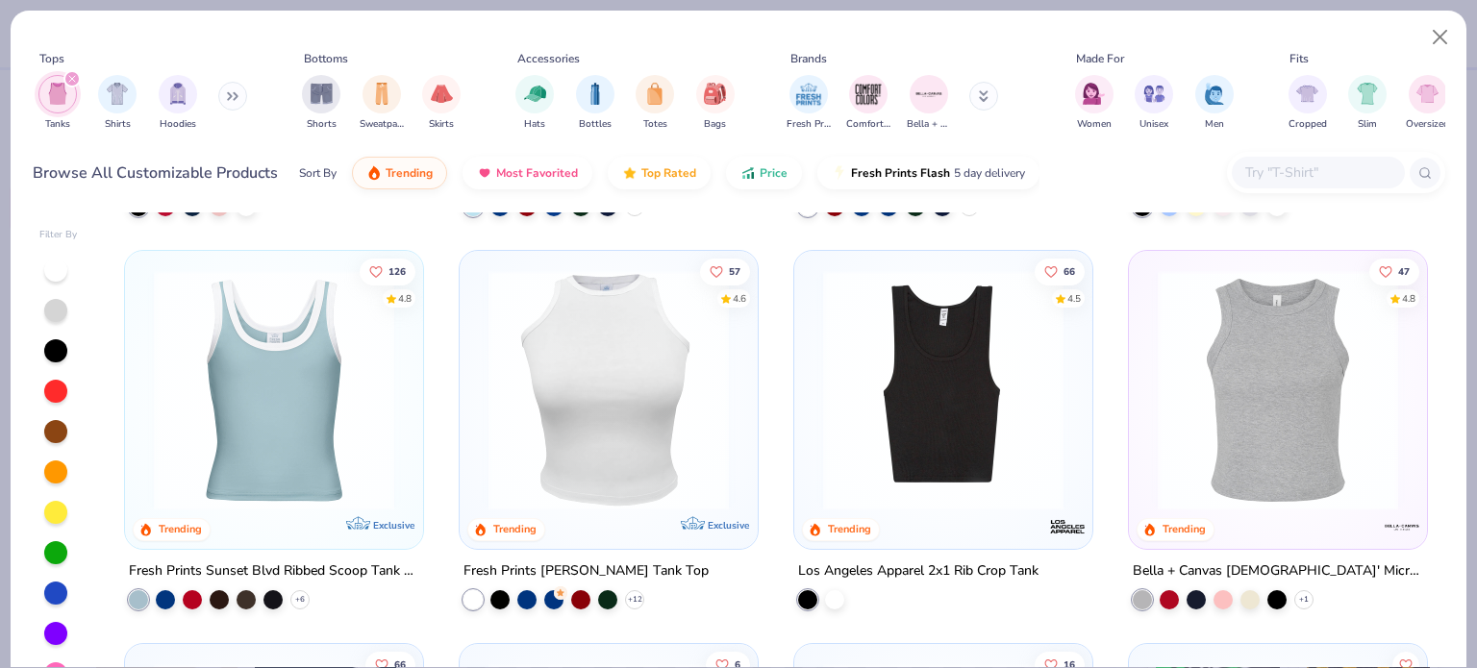
drag, startPoint x: 933, startPoint y: 397, endPoint x: 1069, endPoint y: 211, distance: 231.2
click at [1069, 211] on div "Filter By 125 4.9 Trending Bella Canvas Ladies' Micro Ribbed Scoop Tank 233 4.7…" at bounding box center [739, 438] width 1456 height 460
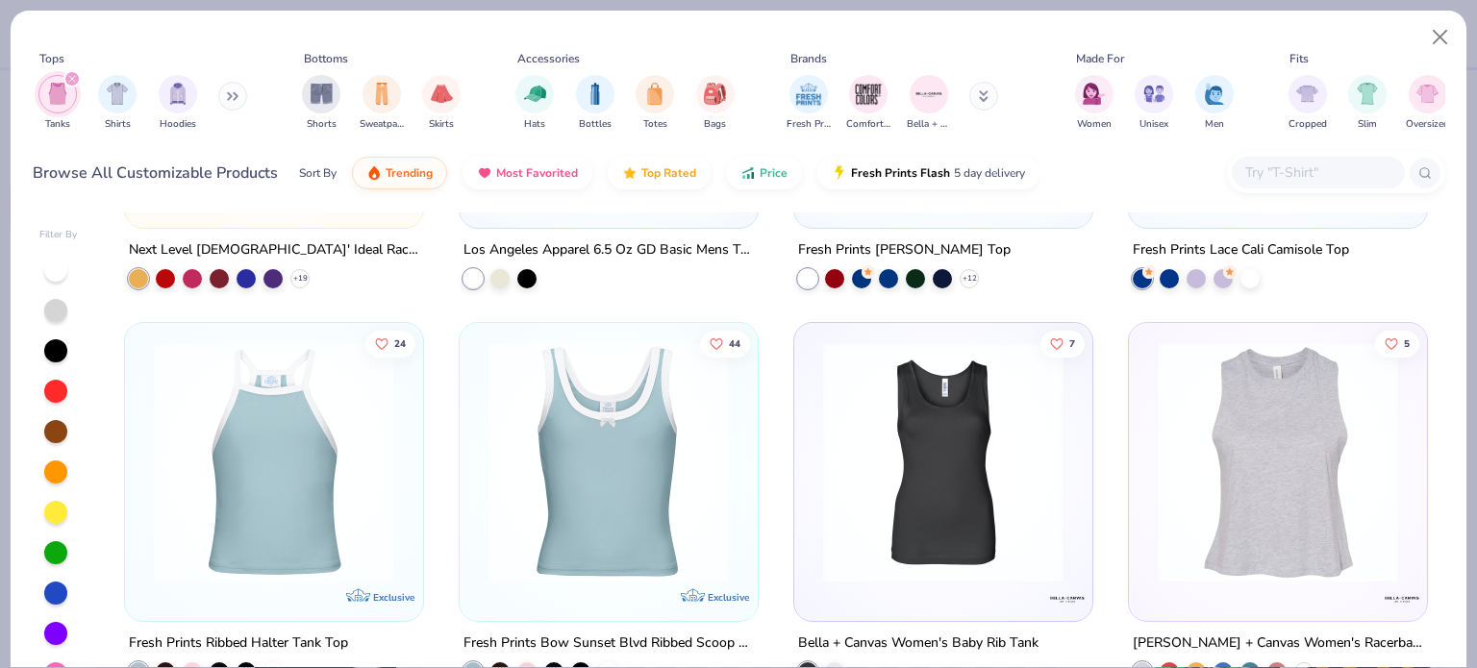
scroll to position [1261, 0]
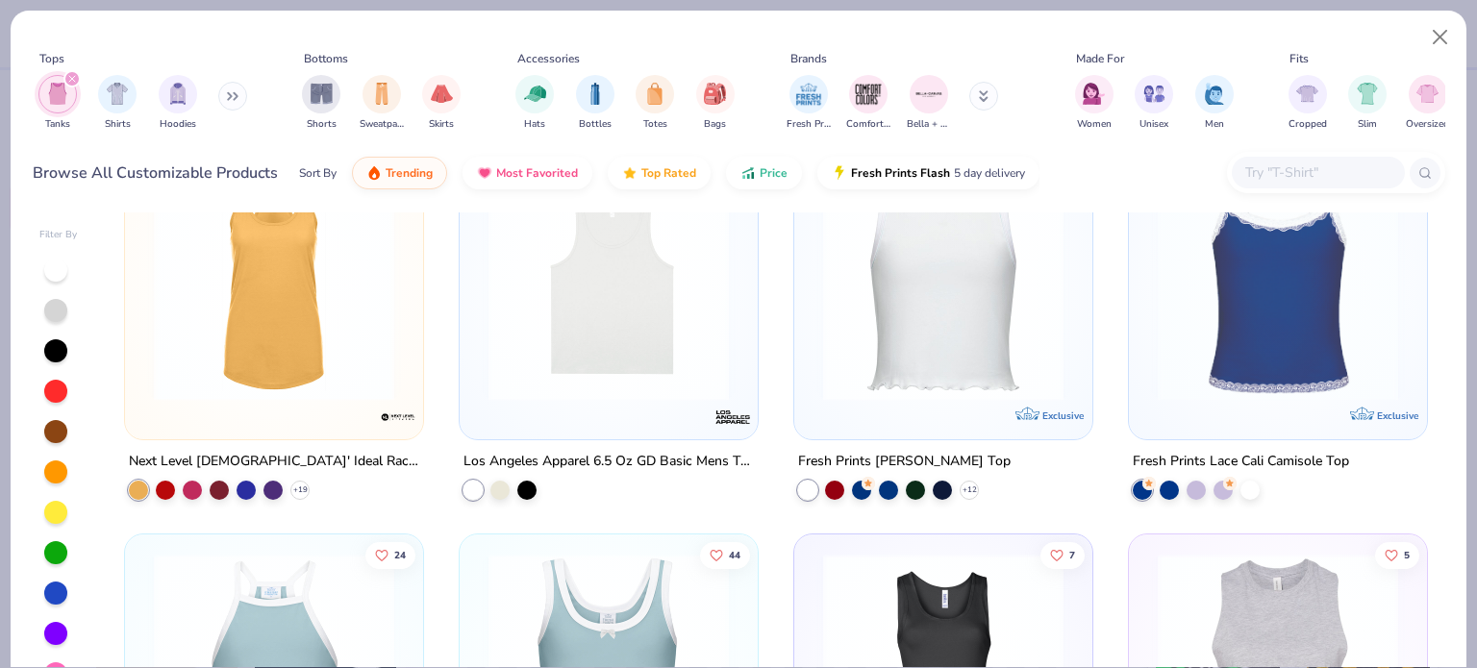
click at [567, 320] on img at bounding box center [609, 281] width 260 height 240
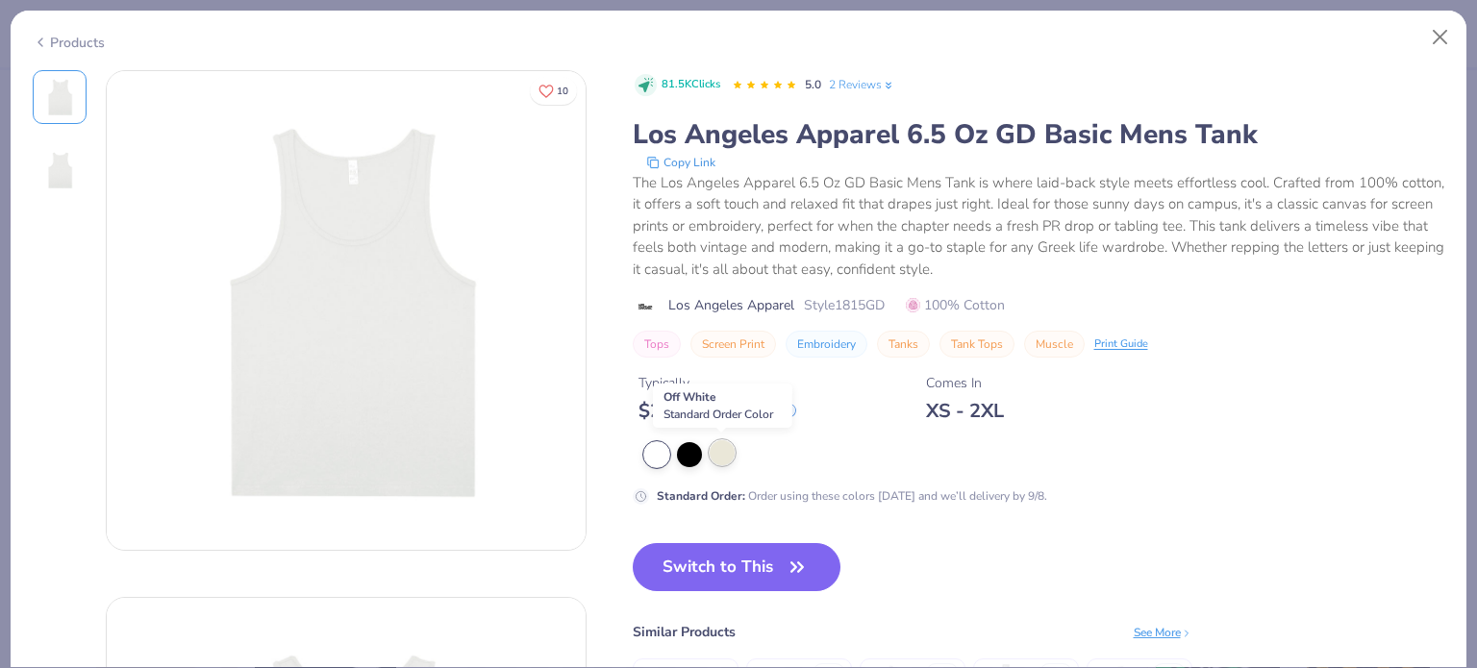
click at [721, 449] on div at bounding box center [722, 452] width 25 height 25
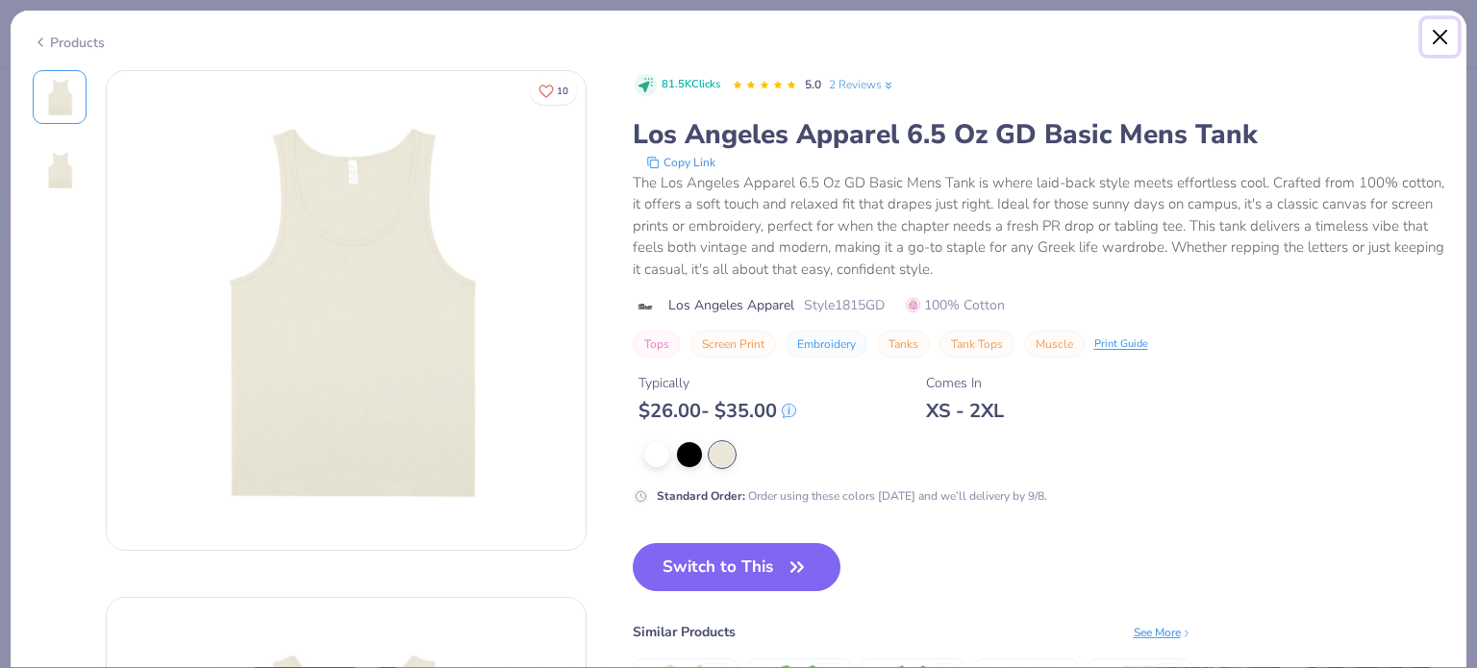
click at [1437, 41] on button "Close" at bounding box center [1440, 37] width 37 height 37
